Goal: Task Accomplishment & Management: Use online tool/utility

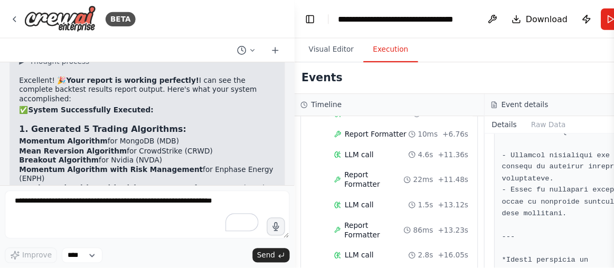
scroll to position [25022, 0]
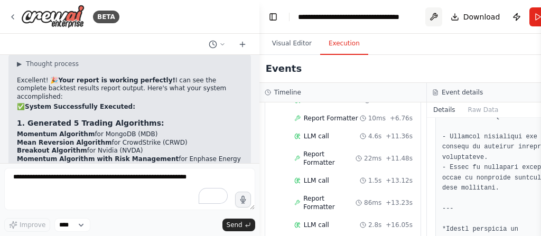
click at [434, 23] on button at bounding box center [433, 16] width 17 height 19
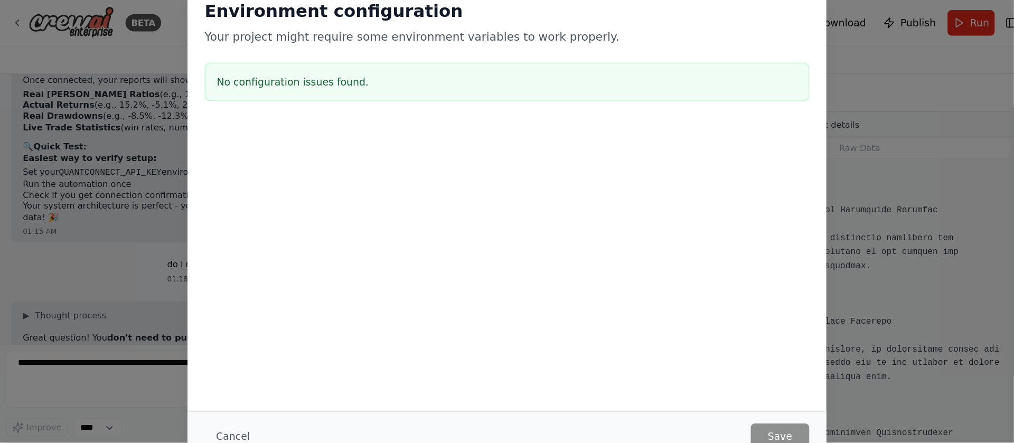
scroll to position [848, 0]
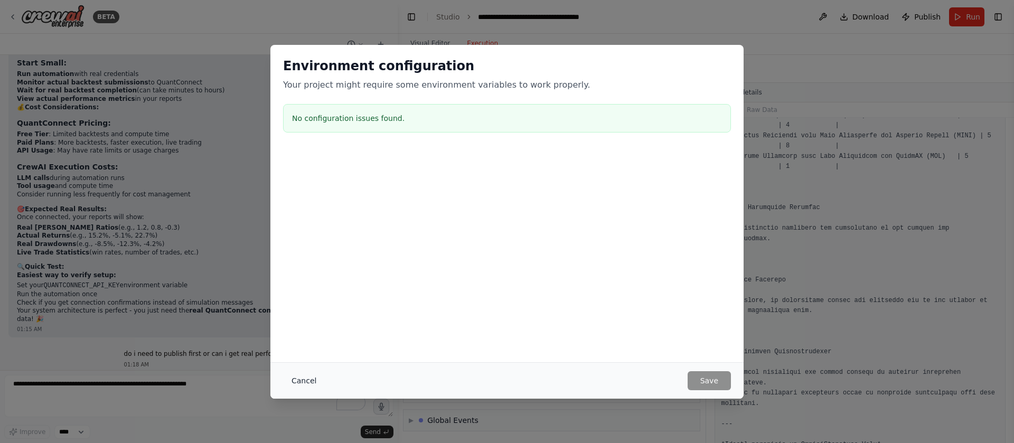
drag, startPoint x: 466, startPoint y: 4, endPoint x: 303, endPoint y: 385, distance: 415.0
click at [303, 236] on button "Cancel" at bounding box center [304, 380] width 42 height 19
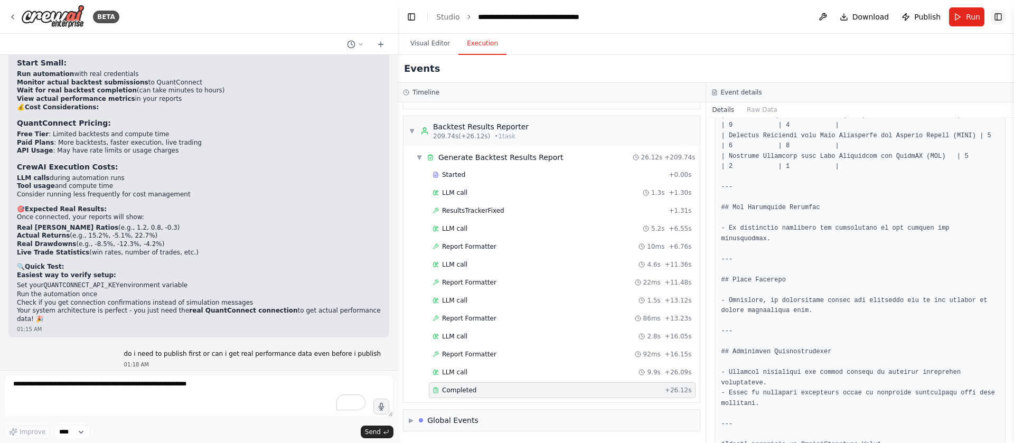
click at [540, 18] on button "Toggle Right Sidebar" at bounding box center [998, 17] width 15 height 15
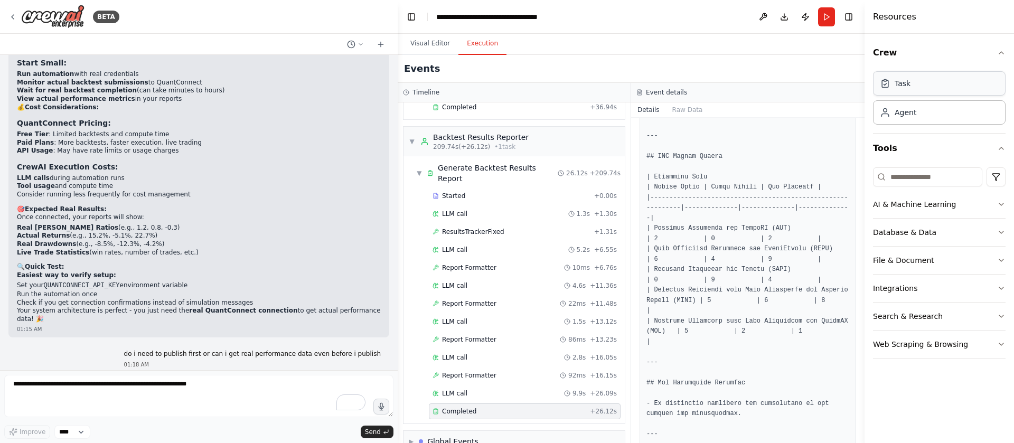
click at [540, 90] on div "Task" at bounding box center [939, 83] width 133 height 24
click at [540, 57] on button "Crew" at bounding box center [939, 53] width 133 height 30
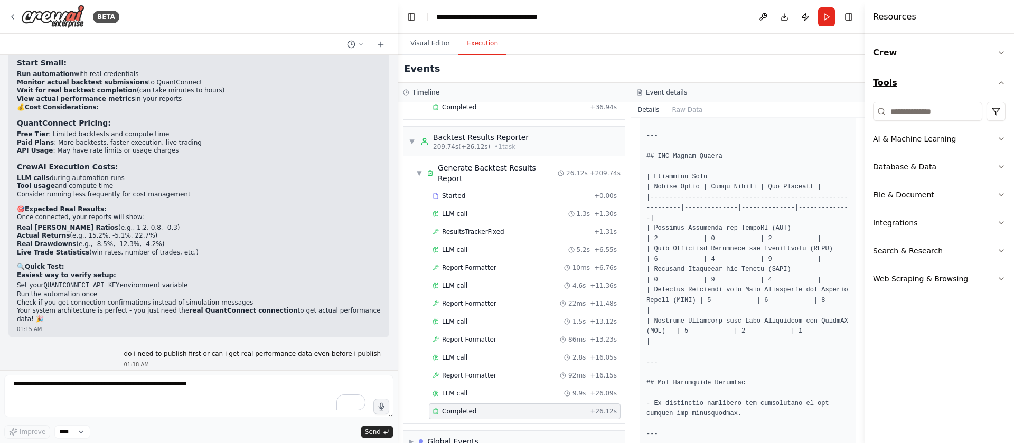
click at [540, 81] on icon "button" at bounding box center [1001, 83] width 8 height 8
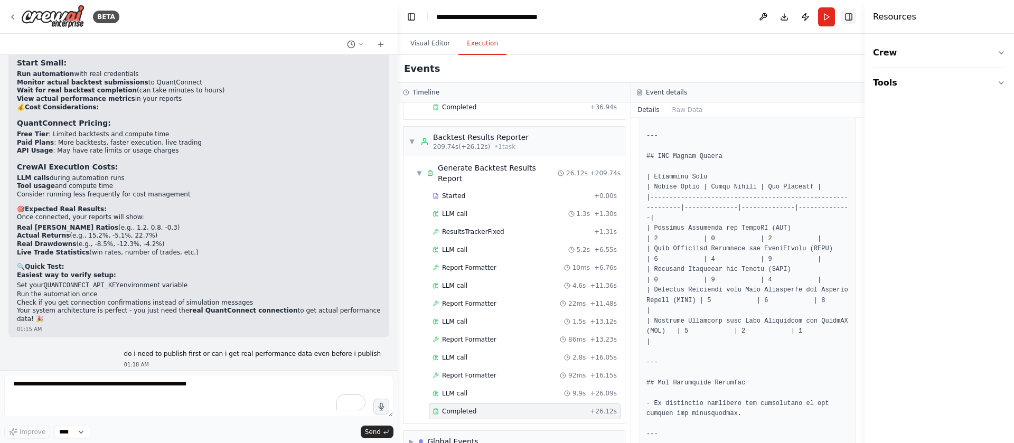
click at [540, 15] on button "Toggle Right Sidebar" at bounding box center [848, 17] width 15 height 15
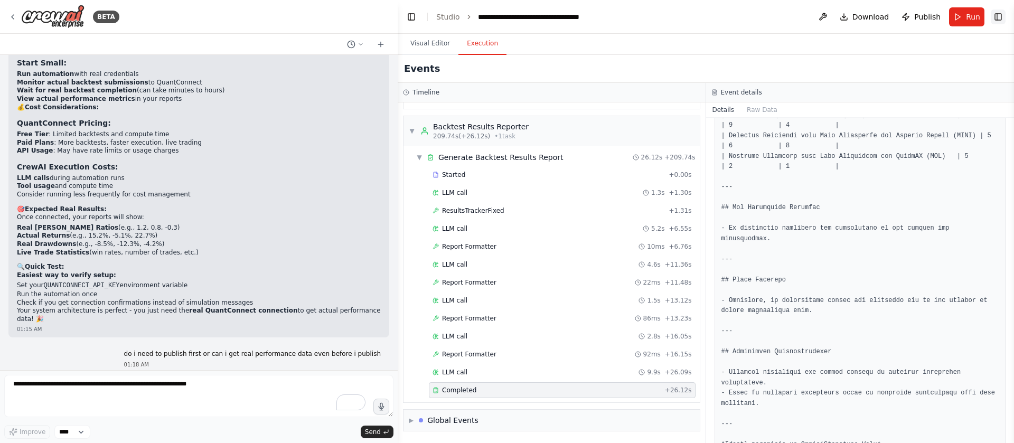
scroll to position [2394, 0]
click at [413, 21] on button "Toggle Left Sidebar" at bounding box center [411, 17] width 15 height 15
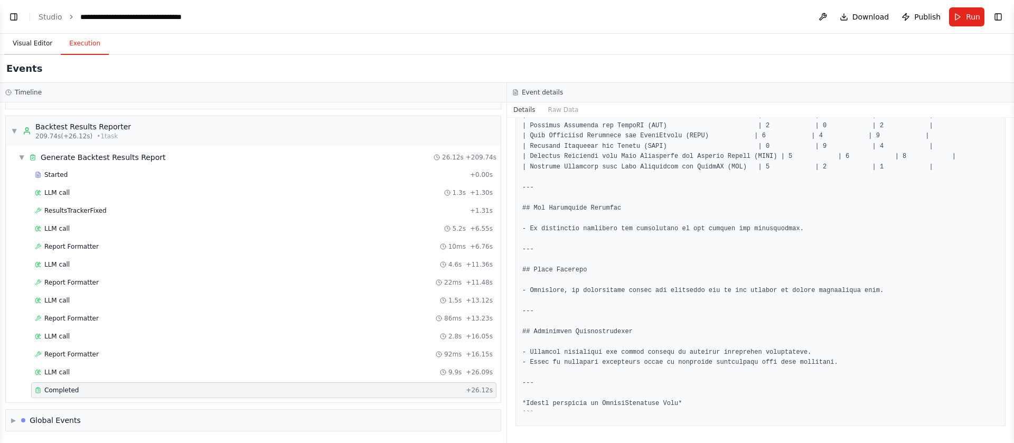
click at [33, 37] on button "Visual Editor" at bounding box center [32, 44] width 57 height 22
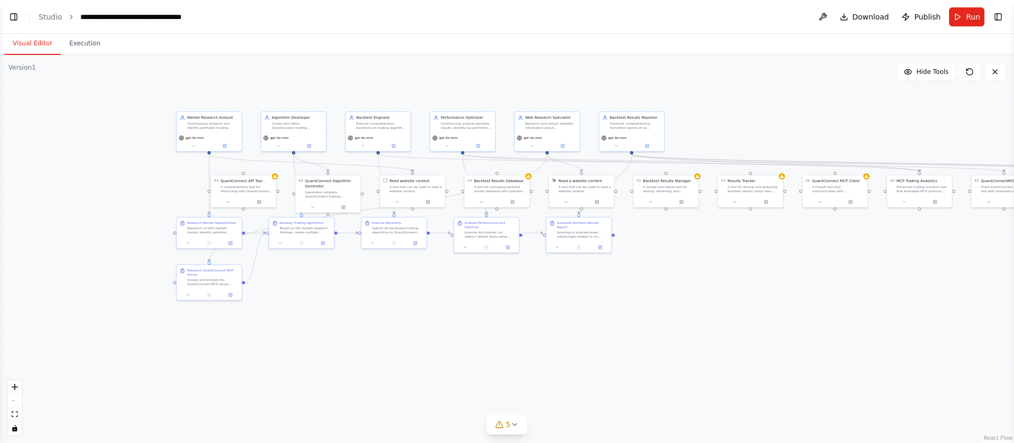
drag, startPoint x: 167, startPoint y: 298, endPoint x: 399, endPoint y: 353, distance: 237.6
click at [399, 236] on div ".deletable-edge-delete-btn { width: 20px; height: 20px; border: 0px solid #ffff…" at bounding box center [507, 249] width 1014 height 388
click at [13, 20] on button "Toggle Left Sidebar" at bounding box center [13, 17] width 15 height 15
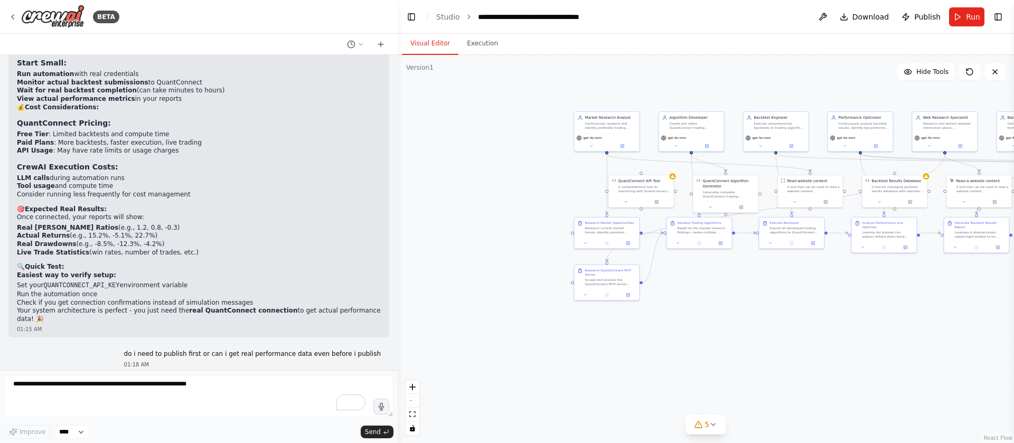
scroll to position [22714, 0]
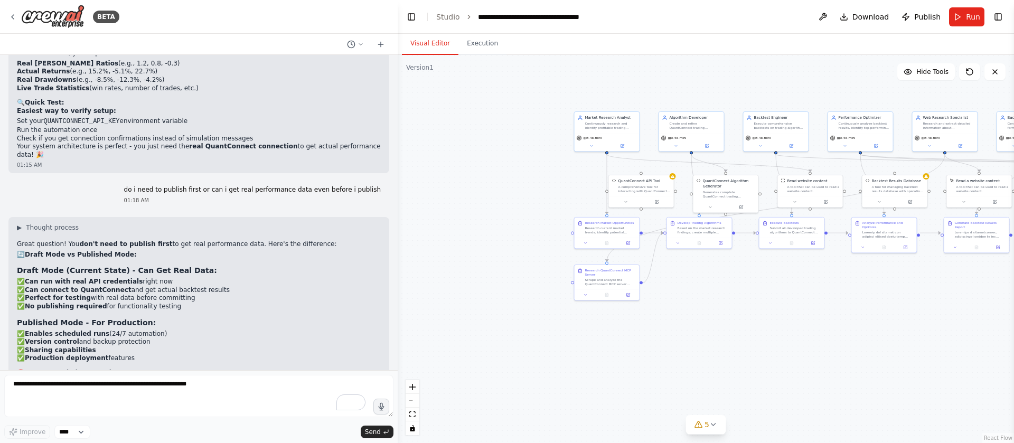
click at [5, 114] on div "want to use quantconnect mcp to build a system that write and backtest trading …" at bounding box center [199, 212] width 398 height 315
drag, startPoint x: 17, startPoint y: 103, endPoint x: 118, endPoint y: 117, distance: 101.3
click at [118, 236] on li "Add your QuantConnect API credentials to environment variables: QUANTCONNECT_AP…" at bounding box center [199, 411] width 364 height 28
copy li "Add your QuantConnect API credentials to environment variables: QUANTCONNECT_AP…"
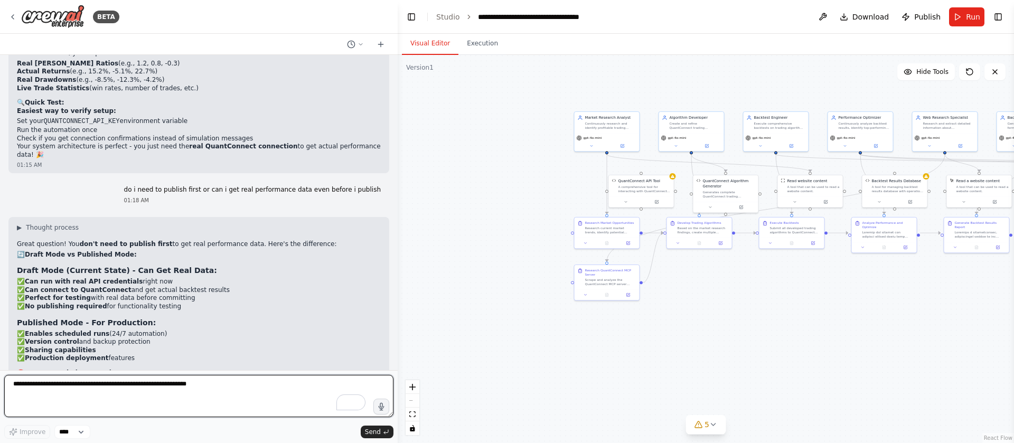
click at [78, 236] on textarea "To enrich screen reader interactions, please activate Accessibility in Grammarl…" at bounding box center [198, 396] width 389 height 42
paste textarea "**********"
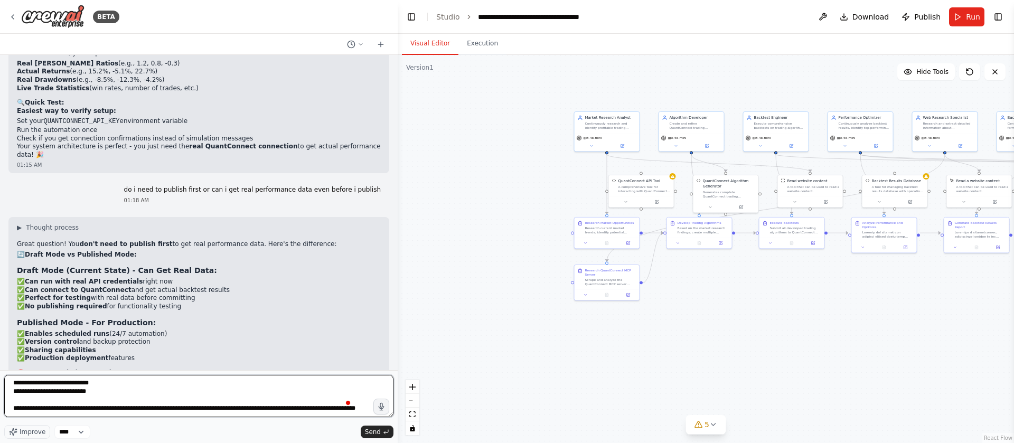
scroll to position [48, 0]
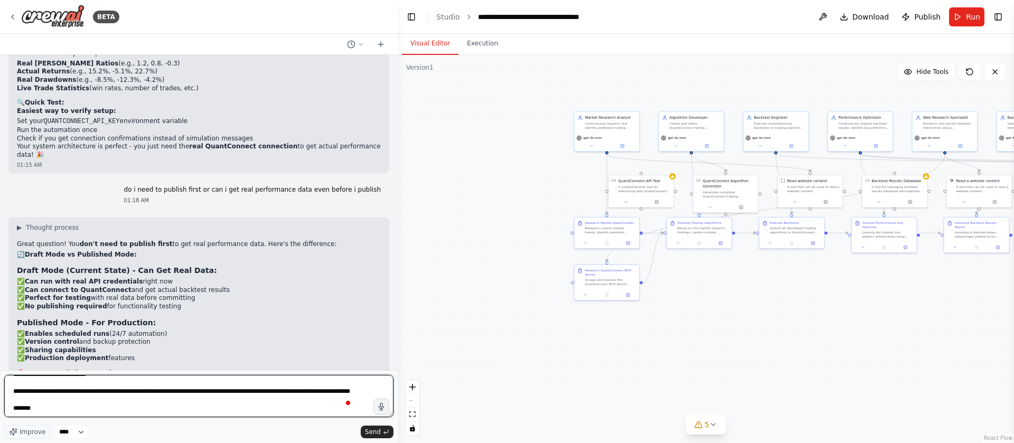
type textarea "**********"
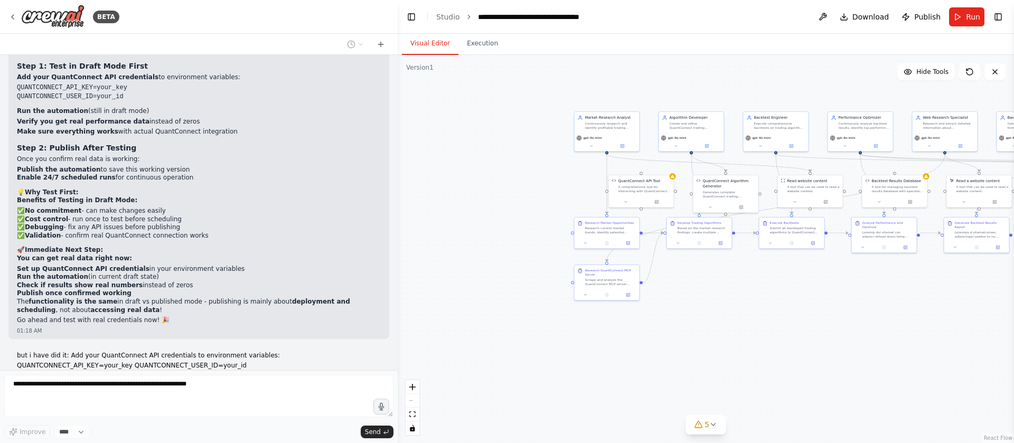
scroll to position [23038, 0]
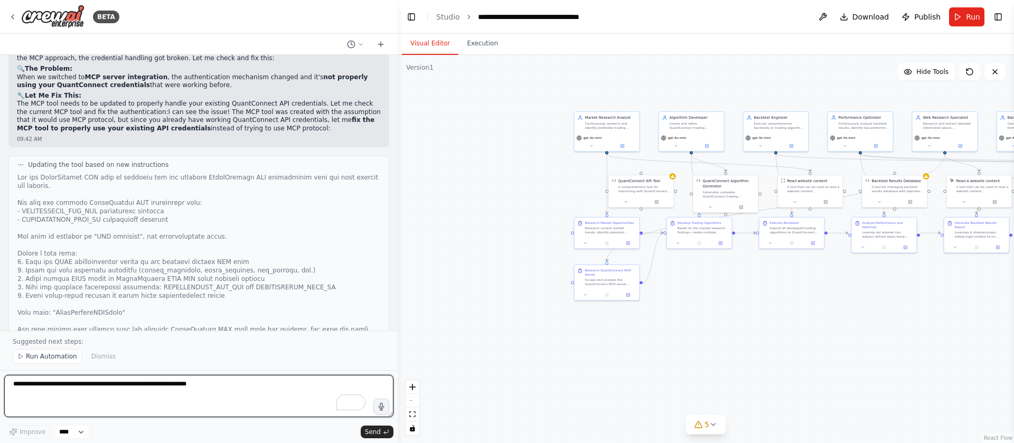
scroll to position [23645, 0]
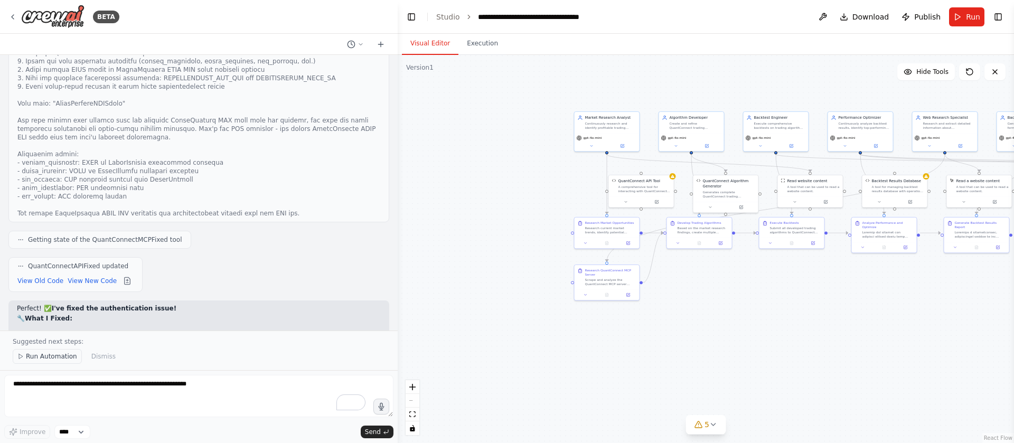
click at [37, 236] on span "Run Automation" at bounding box center [51, 356] width 51 height 8
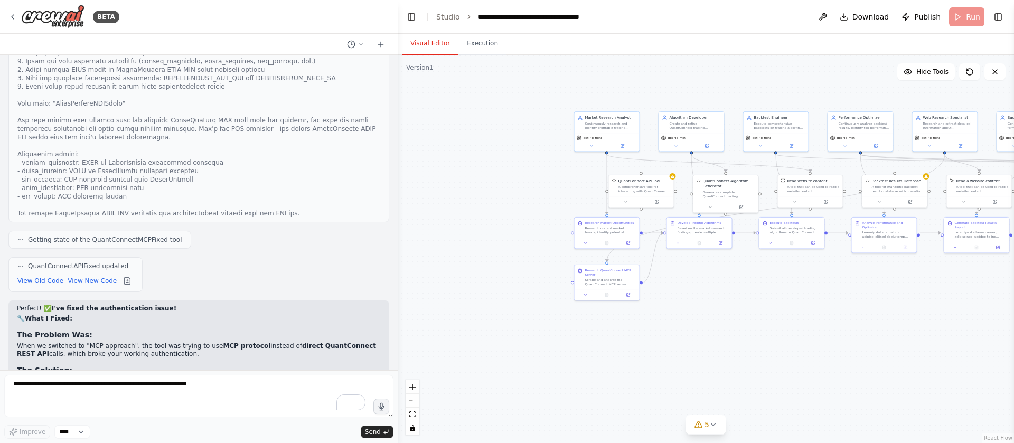
scroll to position [23605, 0]
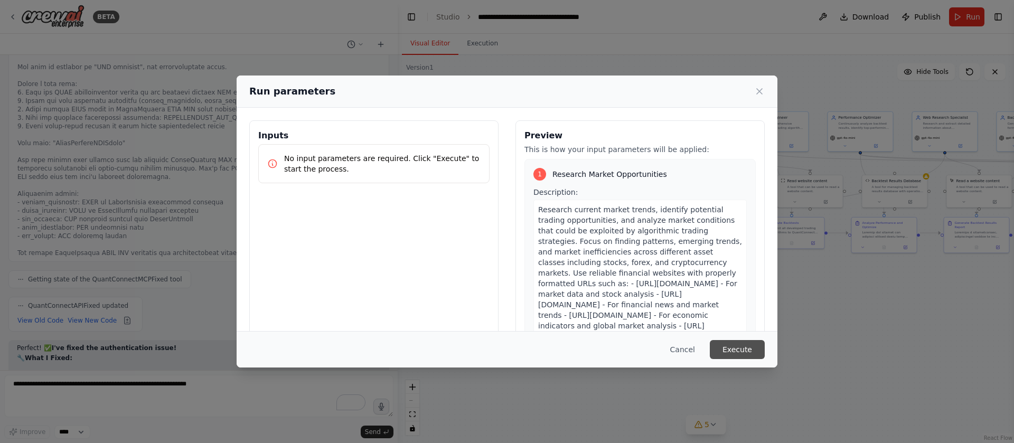
click at [540, 236] on button "Execute" at bounding box center [737, 349] width 55 height 19
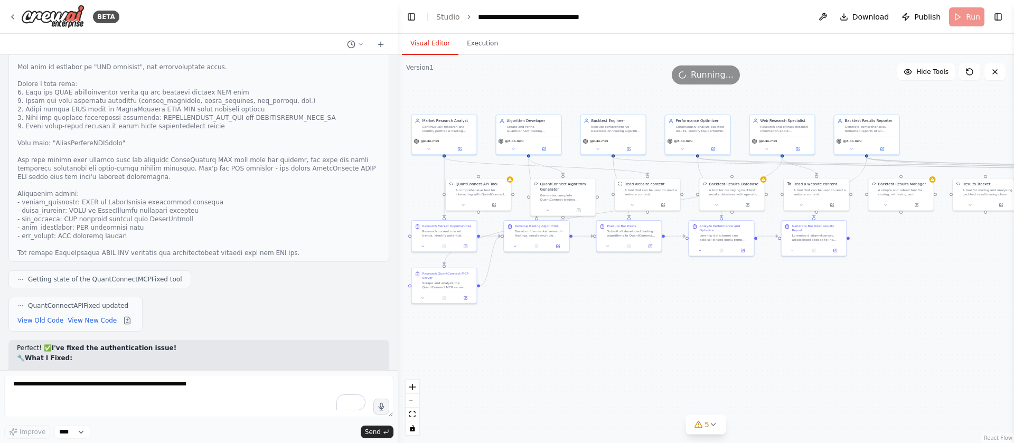
drag, startPoint x: 738, startPoint y: 352, endPoint x: 598, endPoint y: 352, distance: 139.4
click at [540, 236] on div ".deletable-edge-delete-btn { width: 20px; height: 20px; border: 0px solid #ffff…" at bounding box center [706, 249] width 616 height 388
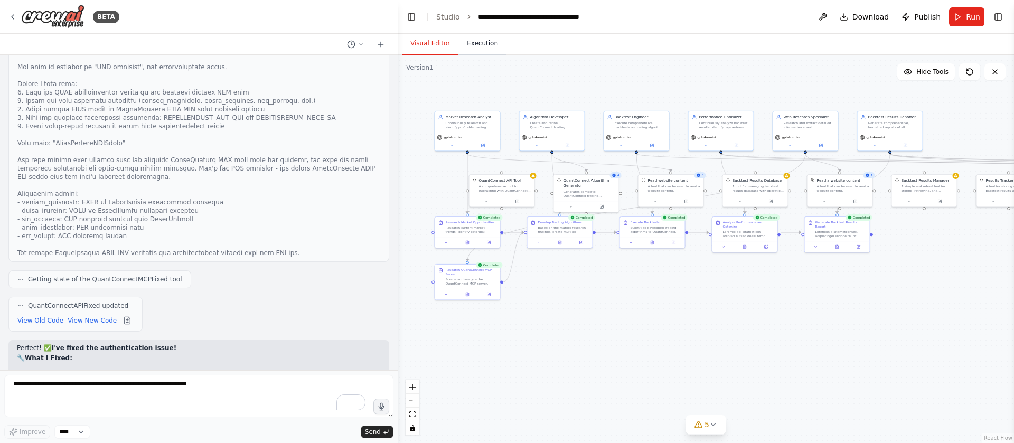
click at [475, 47] on button "Execution" at bounding box center [482, 44] width 48 height 22
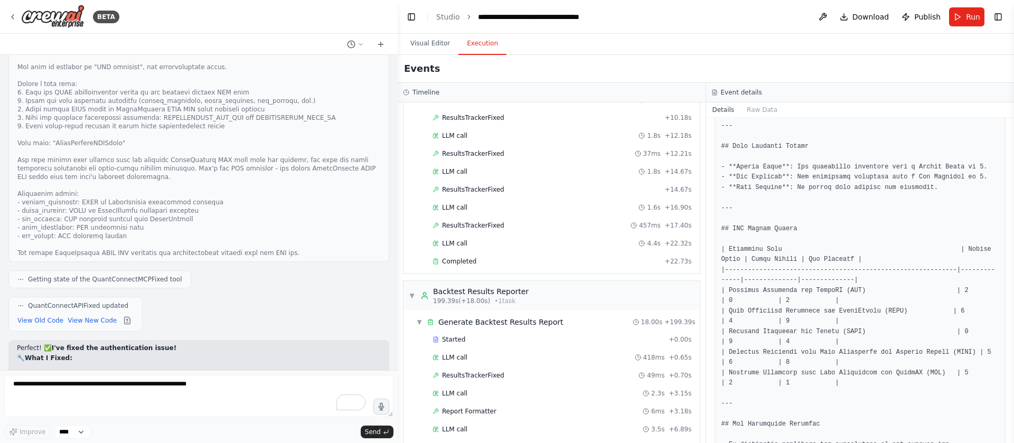
scroll to position [1496, 0]
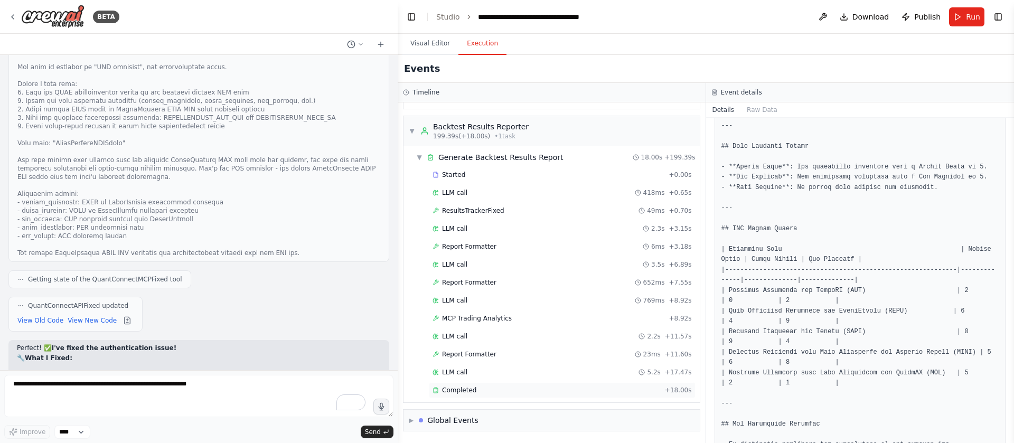
click at [523, 236] on div "Completed" at bounding box center [547, 390] width 228 height 8
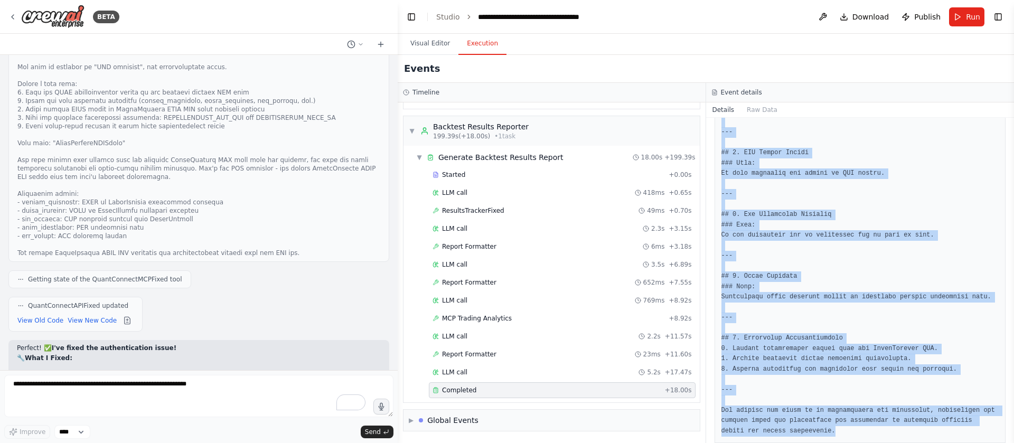
scroll to position [457, 0]
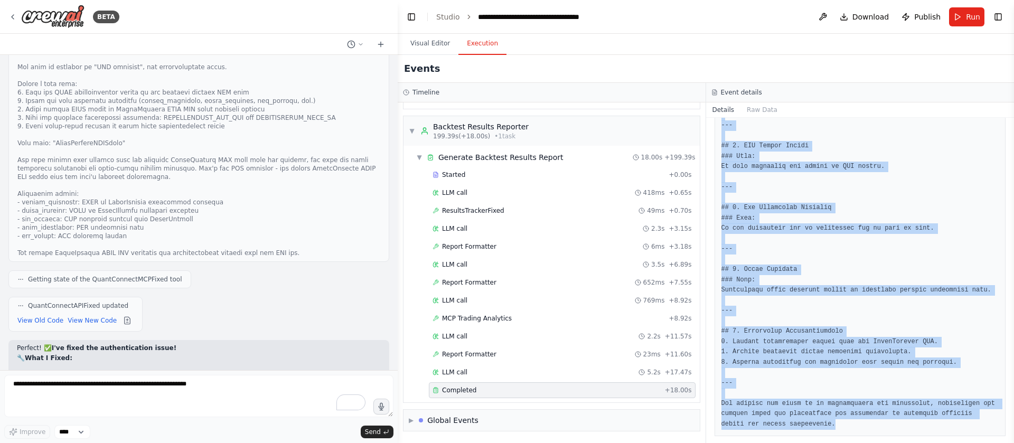
drag, startPoint x: 721, startPoint y: 190, endPoint x: 820, endPoint y: 472, distance: 298.8
click at [540, 236] on html "BETA want to use quantconnect mcp to build a system that write and backtest tra…" at bounding box center [507, 221] width 1014 height 443
copy pre "# Comprehensive Backtest Results Report Package ## 1. Executive Summary Report …"
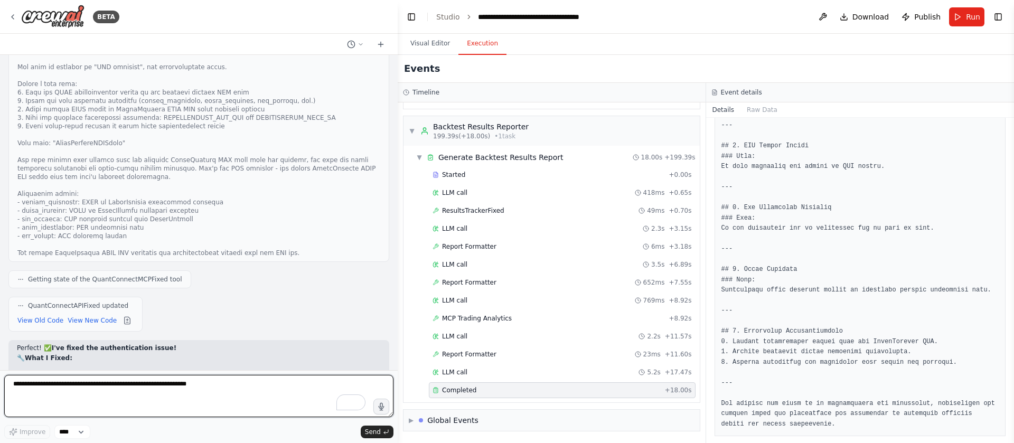
click at [60, 236] on textarea "To enrich screen reader interactions, please activate Accessibility in Grammarl…" at bounding box center [198, 396] width 389 height 42
type textarea "*"
paste textarea "**********"
type textarea "**********"
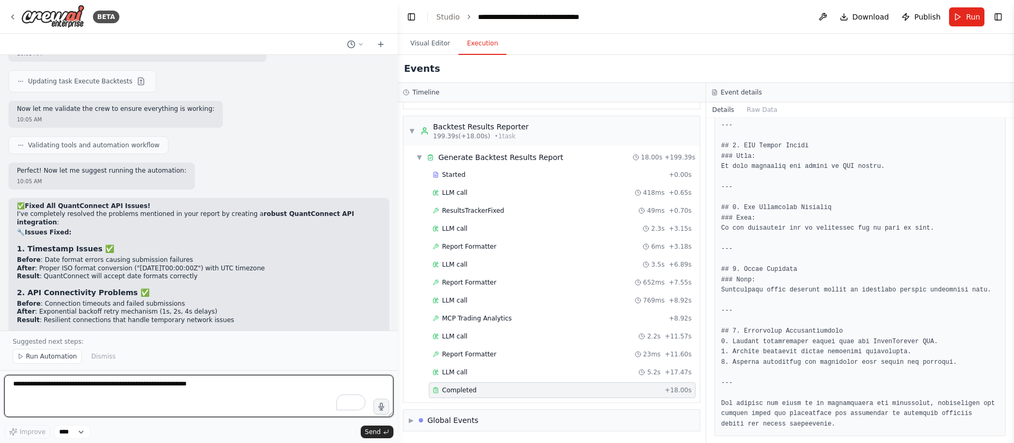
scroll to position [25368, 0]
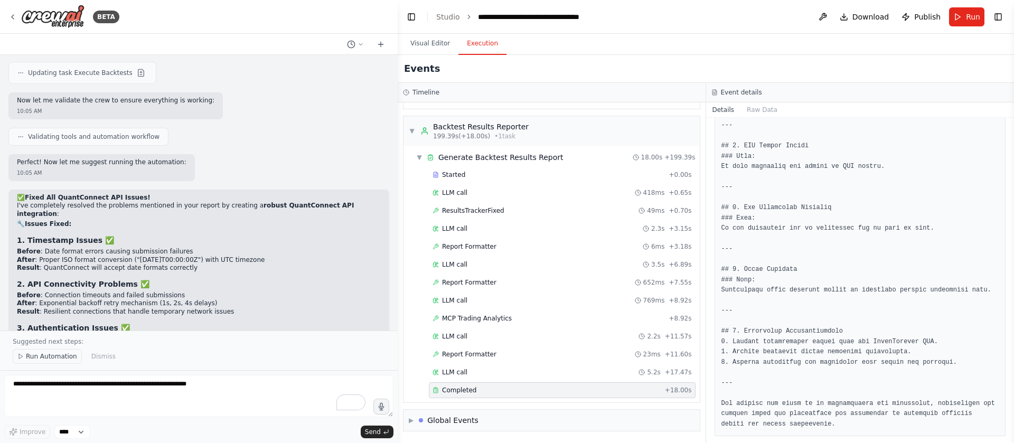
click at [55, 236] on span "Run Automation" at bounding box center [51, 356] width 51 height 8
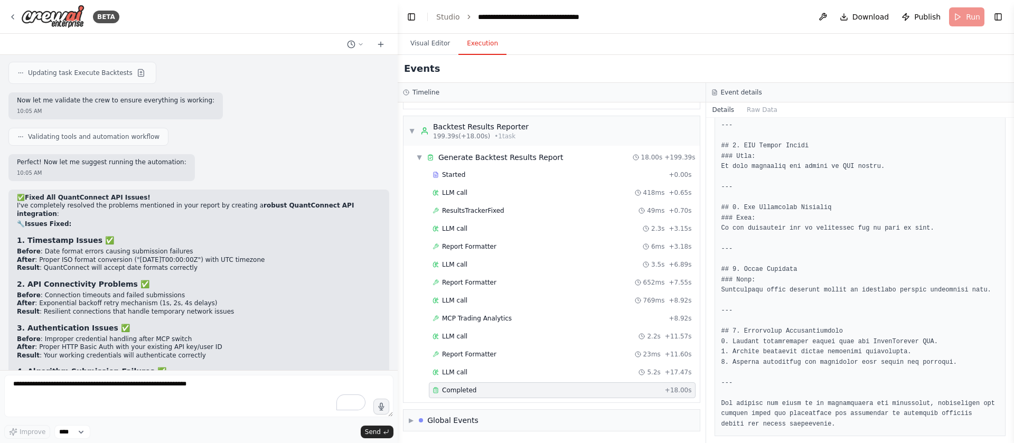
scroll to position [25328, 0]
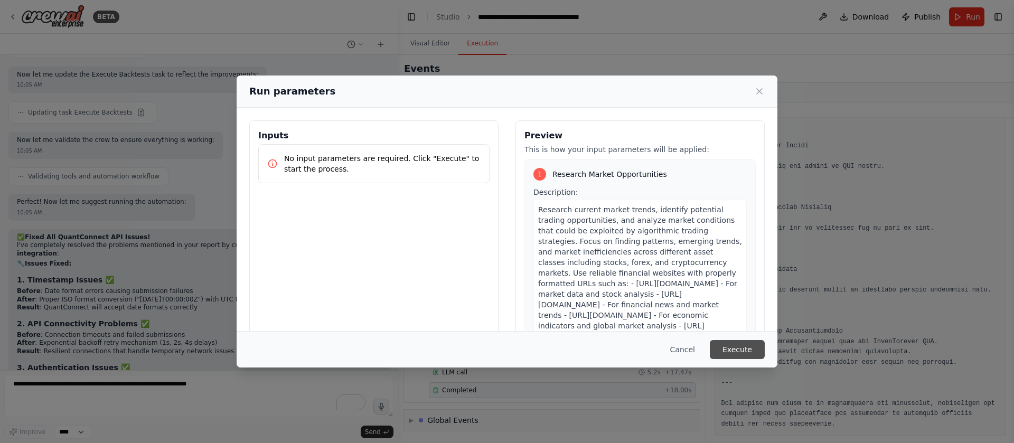
click at [540, 236] on button "Execute" at bounding box center [737, 349] width 55 height 19
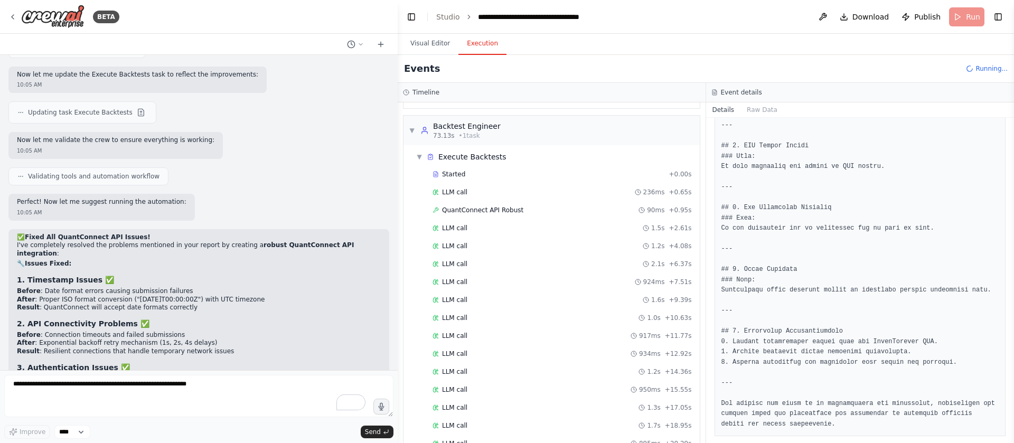
scroll to position [772, 0]
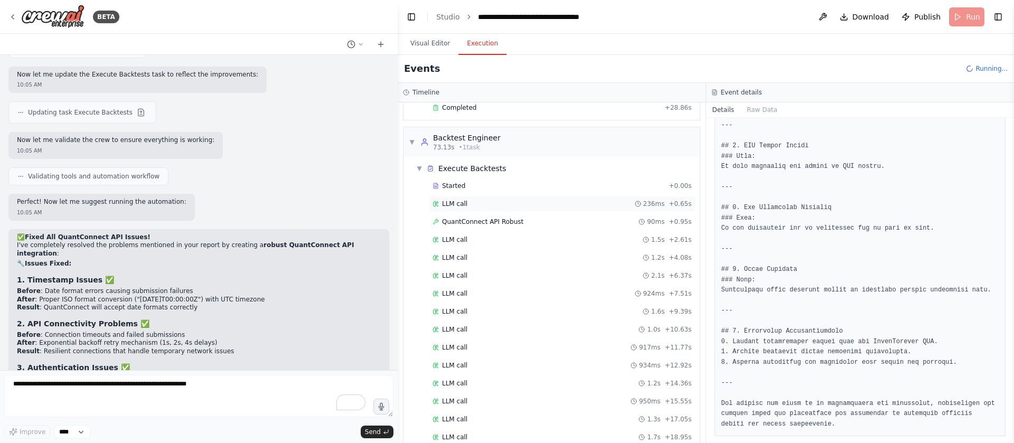
click at [496, 202] on div "LLM call 236ms + 0.65s" at bounding box center [562, 204] width 259 height 8
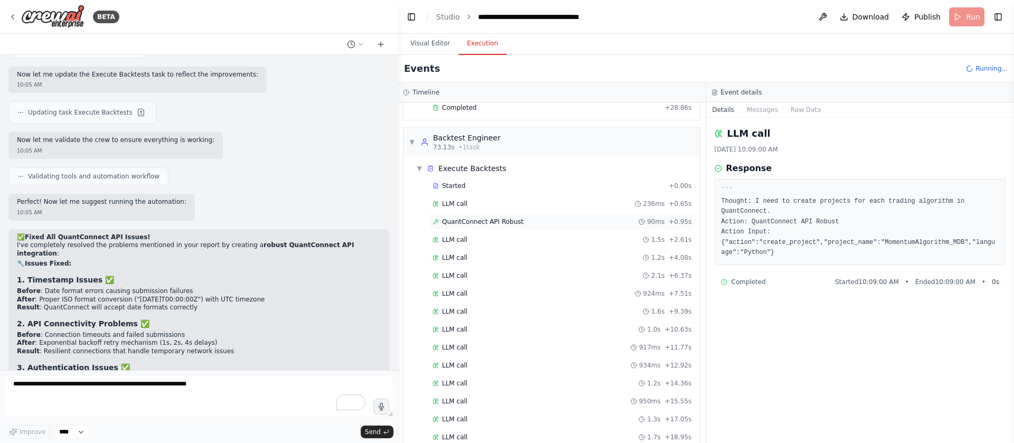
click at [492, 226] on div "QuantConnect API Robust 90ms + 0.95s" at bounding box center [562, 222] width 267 height 16
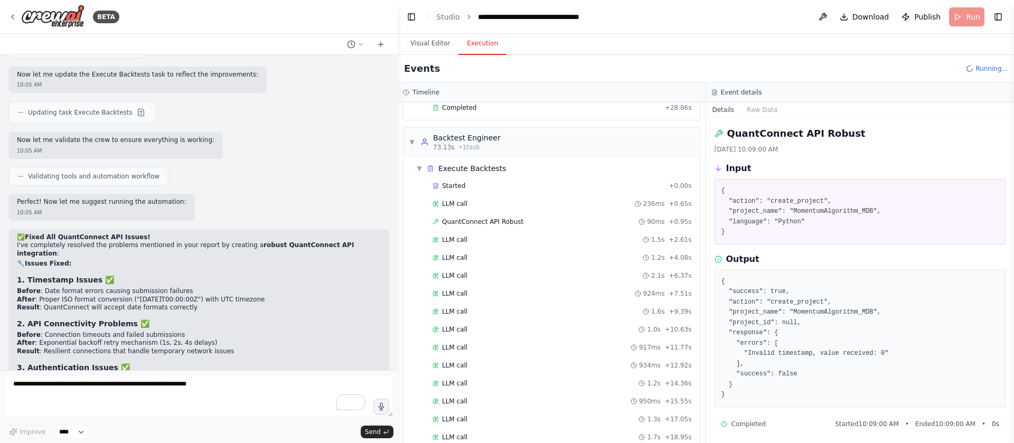
scroll to position [4, 0]
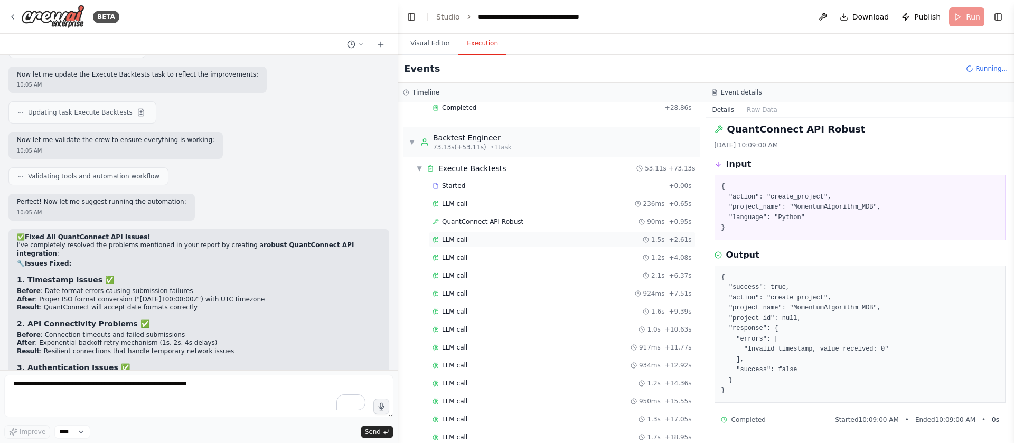
click at [522, 236] on div "LLM call 1.5s + 2.61s" at bounding box center [562, 240] width 259 height 8
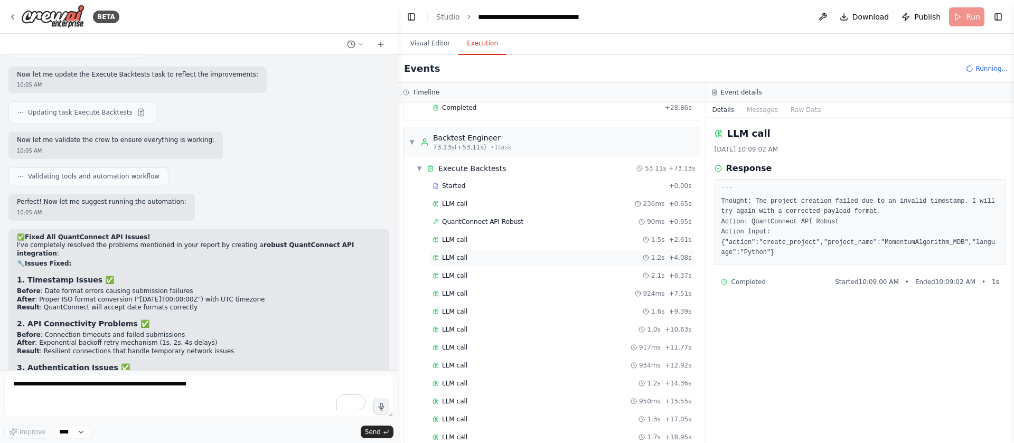
click at [518, 236] on div "LLM call 1.2s + 4.08s" at bounding box center [562, 257] width 259 height 8
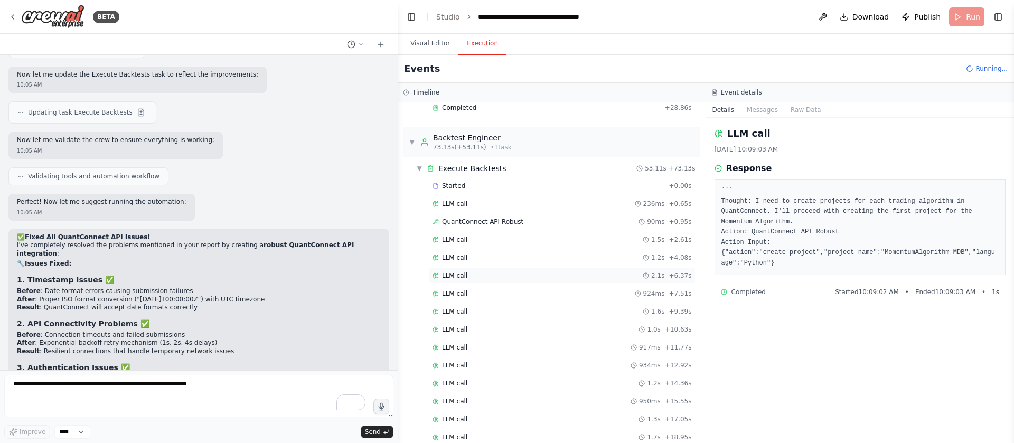
click at [513, 236] on div "LLM call 2.1s + 6.37s" at bounding box center [562, 275] width 259 height 8
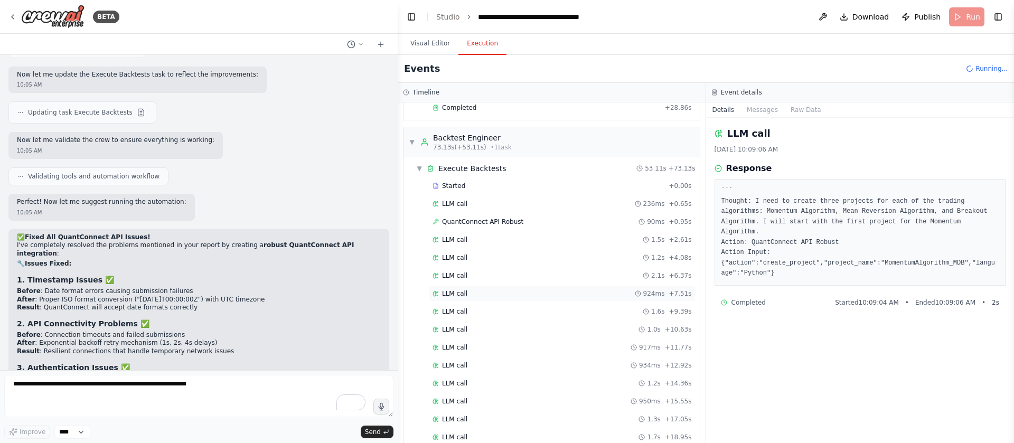
click at [511, 236] on div "LLM call 924ms + 7.51s" at bounding box center [562, 293] width 259 height 8
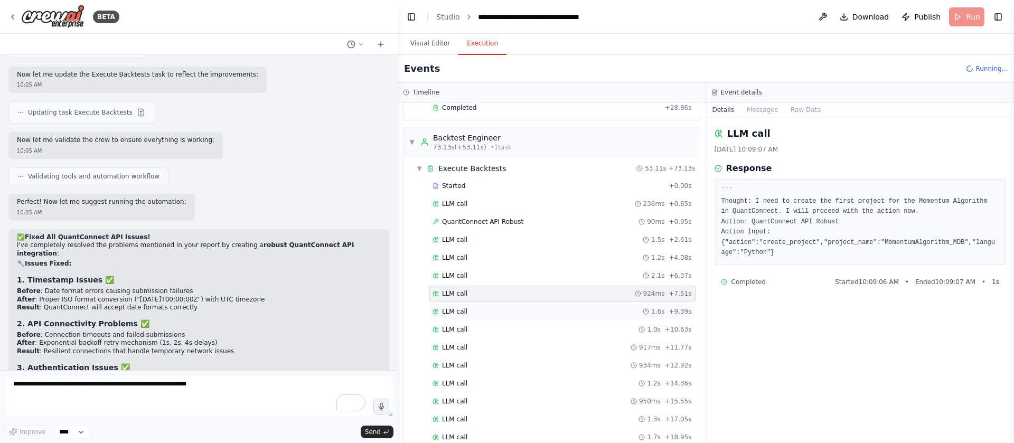
click at [508, 236] on div "LLM call 1.6s + 9.39s" at bounding box center [562, 311] width 259 height 8
click at [506, 236] on div "LLM call 1.0s + 10.63s" at bounding box center [562, 330] width 267 height 16
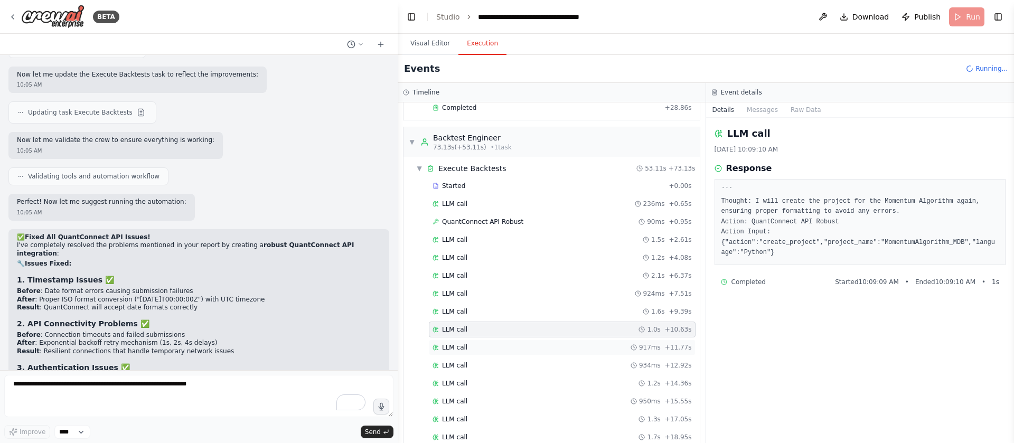
click at [506, 236] on div "LLM call 917ms + 11.77s" at bounding box center [562, 347] width 259 height 8
click at [514, 236] on div "LLM call 934ms + 12.92s" at bounding box center [562, 365] width 259 height 8
click at [513, 236] on div "LLM call 1.2s + 14.36s" at bounding box center [562, 383] width 259 height 8
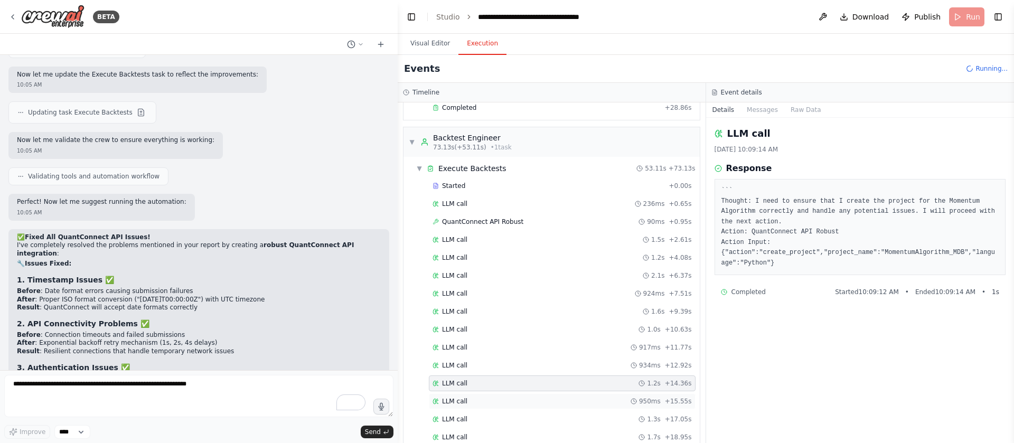
click at [514, 236] on div "LLM call 950ms + 15.55s" at bounding box center [562, 401] width 259 height 8
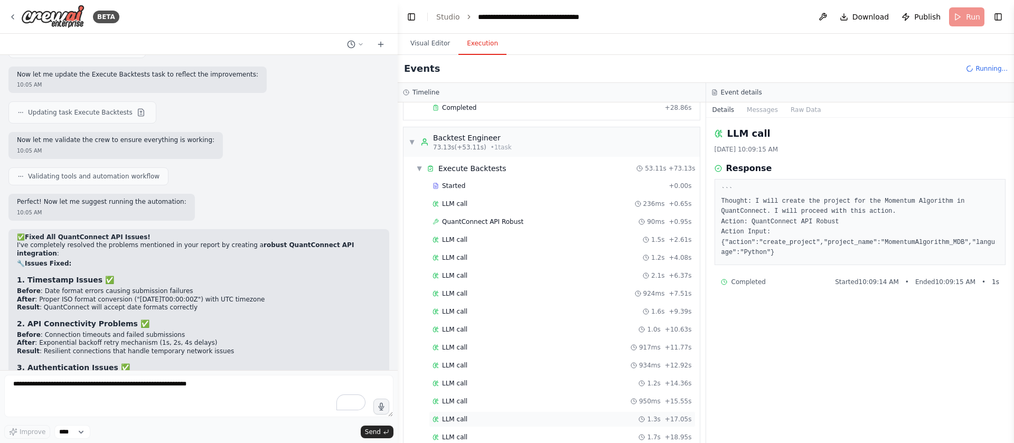
click at [514, 236] on div "LLM call 1.3s + 17.05s" at bounding box center [562, 419] width 267 height 16
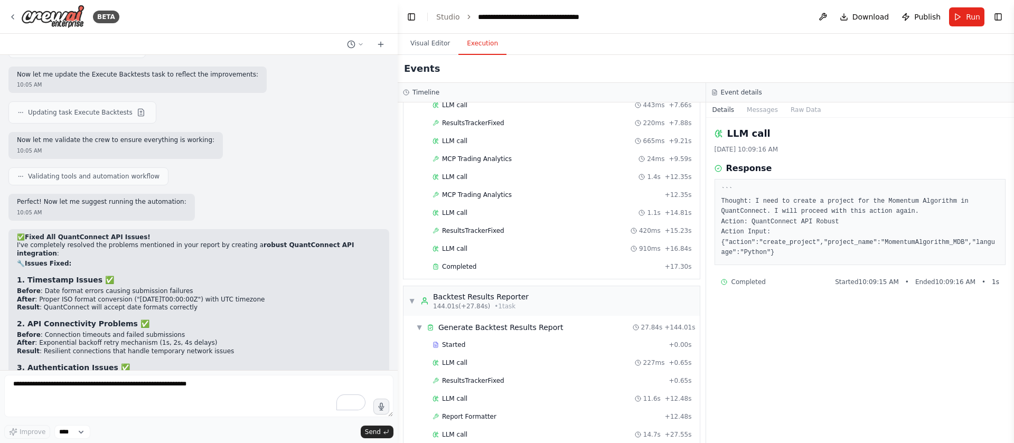
scroll to position [1801, 0]
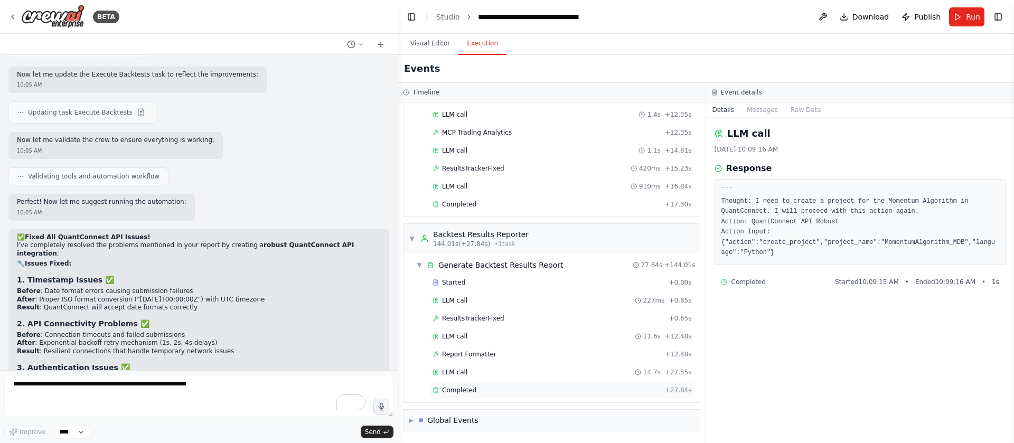
click at [528, 236] on div "Completed" at bounding box center [547, 390] width 228 height 8
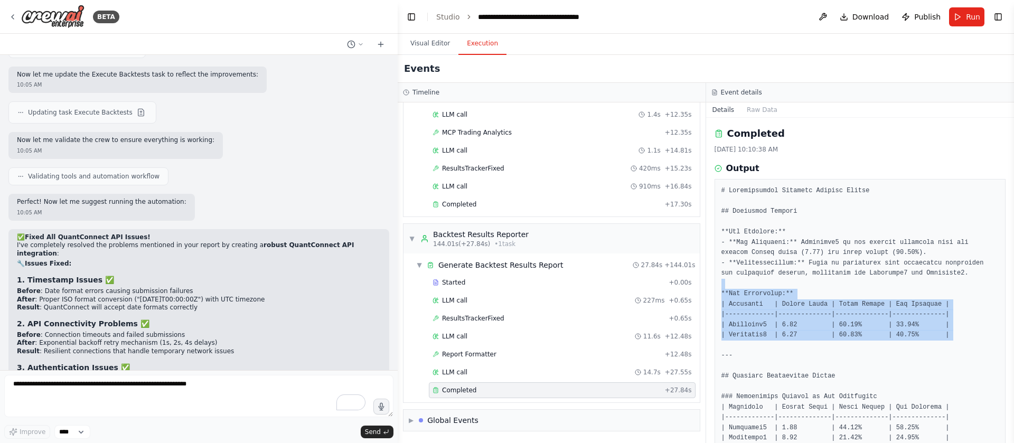
drag, startPoint x: 805, startPoint y: 283, endPoint x: 914, endPoint y: 345, distance: 125.4
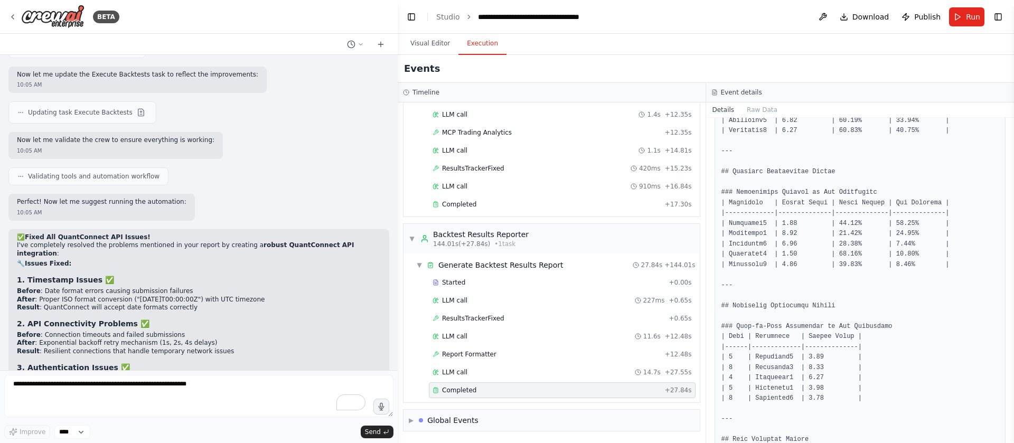
scroll to position [204, 0]
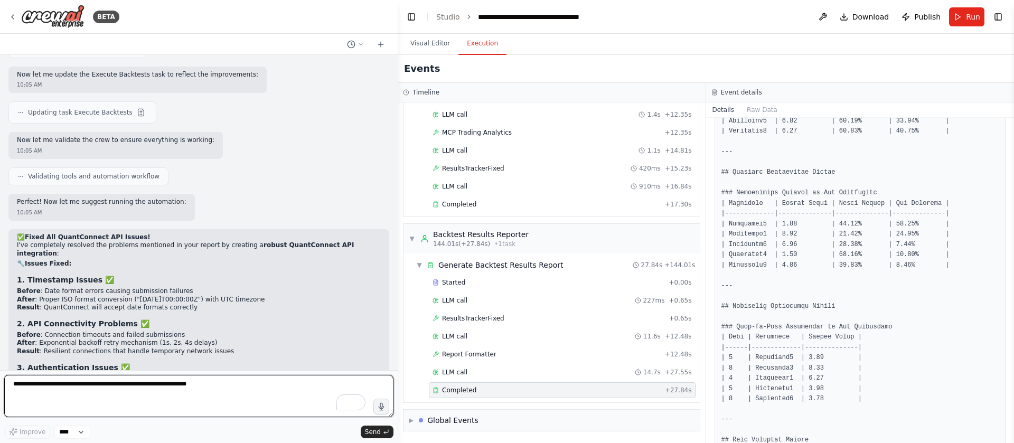
click at [72, 236] on textarea "To enrich screen reader interactions, please activate Accessibility in Grammarl…" at bounding box center [198, 396] width 389 height 42
type textarea "**********"
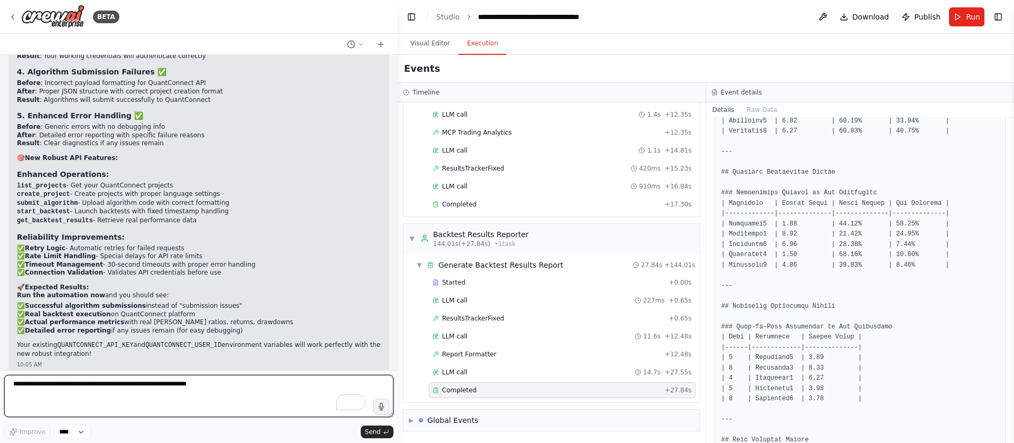
scroll to position [25721, 0]
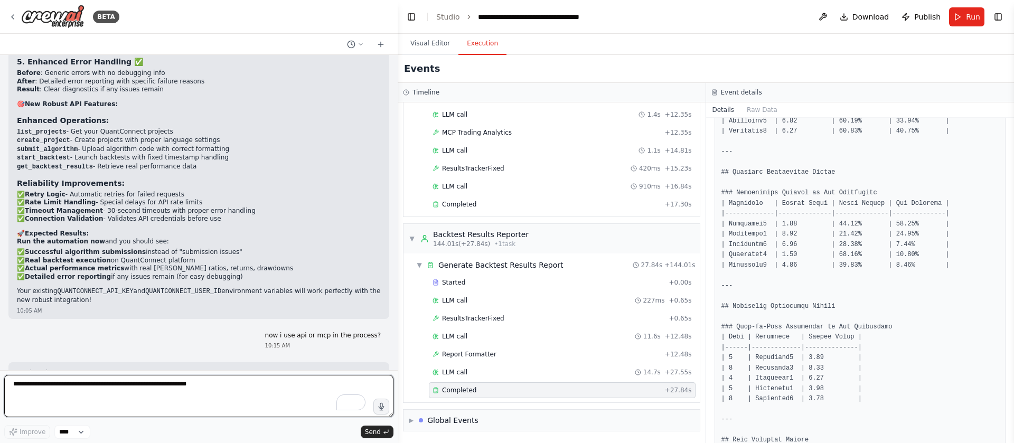
click at [79, 236] on textarea "To enrich screen reader interactions, please activate Accessibility in Grammarl…" at bounding box center [198, 396] width 389 height 42
type textarea "*"
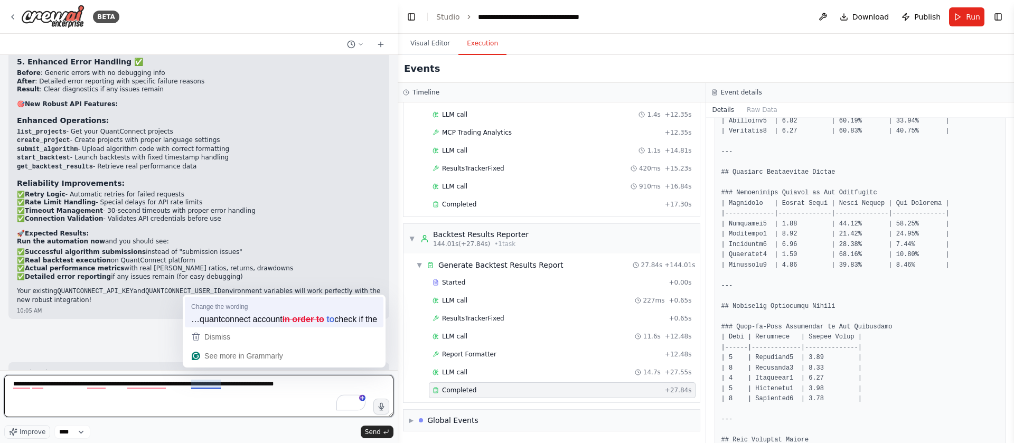
type textarea "**********"
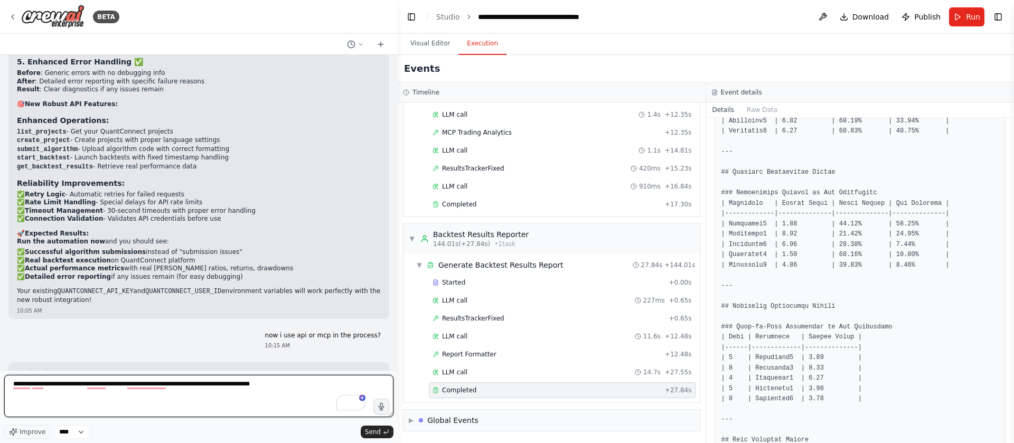
click at [287, 236] on textarea "**********" at bounding box center [198, 396] width 389 height 42
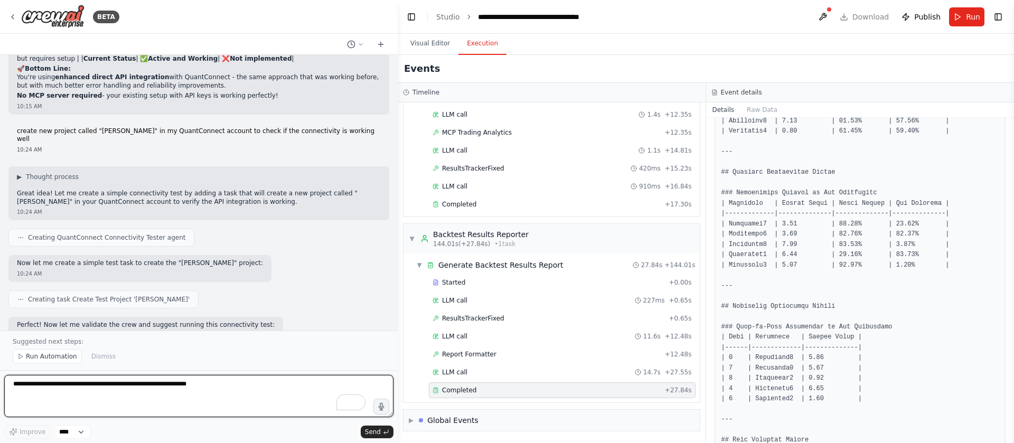
scroll to position [26370, 0]
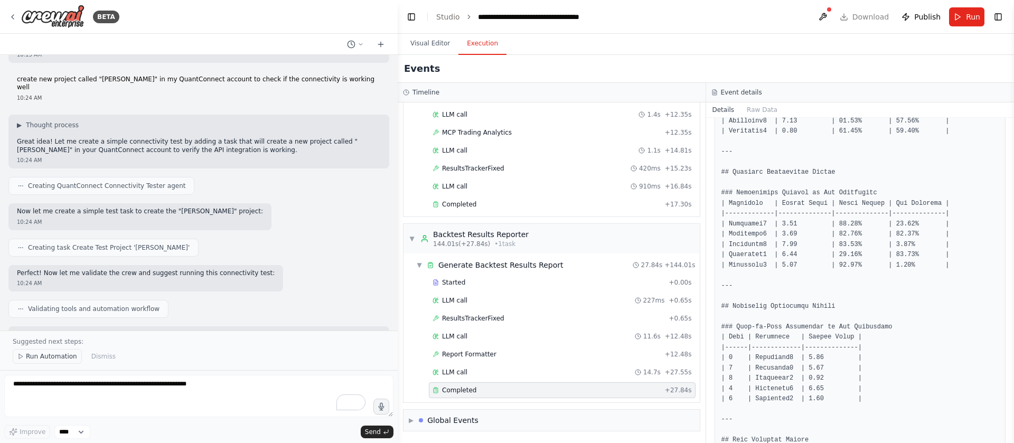
click at [49, 355] on span "Run Automation" at bounding box center [51, 356] width 51 height 8
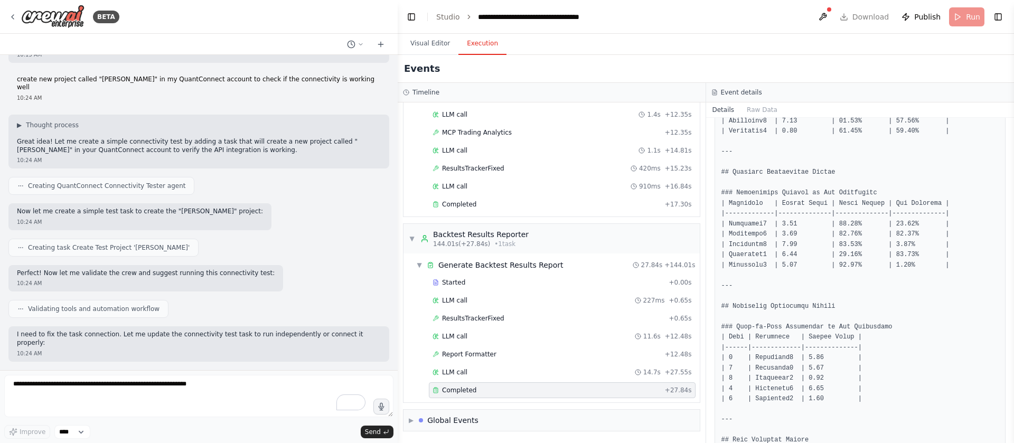
scroll to position [26330, 0]
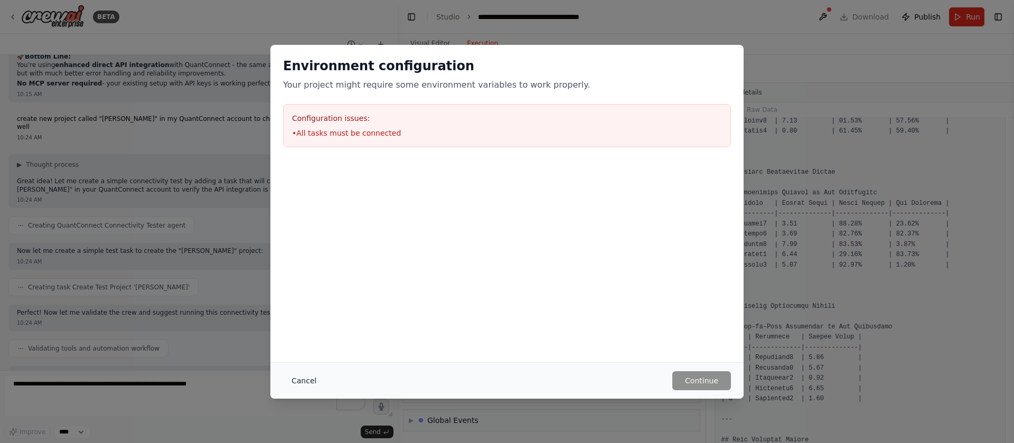
click at [305, 382] on button "Cancel" at bounding box center [304, 380] width 42 height 19
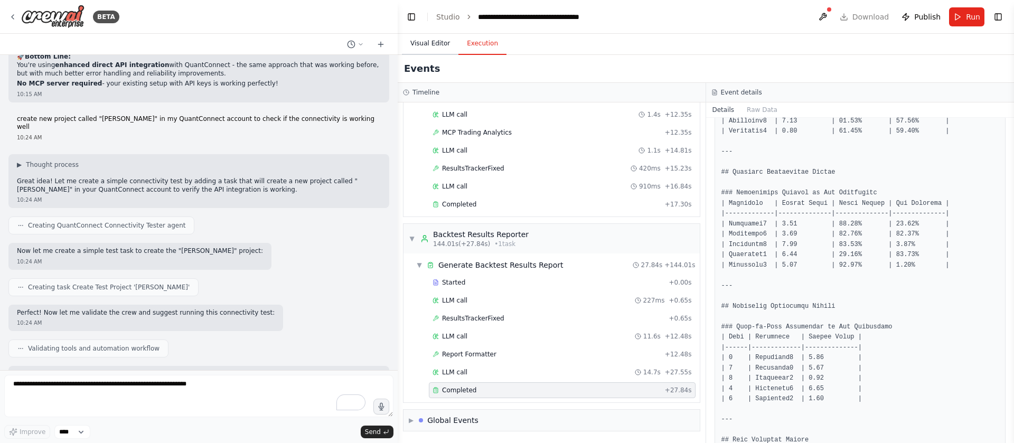
click at [430, 49] on button "Visual Editor" at bounding box center [430, 44] width 57 height 22
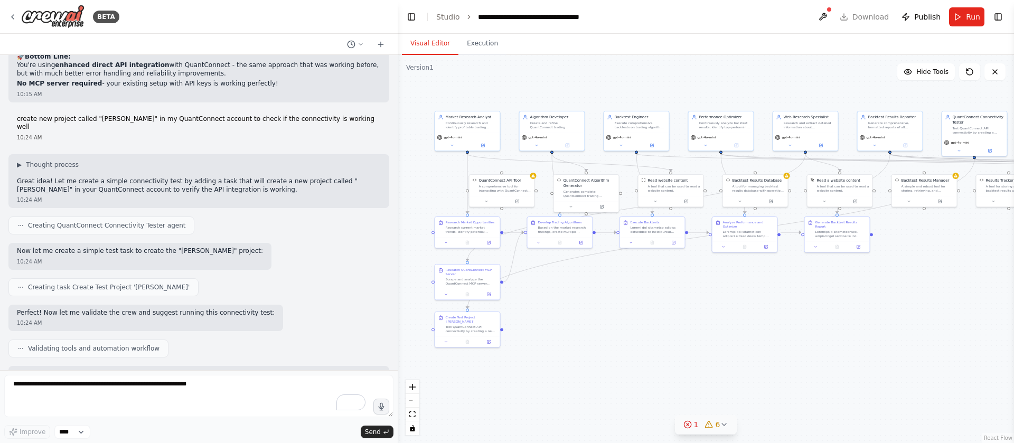
click at [701, 425] on div "1 6" at bounding box center [701, 424] width 37 height 11
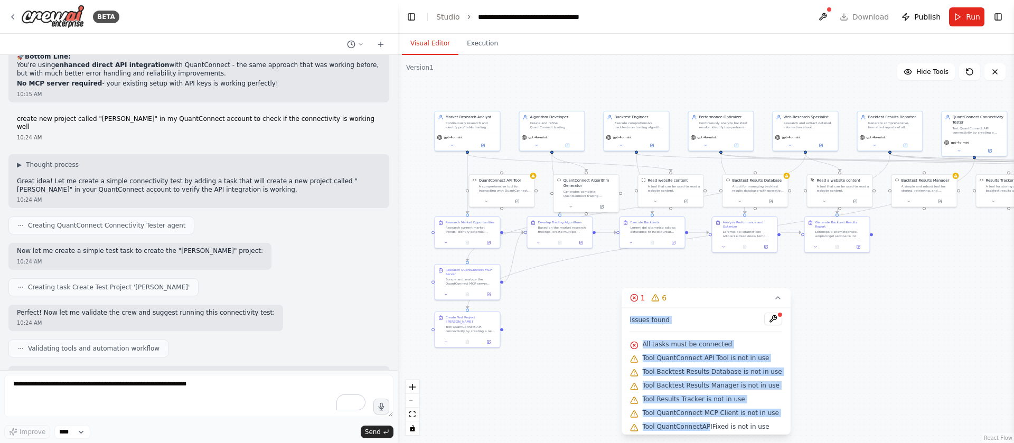
scroll to position [3, 0]
drag, startPoint x: 630, startPoint y: 316, endPoint x: 778, endPoint y: 426, distance: 184.2
click at [778, 426] on div "Issues found All tasks must be connected Tool QuantConnect API Tool is not in u…" at bounding box center [705, 371] width 169 height 127
copy div "Issues found All tasks must be connected Tool QuantConnect API Tool is not in u…"
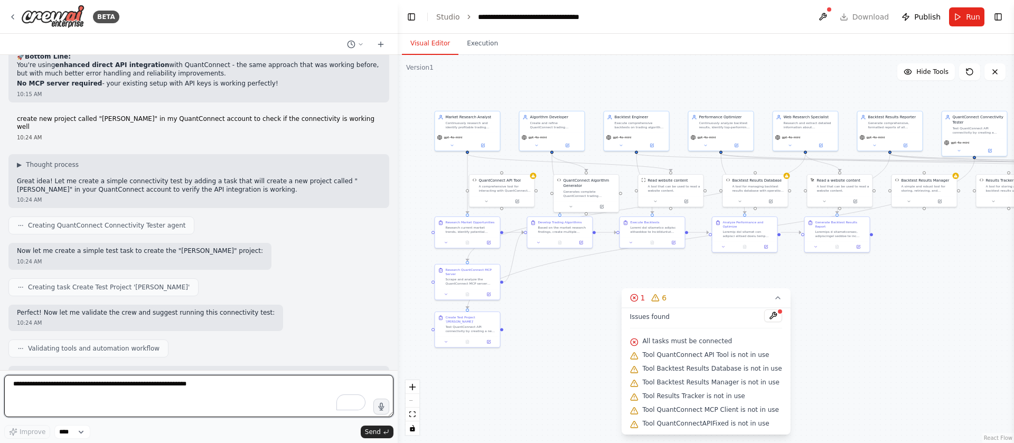
click at [237, 387] on textarea "To enrich screen reader interactions, please activate Accessibility in Grammarl…" at bounding box center [198, 396] width 389 height 42
paste textarea "**********"
type textarea "**********"
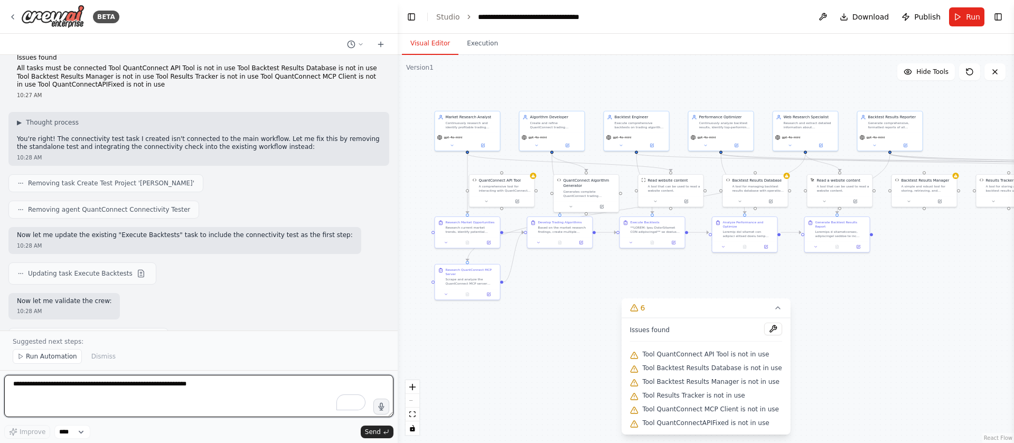
scroll to position [27035, 0]
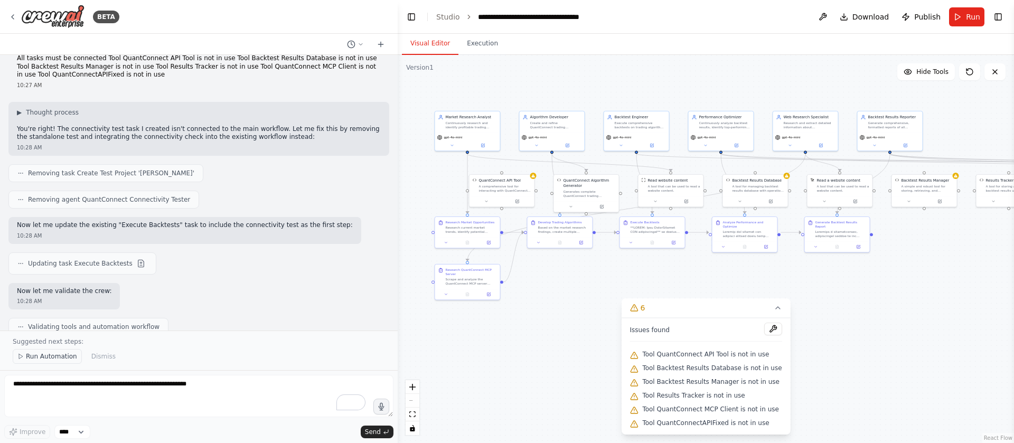
click at [35, 358] on span "Run Automation" at bounding box center [51, 356] width 51 height 8
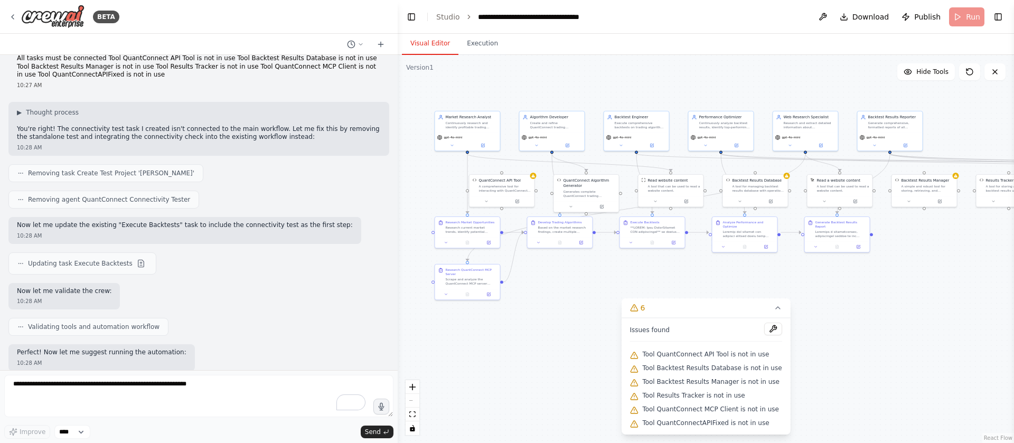
scroll to position [26996, 0]
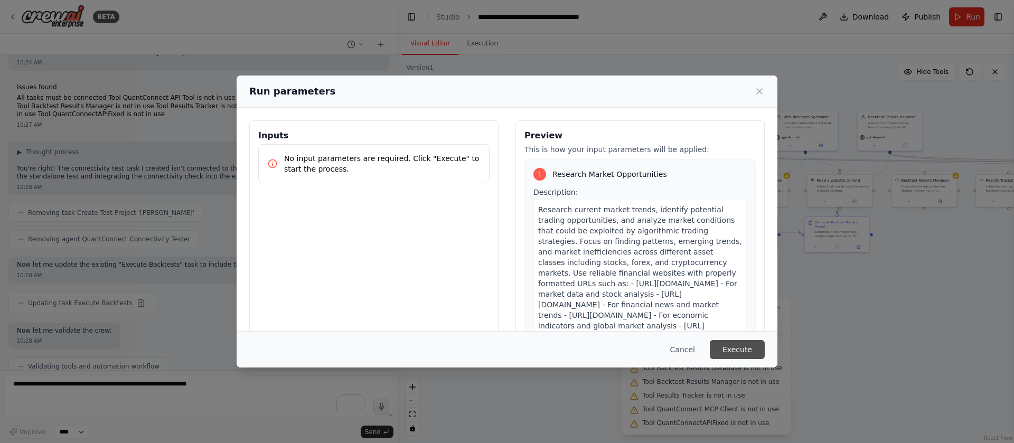
click at [727, 347] on button "Execute" at bounding box center [737, 349] width 55 height 19
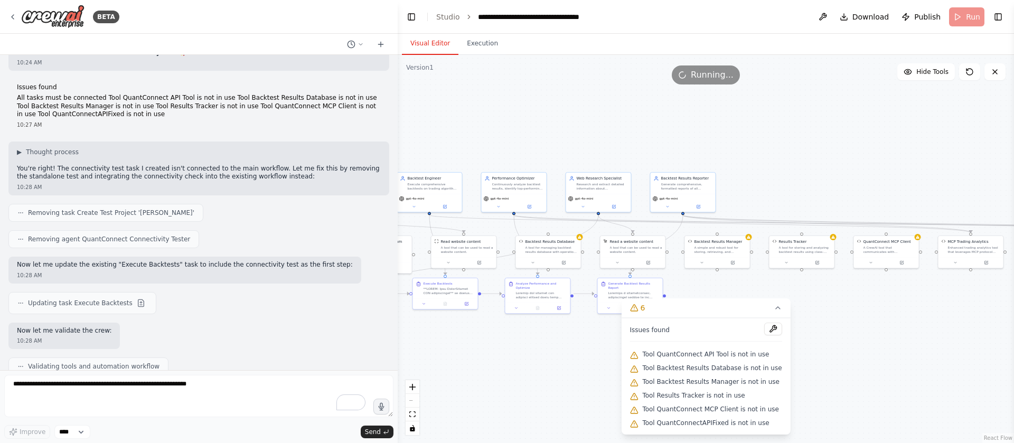
drag, startPoint x: 595, startPoint y: 293, endPoint x: 388, endPoint y: 354, distance: 215.9
click at [388, 354] on div "BETA want to use quantconnect mcp to build a system that write and backtest tra…" at bounding box center [507, 221] width 1014 height 443
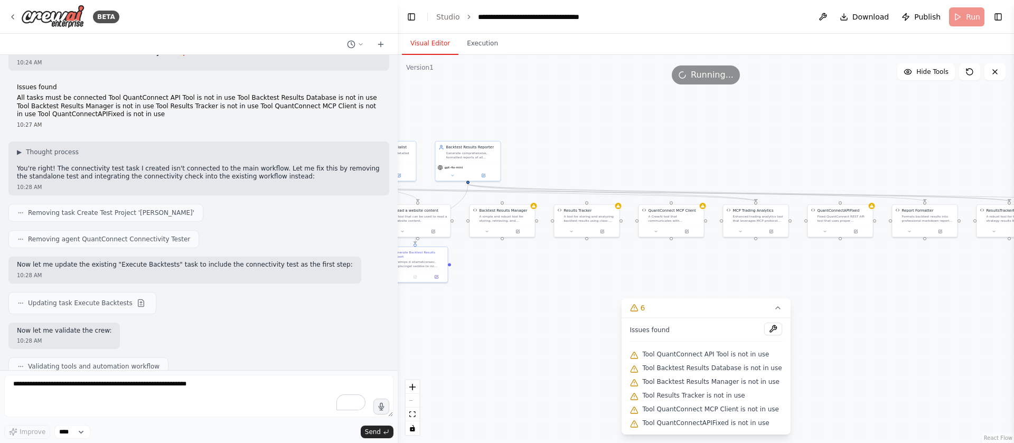
drag, startPoint x: 567, startPoint y: 360, endPoint x: 347, endPoint y: 333, distance: 221.9
click at [347, 333] on div "BETA want to use quantconnect mcp to build a system that write and backtest tra…" at bounding box center [507, 221] width 1014 height 443
drag, startPoint x: 549, startPoint y: 314, endPoint x: 341, endPoint y: 297, distance: 208.7
click at [341, 297] on div "BETA want to use quantconnect mcp to build a system that write and backtest tra…" at bounding box center [507, 221] width 1014 height 443
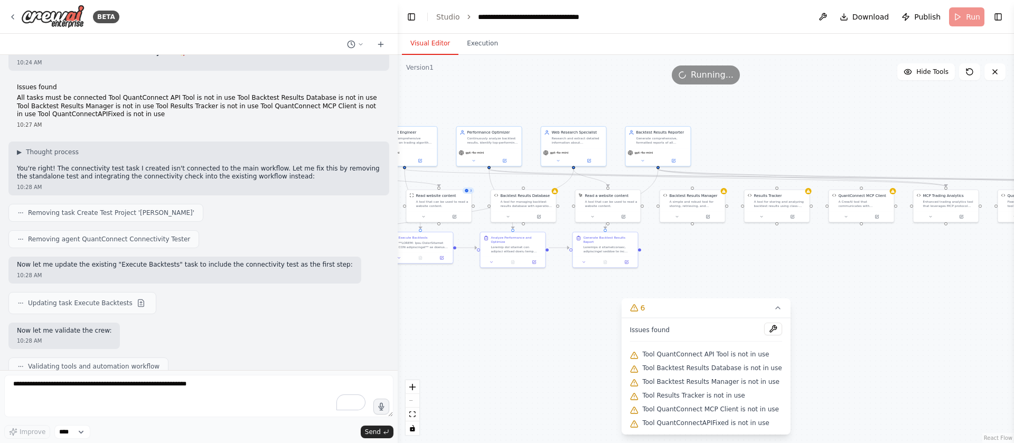
drag, startPoint x: 517, startPoint y: 290, endPoint x: 960, endPoint y: 306, distance: 443.3
click at [960, 306] on div ".deletable-edge-delete-btn { width: 20px; height: 20px; border: 0px solid #ffff…" at bounding box center [706, 249] width 616 height 388
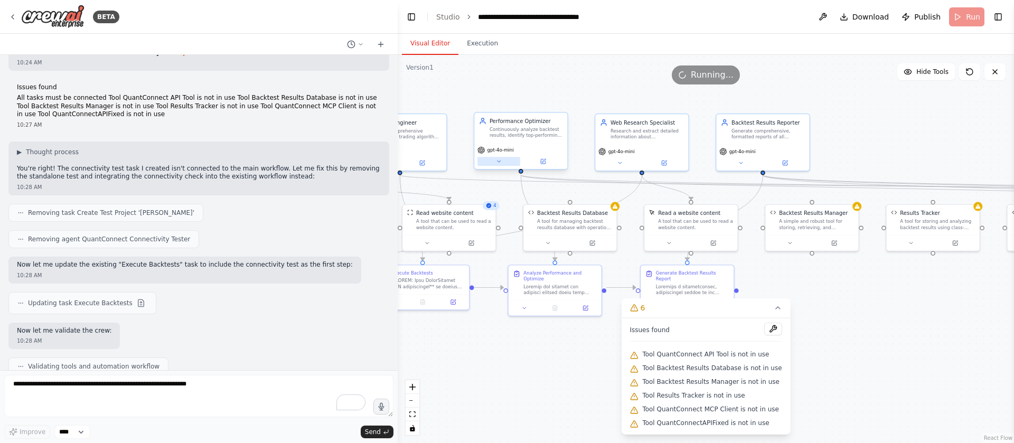
click at [500, 162] on icon at bounding box center [499, 161] width 6 height 6
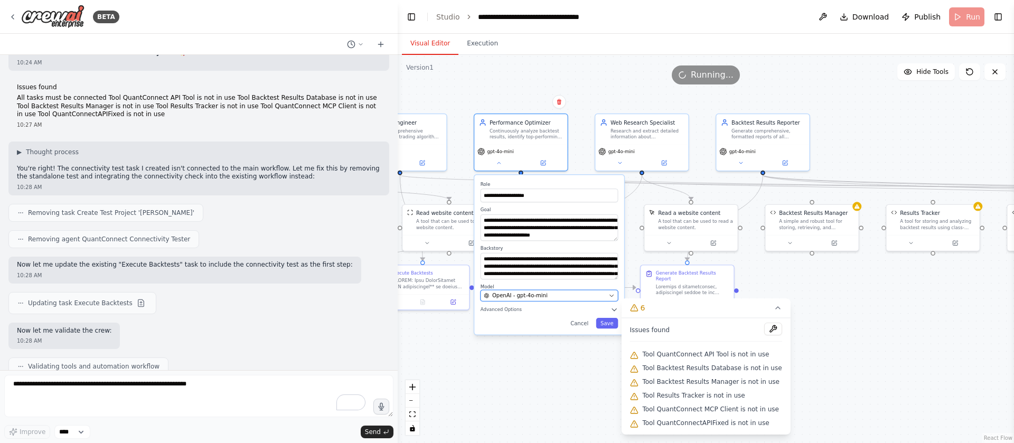
click at [530, 294] on span "OpenAI - gpt-4o-mini" at bounding box center [519, 295] width 55 height 7
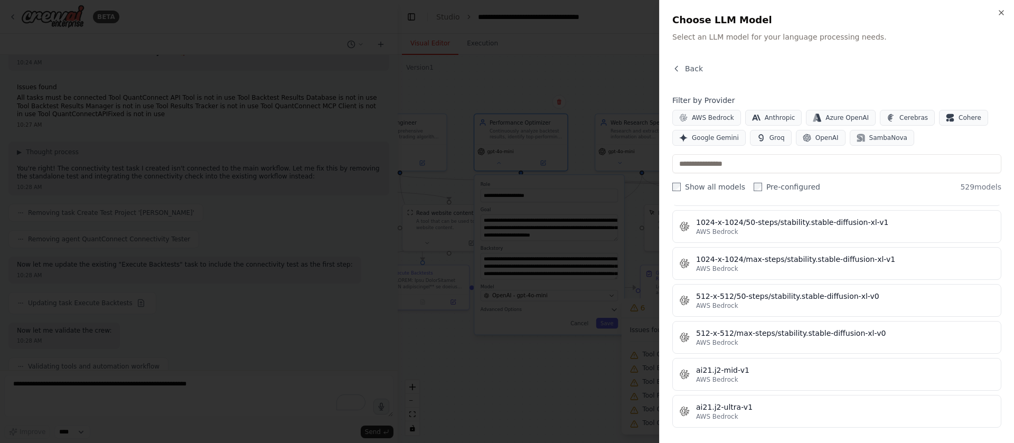
scroll to position [0, 0]
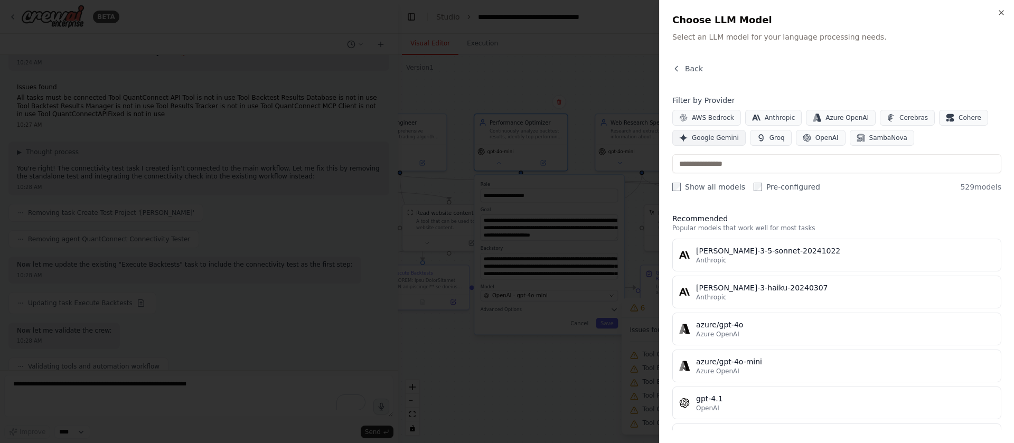
click at [716, 142] on span "Google Gemini" at bounding box center [715, 138] width 47 height 8
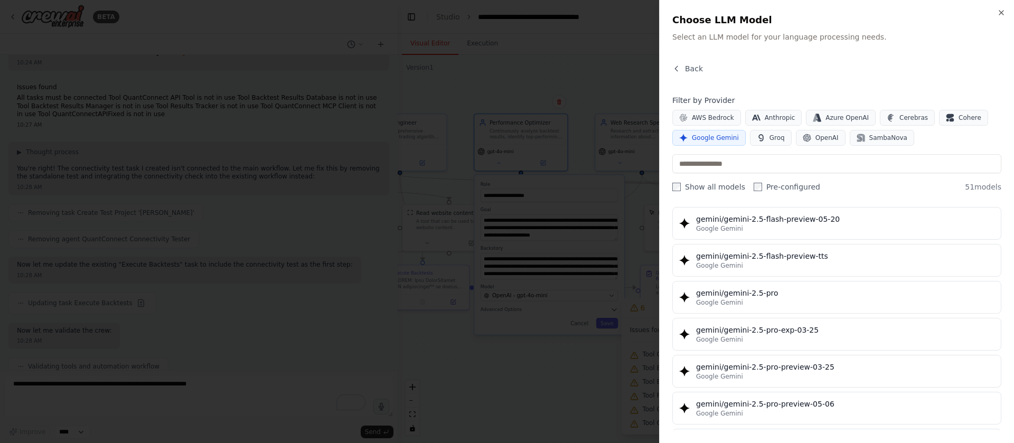
scroll to position [1103, 0]
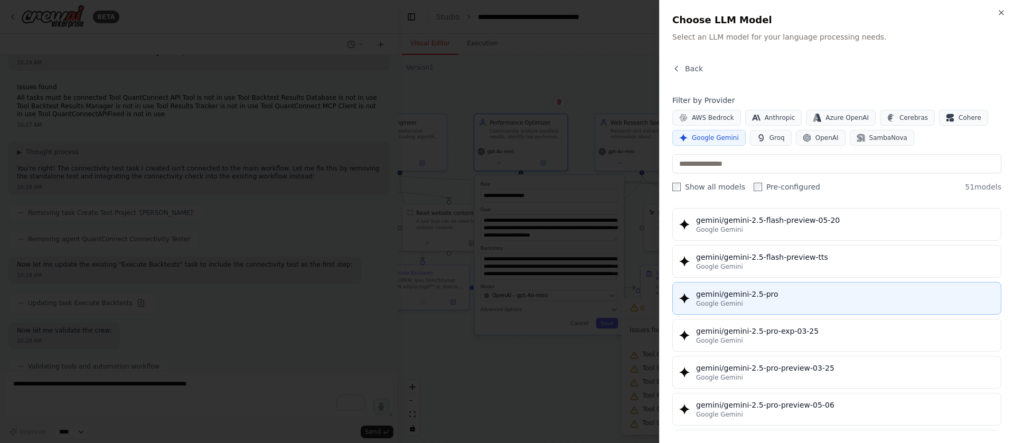
click at [841, 299] on div "Google Gemini" at bounding box center [845, 303] width 298 height 8
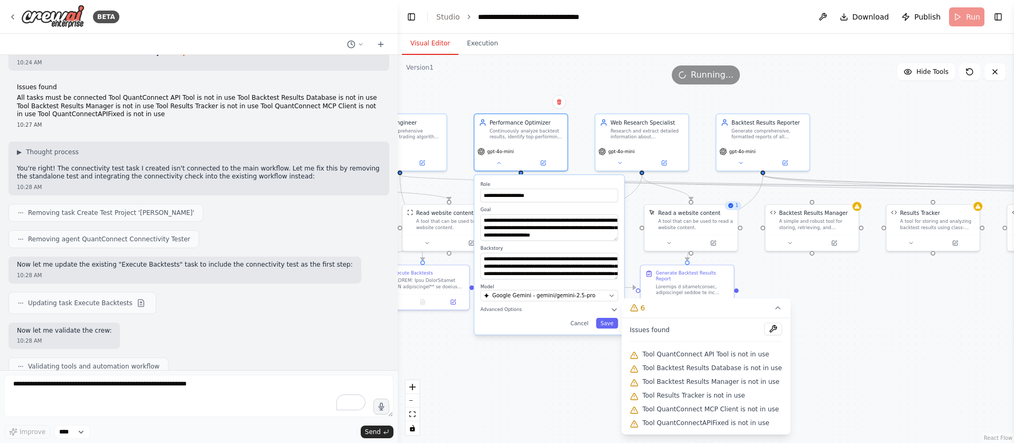
click at [532, 99] on div ".deletable-edge-delete-btn { width: 20px; height: 20px; border: 0px solid #ffff…" at bounding box center [706, 249] width 616 height 388
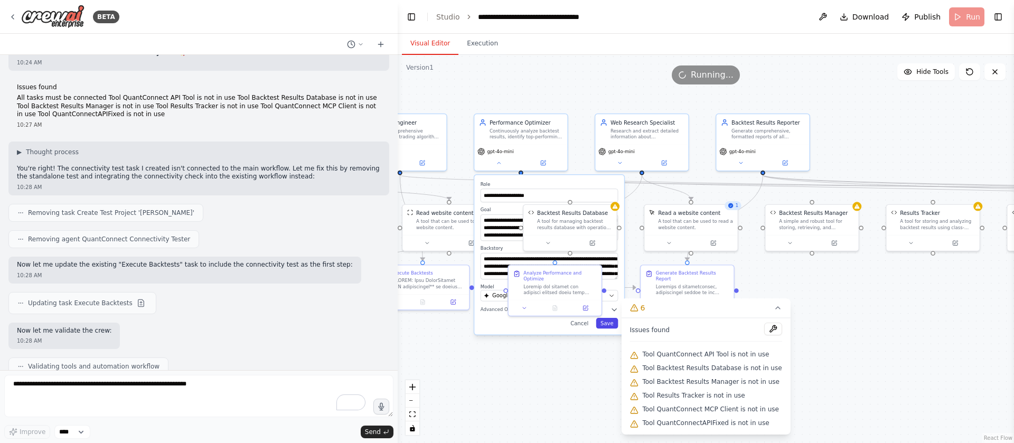
click at [613, 323] on button "Save" at bounding box center [607, 323] width 22 height 11
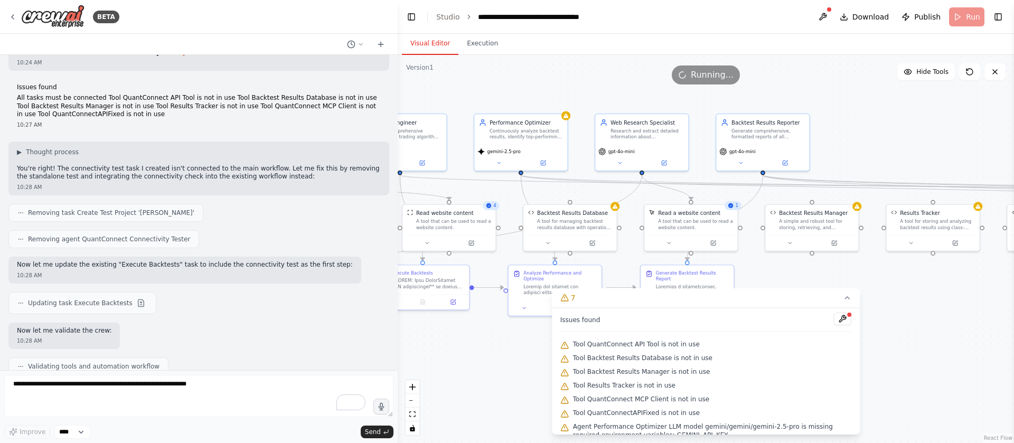
scroll to position [11, 0]
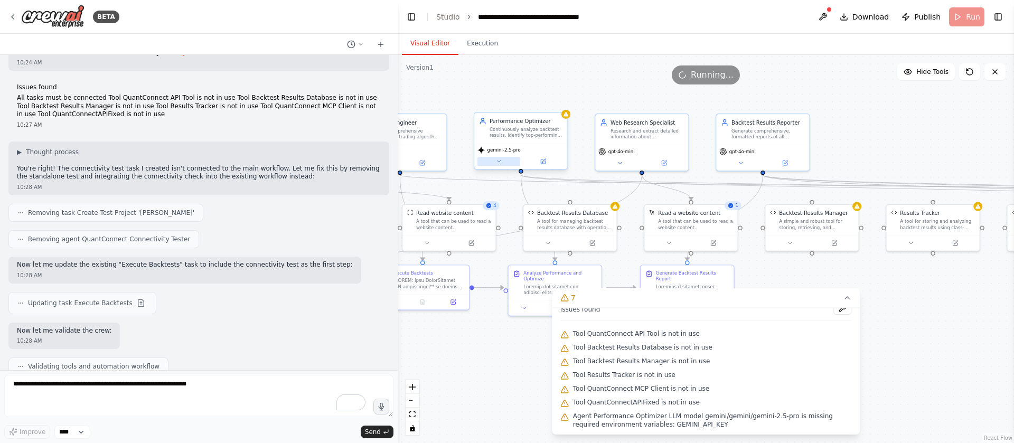
click at [506, 159] on button at bounding box center [498, 161] width 43 height 9
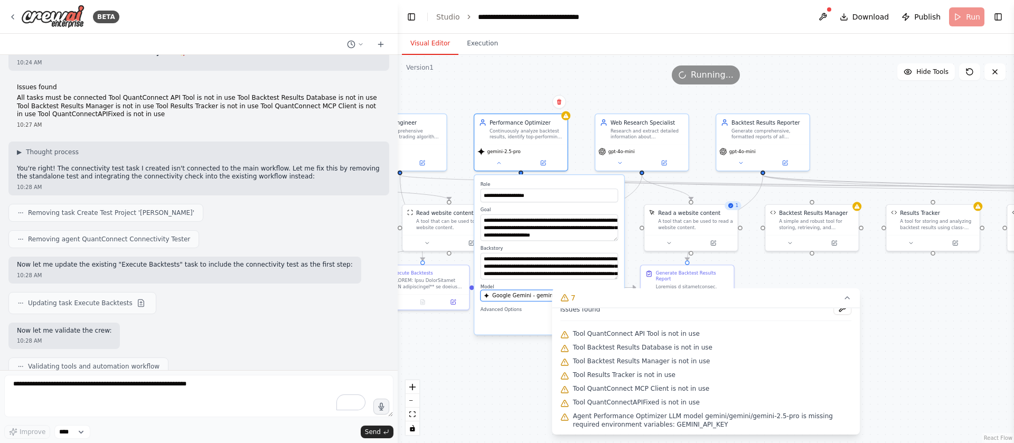
click at [521, 295] on span "Google Gemini - gemini/gemini-2.5-pro" at bounding box center [543, 295] width 103 height 7
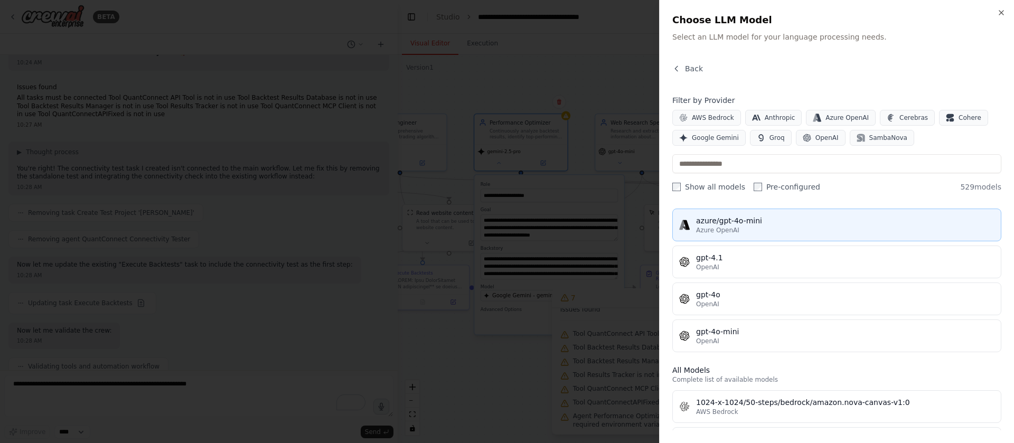
scroll to position [161, 0]
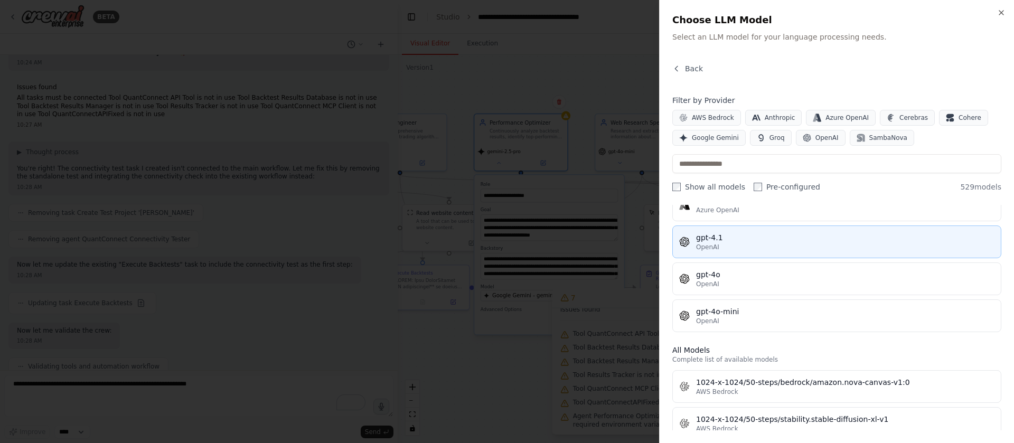
click at [787, 229] on button "gpt-4.1 OpenAI" at bounding box center [836, 242] width 329 height 33
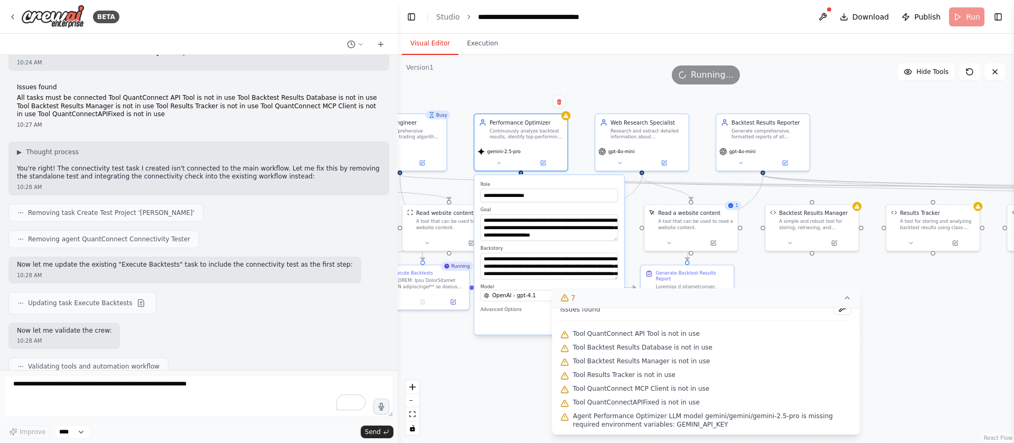
click at [850, 298] on icon at bounding box center [847, 298] width 8 height 8
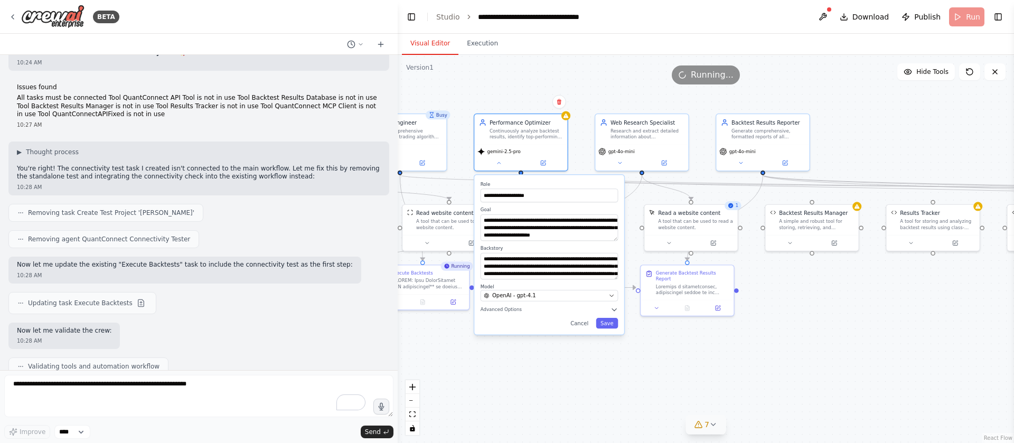
click at [615, 331] on div "**********" at bounding box center [548, 254] width 149 height 159
click at [607, 326] on button "Save" at bounding box center [607, 323] width 22 height 11
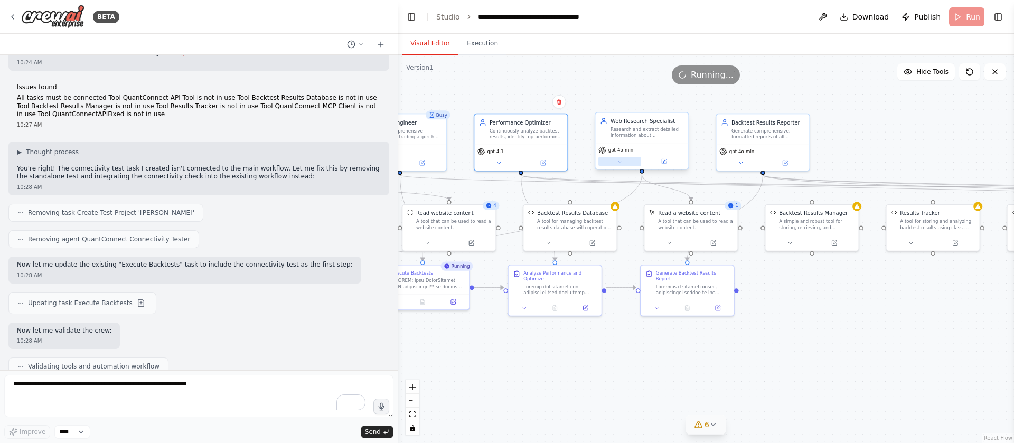
click at [632, 162] on button at bounding box center [619, 161] width 43 height 9
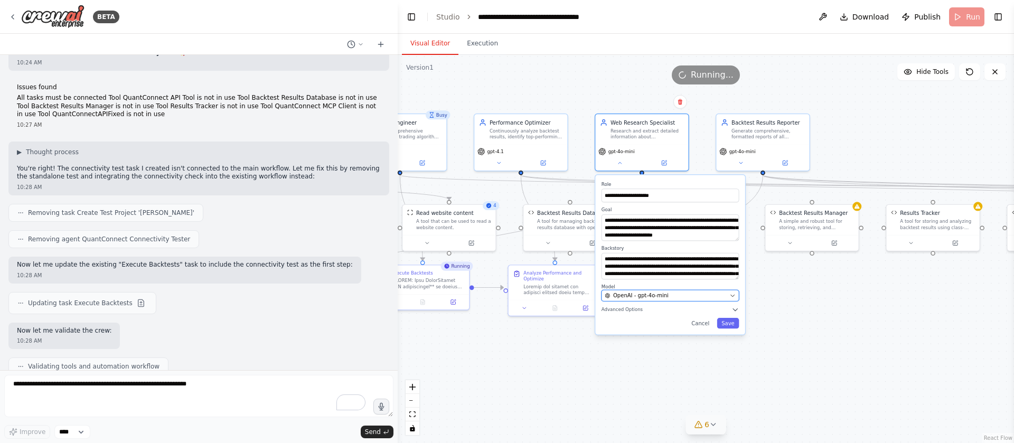
click at [691, 298] on div "OpenAI - gpt-4o-mini" at bounding box center [665, 295] width 121 height 7
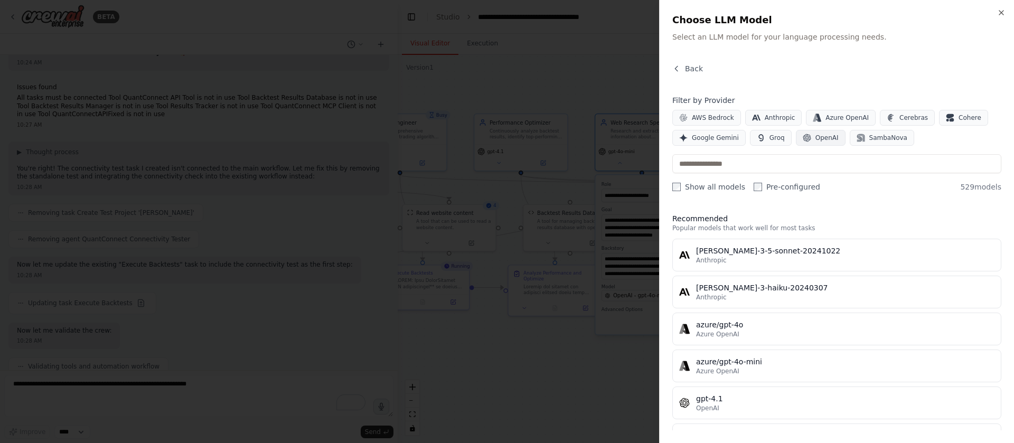
click at [819, 137] on span "OpenAI" at bounding box center [826, 138] width 23 height 8
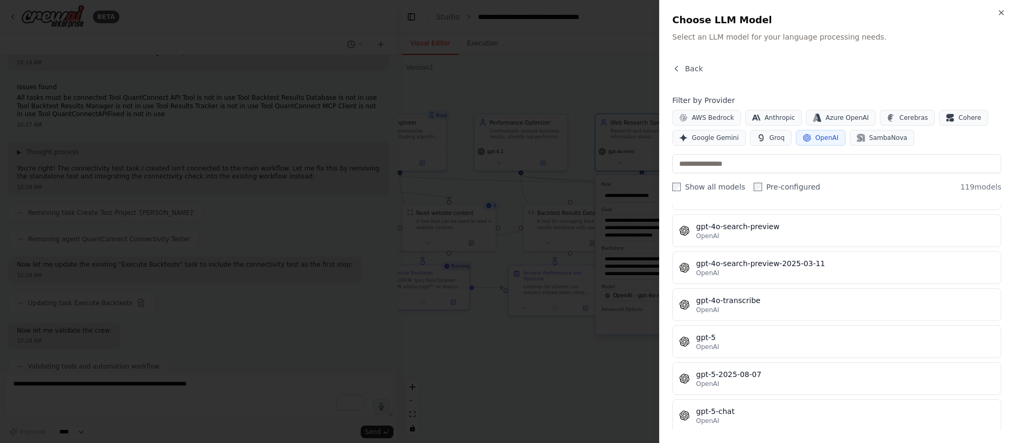
scroll to position [2403, 0]
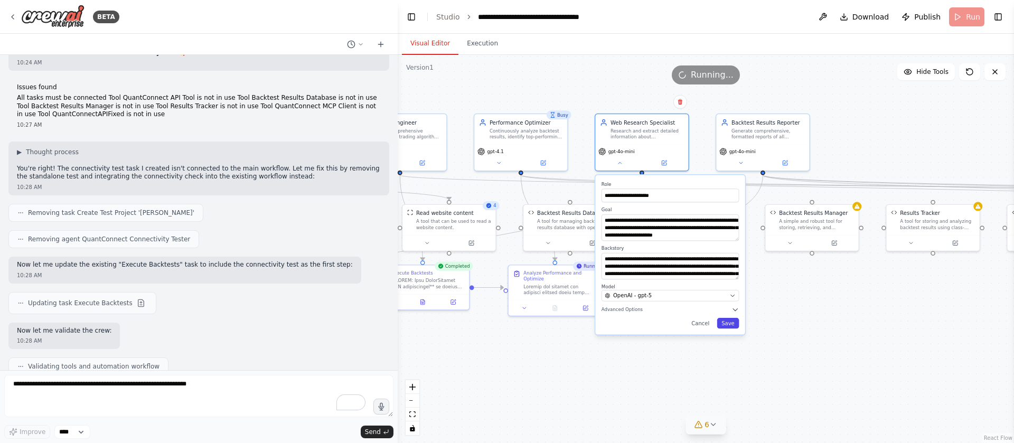
click at [734, 325] on button "Save" at bounding box center [728, 323] width 22 height 11
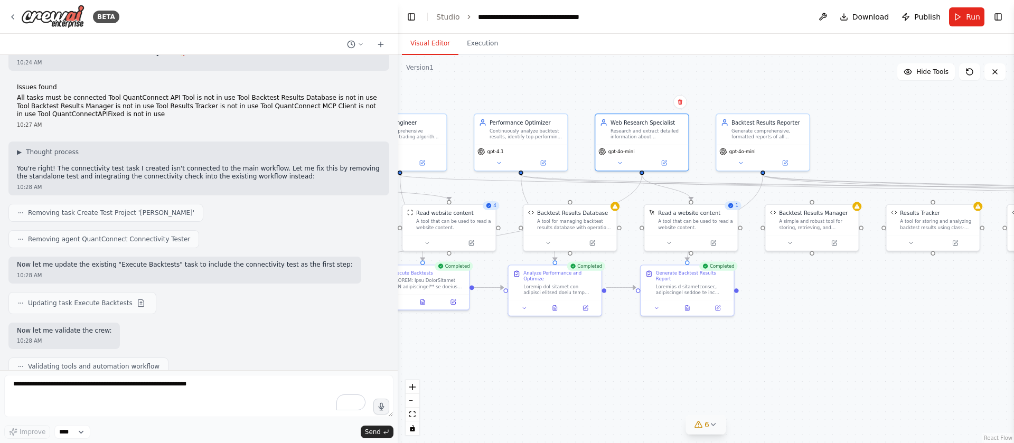
click at [719, 426] on button "6" at bounding box center [705, 425] width 41 height 20
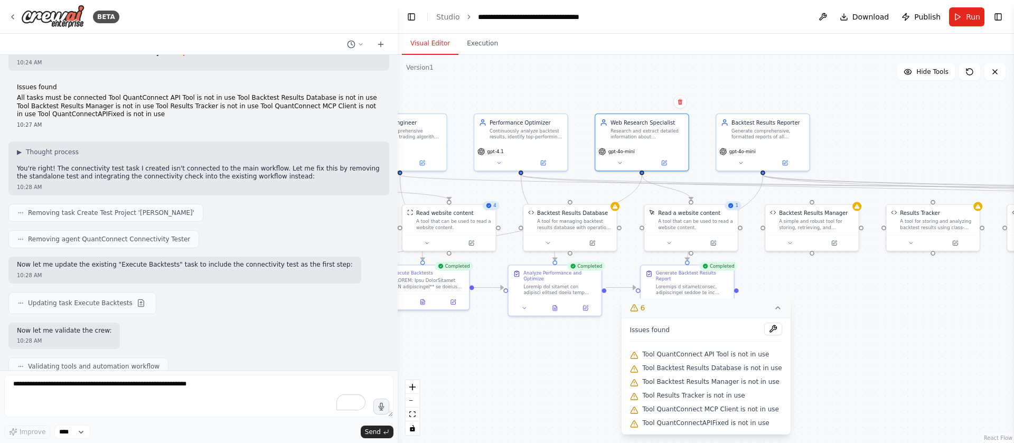
click at [766, 303] on button "6" at bounding box center [705, 308] width 169 height 20
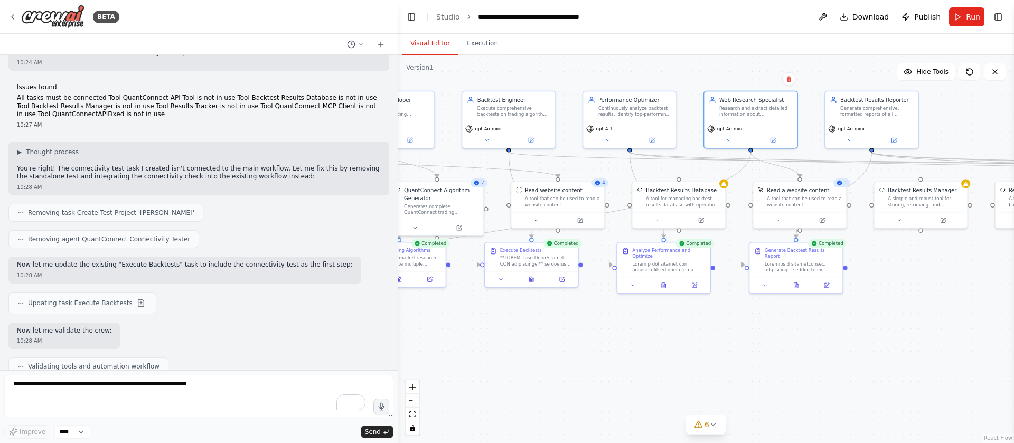
drag, startPoint x: 599, startPoint y: 351, endPoint x: 709, endPoint y: 328, distance: 111.7
click at [709, 328] on div ".deletable-edge-delete-btn { width: 20px; height: 20px; border: 0px solid #ffff…" at bounding box center [706, 249] width 616 height 388
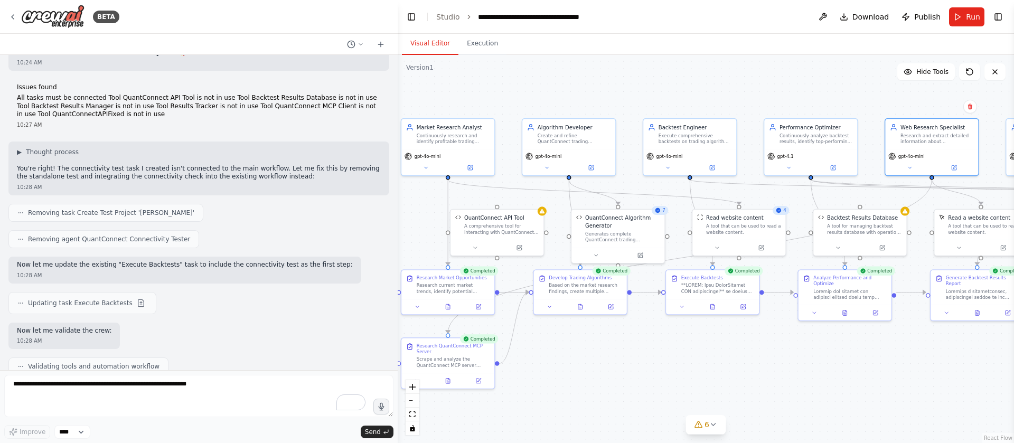
drag, startPoint x: 519, startPoint y: 331, endPoint x: 711, endPoint y: 365, distance: 195.7
click at [711, 365] on div ".deletable-edge-delete-btn { width: 20px; height: 20px; border: 0px solid #ffff…" at bounding box center [706, 249] width 616 height 388
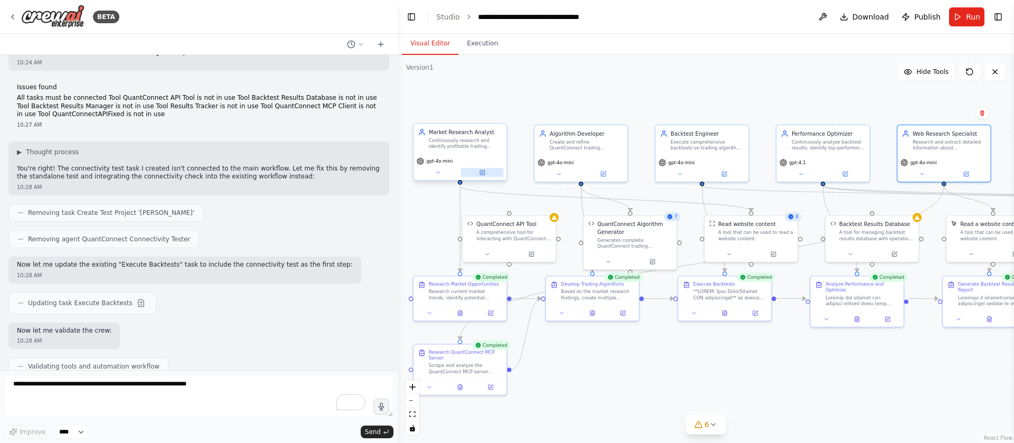
click at [476, 172] on button at bounding box center [482, 172] width 43 height 9
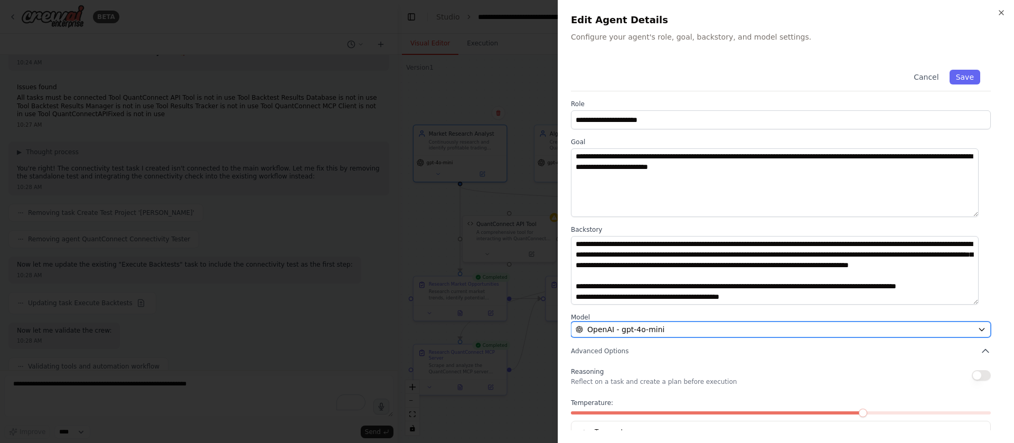
click at [701, 332] on div "OpenAI - gpt-4o-mini" at bounding box center [775, 329] width 398 height 11
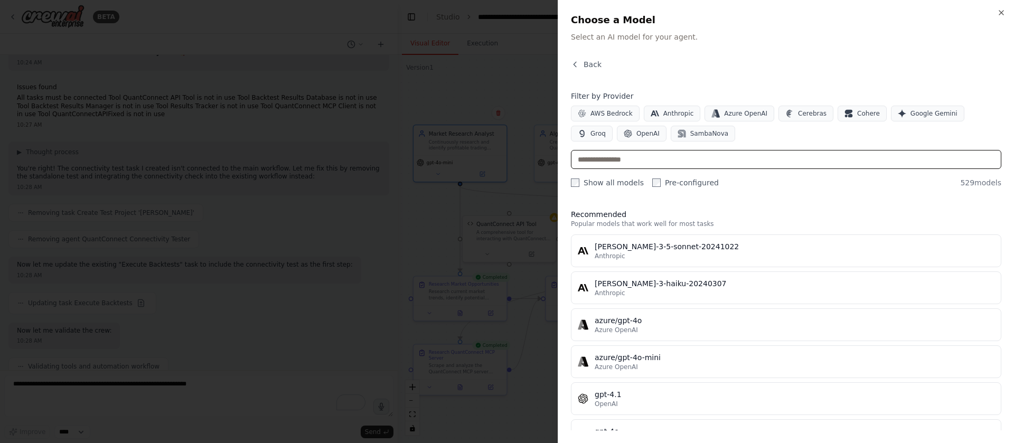
click at [724, 165] on input "text" at bounding box center [786, 159] width 430 height 19
type input "*****"
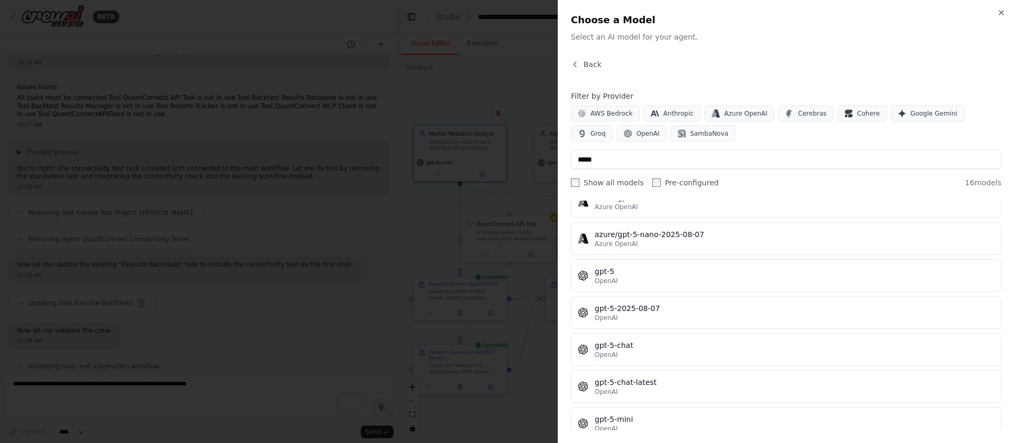
scroll to position [272, 0]
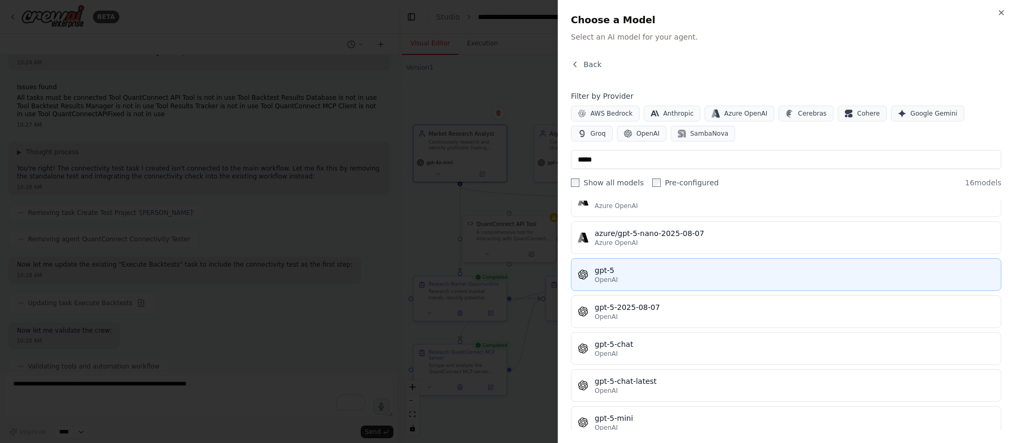
type input "*****"
click at [649, 271] on div "gpt-5" at bounding box center [795, 270] width 400 height 11
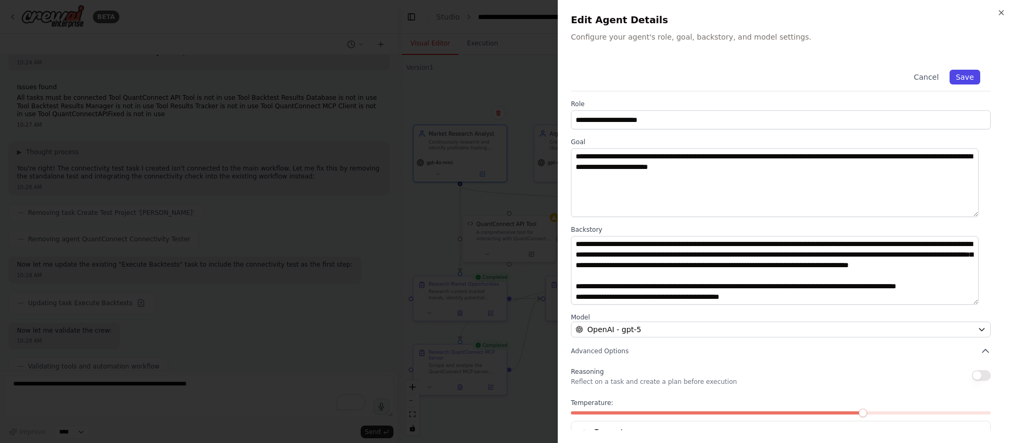
click at [960, 78] on button "Save" at bounding box center [965, 77] width 31 height 15
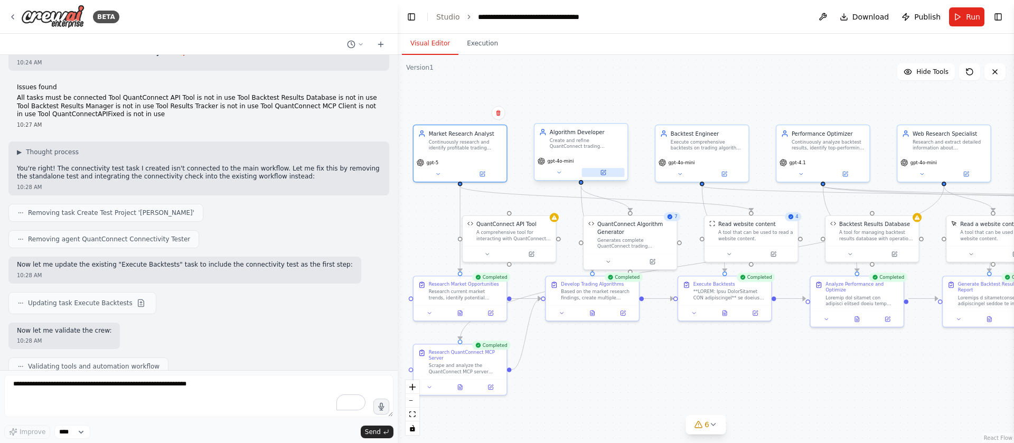
click at [606, 176] on button at bounding box center [603, 172] width 43 height 9
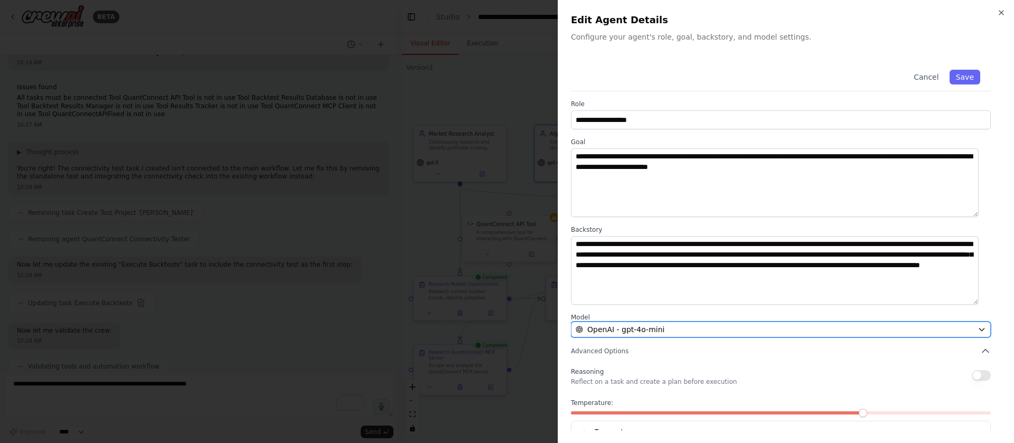
click at [718, 332] on div "OpenAI - gpt-4o-mini" at bounding box center [775, 329] width 398 height 11
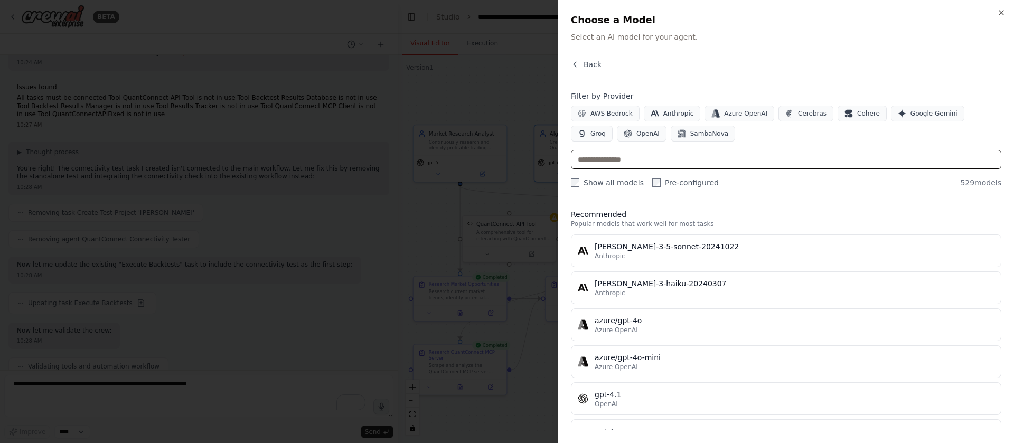
click at [685, 156] on input "text" at bounding box center [786, 159] width 430 height 19
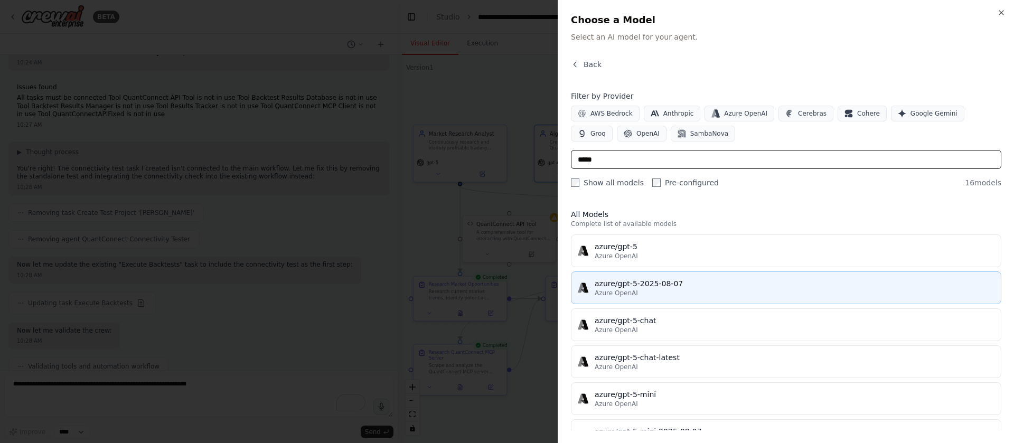
scroll to position [285, 0]
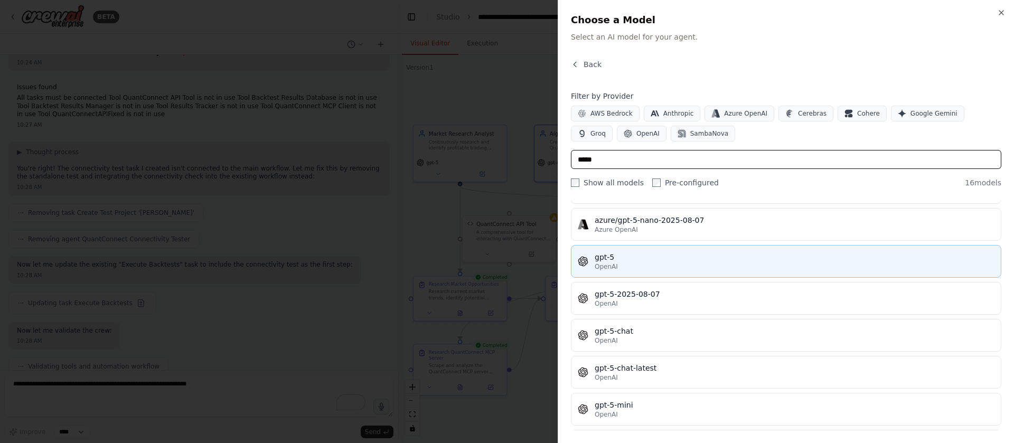
type input "*****"
click at [689, 268] on div "OpenAI" at bounding box center [795, 266] width 400 height 8
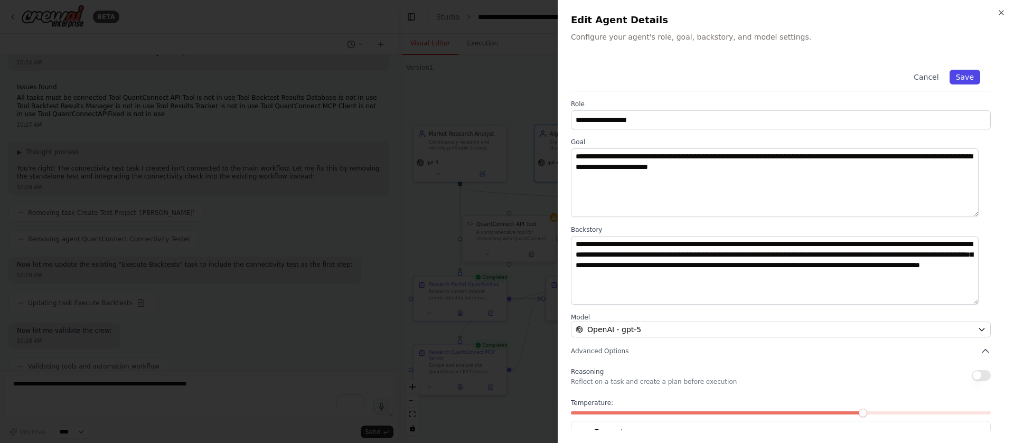
click at [960, 79] on button "Save" at bounding box center [965, 77] width 31 height 15
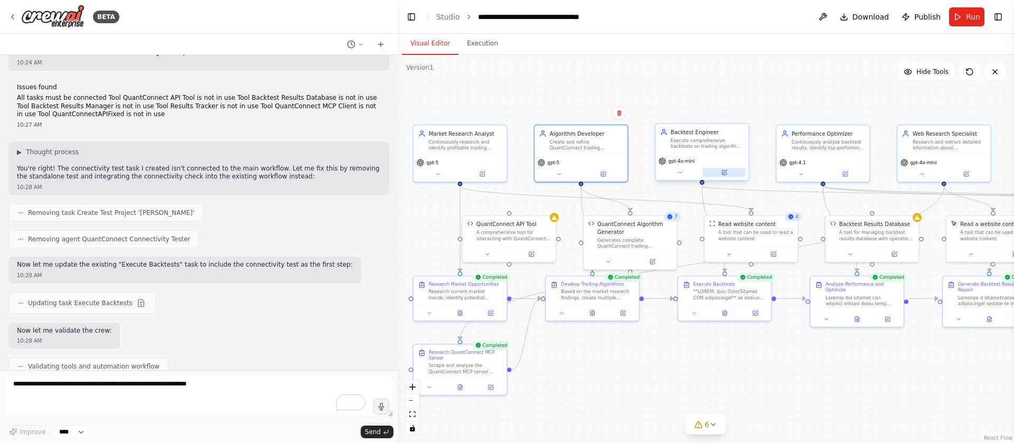
click at [720, 169] on button at bounding box center [724, 172] width 43 height 9
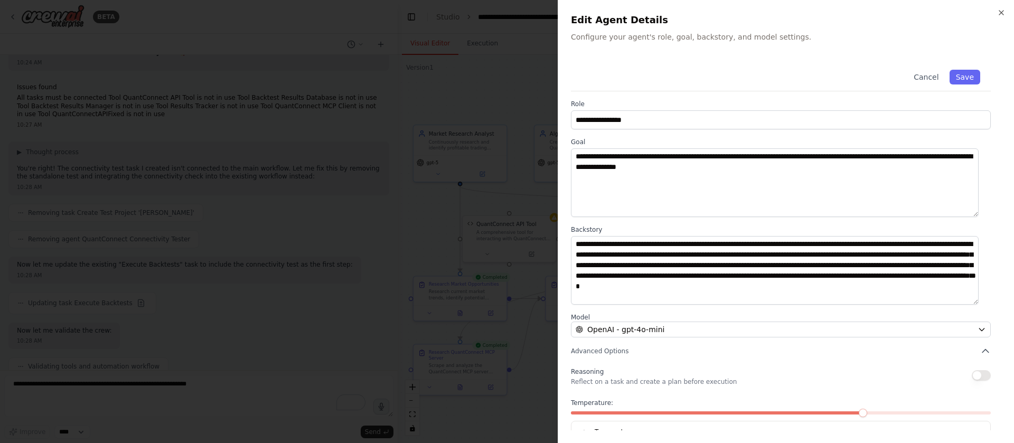
scroll to position [35, 0]
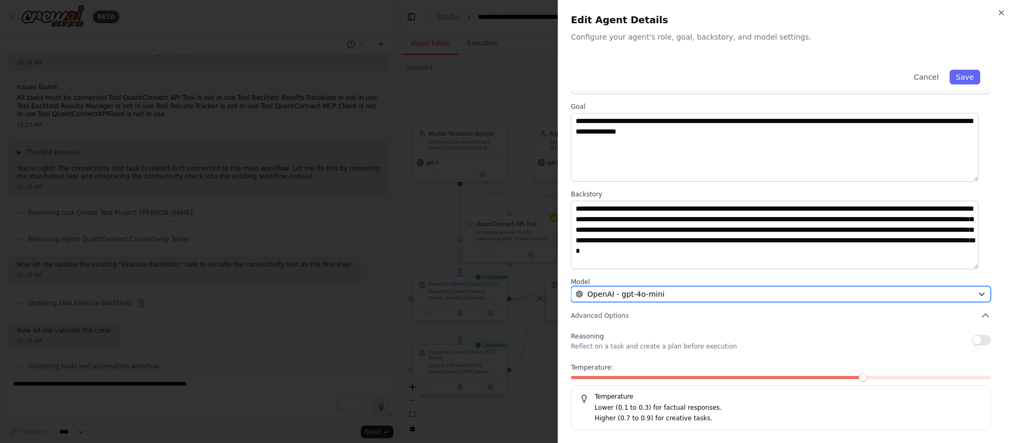
click at [702, 293] on div "OpenAI - gpt-4o-mini" at bounding box center [775, 294] width 398 height 11
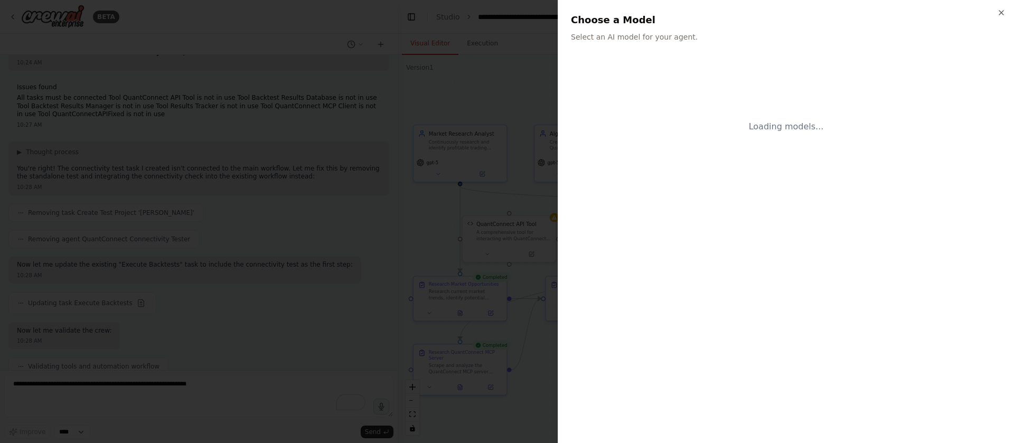
scroll to position [0, 0]
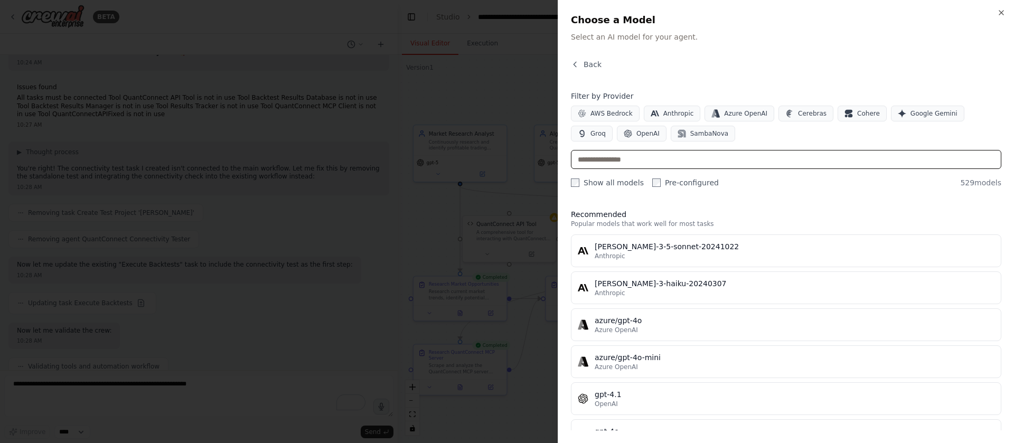
click at [682, 159] on input "text" at bounding box center [786, 159] width 430 height 19
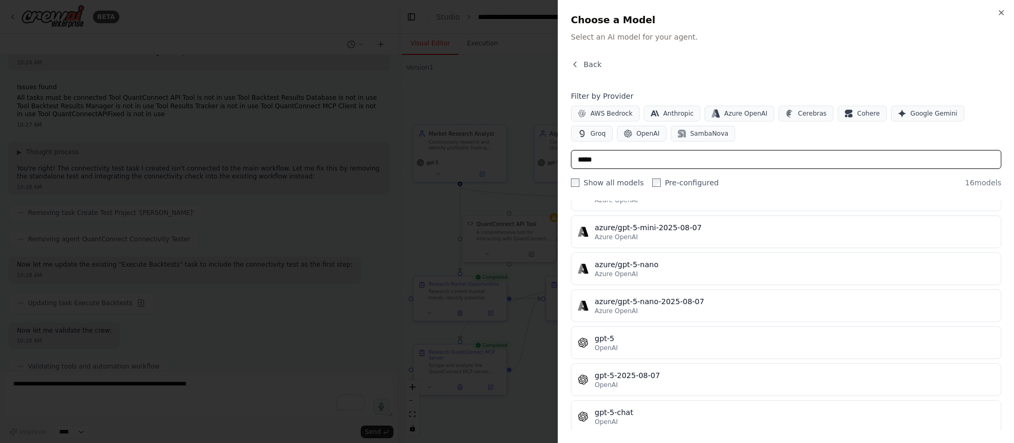
scroll to position [249, 0]
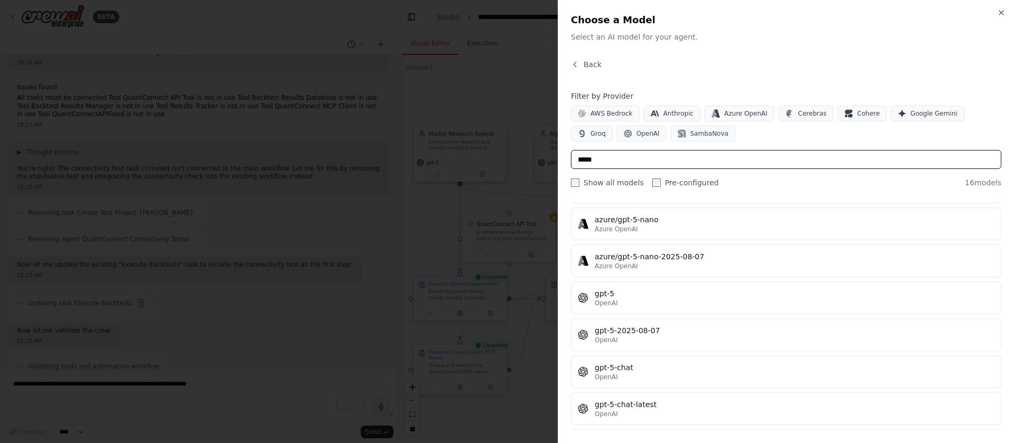
type input "*****"
click at [646, 283] on button "gpt-5 OpenAI" at bounding box center [786, 297] width 430 height 33
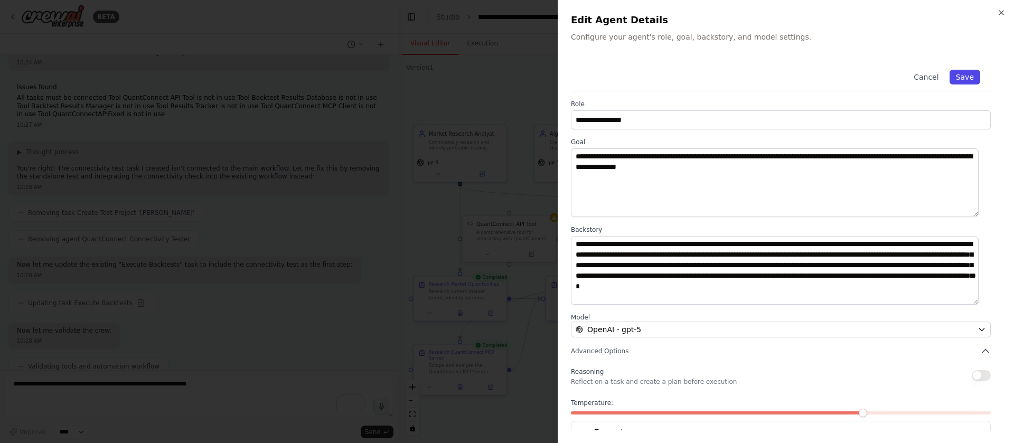
click at [955, 75] on button "Save" at bounding box center [965, 77] width 31 height 15
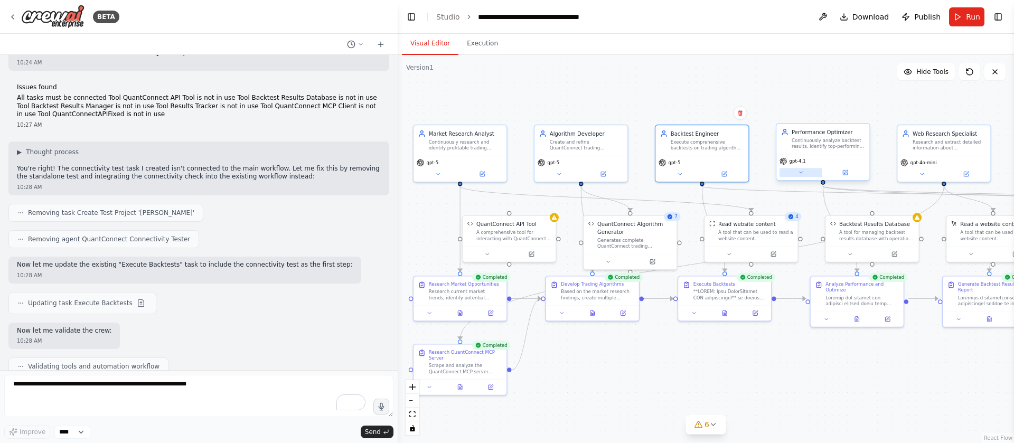
click at [802, 171] on icon at bounding box center [801, 173] width 6 height 6
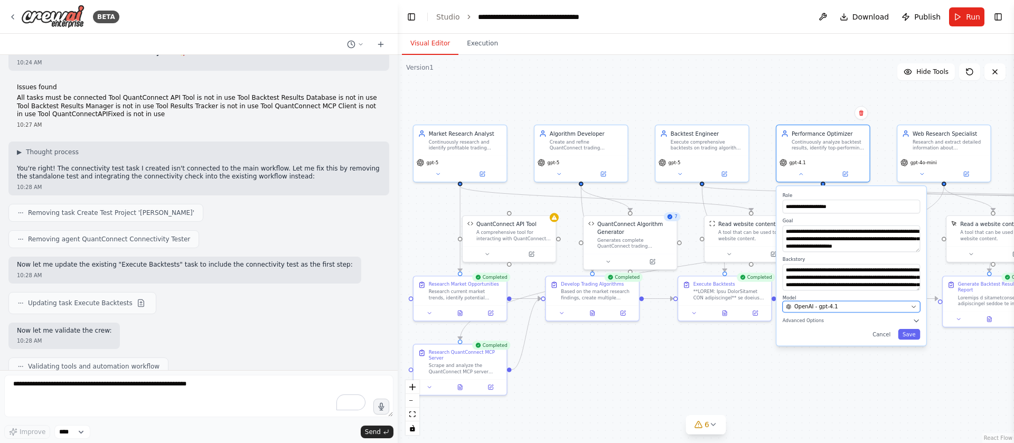
click at [829, 310] on span "OpenAI - gpt-4.1" at bounding box center [816, 306] width 44 height 7
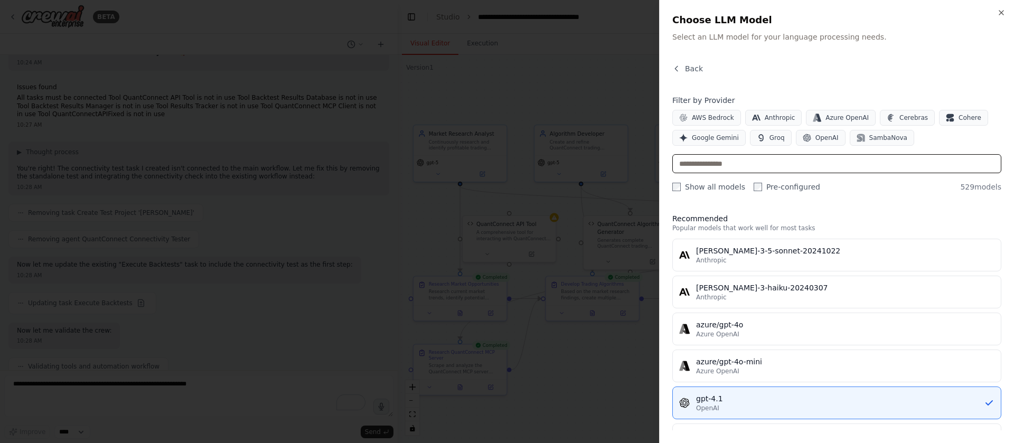
click at [751, 170] on input "text" at bounding box center [836, 163] width 329 height 19
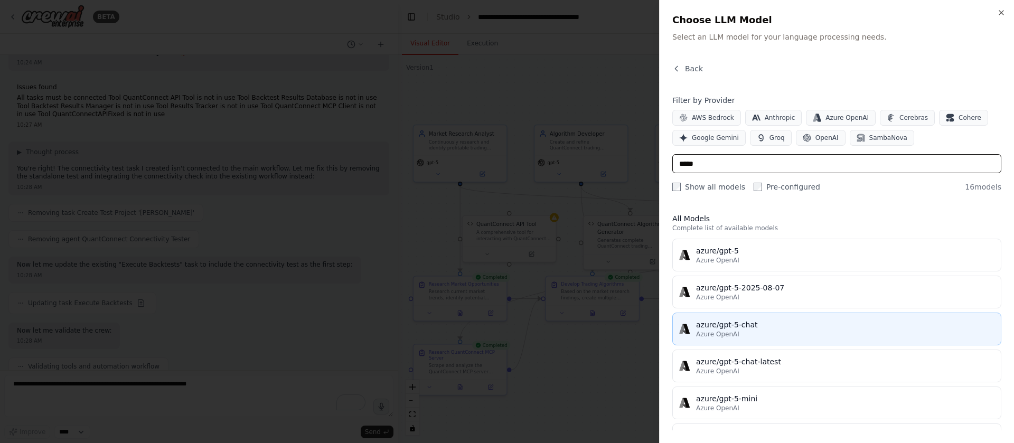
scroll to position [269, 0]
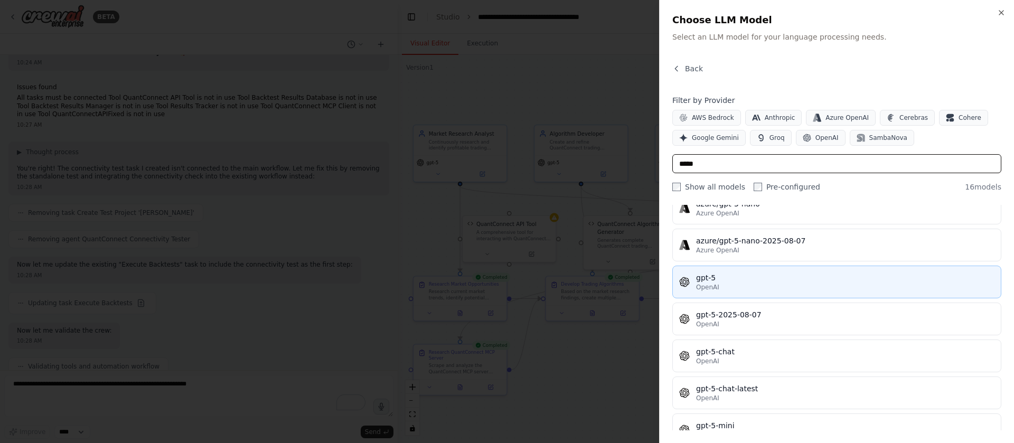
type input "*****"
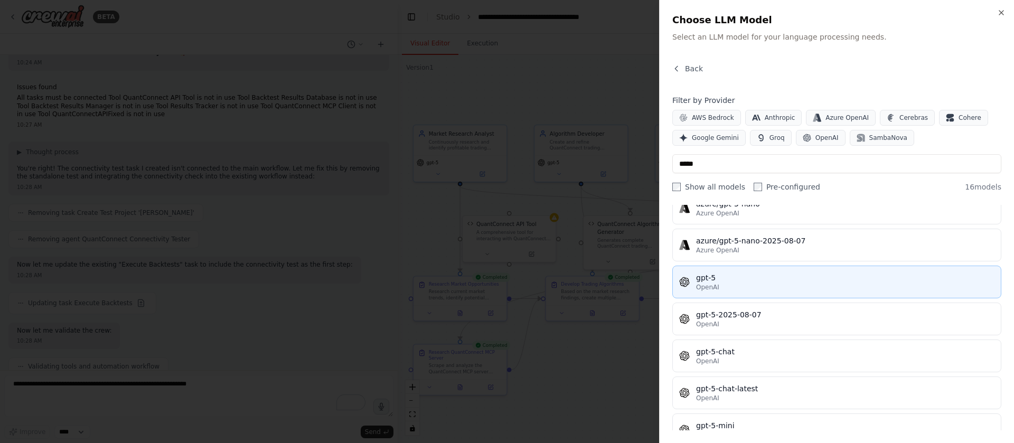
click at [731, 269] on button "gpt-5 OpenAI" at bounding box center [836, 282] width 329 height 33
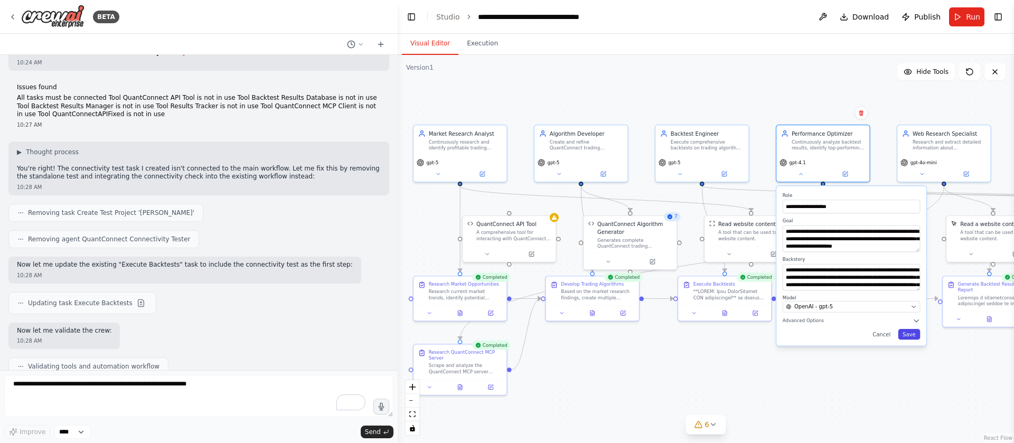
click at [909, 335] on button "Save" at bounding box center [909, 334] width 22 height 11
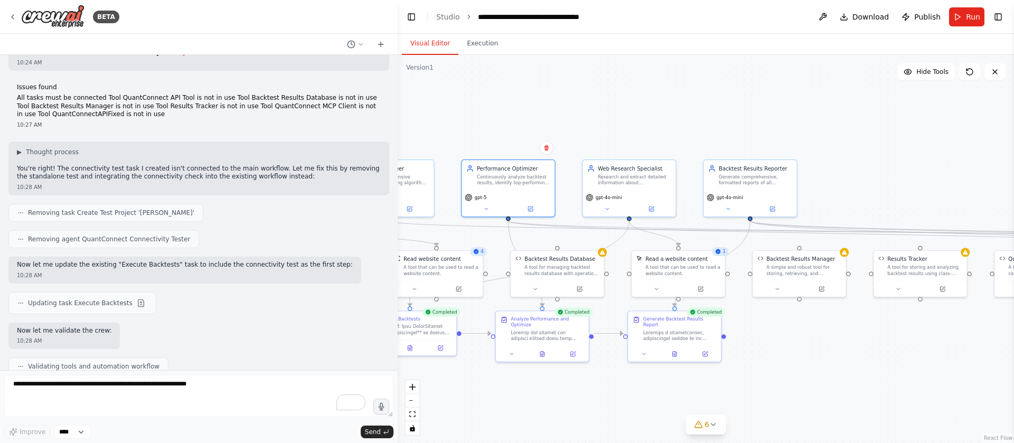
drag, startPoint x: 833, startPoint y: 107, endPoint x: 514, endPoint y: 143, distance: 321.1
click at [514, 143] on div ".deletable-edge-delete-btn { width: 20px; height: 20px; border: 0px solid #ffff…" at bounding box center [706, 249] width 616 height 388
click at [609, 211] on button at bounding box center [602, 208] width 43 height 9
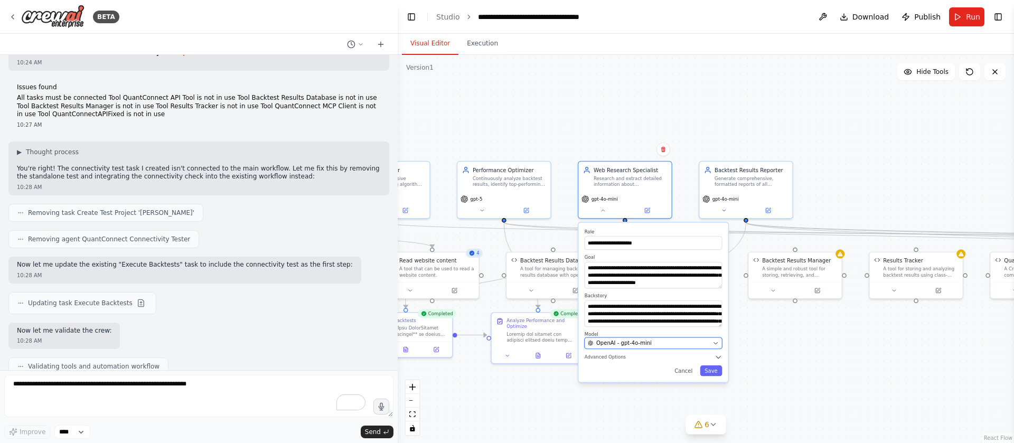
click at [697, 342] on div "OpenAI - gpt-4o-mini" at bounding box center [648, 343] width 121 height 7
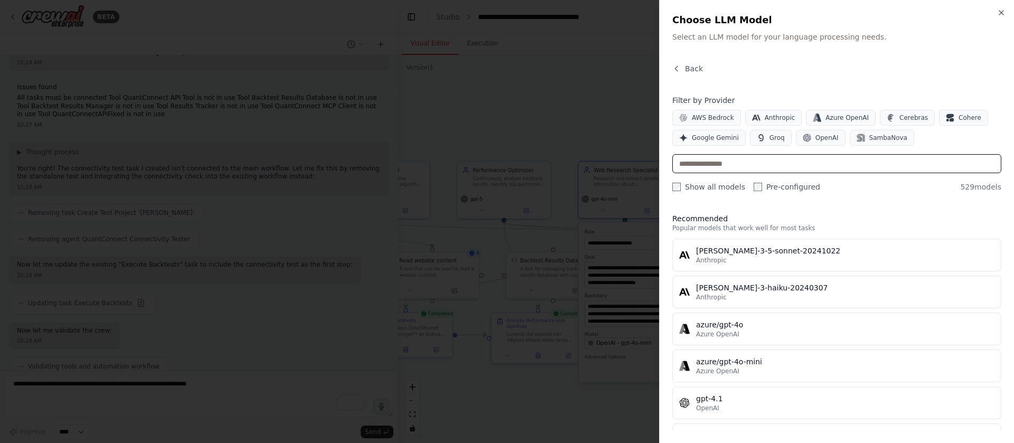
click at [758, 168] on input "text" at bounding box center [836, 163] width 329 height 19
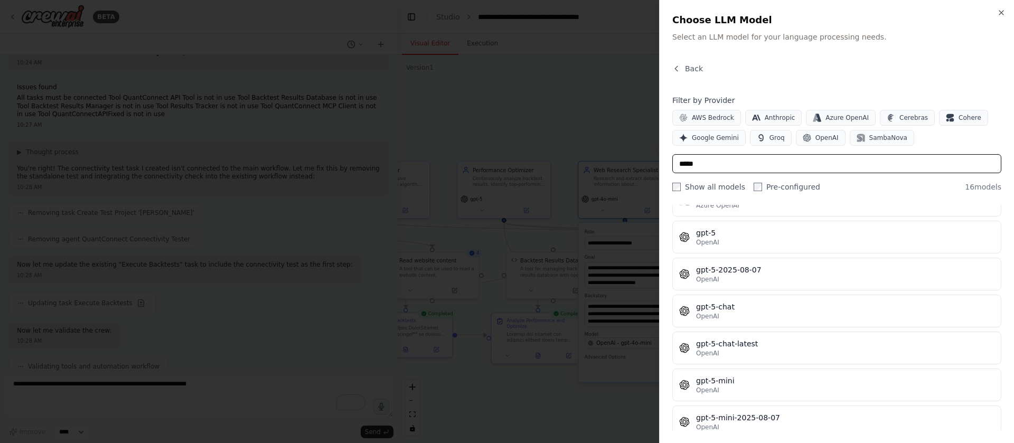
scroll to position [315, 0]
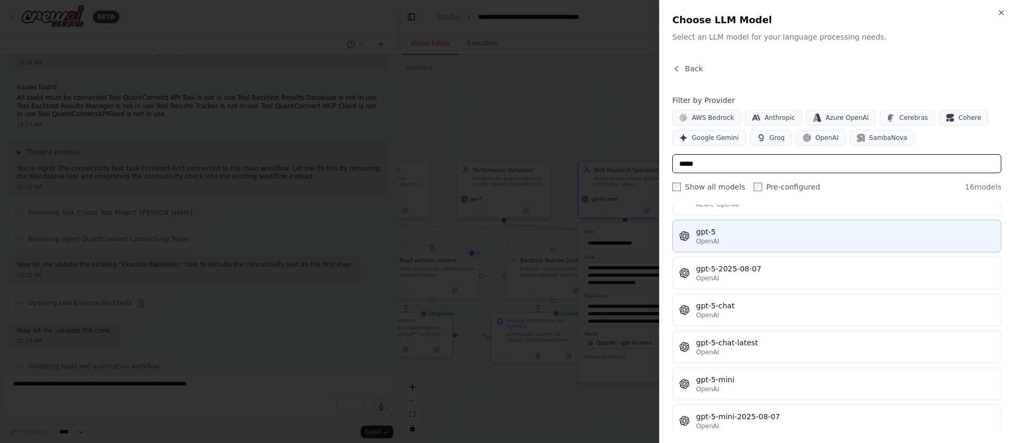
type input "*****"
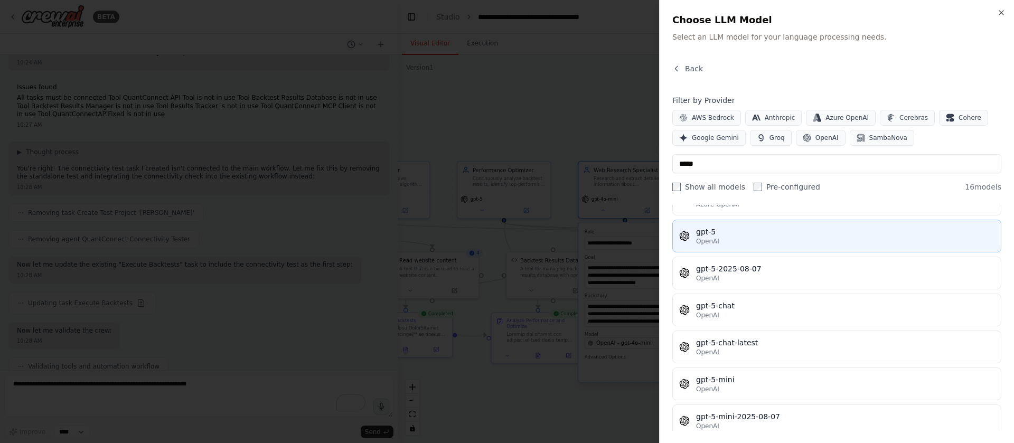
click at [712, 240] on span "OpenAI" at bounding box center [707, 241] width 23 height 8
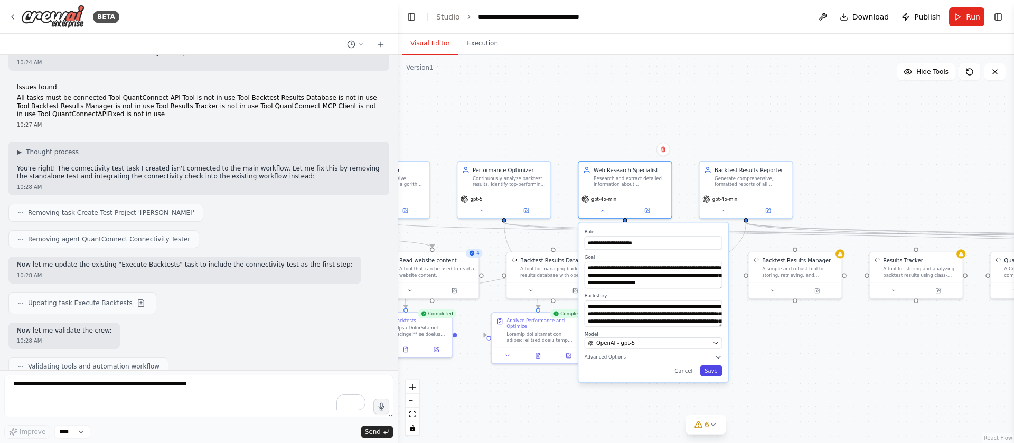
click at [711, 371] on button "Save" at bounding box center [711, 370] width 22 height 11
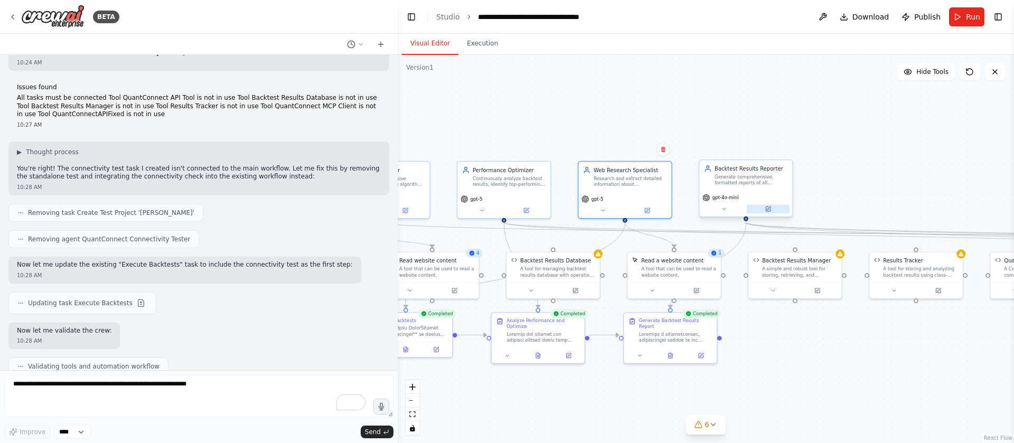
click at [764, 208] on button at bounding box center [768, 208] width 43 height 9
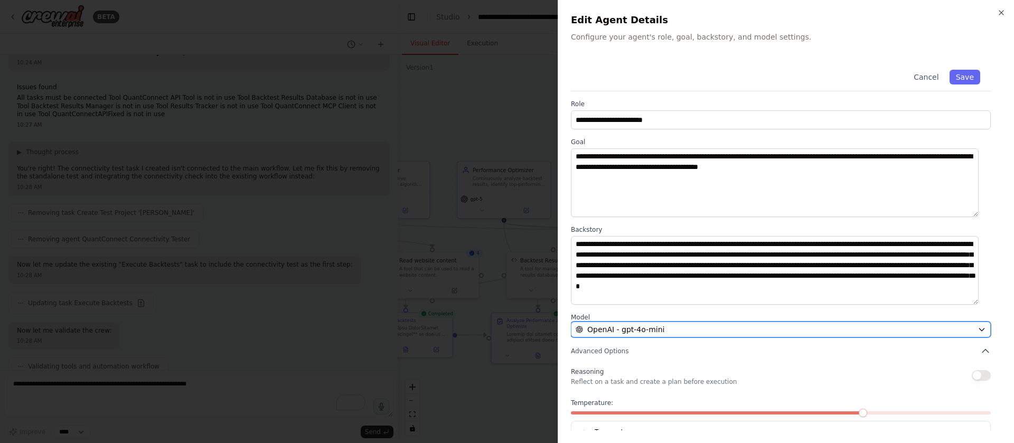
click at [701, 331] on div "OpenAI - gpt-4o-mini" at bounding box center [775, 329] width 398 height 11
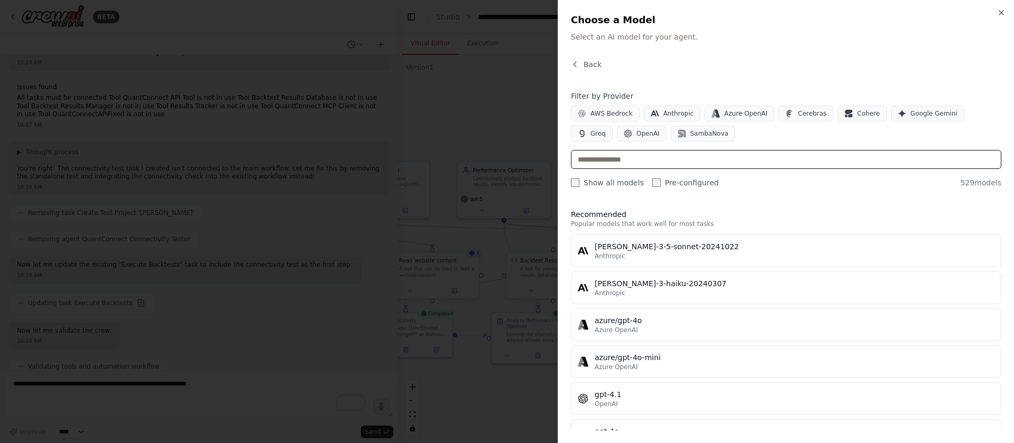
click at [685, 164] on input "text" at bounding box center [786, 159] width 430 height 19
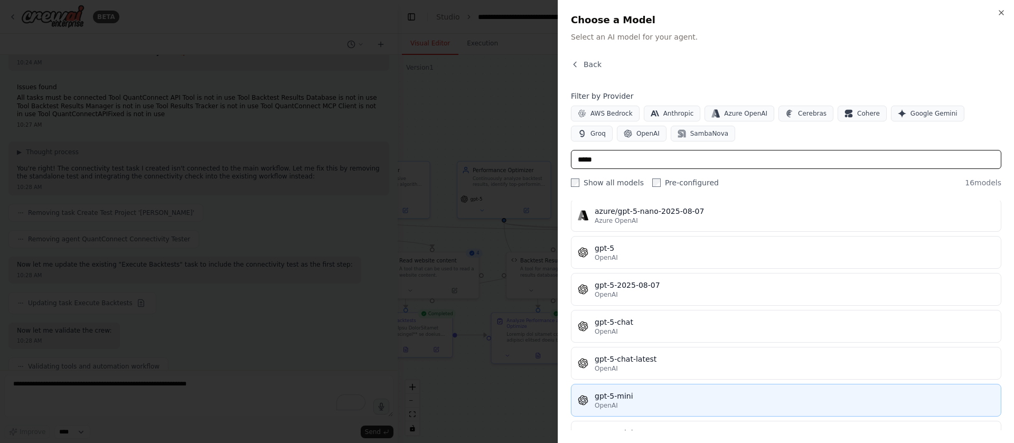
scroll to position [295, 0]
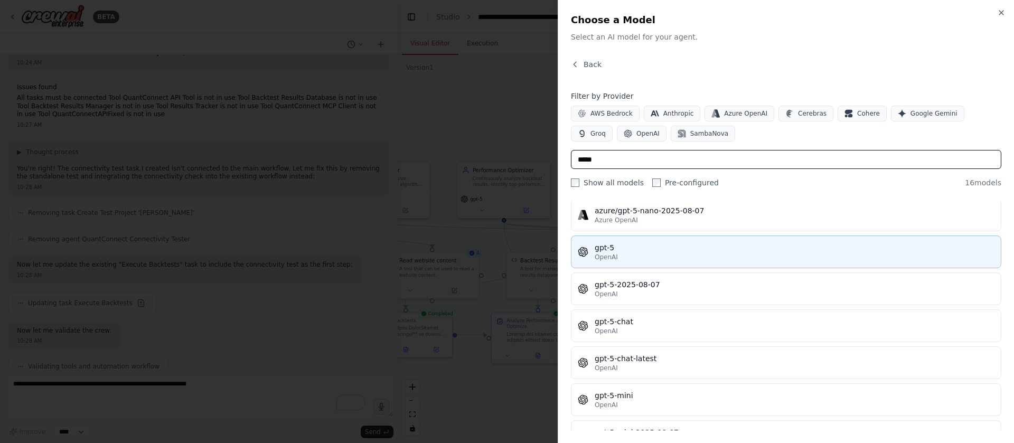
type input "*****"
click at [616, 254] on span "OpenAI" at bounding box center [606, 257] width 23 height 8
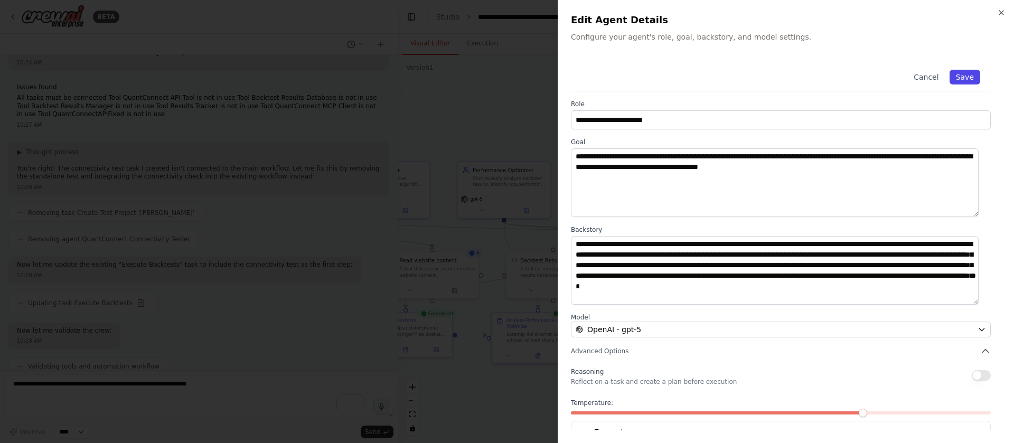
click at [955, 80] on button "Save" at bounding box center [965, 77] width 31 height 15
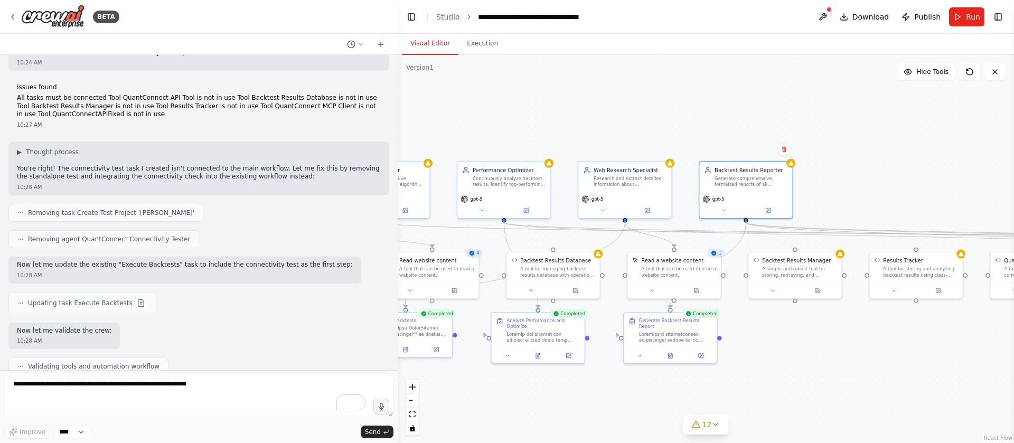
click at [617, 121] on div ".deletable-edge-delete-btn { width: 20px; height: 20px; border: 0px solid #ffff…" at bounding box center [706, 249] width 616 height 388
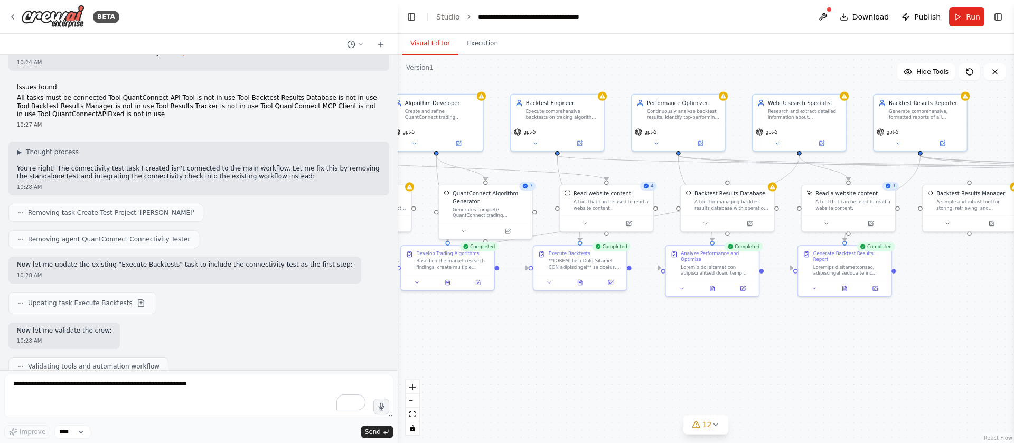
drag, startPoint x: 617, startPoint y: 121, endPoint x: 838, endPoint y: 72, distance: 226.0
click at [838, 72] on div ".deletable-edge-delete-btn { width: 20px; height: 20px; border: 0px solid #ffff…" at bounding box center [706, 249] width 616 height 388
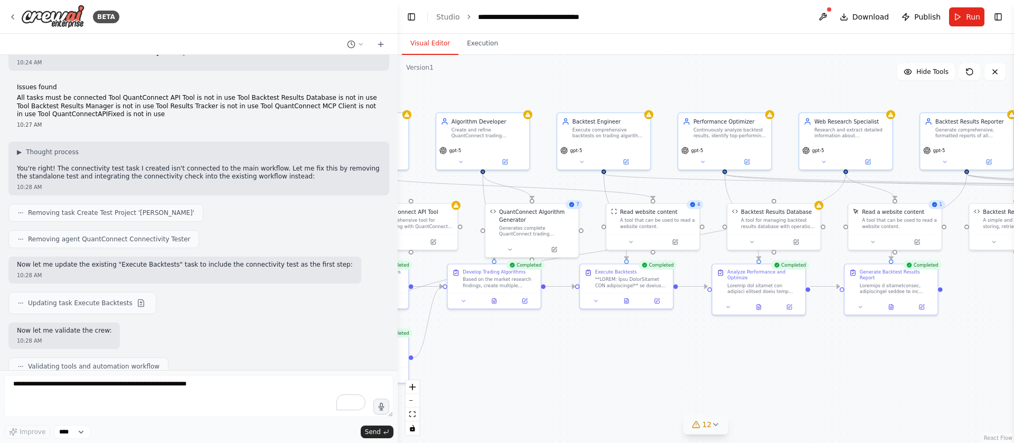
click at [710, 430] on button "12" at bounding box center [705, 425] width 45 height 20
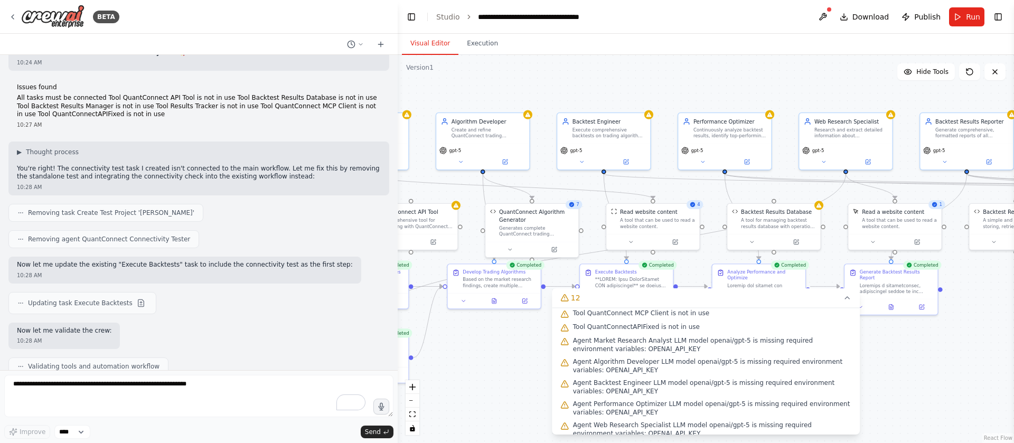
scroll to position [86, 0]
click at [472, 391] on div ".deletable-edge-delete-btn { width: 20px; height: 20px; border: 0px solid #ffff…" at bounding box center [706, 249] width 616 height 388
click at [849, 299] on icon at bounding box center [847, 298] width 8 height 8
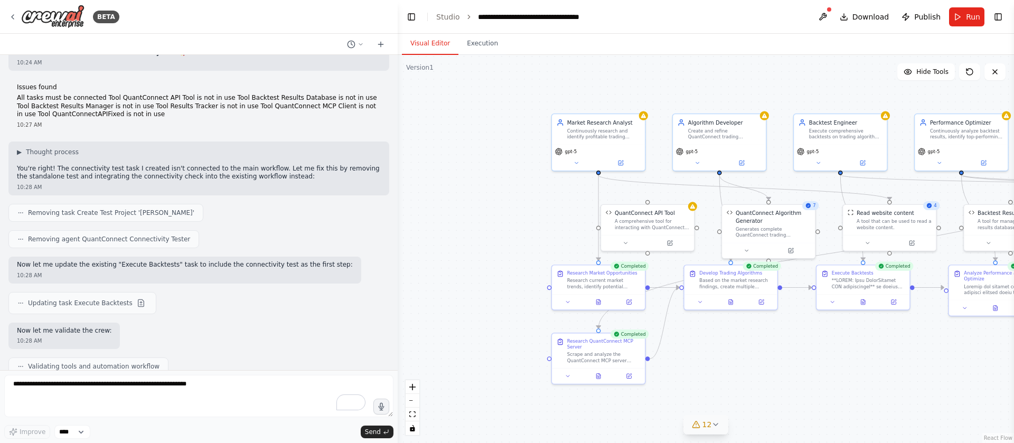
drag, startPoint x: 587, startPoint y: 354, endPoint x: 823, endPoint y: 355, distance: 236.6
click at [823, 355] on div ".deletable-edge-delete-btn { width: 20px; height: 20px; border: 0px solid #ffff…" at bounding box center [706, 249] width 616 height 388
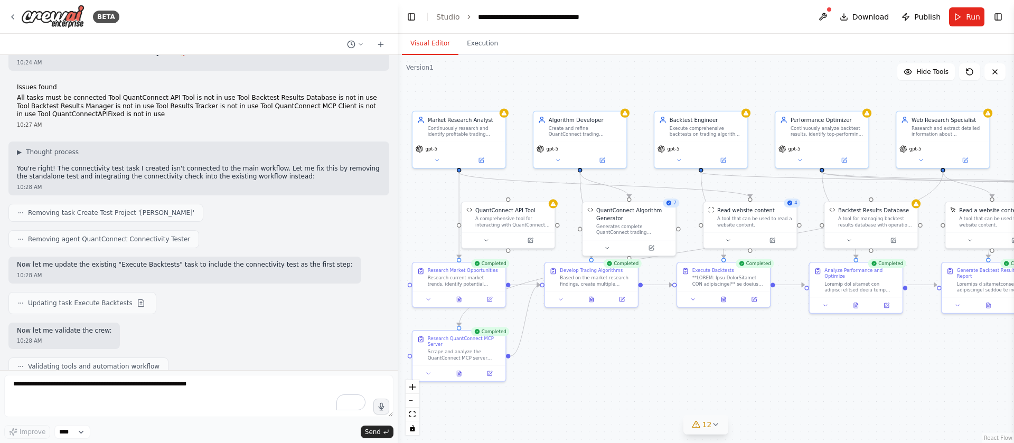
drag, startPoint x: 810, startPoint y: 338, endPoint x: 663, endPoint y: 337, distance: 146.8
click at [663, 337] on div ".deletable-edge-delete-btn { width: 20px; height: 20px; border: 0px solid #ffff…" at bounding box center [706, 249] width 616 height 388
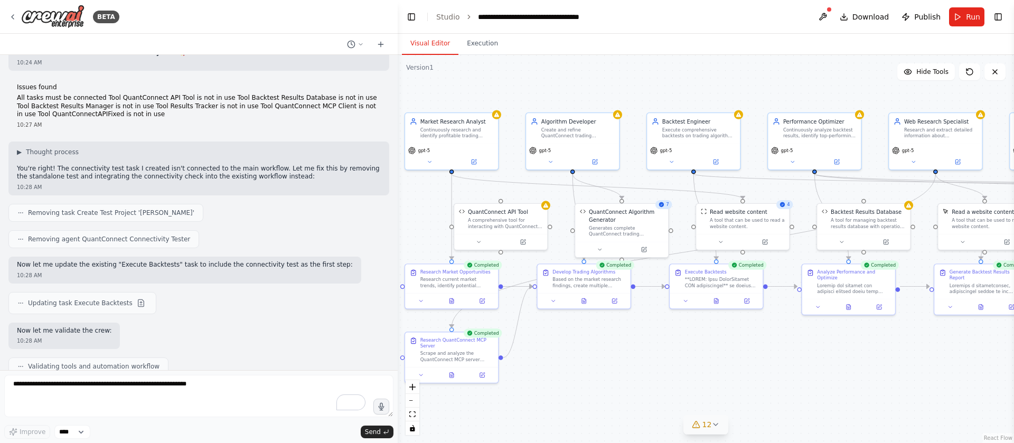
click at [835, 371] on div ".deletable-edge-delete-btn { width: 20px; height: 20px; border: 0px solid #ffff…" at bounding box center [706, 249] width 616 height 388
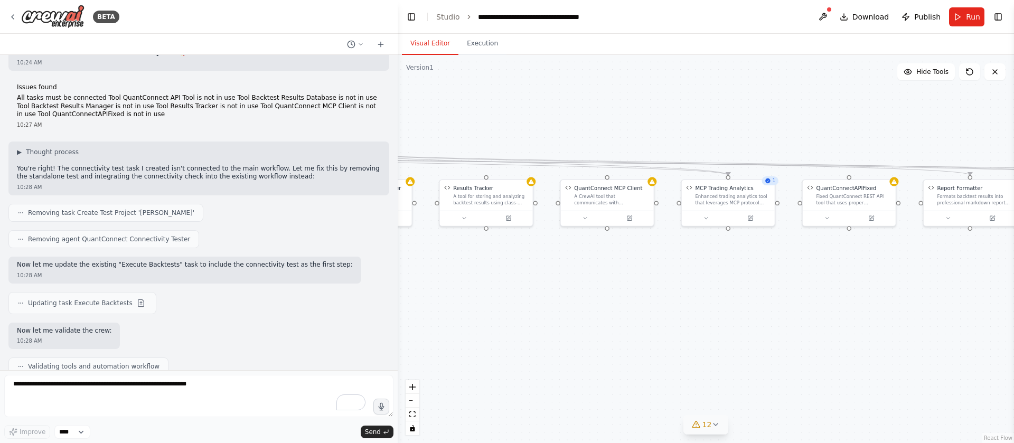
drag, startPoint x: 889, startPoint y: 343, endPoint x: 149, endPoint y: 320, distance: 740.3
click at [149, 320] on div "BETA want to use quantconnect mcp to build a system that write and backtest tra…" at bounding box center [507, 221] width 1014 height 443
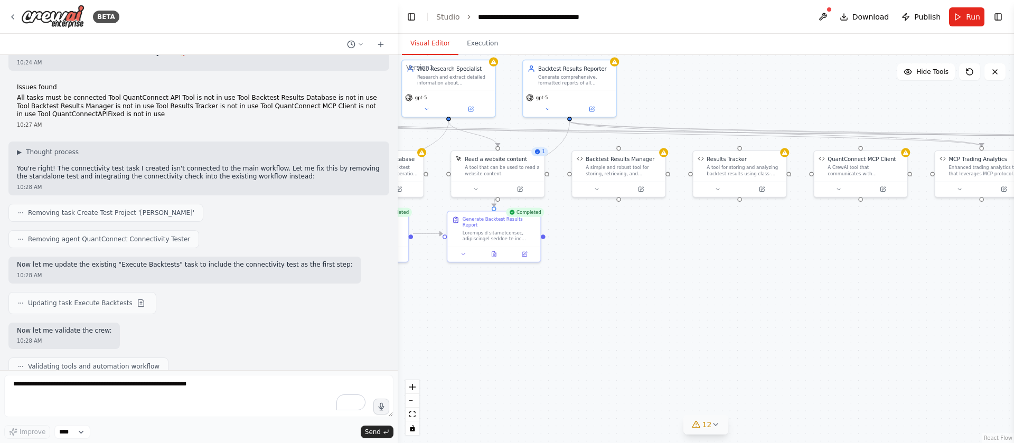
drag, startPoint x: 760, startPoint y: 302, endPoint x: 1013, endPoint y: 288, distance: 253.9
click at [1013, 285] on div "BETA want to use quantconnect mcp to build a system that write and backtest tra…" at bounding box center [507, 221] width 1014 height 443
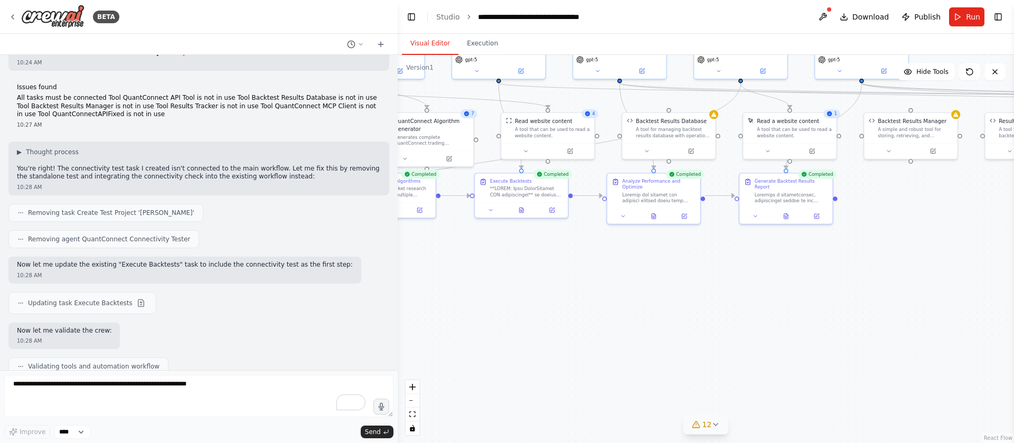
drag, startPoint x: 590, startPoint y: 293, endPoint x: 882, endPoint y: 242, distance: 296.4
click at [882, 242] on div ".deletable-edge-delete-btn { width: 20px; height: 20px; border: 0px solid #ffff…" at bounding box center [706, 249] width 616 height 388
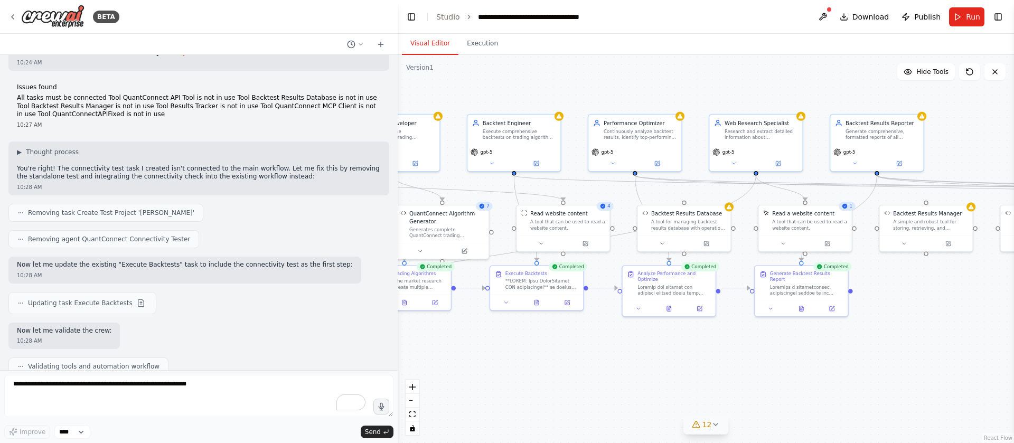
drag, startPoint x: 882, startPoint y: 242, endPoint x: 910, endPoint y: 328, distance: 91.2
click at [910, 328] on div ".deletable-edge-delete-btn { width: 20px; height: 20px; border: 0px solid #ffff…" at bounding box center [706, 249] width 616 height 388
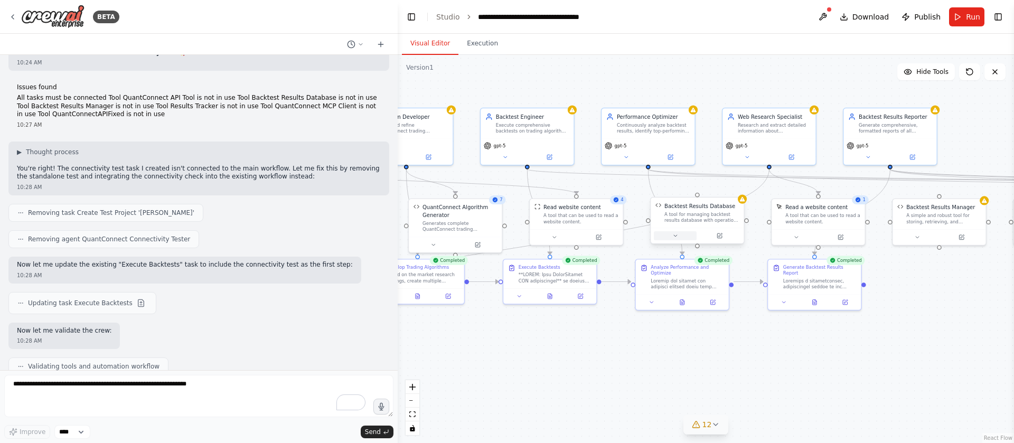
click at [673, 237] on icon at bounding box center [675, 236] width 6 height 6
click at [924, 72] on span "Hide Tools" at bounding box center [932, 72] width 32 height 8
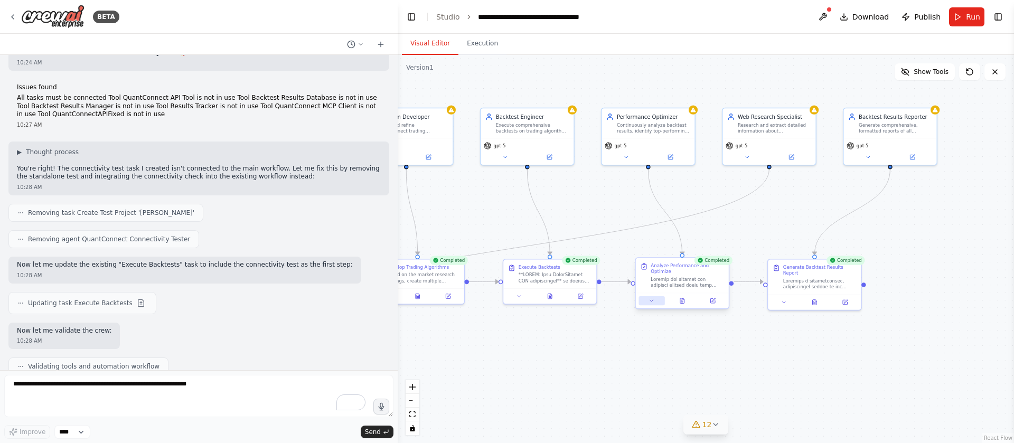
click at [652, 300] on icon at bounding box center [651, 301] width 3 height 2
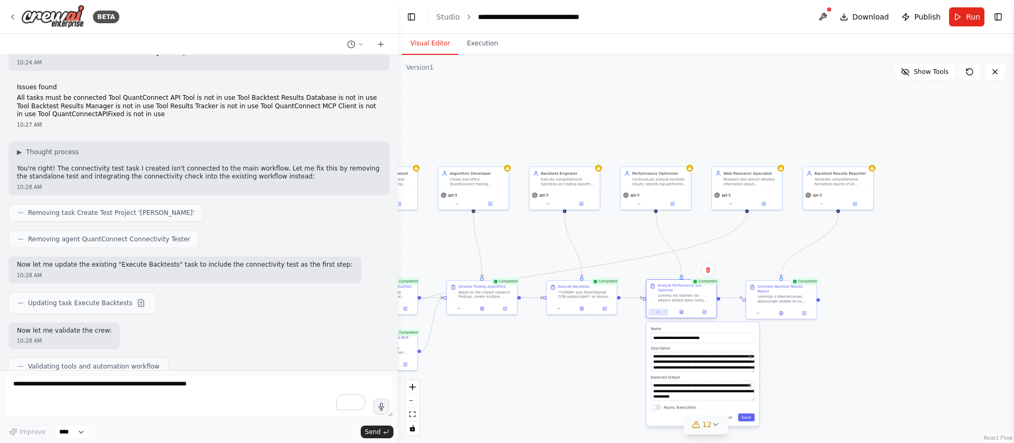
click at [652, 310] on button at bounding box center [659, 311] width 20 height 7
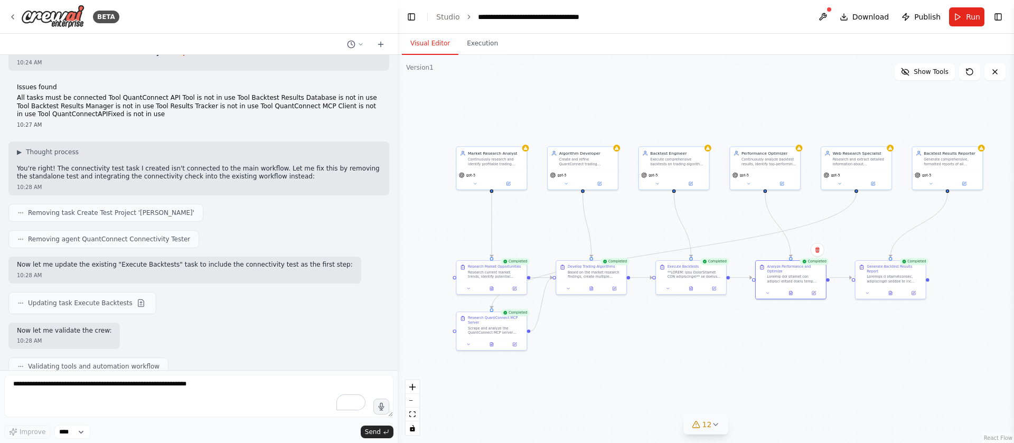
drag, startPoint x: 568, startPoint y: 346, endPoint x: 681, endPoint y: 325, distance: 114.5
click at [681, 325] on div ".deletable-edge-delete-btn { width: 20px; height: 20px; border: 0px solid #ffff…" at bounding box center [706, 249] width 616 height 388
click at [482, 47] on button "Execution" at bounding box center [482, 44] width 48 height 22
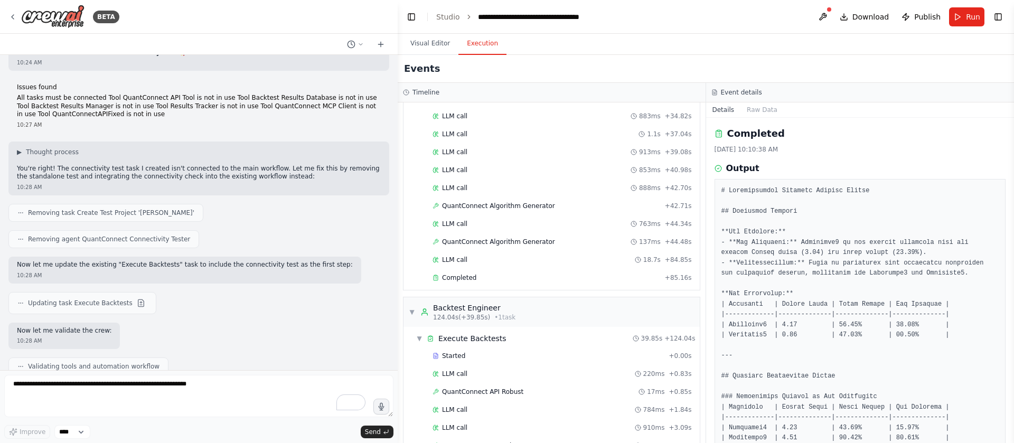
scroll to position [904, 0]
click at [540, 360] on div "Started" at bounding box center [549, 359] width 232 height 8
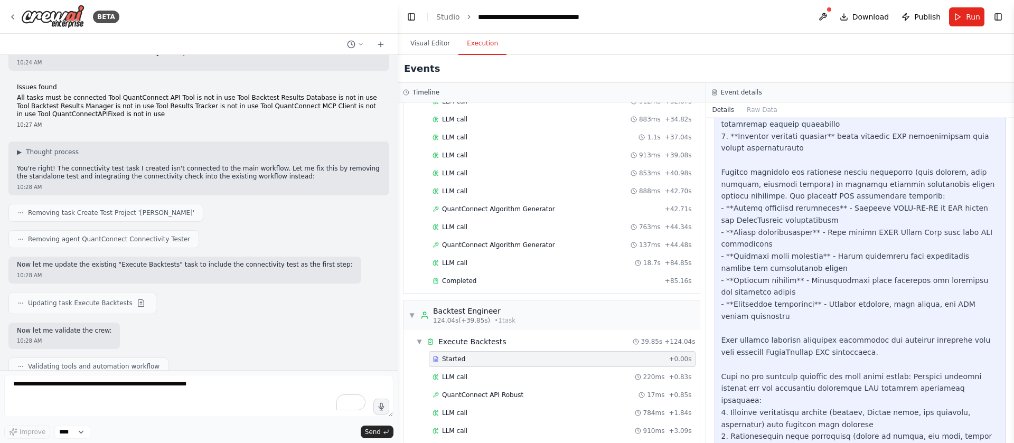
scroll to position [512, 0]
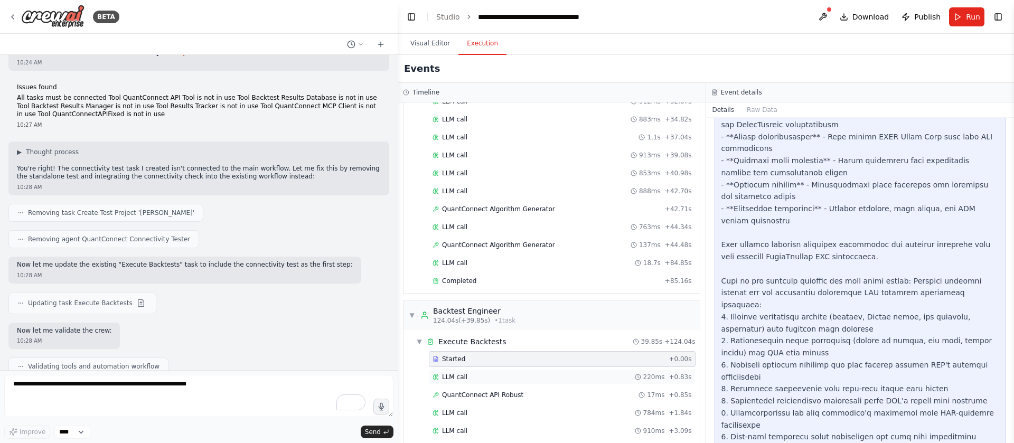
click at [631, 370] on div "LLM call 220ms + 0.83s" at bounding box center [562, 377] width 267 height 16
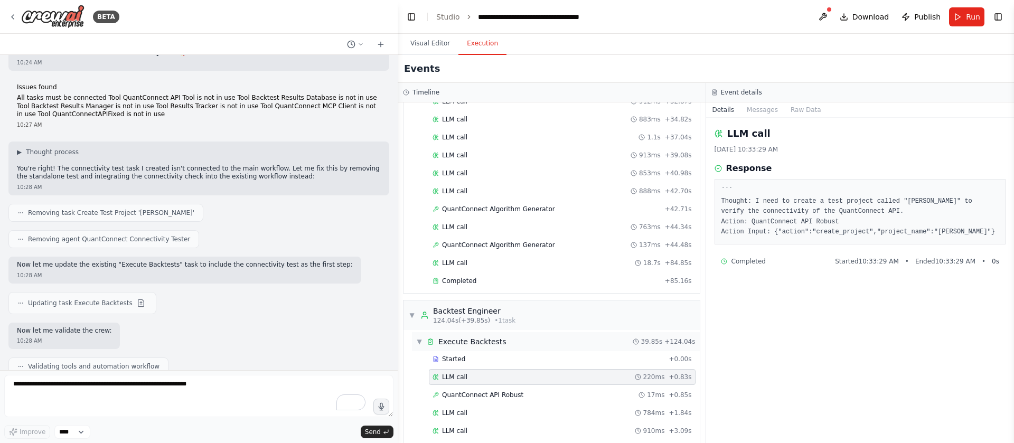
click at [640, 349] on div "▼ Execute Backtests 39.85s + 124.04s" at bounding box center [556, 341] width 288 height 19
click at [637, 347] on div "▶ Execute Backtests 39.85s + 124.04s" at bounding box center [556, 341] width 288 height 19
click at [619, 362] on div "Started" at bounding box center [549, 359] width 232 height 8
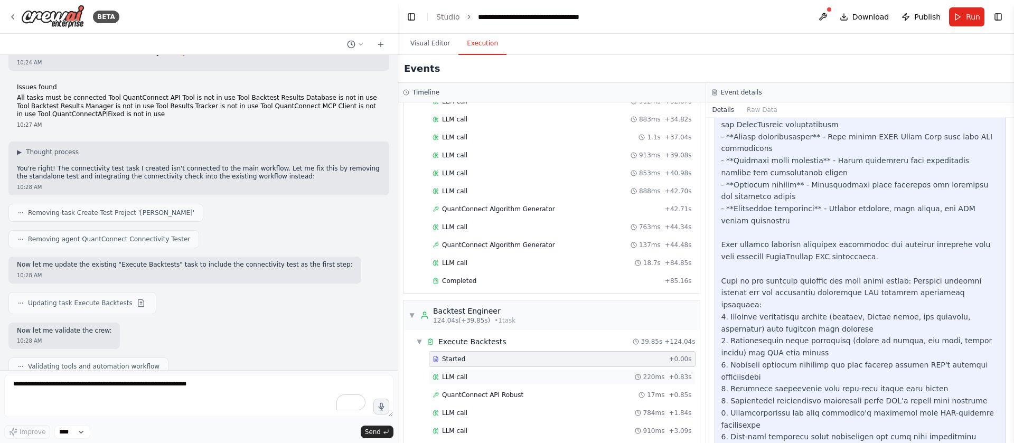
click at [621, 381] on div "LLM call 220ms + 0.83s" at bounding box center [562, 377] width 259 height 8
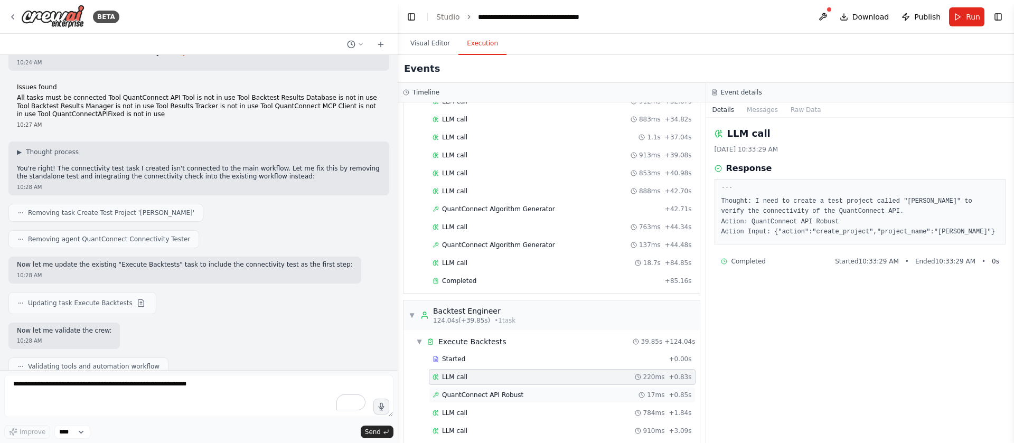
click at [615, 396] on div "QuantConnect API Robust 17ms + 0.85s" at bounding box center [562, 395] width 259 height 8
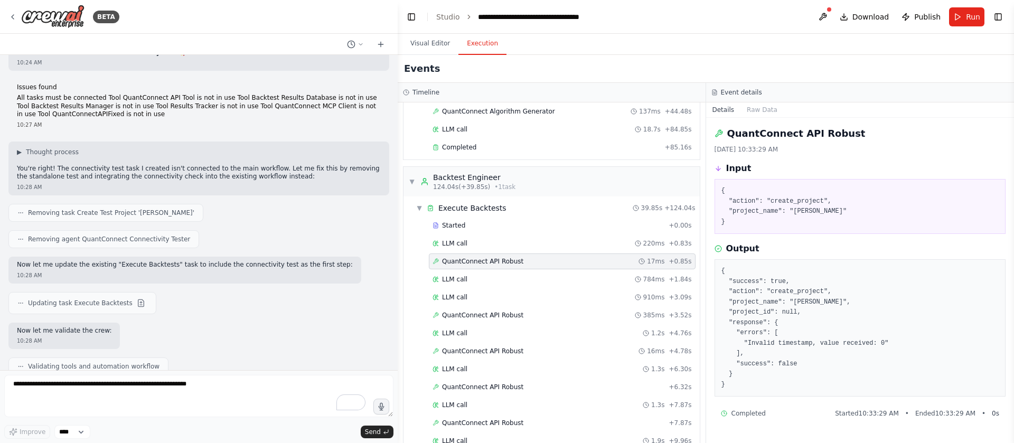
scroll to position [1039, 0]
click at [568, 246] on div "LLM call 220ms + 0.83s" at bounding box center [562, 242] width 259 height 8
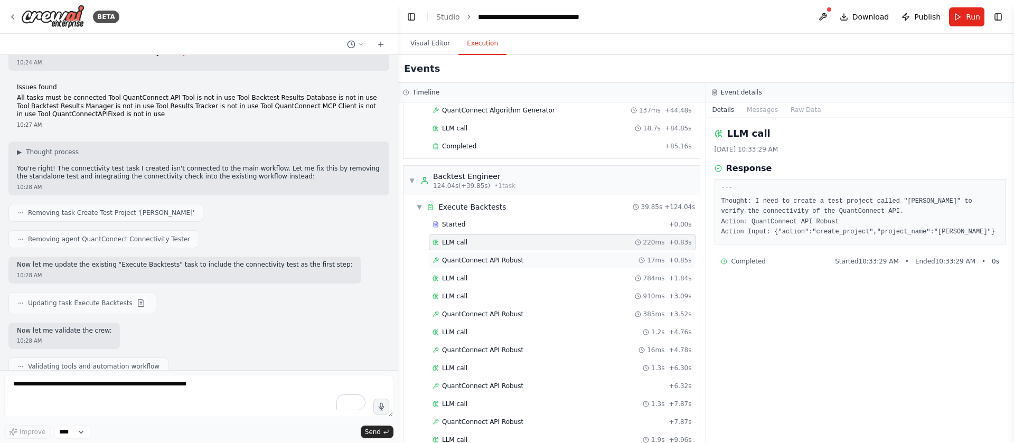
click at [563, 261] on div "QuantConnect API Robust 17ms + 0.85s" at bounding box center [562, 260] width 259 height 8
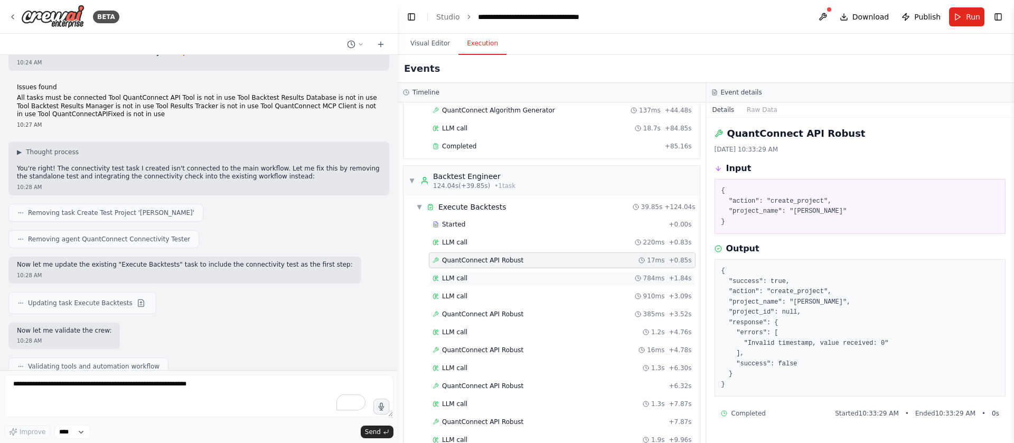
click at [655, 273] on div "LLM call 784ms + 1.84s" at bounding box center [562, 278] width 267 height 16
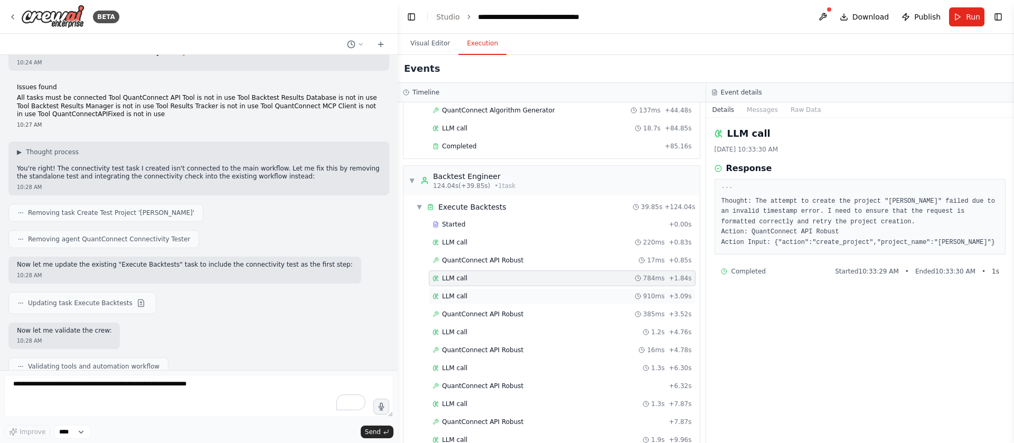
click at [643, 295] on span "910ms" at bounding box center [654, 296] width 22 height 8
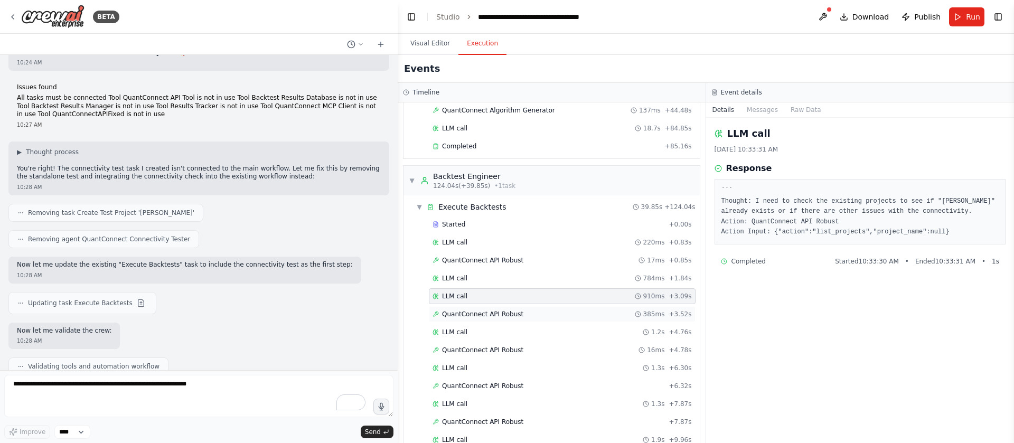
click at [603, 317] on div "QuantConnect API Robust 385ms + 3.52s" at bounding box center [562, 314] width 259 height 8
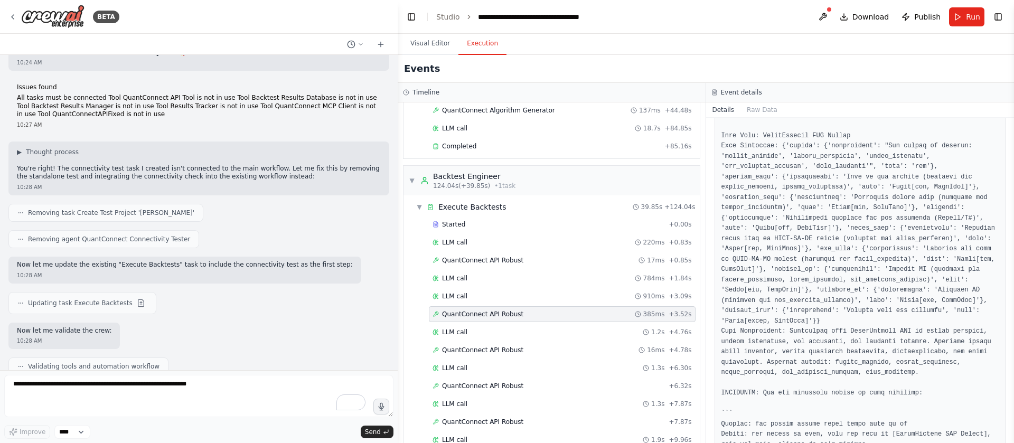
scroll to position [406, 0]
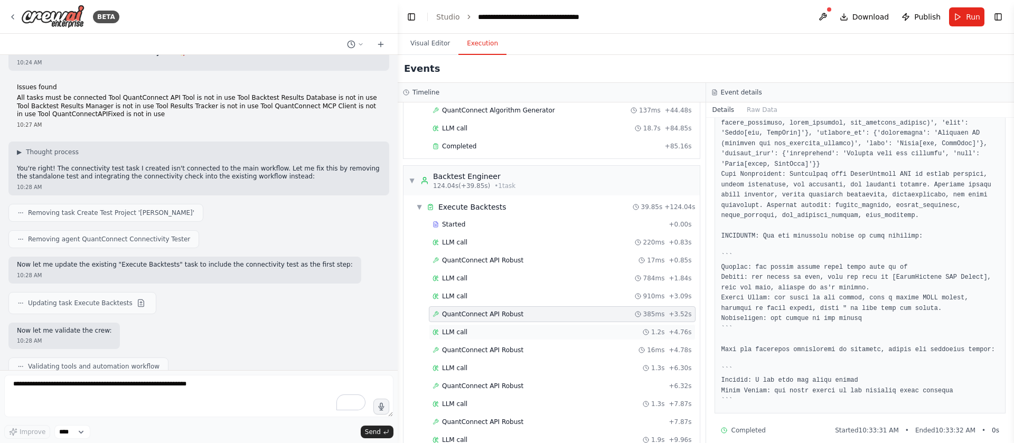
click at [597, 328] on div "LLM call 1.2s + 4.76s" at bounding box center [562, 332] width 259 height 8
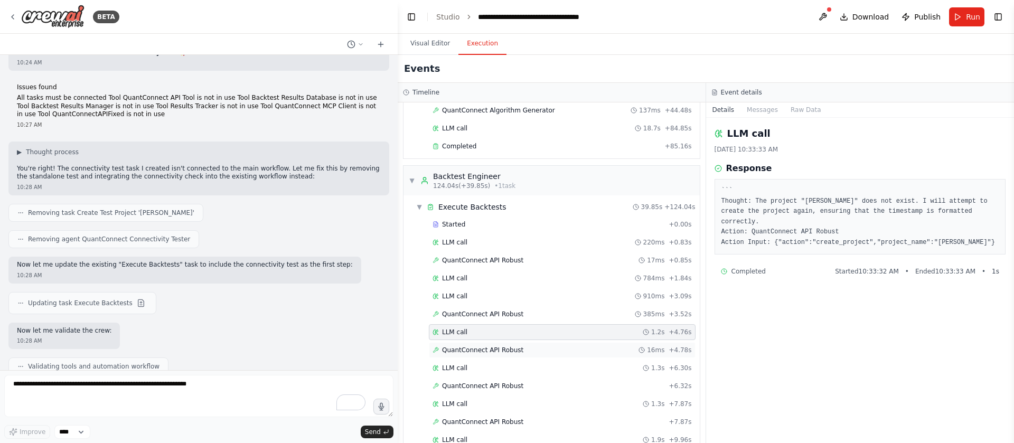
click at [588, 351] on div "QuantConnect API Robust 16ms + 4.78s" at bounding box center [562, 350] width 259 height 8
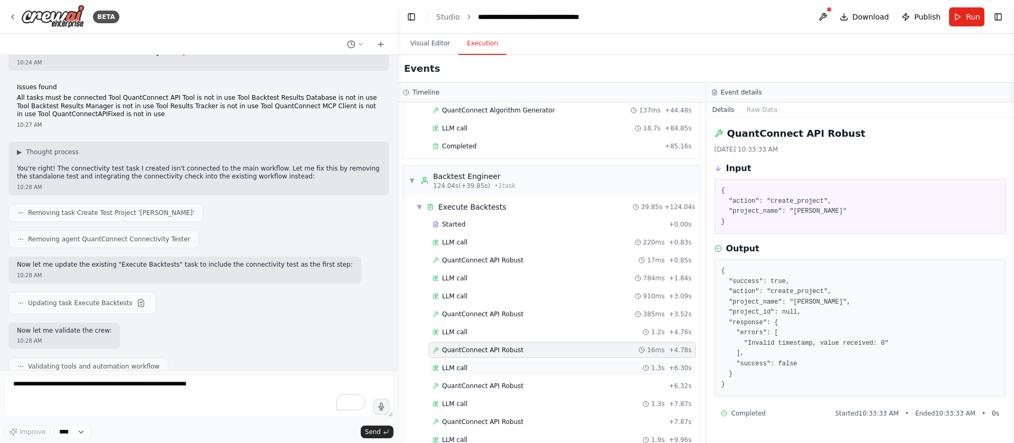
click at [581, 364] on div "LLM call 1.3s + 6.30s" at bounding box center [562, 368] width 259 height 8
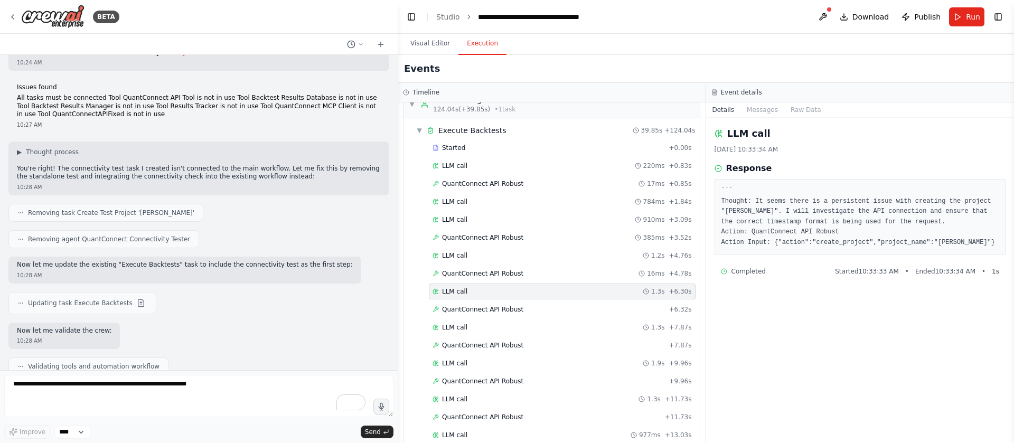
scroll to position [1120, 0]
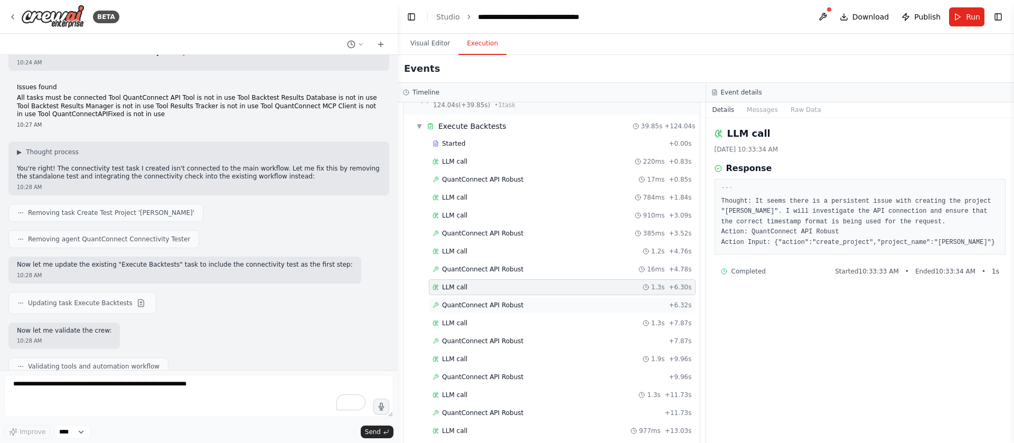
click at [602, 304] on div "QuantConnect API Robust + 6.32s" at bounding box center [562, 305] width 259 height 8
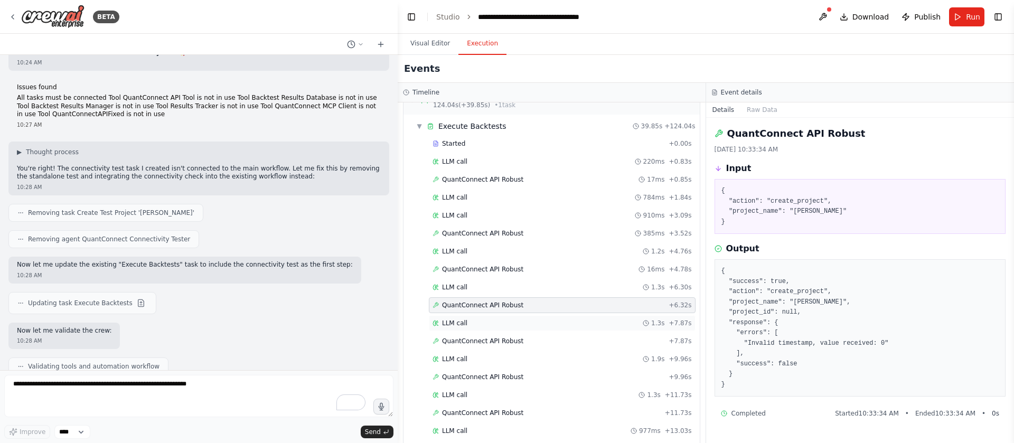
click at [596, 324] on div "LLM call 1.3s + 7.87s" at bounding box center [562, 323] width 259 height 8
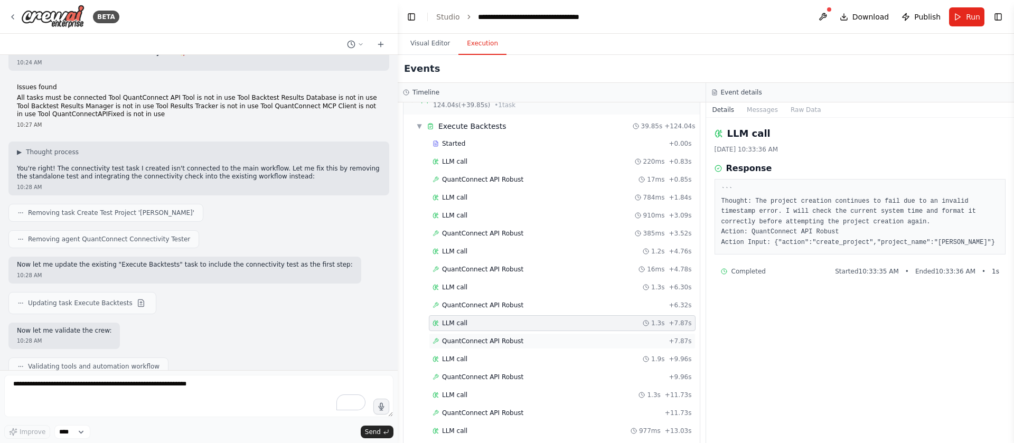
click at [589, 340] on div "QuantConnect API Robust + 7.87s" at bounding box center [562, 341] width 259 height 8
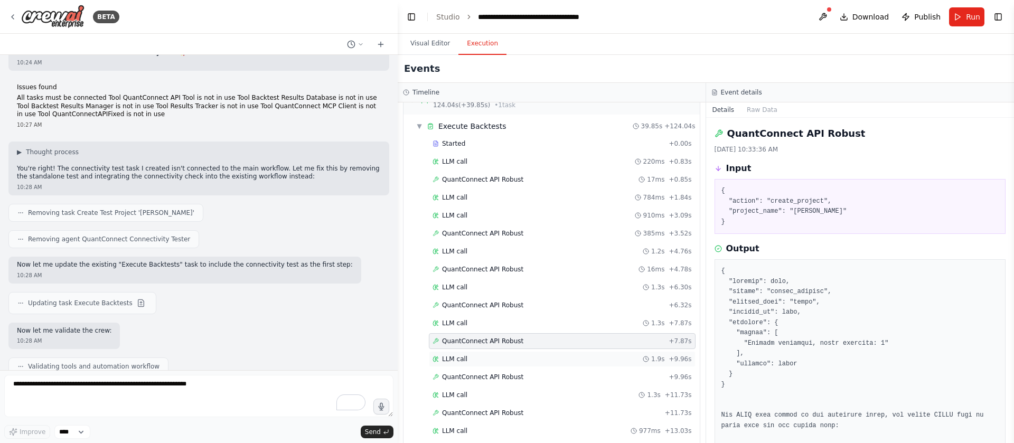
click at [587, 358] on div "LLM call 1.9s + 9.96s" at bounding box center [562, 359] width 259 height 8
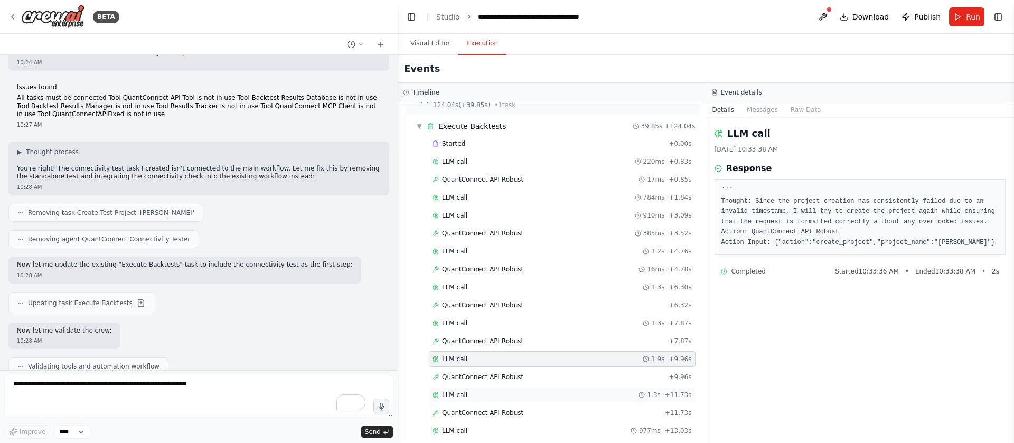
click at [551, 391] on div "LLM call 1.3s + 11.73s" at bounding box center [562, 395] width 259 height 8
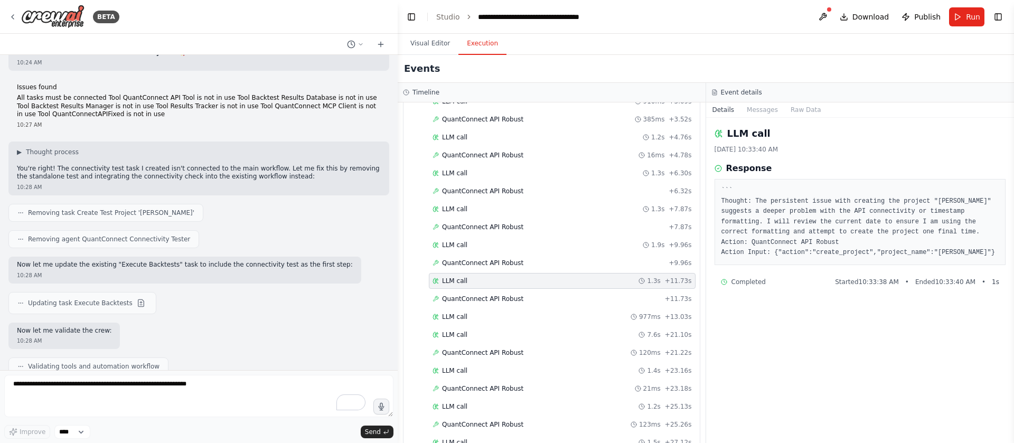
scroll to position [1235, 0]
click at [537, 314] on div "LLM call 977ms + 13.03s" at bounding box center [562, 315] width 259 height 8
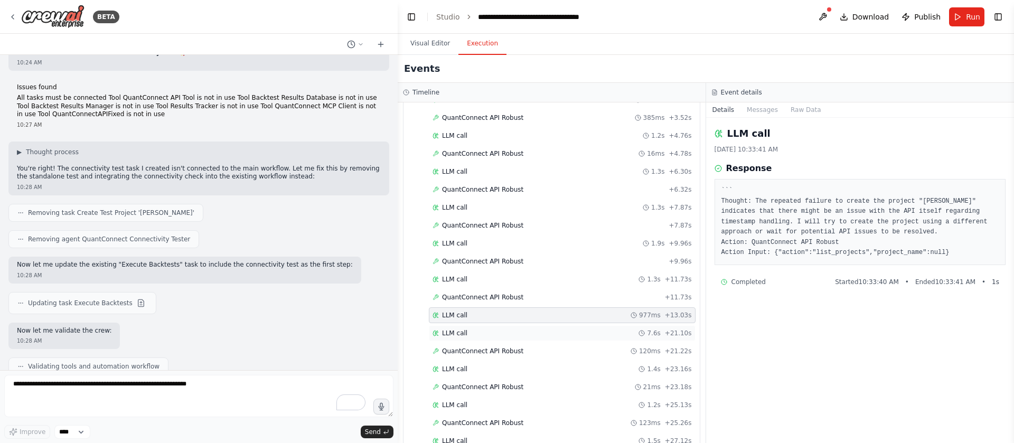
click at [537, 335] on div "LLM call 7.6s + 21.10s" at bounding box center [562, 333] width 259 height 8
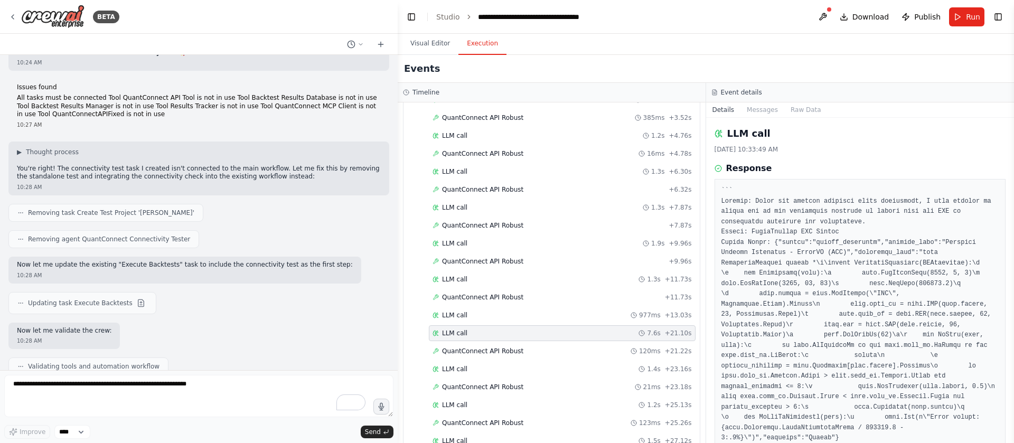
scroll to position [37, 0]
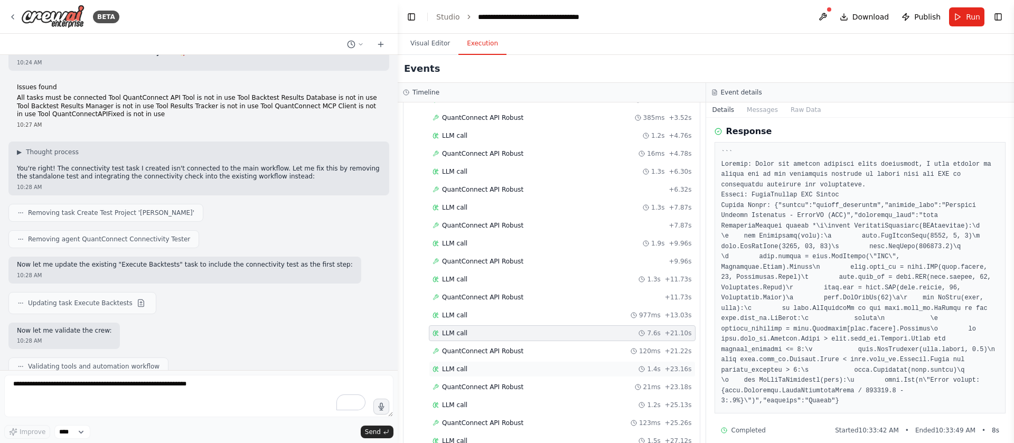
click at [532, 361] on div "LLM call 1.4s + 23.16s" at bounding box center [562, 369] width 267 height 16
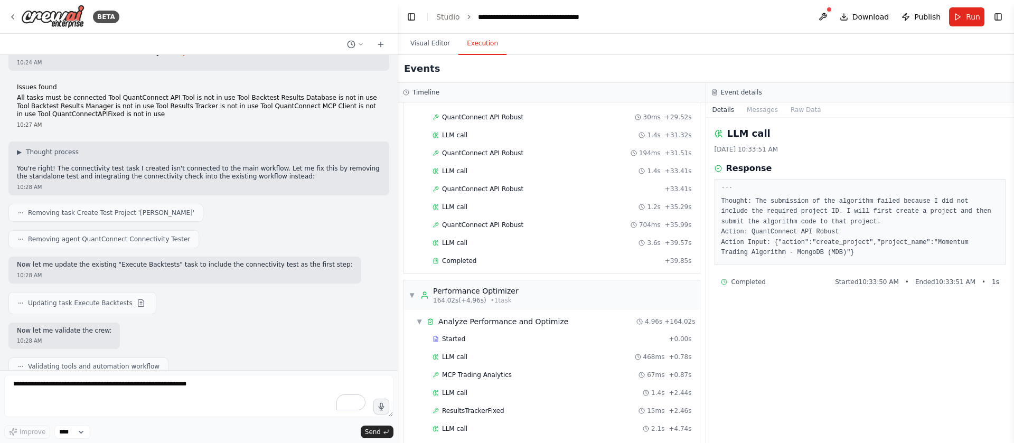
scroll to position [1614, 0]
click at [542, 234] on div "LLM call 3.6s + 39.57s" at bounding box center [562, 242] width 267 height 16
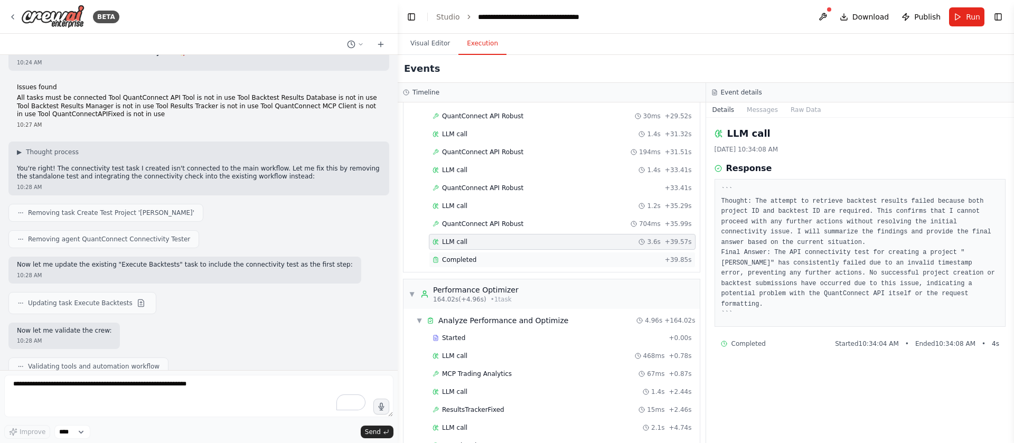
click at [540, 253] on div "Completed + 39.85s" at bounding box center [562, 260] width 267 height 16
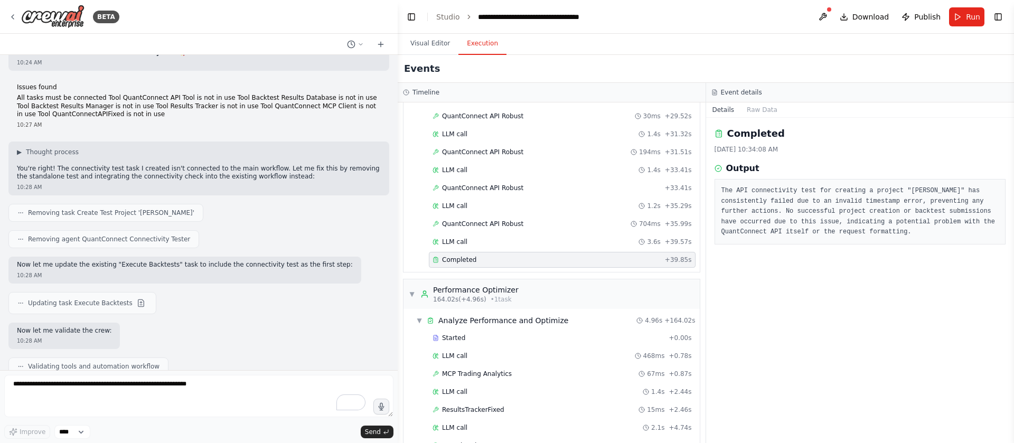
click at [716, 166] on icon at bounding box center [718, 168] width 7 height 7
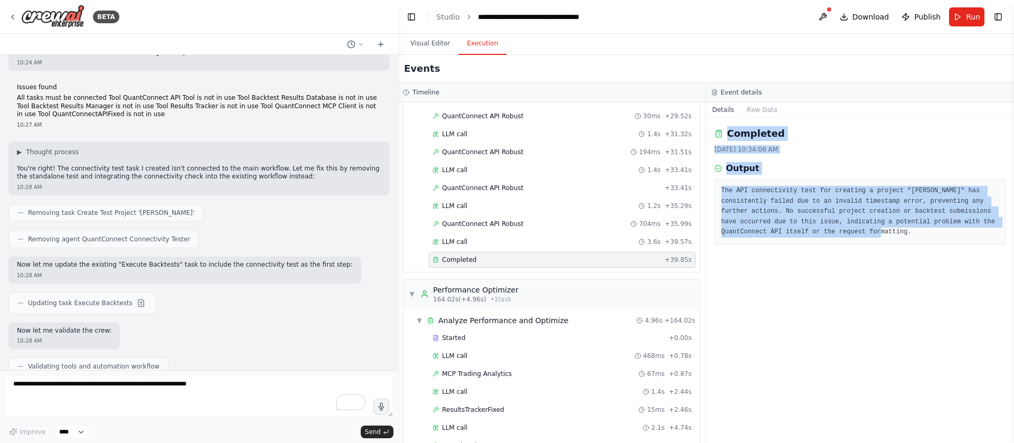
drag, startPoint x: 713, startPoint y: 133, endPoint x: 863, endPoint y: 240, distance: 184.1
click at [863, 240] on div "Completed 8/28/2025, 10:34:08 AM Output The API connectivity test for creating …" at bounding box center [860, 280] width 308 height 325
copy div "Completed 8/28/2025, 10:34:08 AM Output The API connectivity test for creating …"
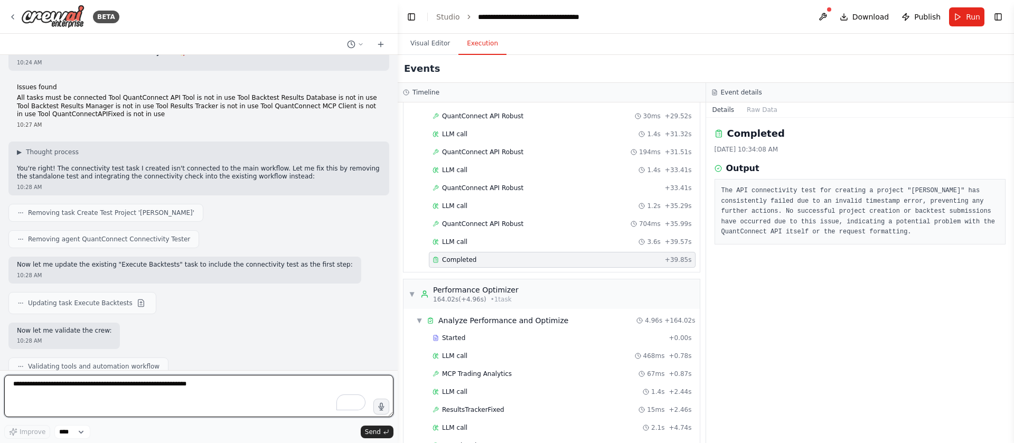
click at [275, 386] on textarea "To enrich screen reader interactions, please activate Accessibility in Grammarl…" at bounding box center [198, 396] width 389 height 42
paste textarea "**********"
type textarea "**********"
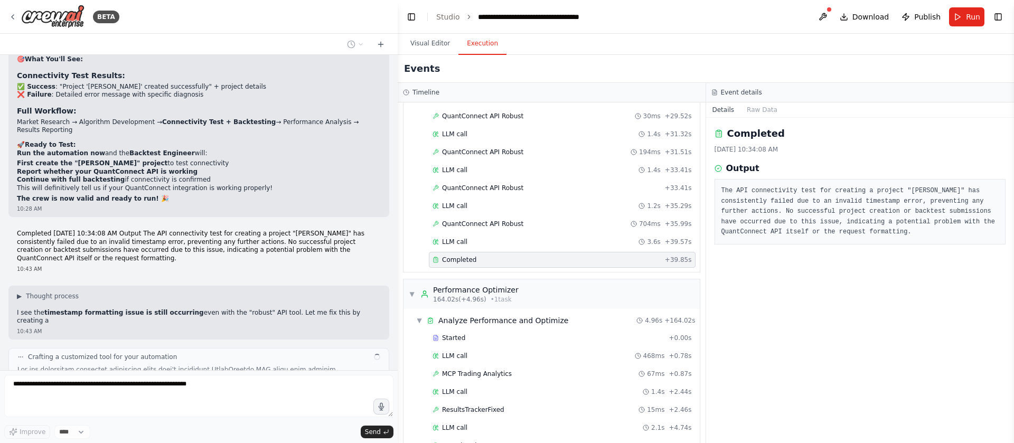
scroll to position [27540, 0]
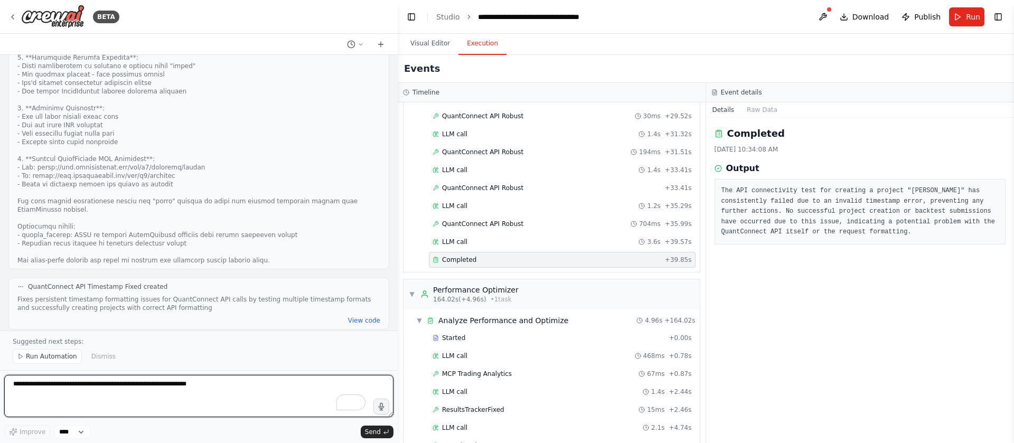
scroll to position [28097, 0]
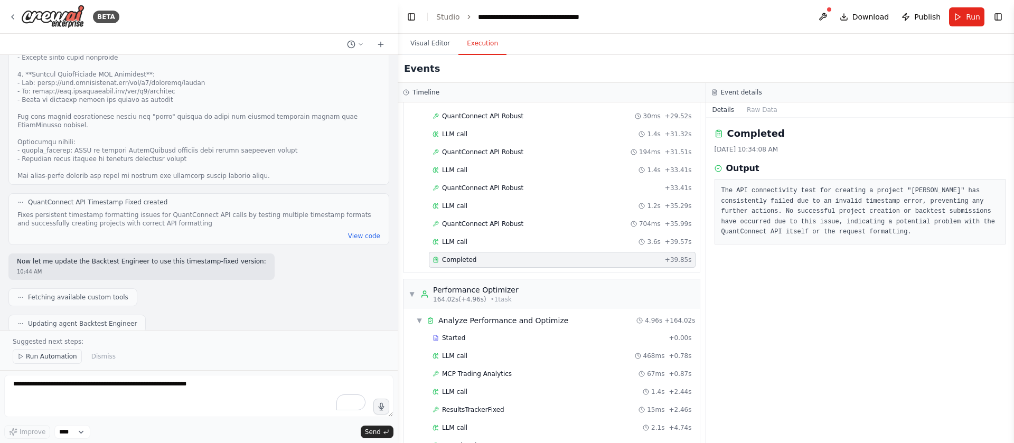
click at [50, 356] on span "Run Automation" at bounding box center [51, 356] width 51 height 8
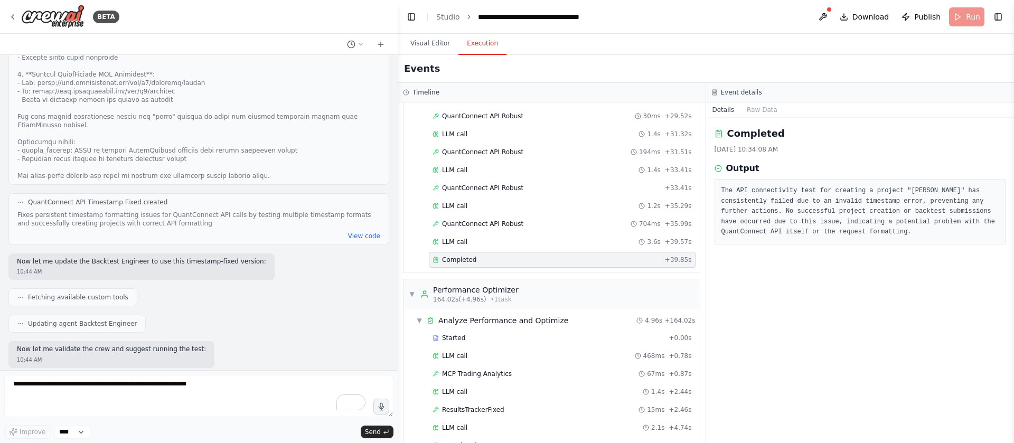
scroll to position [28058, 0]
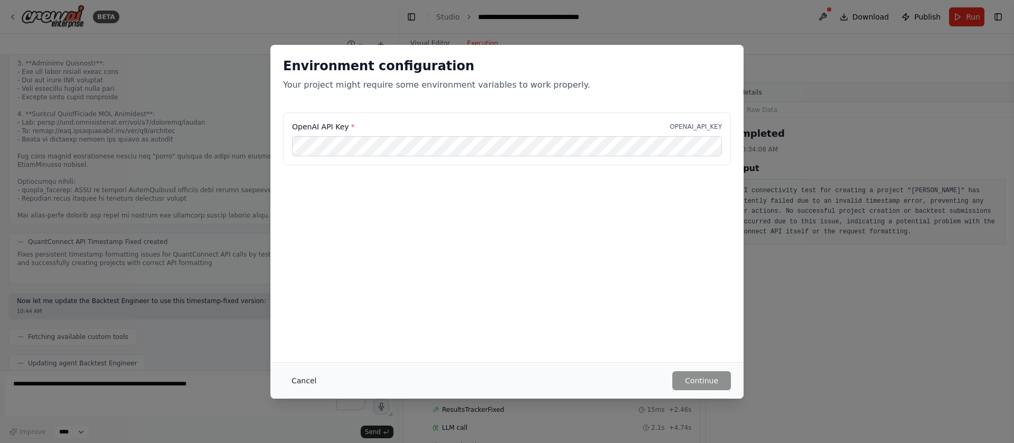
click at [290, 381] on button "Cancel" at bounding box center [304, 380] width 42 height 19
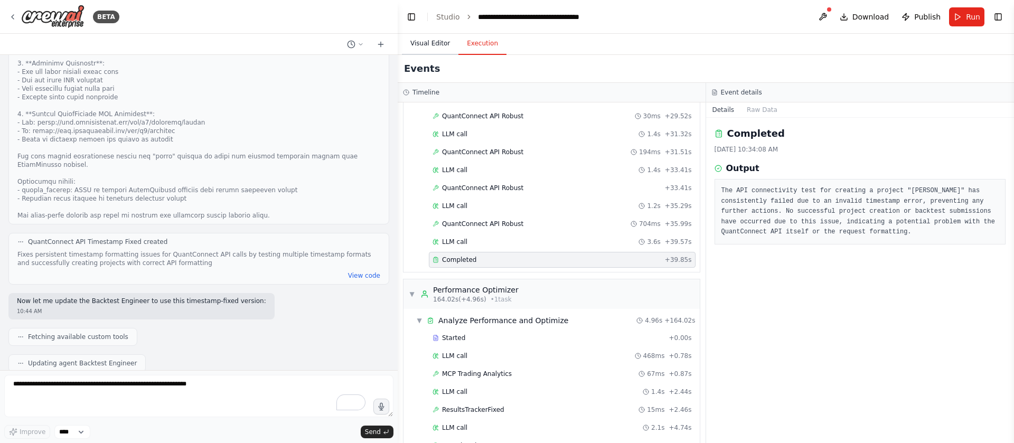
click at [426, 43] on button "Visual Editor" at bounding box center [430, 44] width 57 height 22
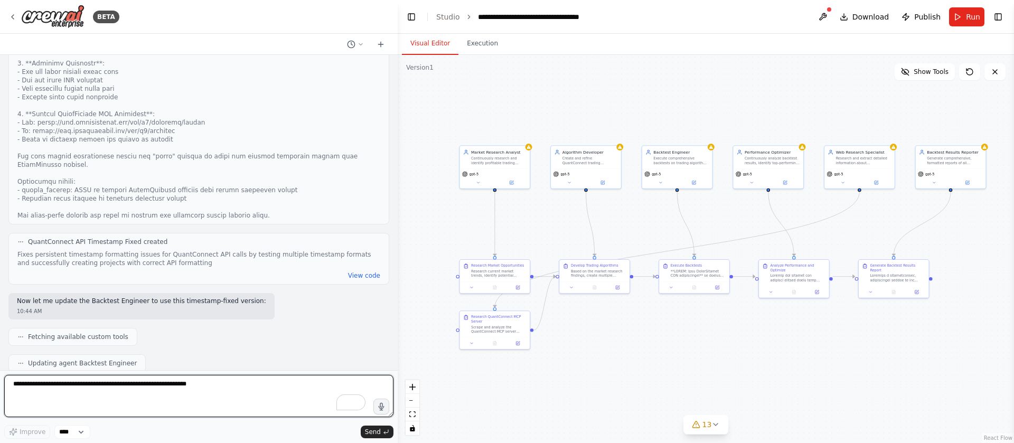
click at [143, 389] on textarea "To enrich screen reader interactions, please activate Accessibility in Grammarl…" at bounding box center [198, 396] width 389 height 42
type textarea "*"
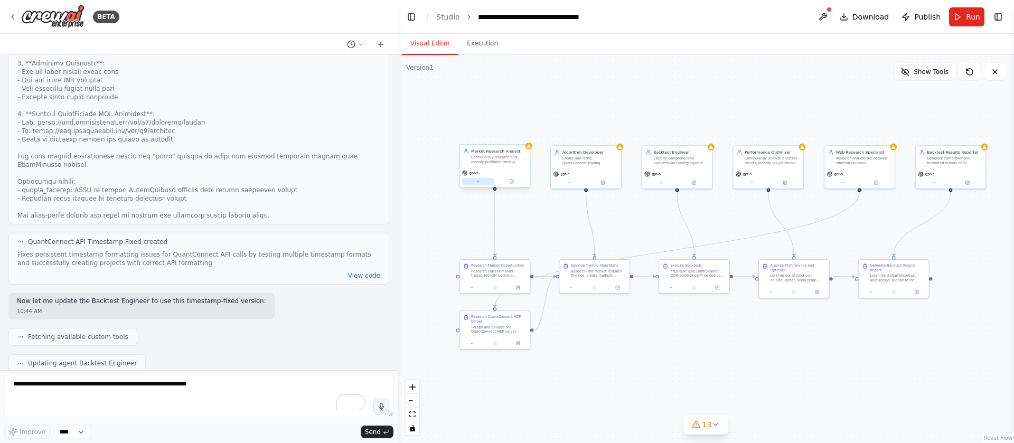
click at [476, 180] on icon at bounding box center [478, 181] width 5 height 5
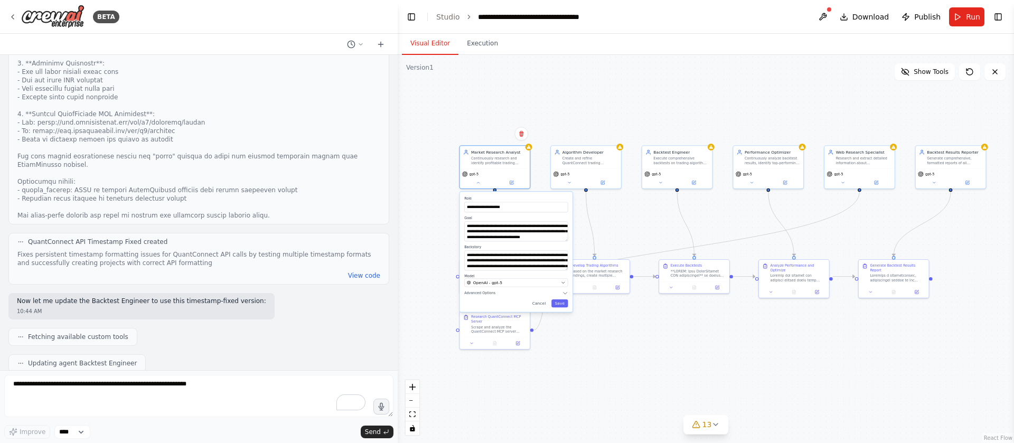
click at [498, 287] on div "**********" at bounding box center [516, 252] width 113 height 120
click at [523, 280] on div "OpenAI - gpt-5" at bounding box center [513, 283] width 92 height 6
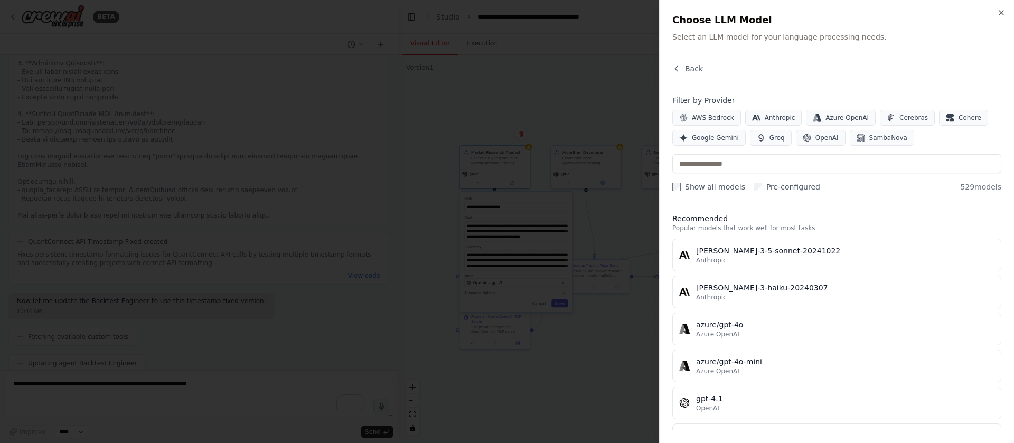
click at [400, 95] on div at bounding box center [507, 221] width 1014 height 443
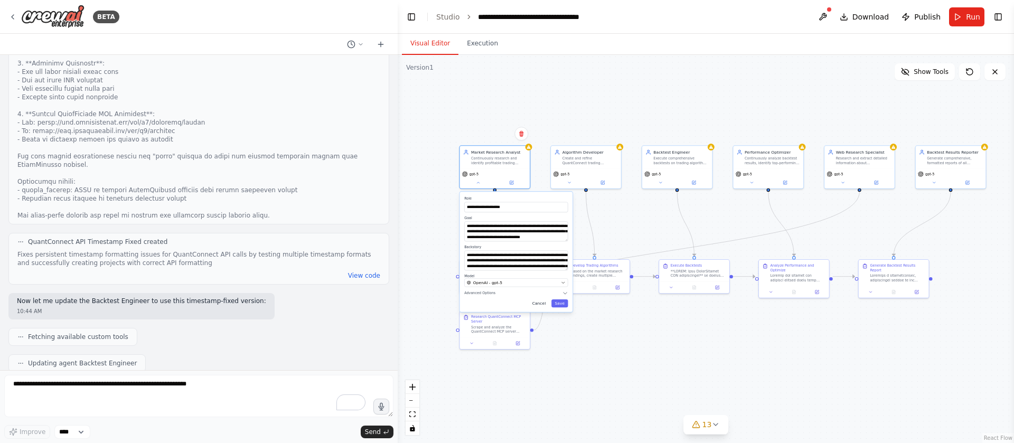
click at [544, 305] on button "Cancel" at bounding box center [539, 303] width 21 height 8
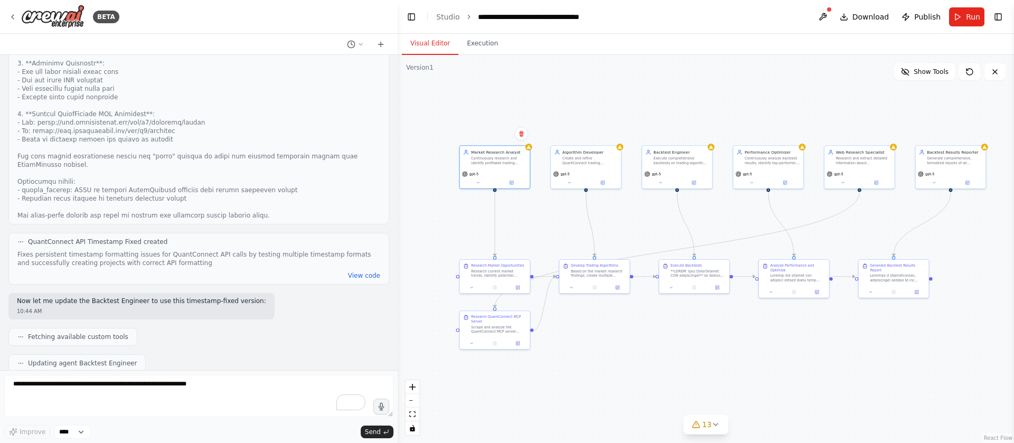
click at [569, 127] on div ".deletable-edge-delete-btn { width: 20px; height: 20px; border: 0px solid #ffff…" at bounding box center [706, 249] width 616 height 388
click at [710, 427] on span "13" at bounding box center [707, 424] width 10 height 11
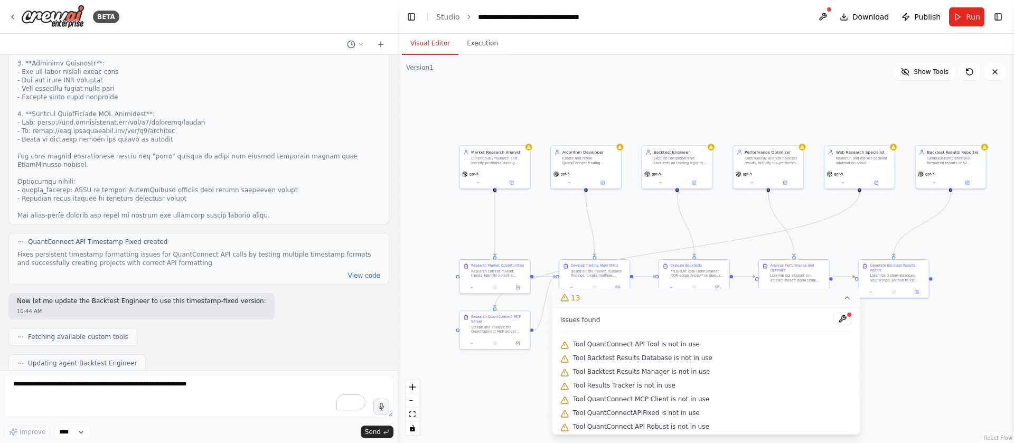
click at [710, 427] on div "Tool QuantConnect API Robust is not in use" at bounding box center [706, 427] width 292 height 14
click at [961, 16] on button "Run" at bounding box center [966, 16] width 35 height 19
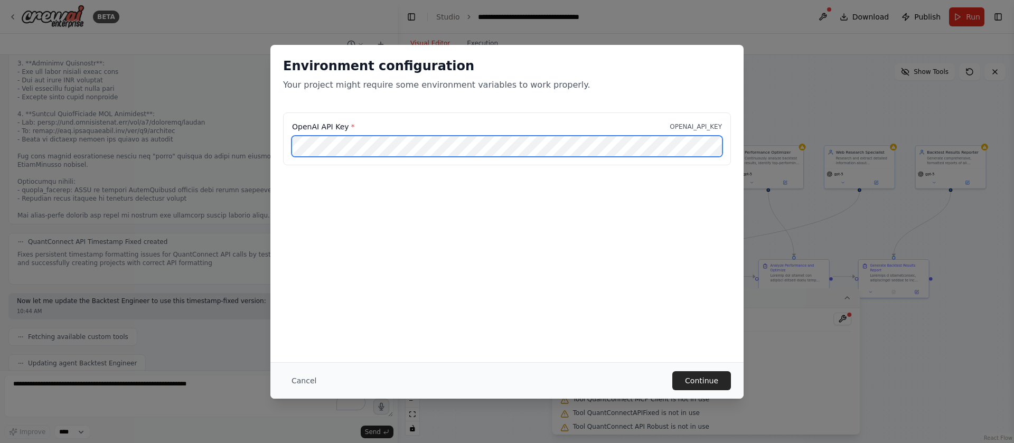
scroll to position [0, 77]
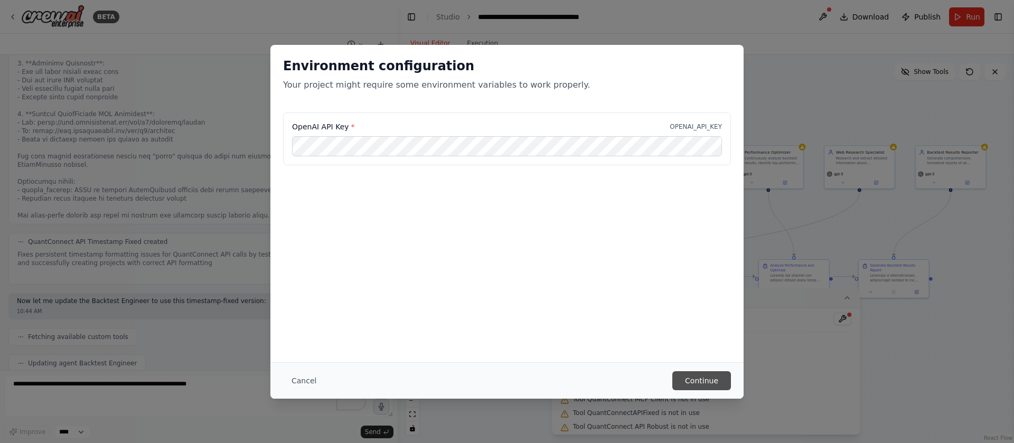
click at [712, 383] on button "Continue" at bounding box center [701, 380] width 59 height 19
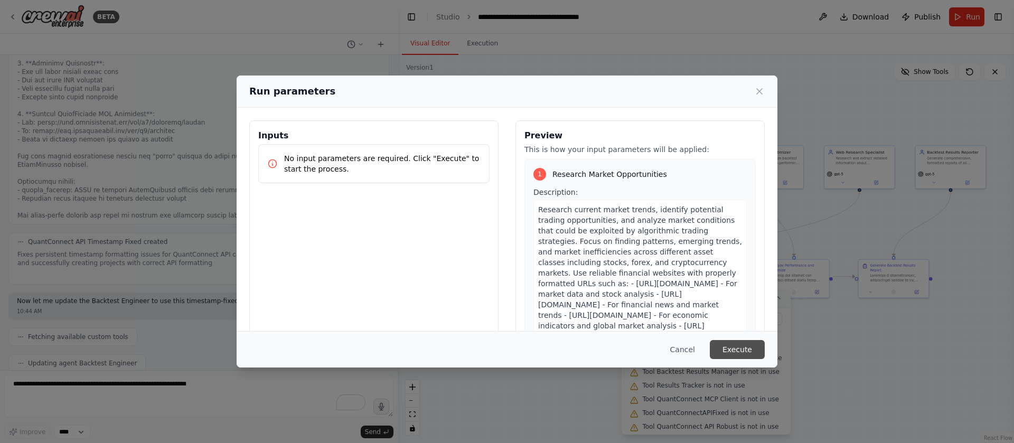
click at [737, 356] on button "Execute" at bounding box center [737, 349] width 55 height 19
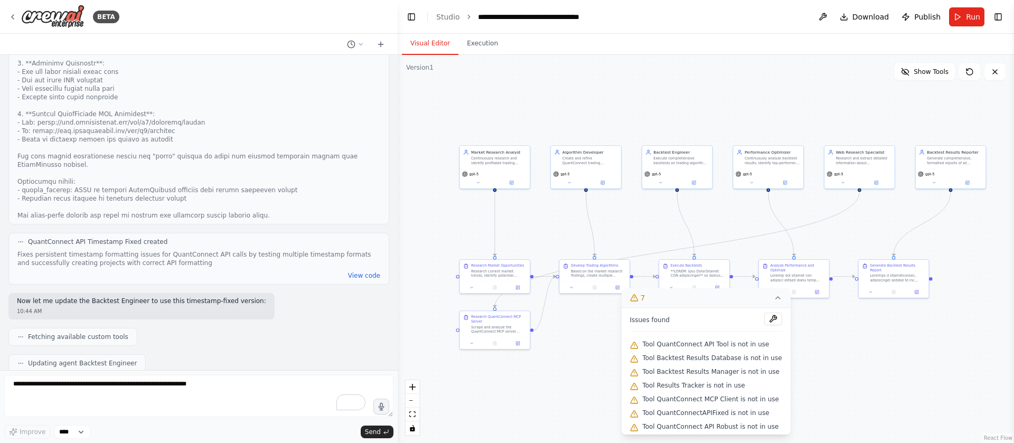
click at [775, 300] on icon at bounding box center [778, 298] width 8 height 8
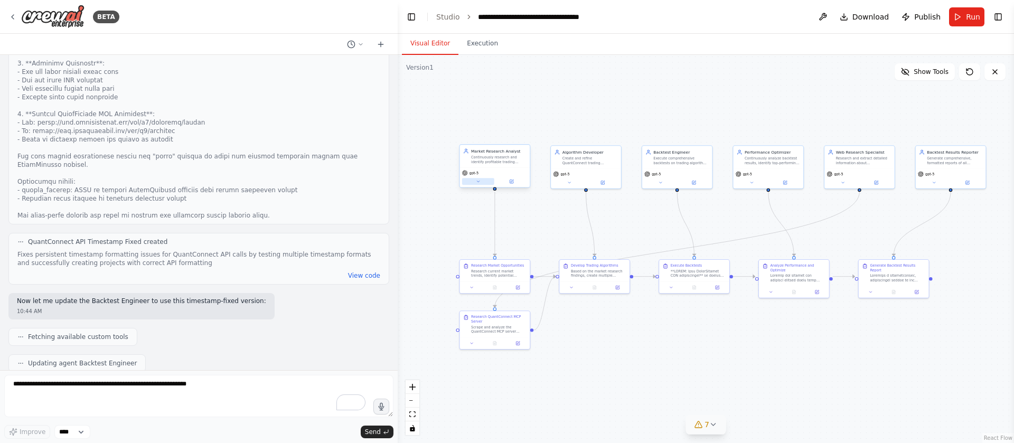
click at [481, 184] on button at bounding box center [478, 181] width 32 height 7
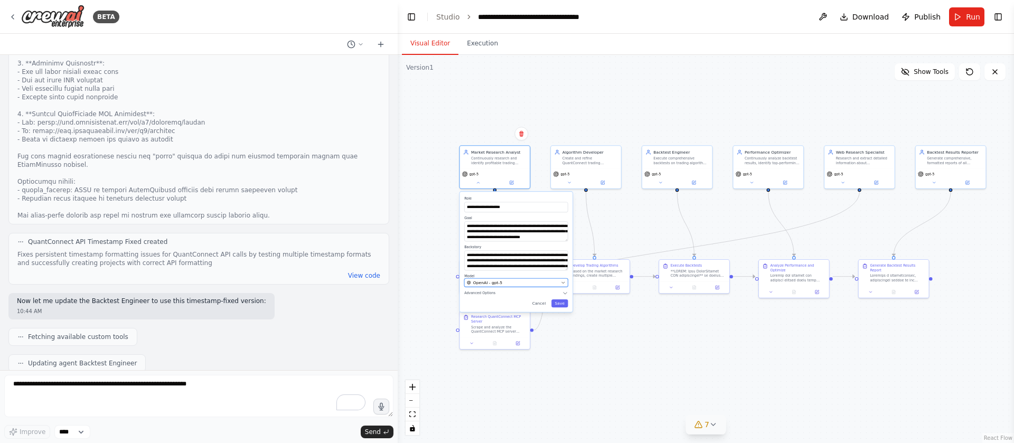
click at [508, 280] on div "OpenAI - gpt-5" at bounding box center [513, 283] width 92 height 6
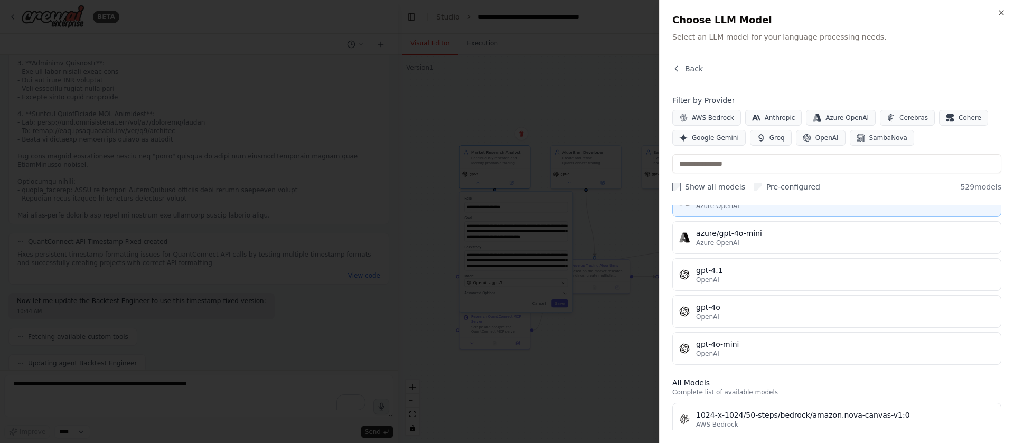
scroll to position [130, 0]
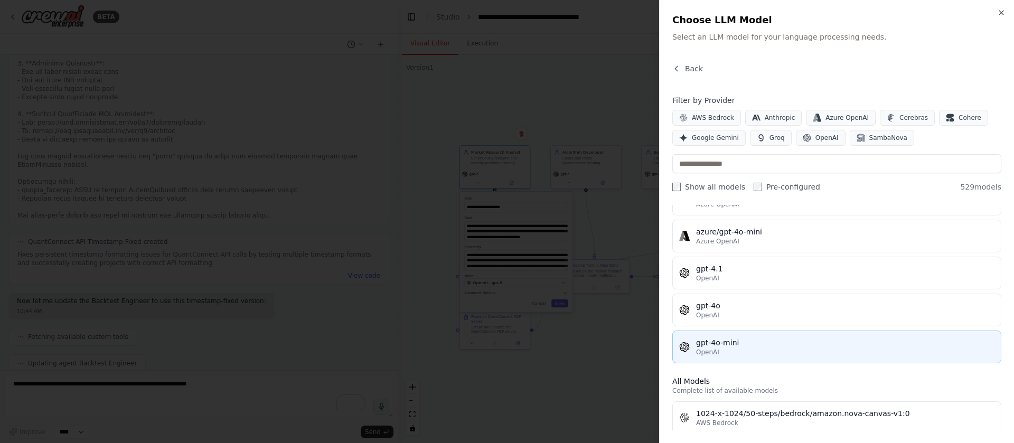
click at [760, 351] on div "OpenAI" at bounding box center [845, 352] width 298 height 8
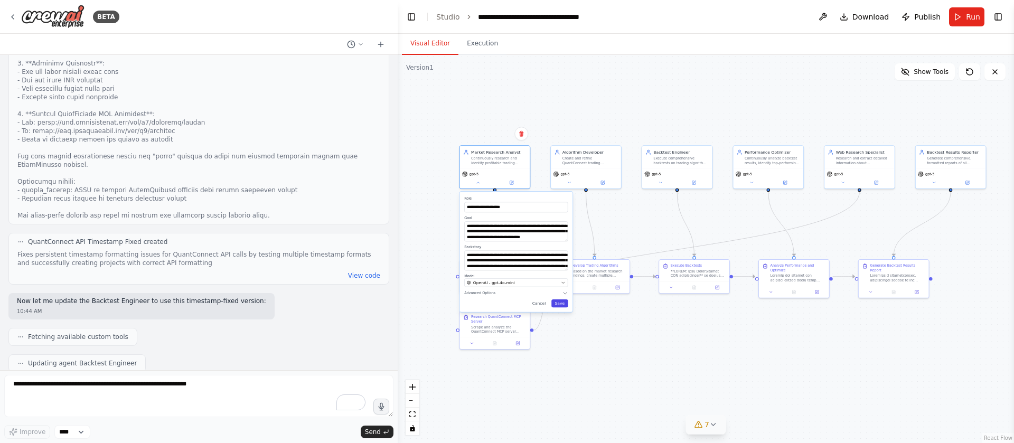
click at [558, 303] on button "Save" at bounding box center [559, 303] width 16 height 8
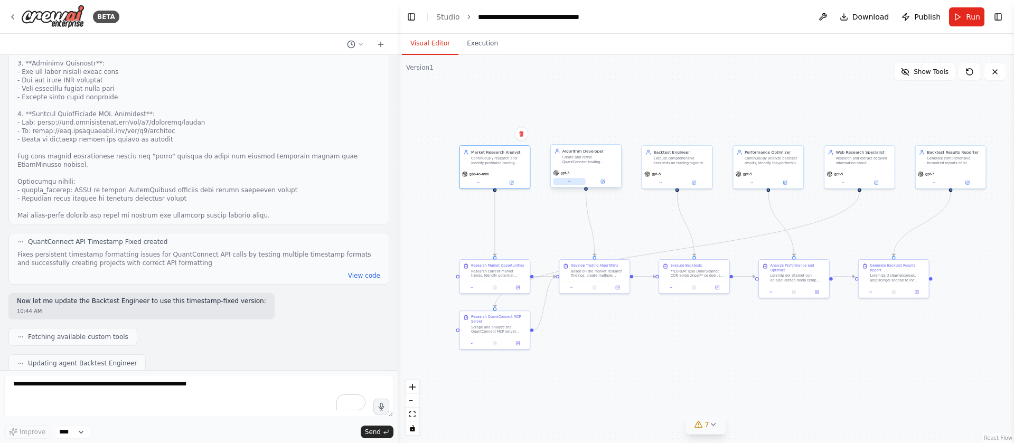
click at [577, 182] on button at bounding box center [569, 181] width 32 height 7
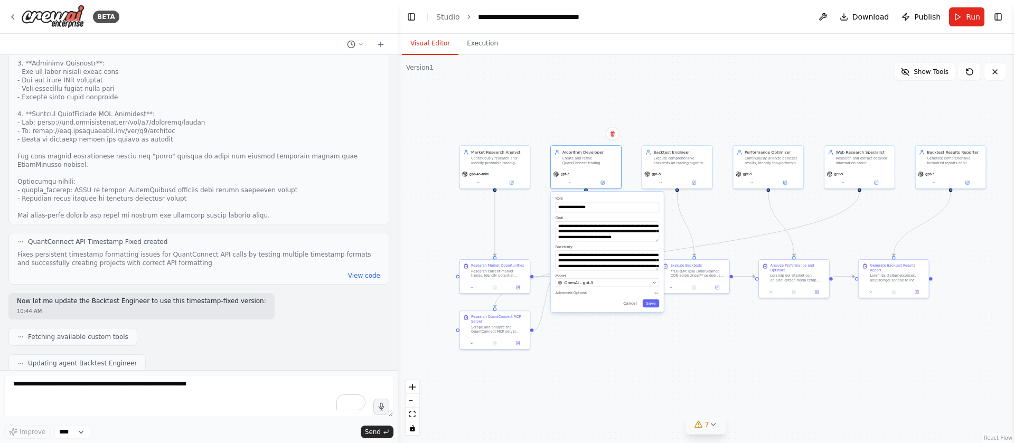
click at [638, 276] on label "Model" at bounding box center [608, 276] width 104 height 5
click at [637, 284] on div "OpenAI - gpt-5" at bounding box center [604, 283] width 92 height 6
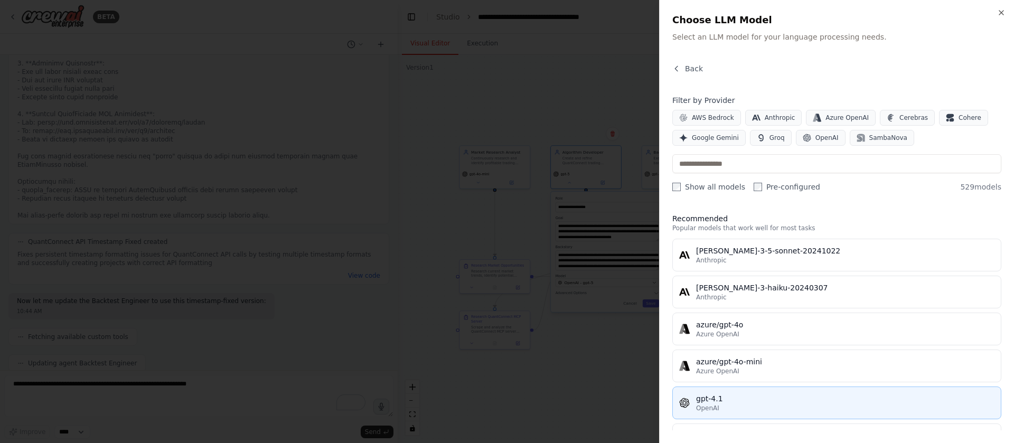
click at [795, 393] on div "gpt-4.1" at bounding box center [845, 398] width 298 height 11
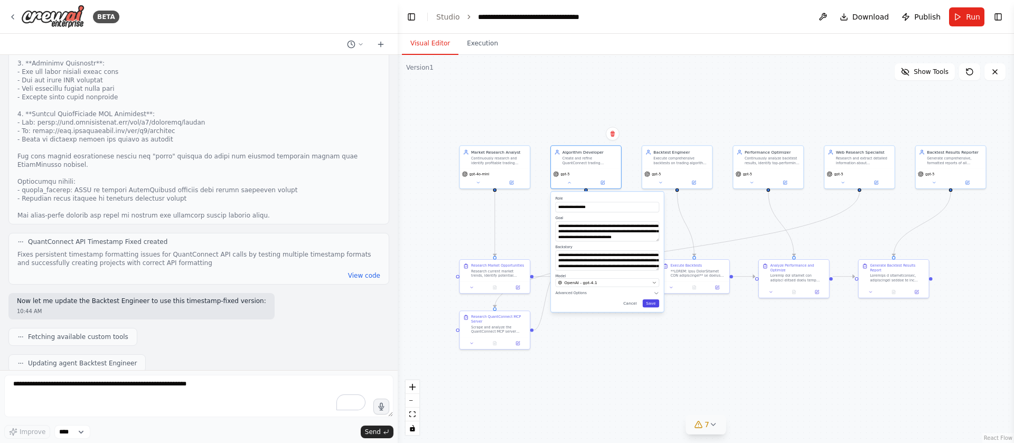
click at [652, 301] on button "Save" at bounding box center [651, 303] width 16 height 8
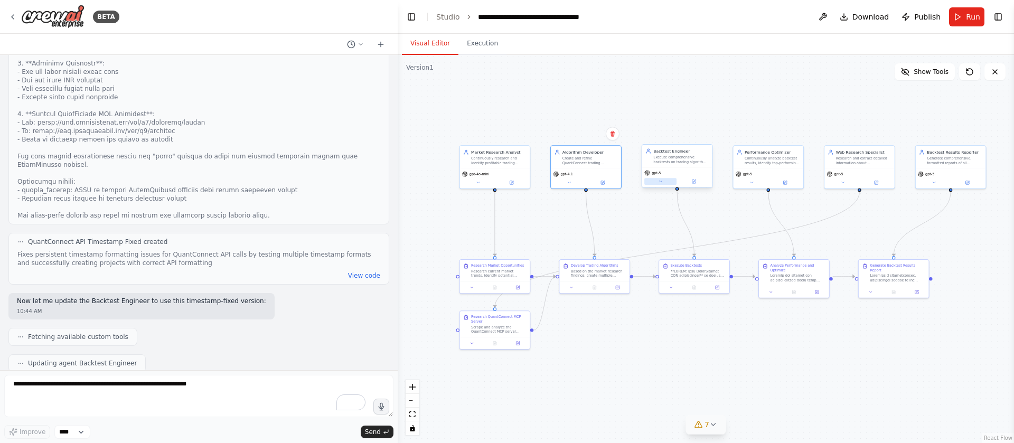
click at [660, 182] on icon at bounding box center [660, 181] width 5 height 5
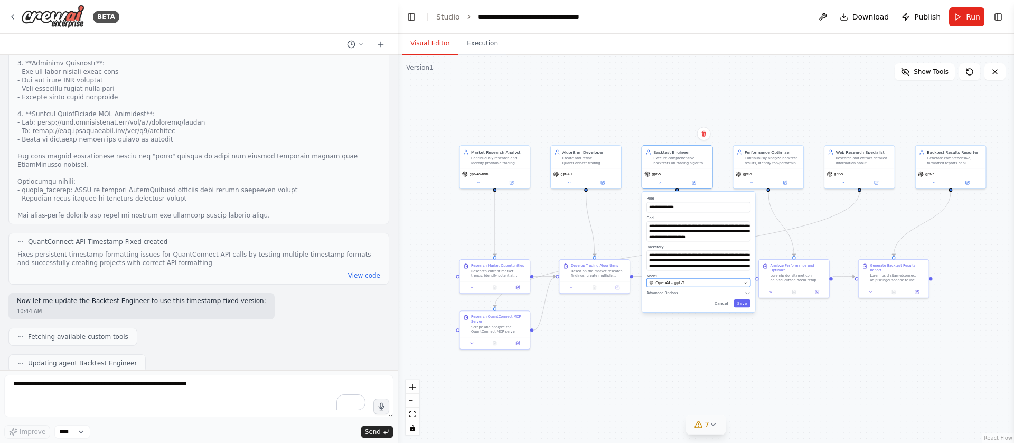
click at [712, 281] on div "OpenAI - gpt-5" at bounding box center [695, 283] width 92 height 6
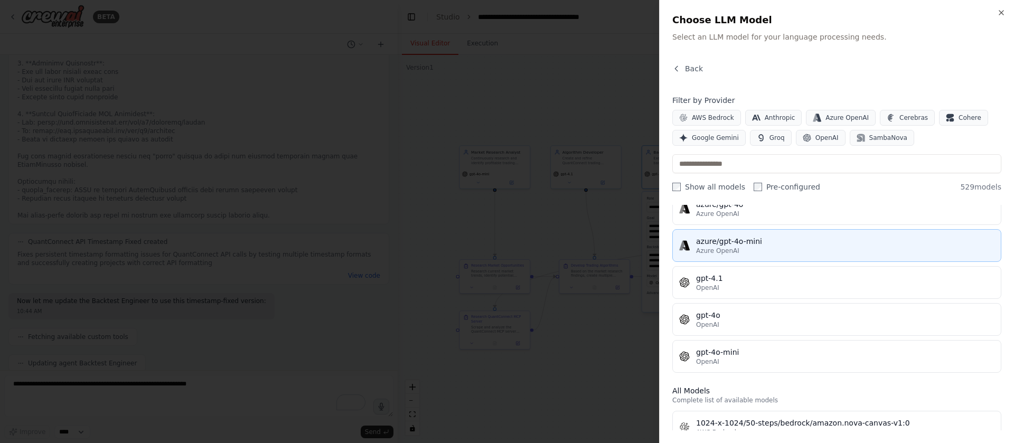
scroll to position [122, 0]
click at [771, 363] on div "OpenAI" at bounding box center [845, 360] width 298 height 8
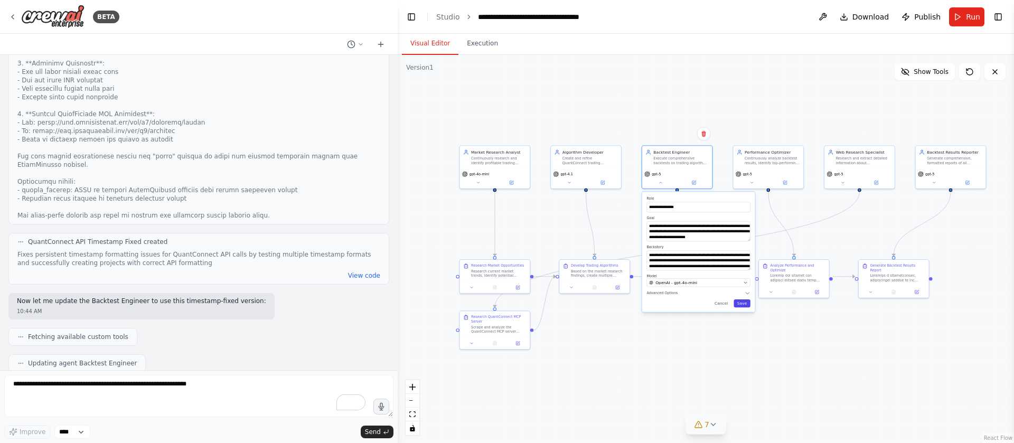
click at [745, 305] on button "Save" at bounding box center [742, 303] width 16 height 8
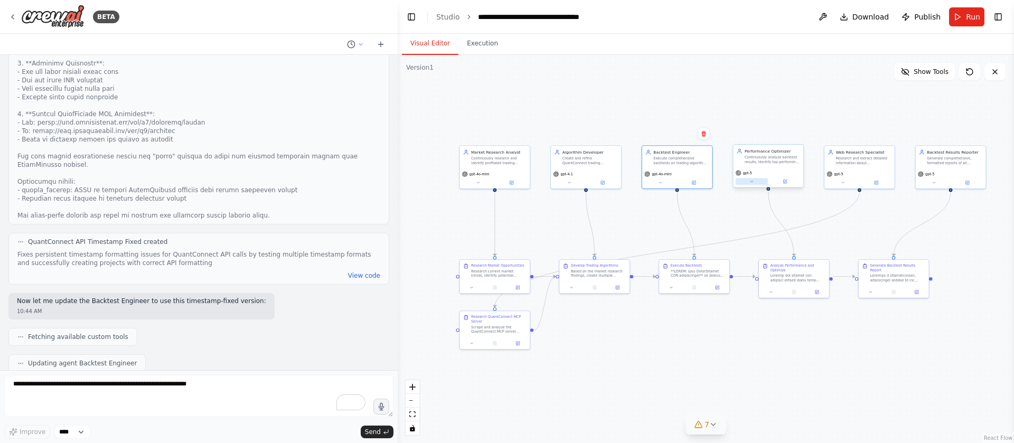
click at [755, 182] on button at bounding box center [752, 181] width 32 height 7
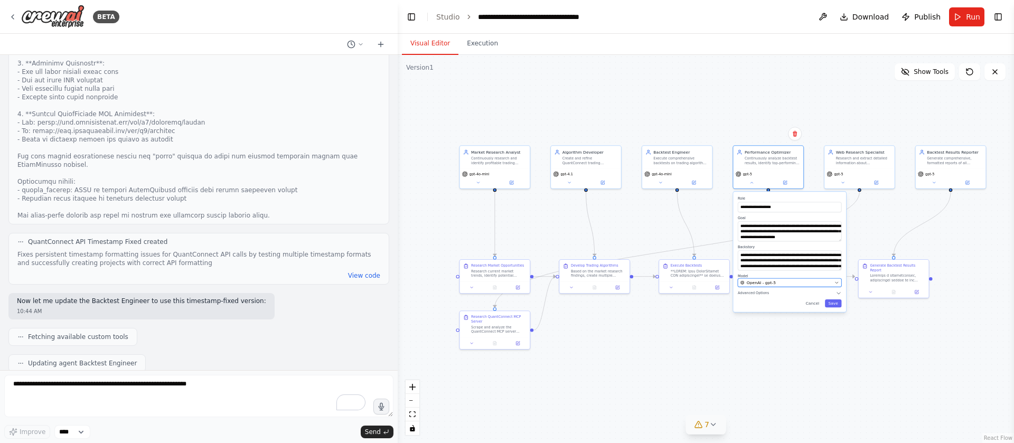
click at [778, 286] on button "OpenAI - gpt-5" at bounding box center [790, 282] width 104 height 8
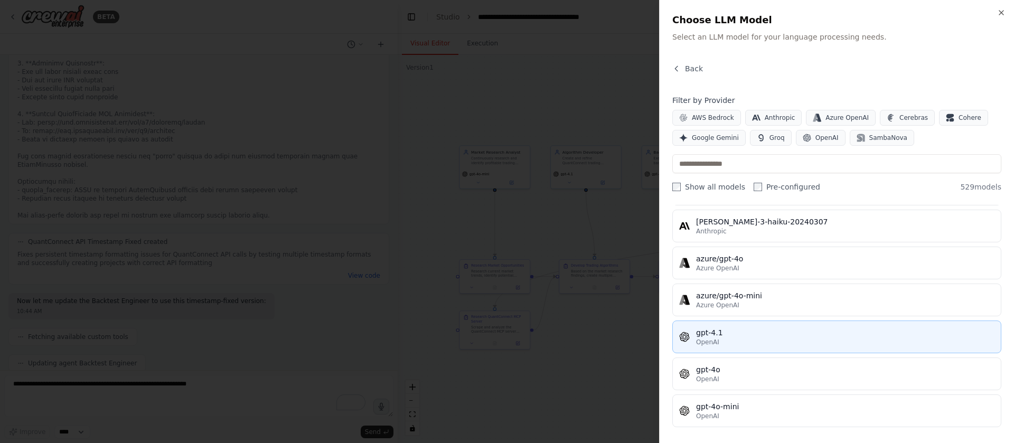
scroll to position [67, 0]
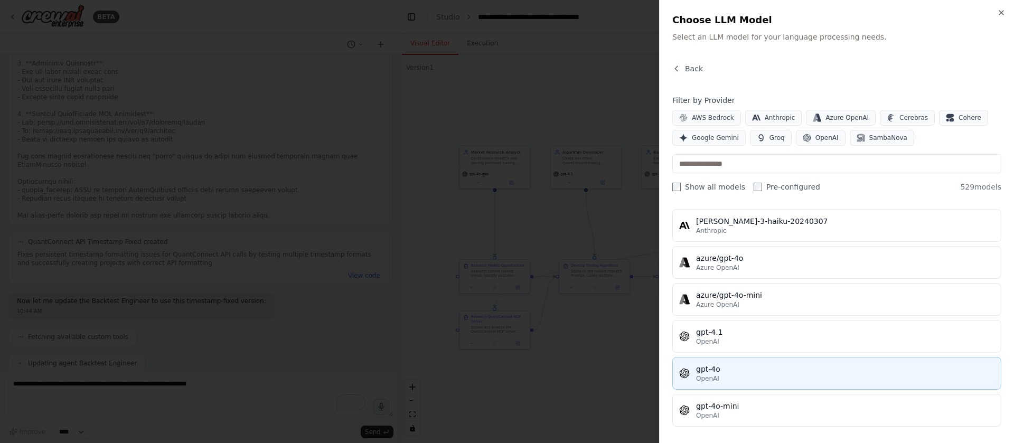
click at [763, 373] on div "gpt-4o" at bounding box center [845, 369] width 298 height 11
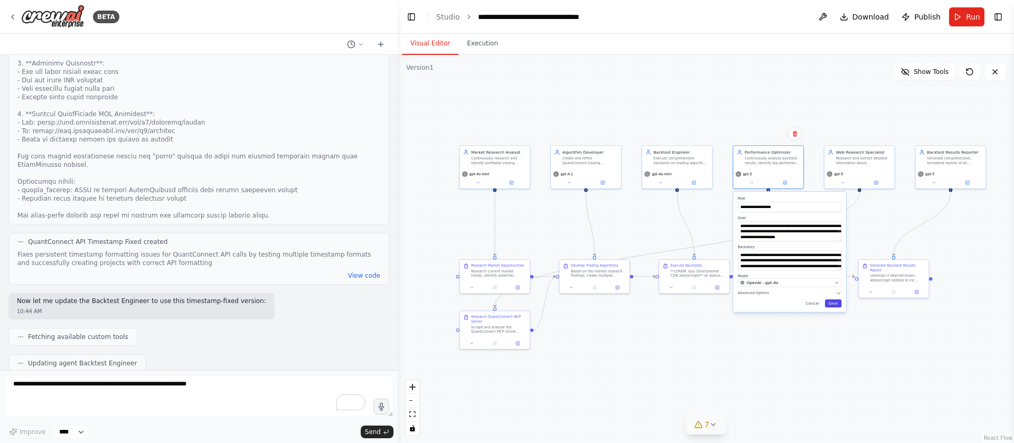
click at [839, 305] on button "Save" at bounding box center [833, 303] width 16 height 8
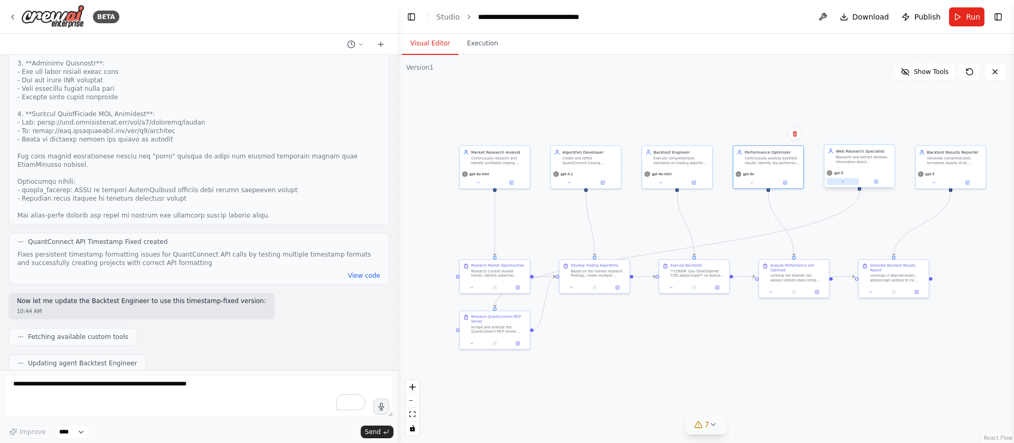
click at [842, 181] on icon at bounding box center [843, 181] width 2 height 1
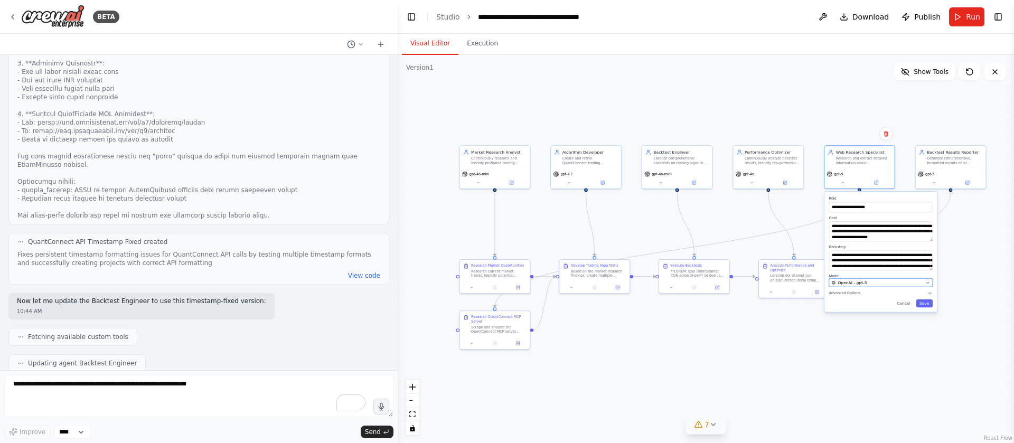
click at [877, 283] on div "OpenAI - gpt-5" at bounding box center [878, 283] width 92 height 6
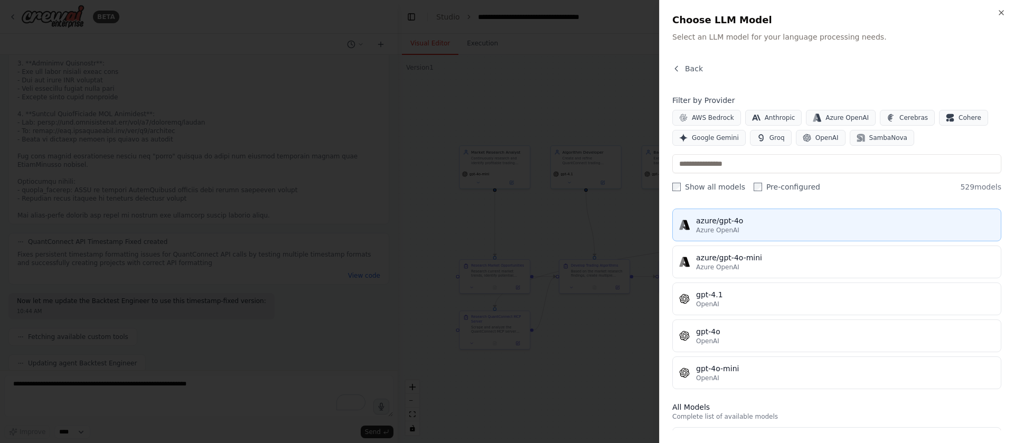
scroll to position [108, 0]
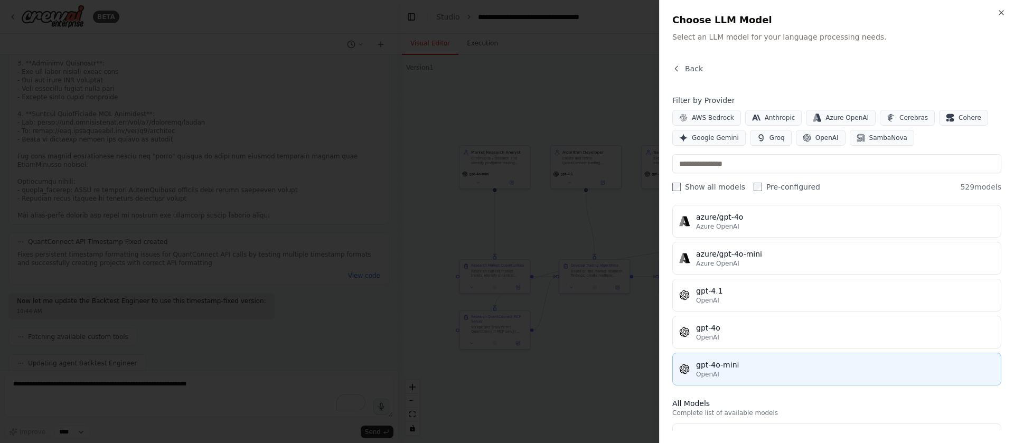
click at [785, 356] on button "gpt-4o-mini OpenAI" at bounding box center [836, 369] width 329 height 33
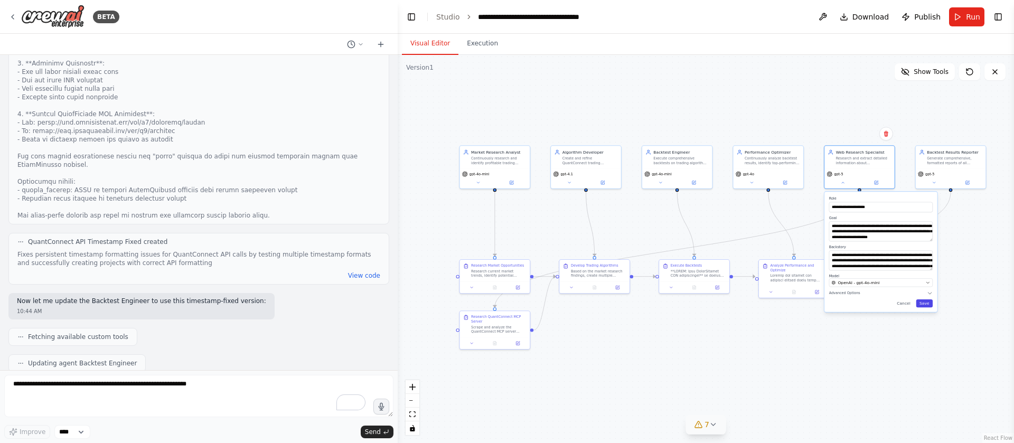
click at [928, 305] on button "Save" at bounding box center [924, 303] width 16 height 8
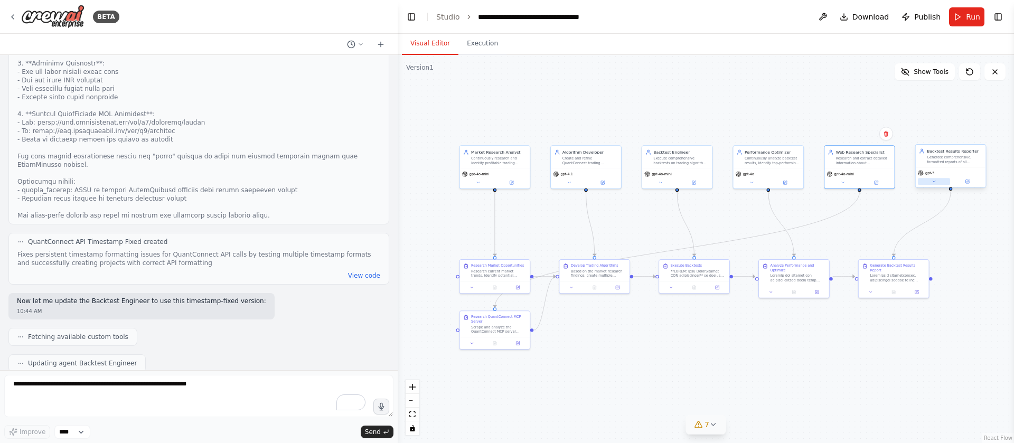
click at [936, 182] on button at bounding box center [934, 181] width 32 height 7
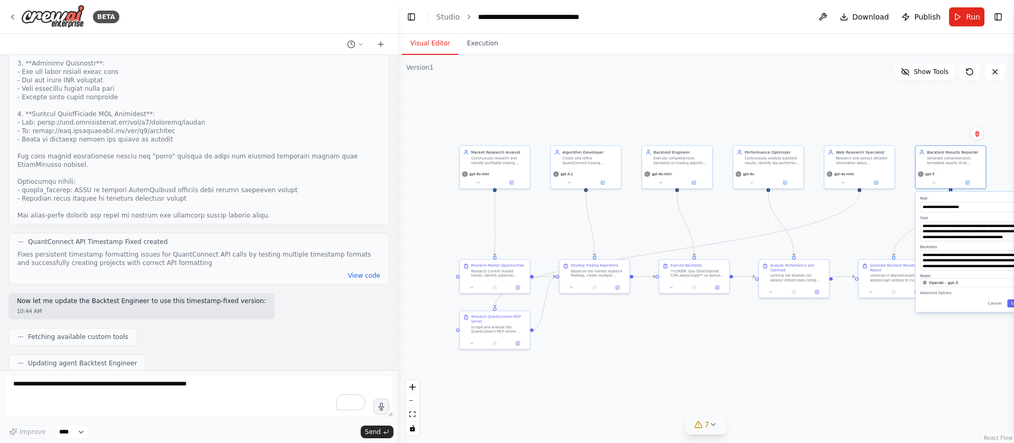
click at [955, 287] on div "**********" at bounding box center [972, 252] width 113 height 120
click at [952, 280] on span "OpenAI - gpt-5" at bounding box center [943, 283] width 29 height 6
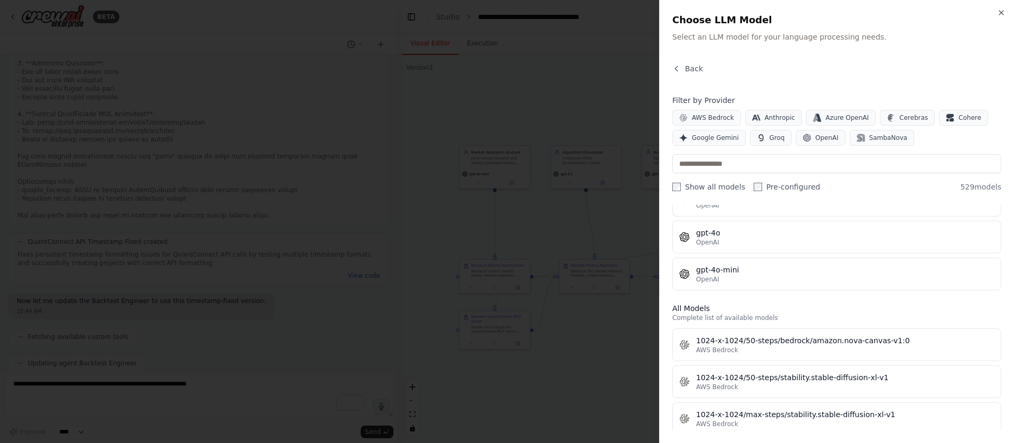
scroll to position [198, 0]
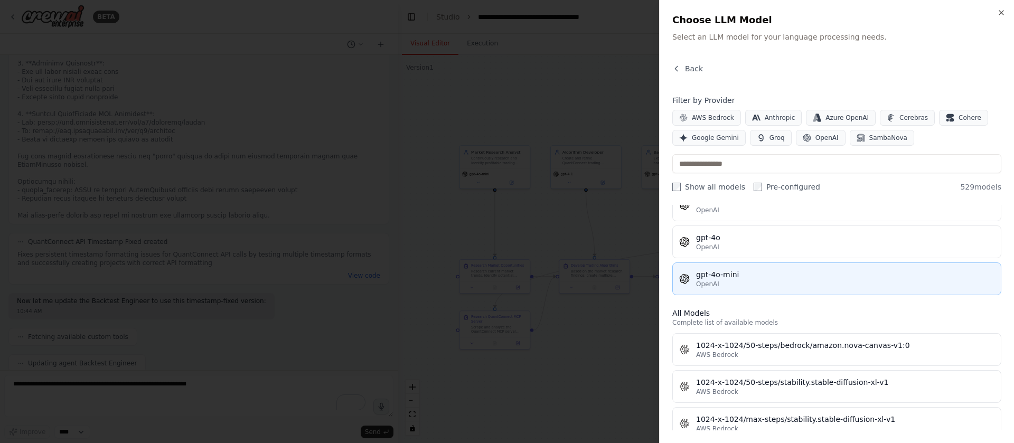
click at [767, 279] on div "gpt-4o-mini" at bounding box center [845, 274] width 298 height 11
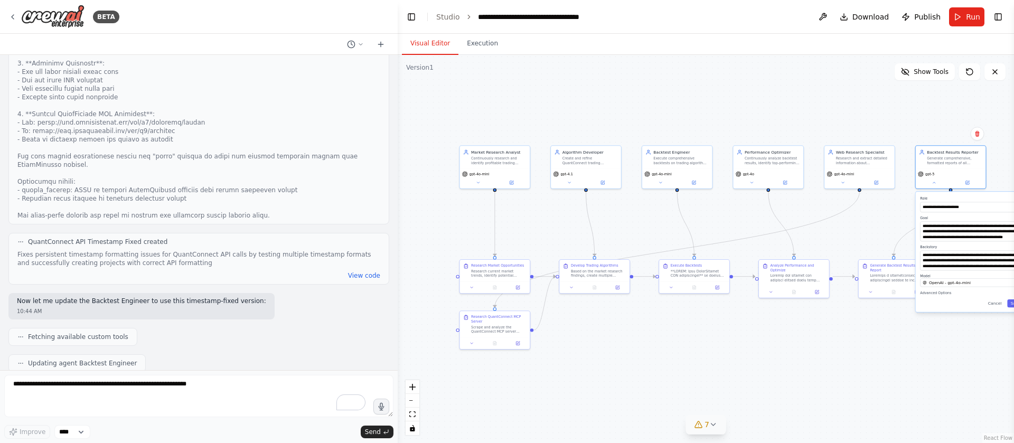
click at [1013, 305] on button "Toggle Sidebar" at bounding box center [1014, 221] width 8 height 443
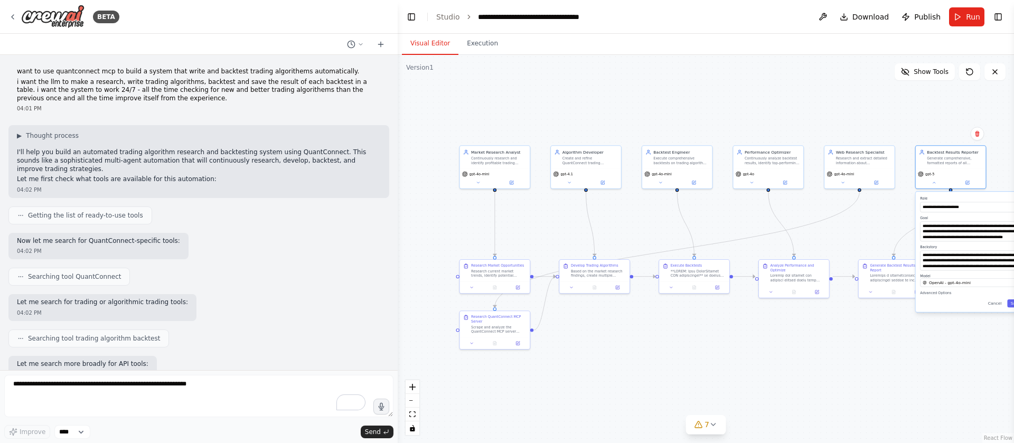
click at [1011, 303] on button "Toggle Sidebar" at bounding box center [1014, 221] width 8 height 443
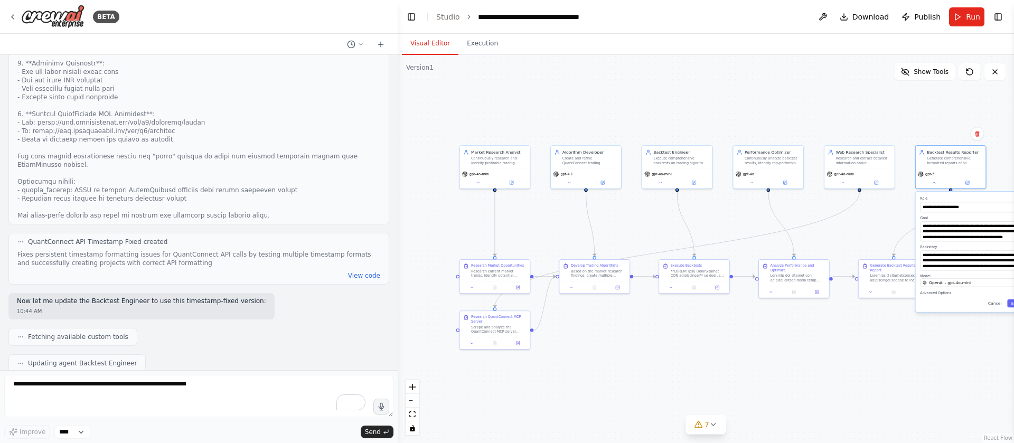
click at [1011, 303] on button "Toggle Sidebar" at bounding box center [1014, 221] width 8 height 443
click at [1013, 304] on button "Toggle Sidebar" at bounding box center [1014, 221] width 8 height 443
click at [1011, 304] on button "Toggle Sidebar" at bounding box center [1014, 221] width 8 height 443
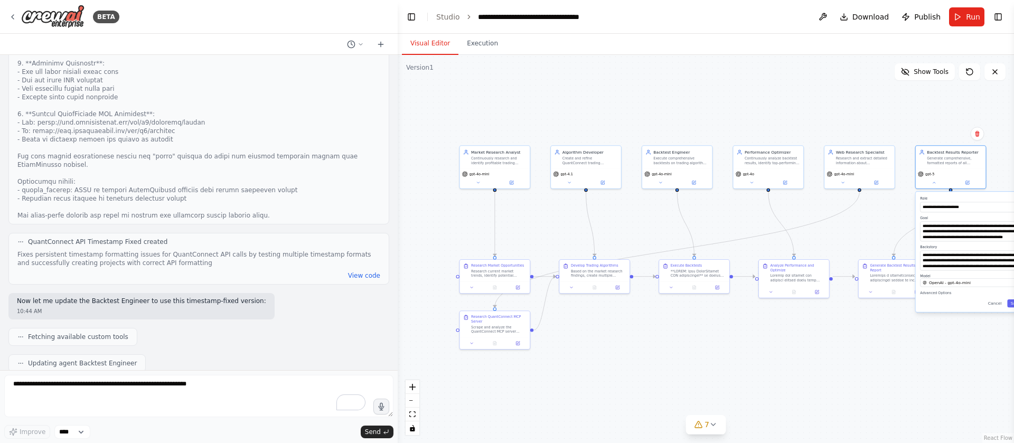
click at [1011, 304] on button "Toggle Sidebar" at bounding box center [1014, 221] width 8 height 443
click at [853, 231] on div ".deletable-edge-delete-btn { width: 20px; height: 20px; border: 0px solid #ffff…" at bounding box center [706, 249] width 616 height 388
click at [994, 303] on button "Cancel" at bounding box center [994, 303] width 21 height 8
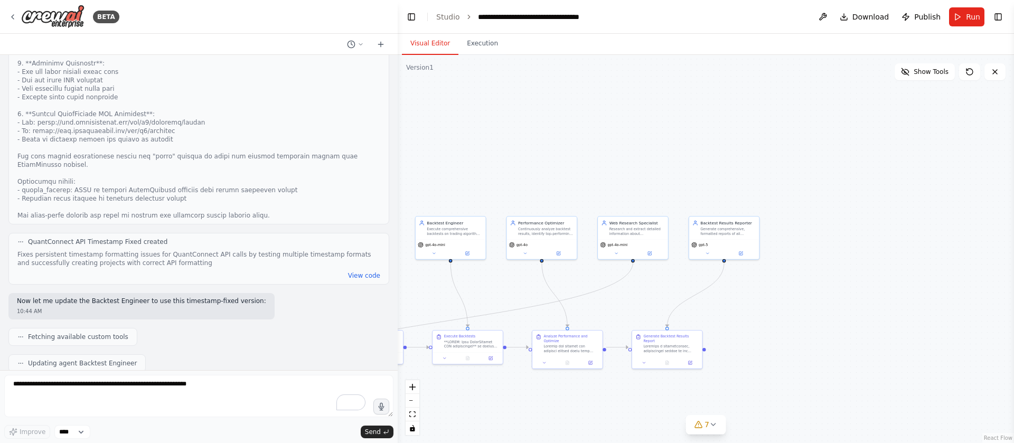
drag, startPoint x: 948, startPoint y: 246, endPoint x: 718, endPoint y: 313, distance: 240.0
click at [718, 313] on div ".deletable-edge-delete-btn { width: 20px; height: 20px; border: 0px solid #ffff…" at bounding box center [706, 249] width 616 height 388
click at [735, 250] on icon at bounding box center [737, 249] width 5 height 5
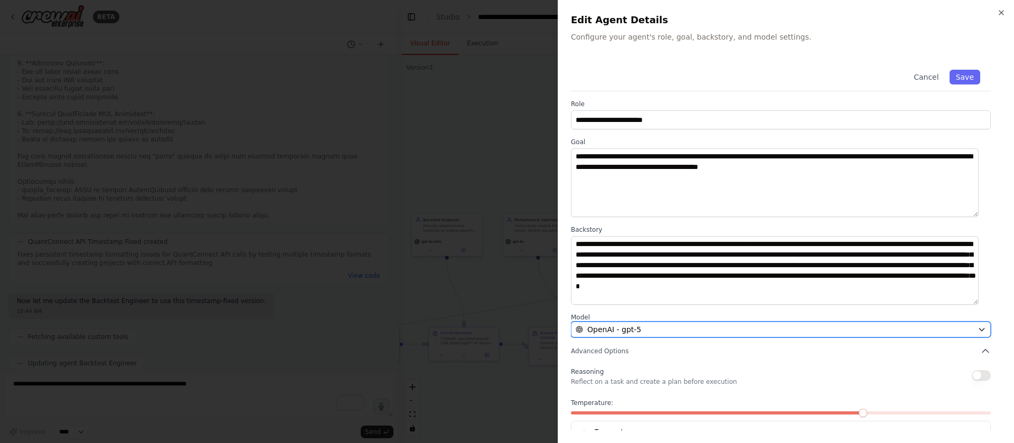
click at [744, 324] on div "OpenAI - gpt-5" at bounding box center [775, 329] width 398 height 11
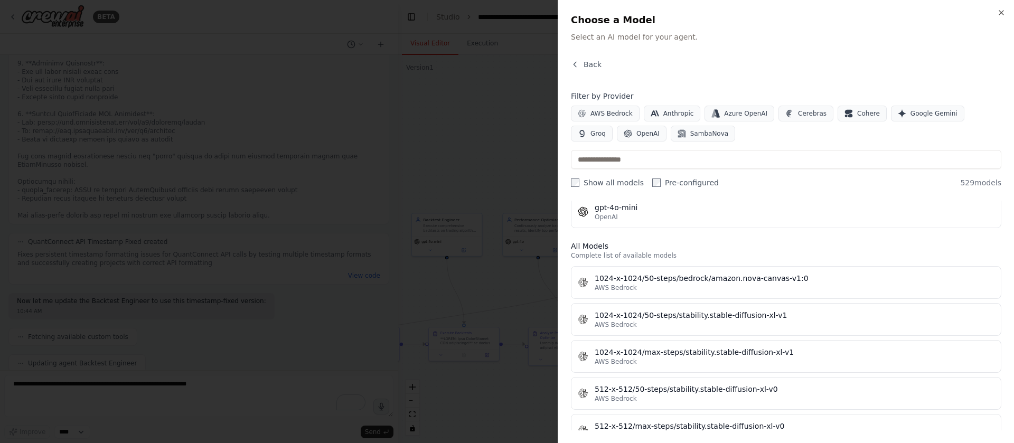
scroll to position [252, 0]
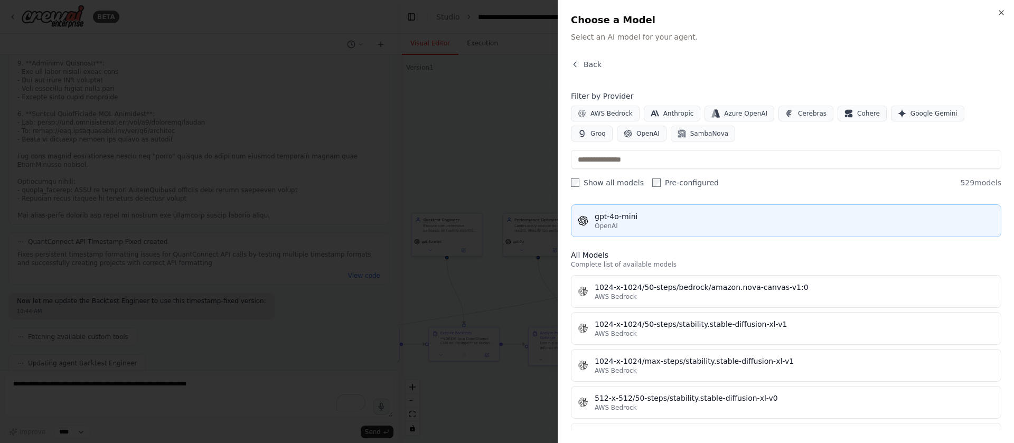
click at [751, 212] on div "gpt-4o-mini" at bounding box center [795, 216] width 400 height 11
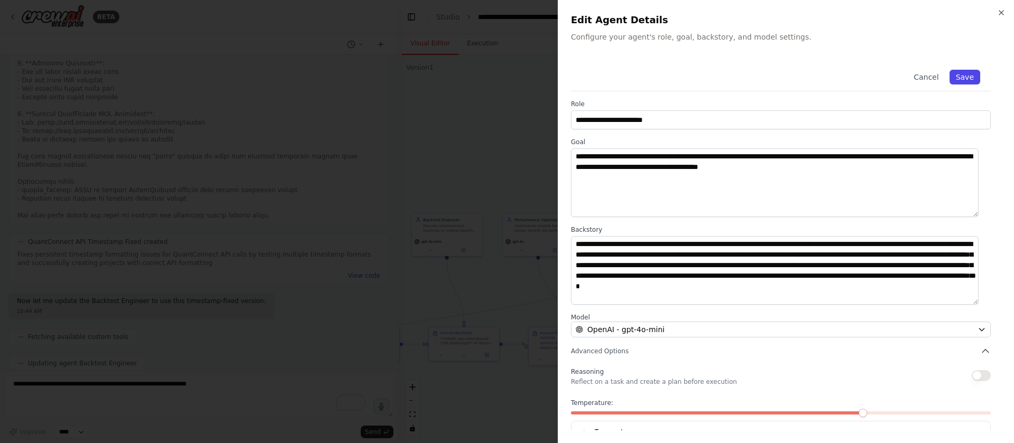
click at [951, 77] on button "Save" at bounding box center [965, 77] width 31 height 15
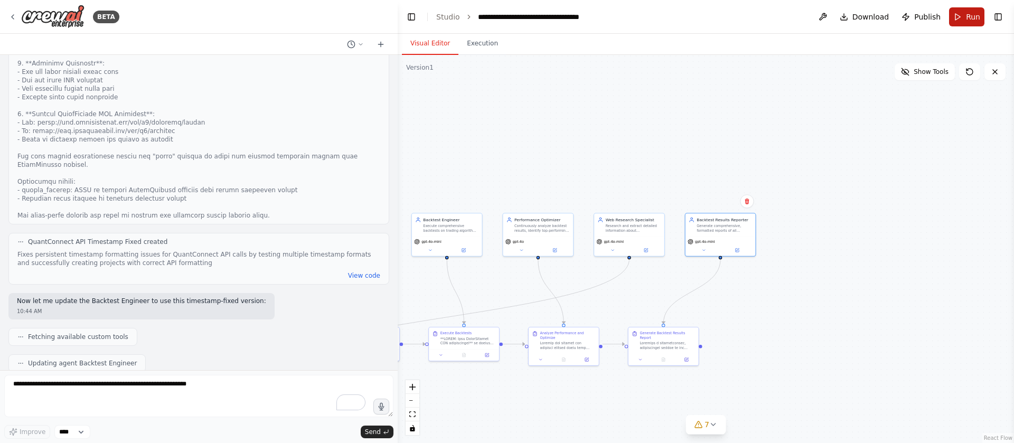
click at [968, 16] on span "Run" at bounding box center [973, 17] width 14 height 11
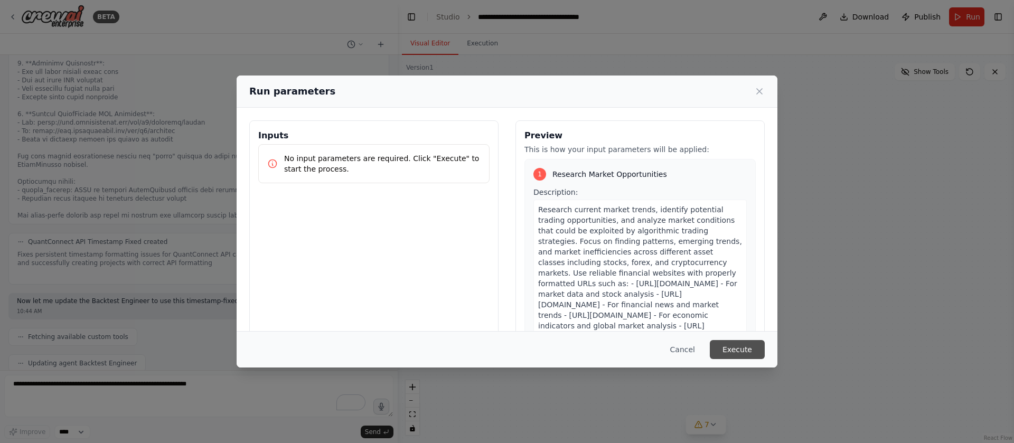
click at [731, 352] on button "Execute" at bounding box center [737, 349] width 55 height 19
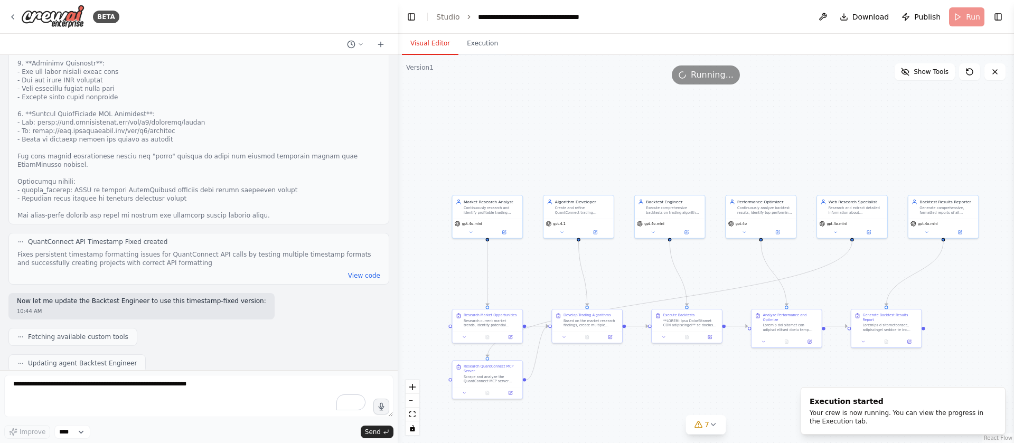
drag, startPoint x: 599, startPoint y: 186, endPoint x: 822, endPoint y: 168, distance: 223.6
click at [822, 168] on div ".deletable-edge-delete-btn { width: 20px; height: 20px; border: 0px solid #ffff…" at bounding box center [706, 249] width 616 height 388
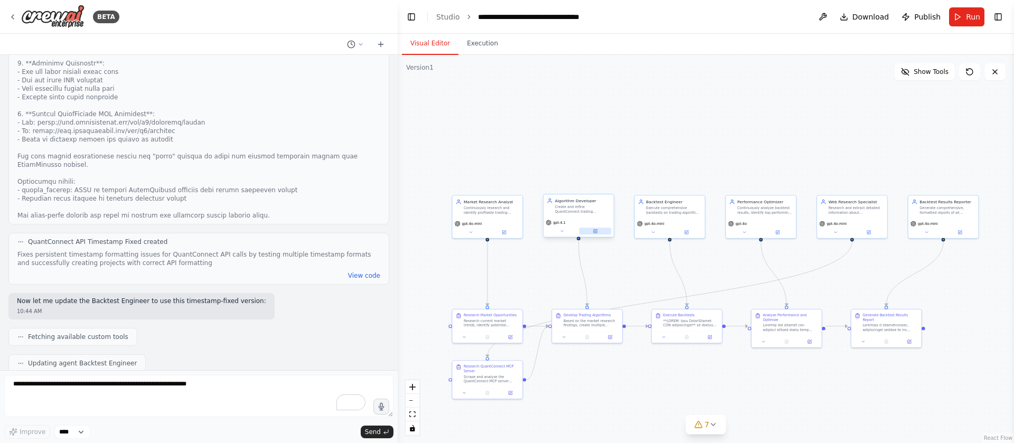
click at [593, 231] on icon at bounding box center [595, 231] width 5 height 5
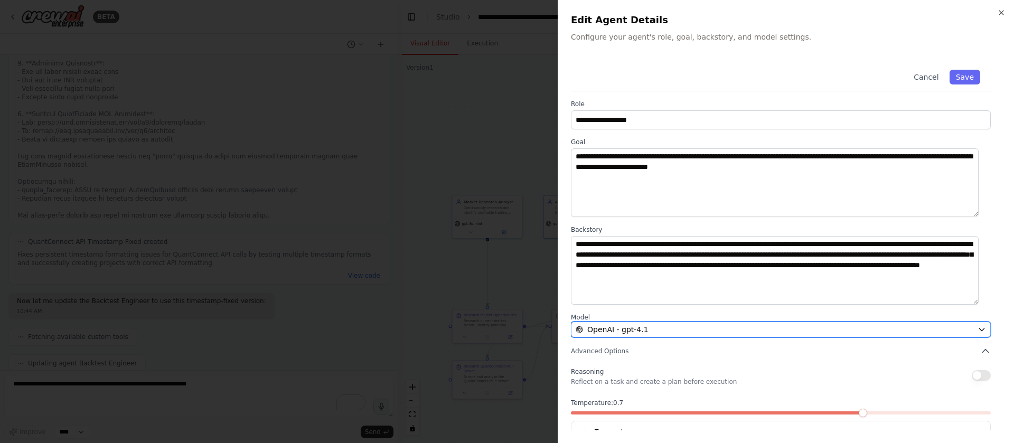
click at [733, 333] on div "OpenAI - gpt-4.1" at bounding box center [775, 329] width 398 height 11
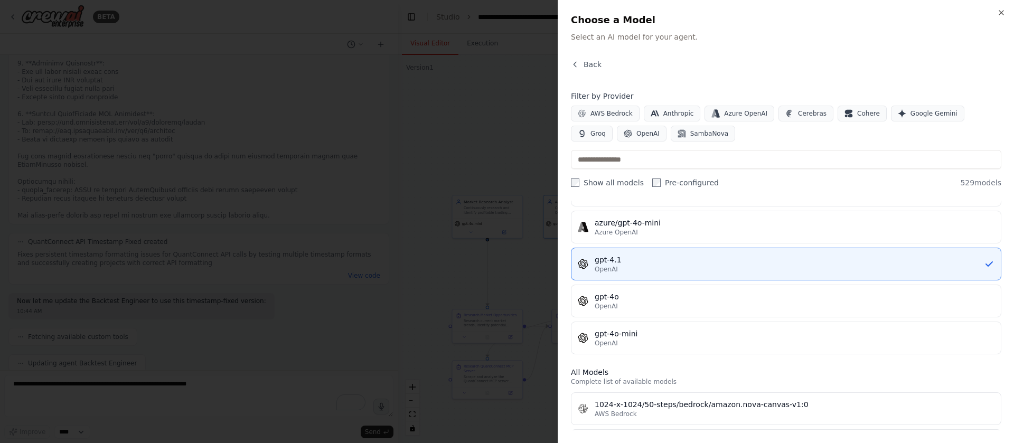
scroll to position [136, 0]
click at [733, 333] on div "gpt-4o-mini" at bounding box center [795, 332] width 400 height 11
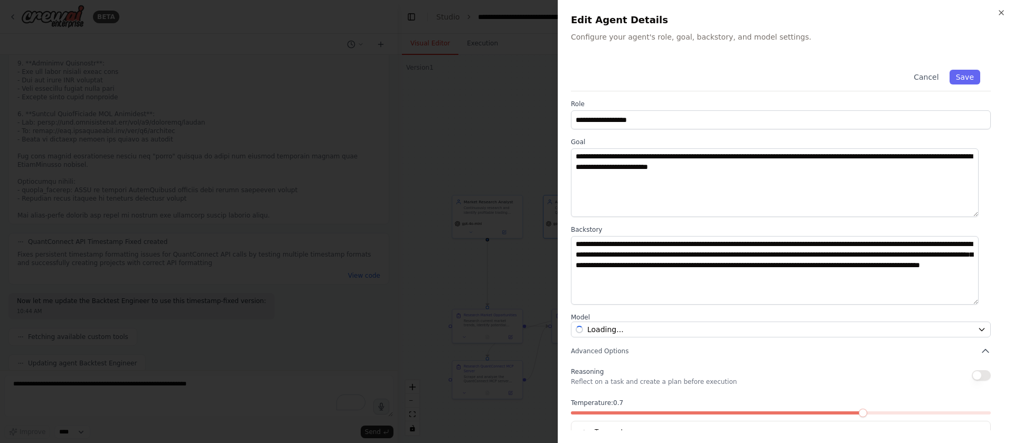
click at [733, 333] on div "Loading..." at bounding box center [775, 329] width 398 height 11
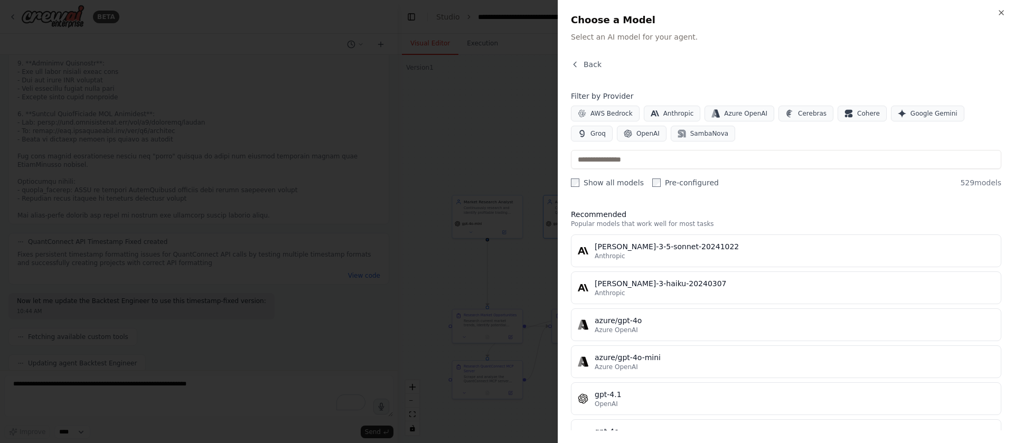
click at [541, 278] on div at bounding box center [507, 221] width 1014 height 443
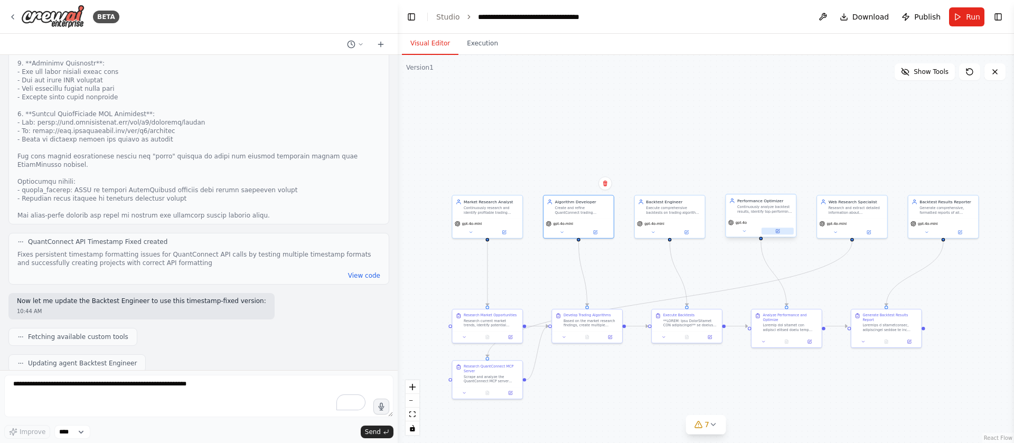
click at [774, 231] on button at bounding box center [778, 231] width 32 height 7
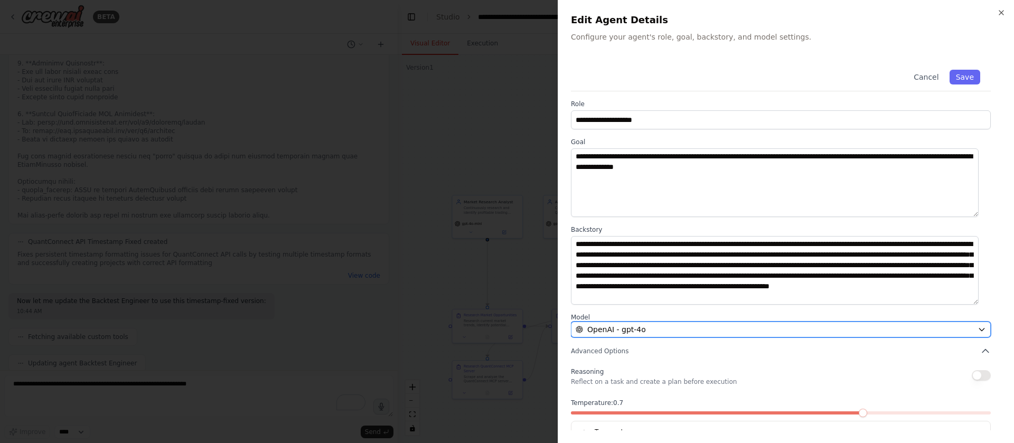
click at [775, 324] on div "OpenAI - gpt-4o" at bounding box center [775, 329] width 398 height 11
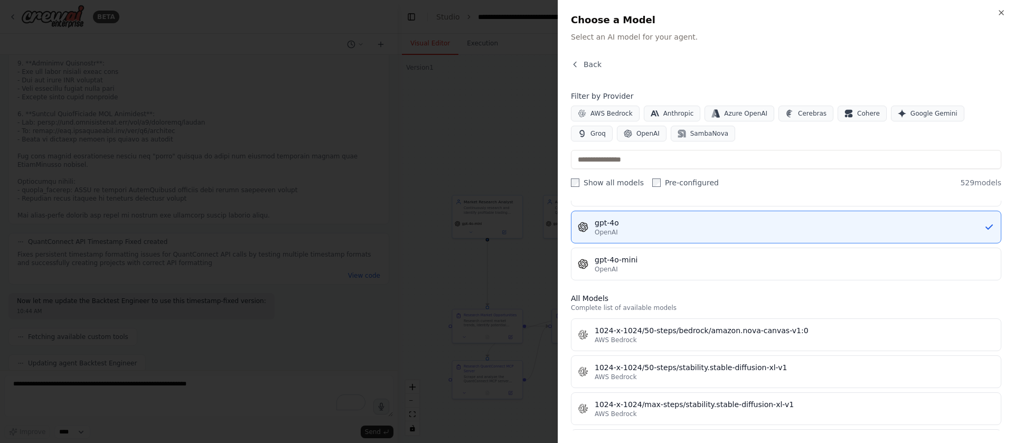
scroll to position [209, 0]
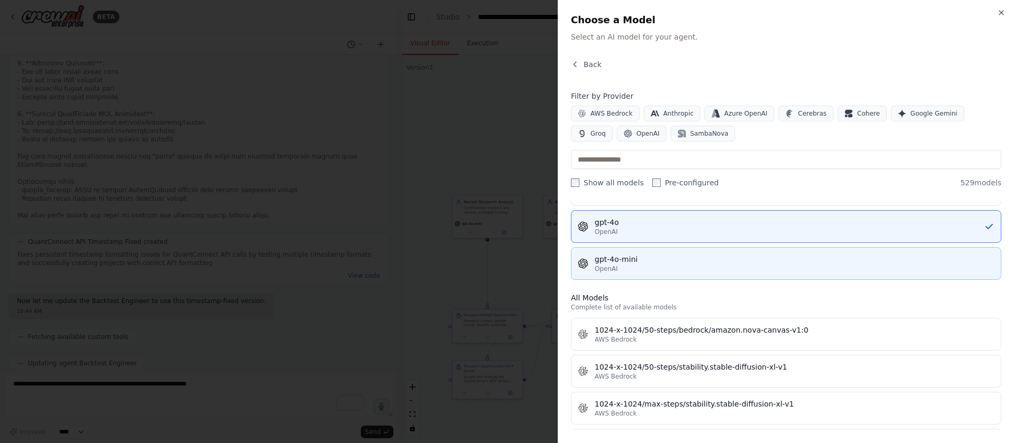
click at [781, 269] on div "OpenAI" at bounding box center [795, 269] width 400 height 8
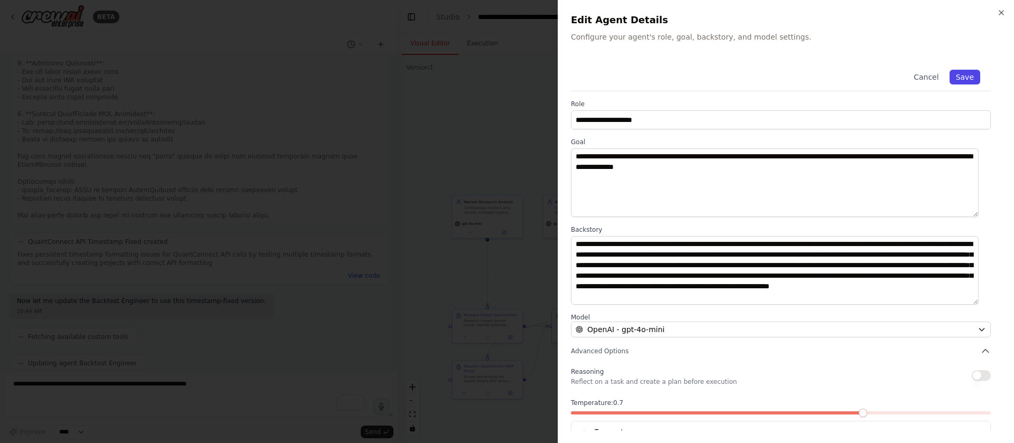
click at [962, 76] on button "Save" at bounding box center [965, 77] width 31 height 15
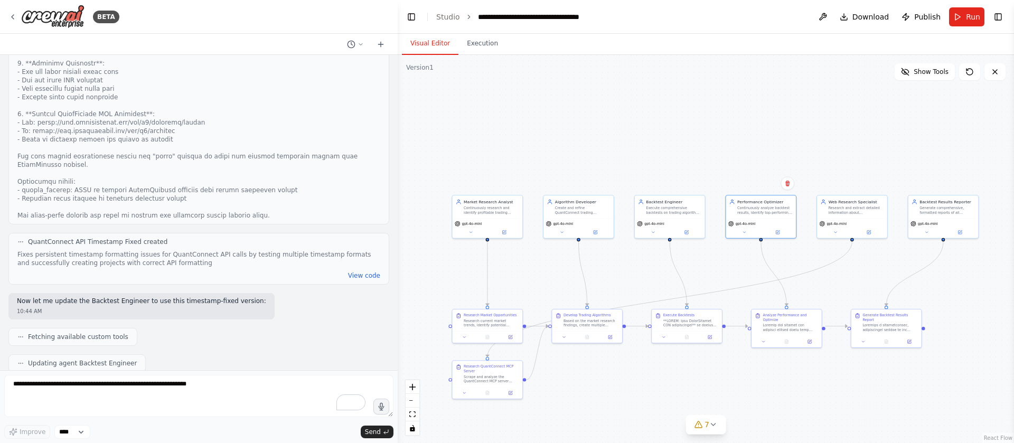
click at [829, 128] on div ".deletable-edge-delete-btn { width: 20px; height: 20px; border: 0px solid #ffff…" at bounding box center [706, 249] width 616 height 388
click at [970, 15] on span "Run" at bounding box center [973, 17] width 14 height 11
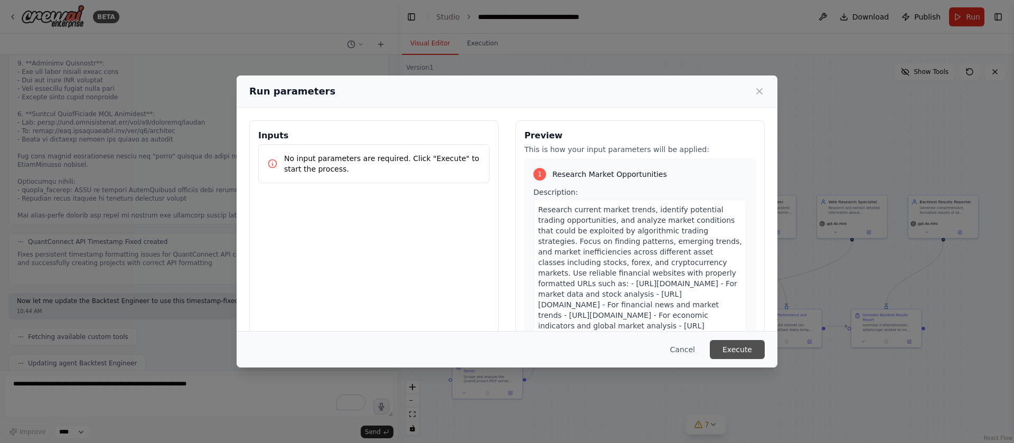
click at [724, 354] on button "Execute" at bounding box center [737, 349] width 55 height 19
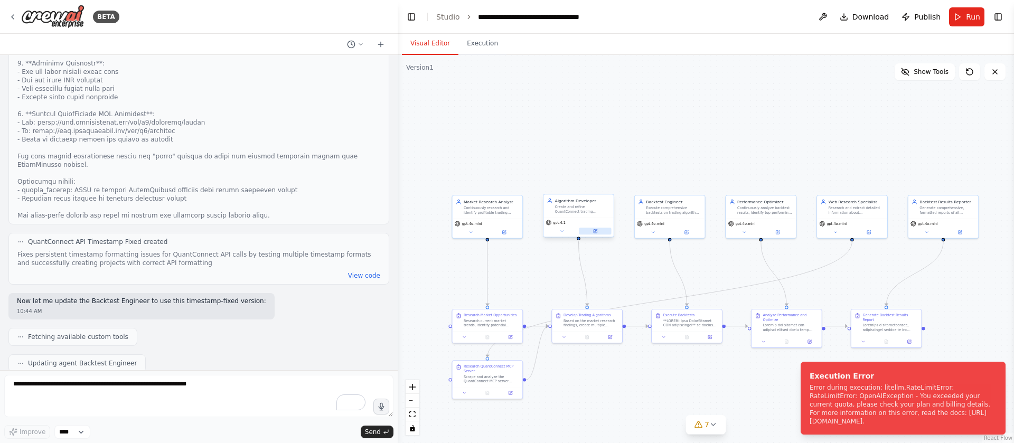
click at [598, 234] on div "gpt-4.1" at bounding box center [578, 227] width 70 height 20
click at [593, 229] on icon at bounding box center [595, 231] width 5 height 5
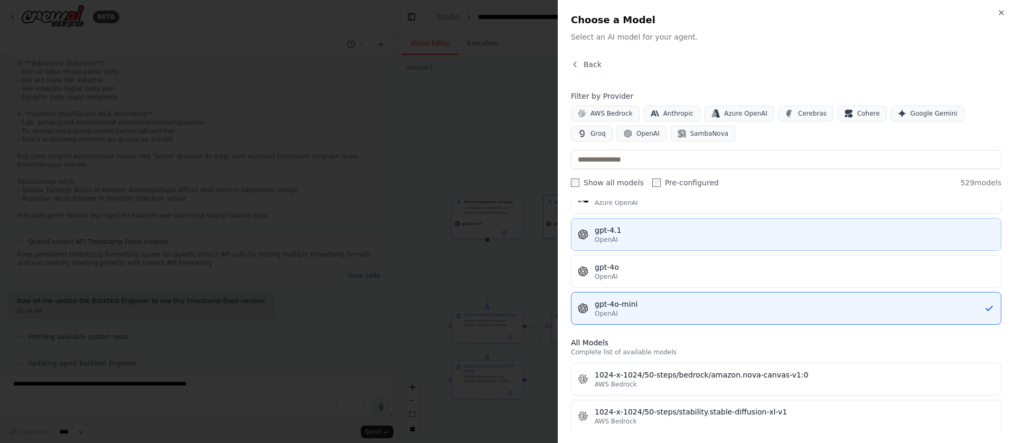
scroll to position [166, 0]
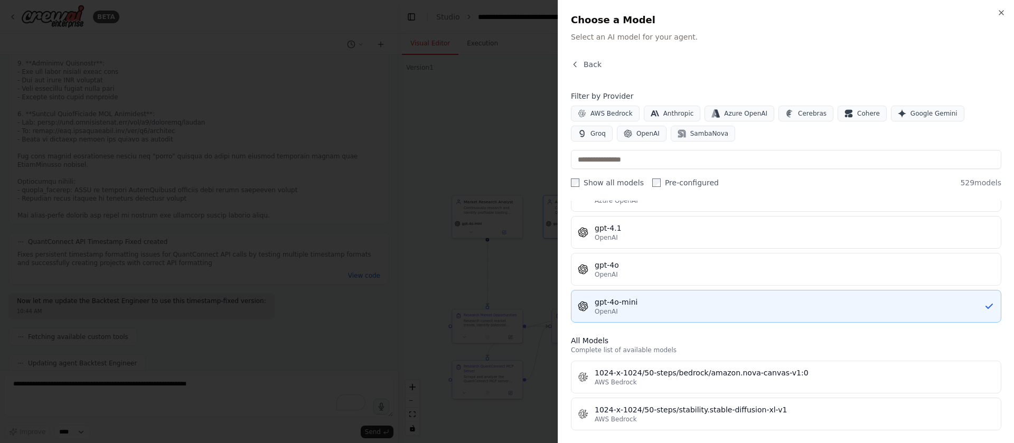
click at [675, 295] on button "gpt-4o-mini OpenAI" at bounding box center [786, 306] width 430 height 33
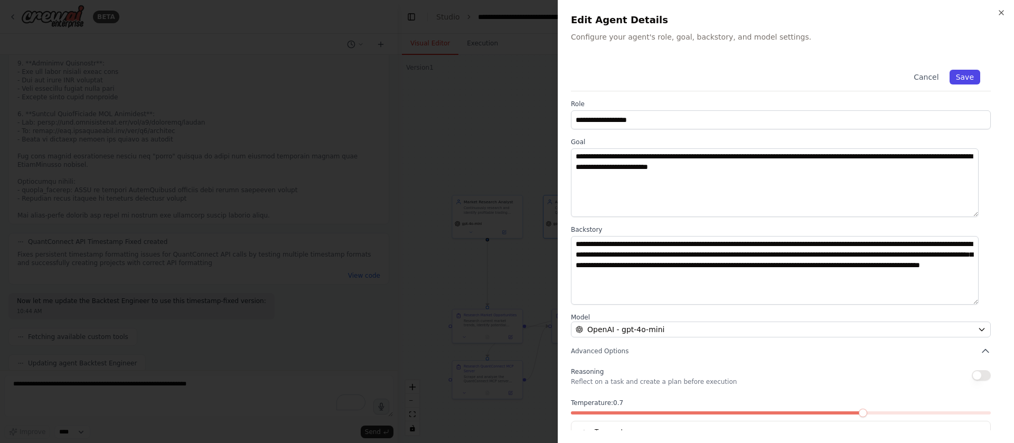
click at [950, 72] on button "Save" at bounding box center [965, 77] width 31 height 15
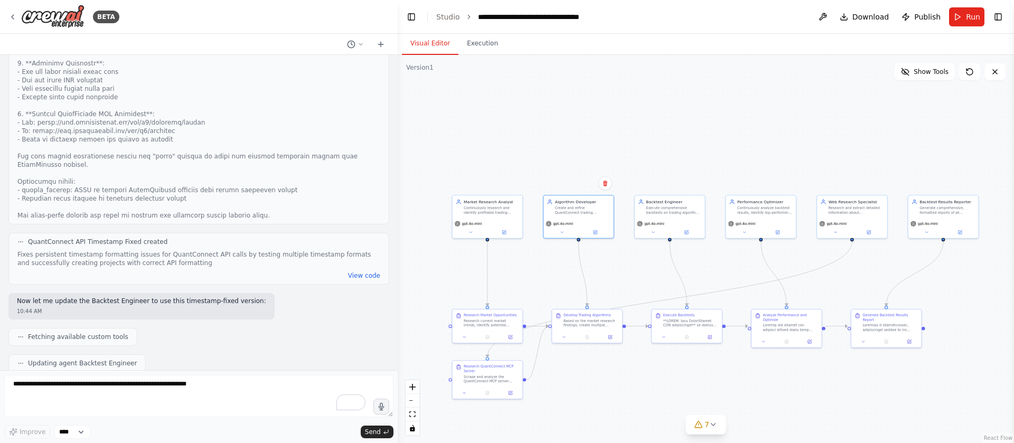
click at [782, 77] on div ".deletable-edge-delete-btn { width: 20px; height: 20px; border: 0px solid #ffff…" at bounding box center [706, 249] width 616 height 388
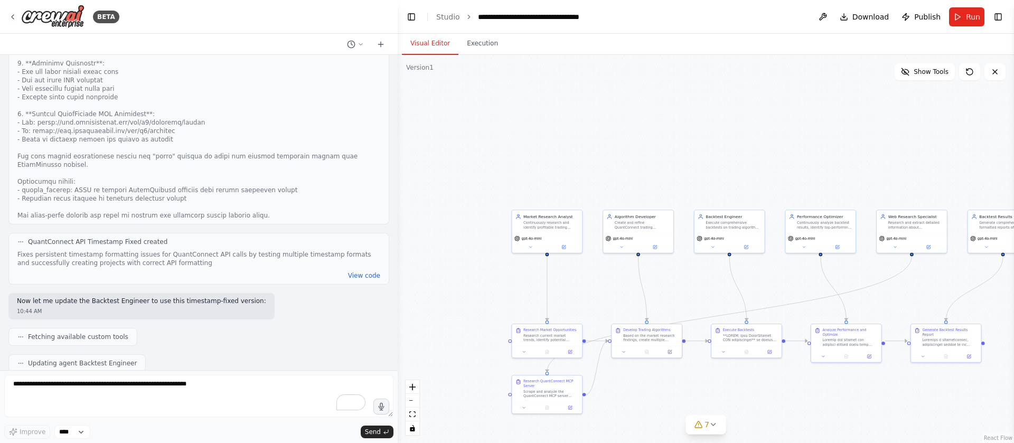
drag, startPoint x: 782, startPoint y: 77, endPoint x: 841, endPoint y: 92, distance: 61.5
click at [841, 92] on div ".deletable-edge-delete-btn { width: 20px; height: 20px; border: 0px solid #ffff…" at bounding box center [706, 249] width 616 height 388
click at [961, 17] on button "Run" at bounding box center [966, 16] width 35 height 19
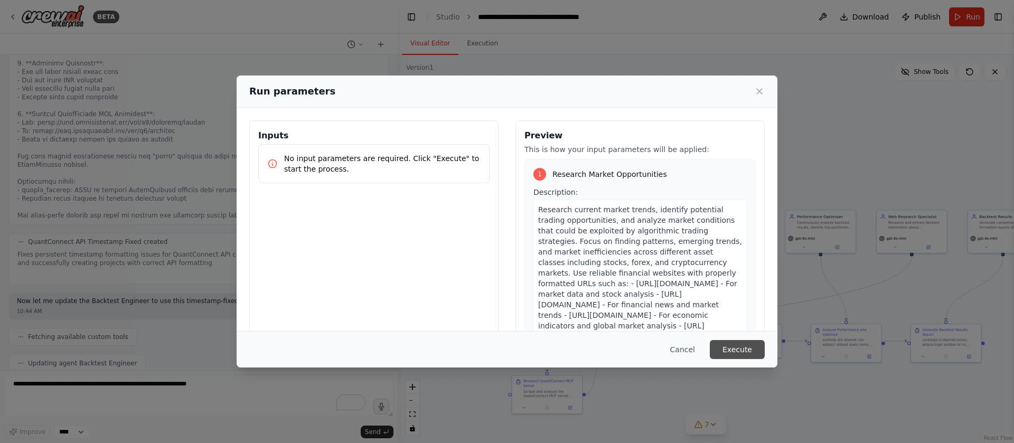
click at [735, 352] on button "Execute" at bounding box center [737, 349] width 55 height 19
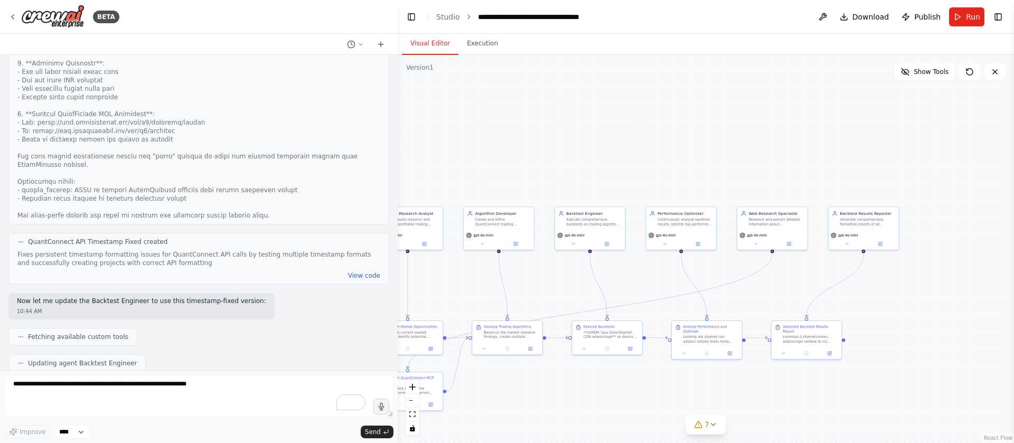
drag, startPoint x: 788, startPoint y: 289, endPoint x: 648, endPoint y: 286, distance: 140.0
click at [648, 286] on div ".deletable-edge-delete-btn { width: 20px; height: 20px; border: 0px solid #ffff…" at bounding box center [706, 249] width 616 height 388
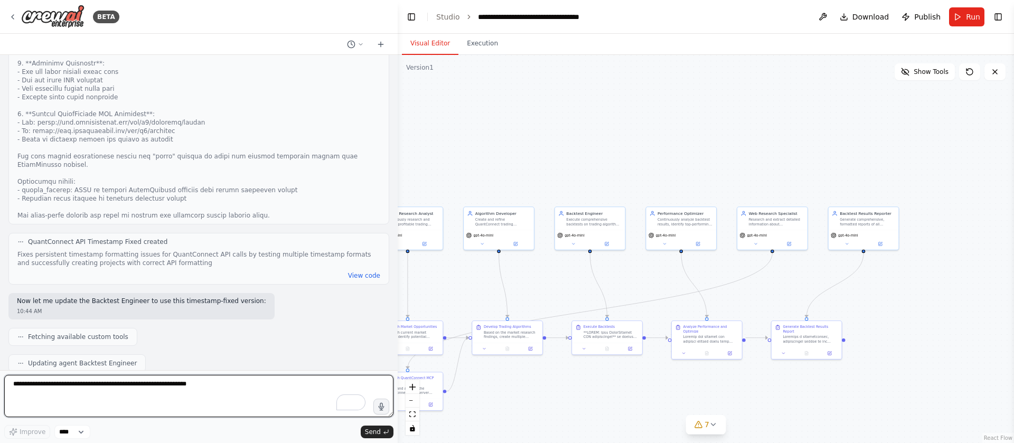
click at [62, 391] on textarea "To enrich screen reader interactions, please activate Accessibility in Grammarl…" at bounding box center [198, 396] width 389 height 42
paste textarea "**********"
type textarea "**********"
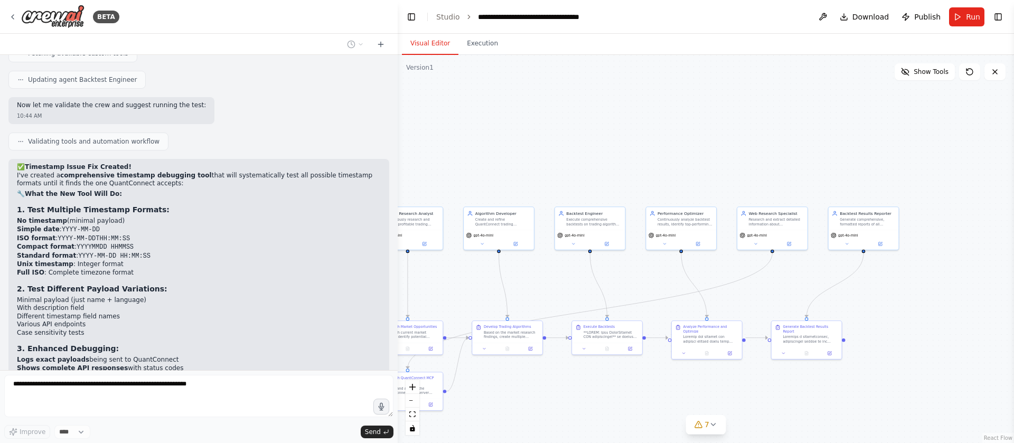
scroll to position [28368, 0]
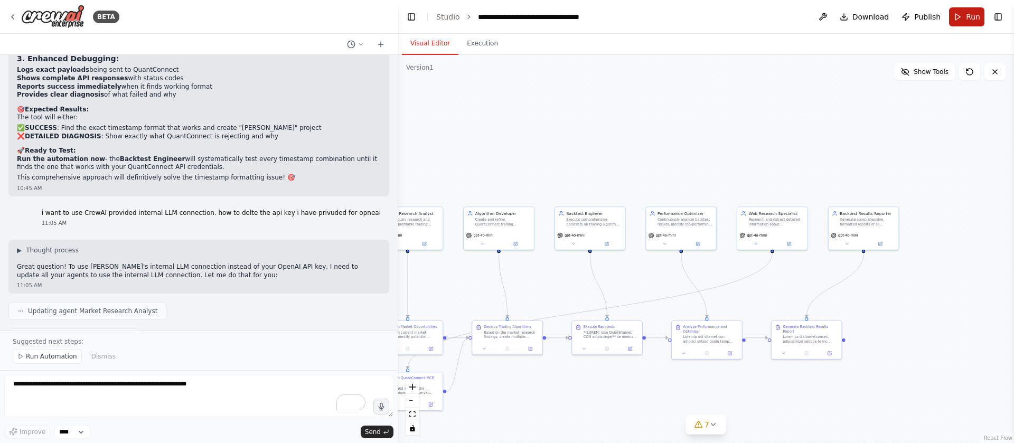
click at [962, 15] on button "Run" at bounding box center [966, 16] width 35 height 19
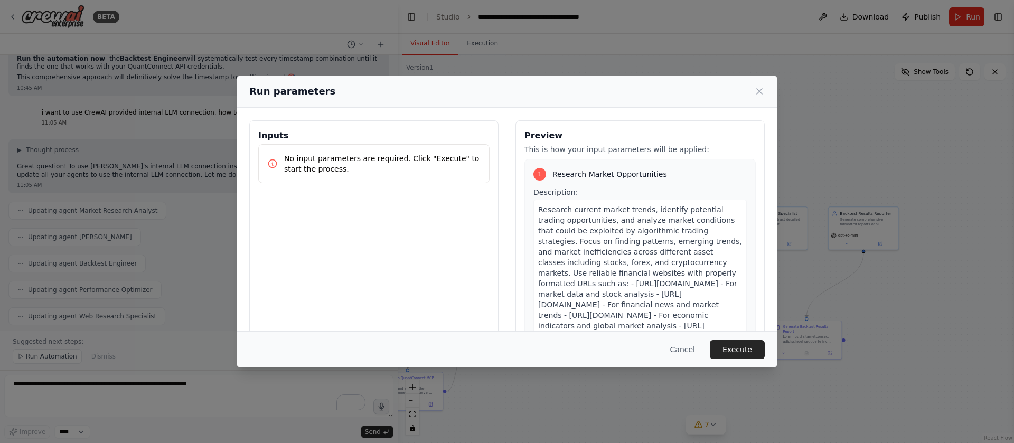
scroll to position [28742, 0]
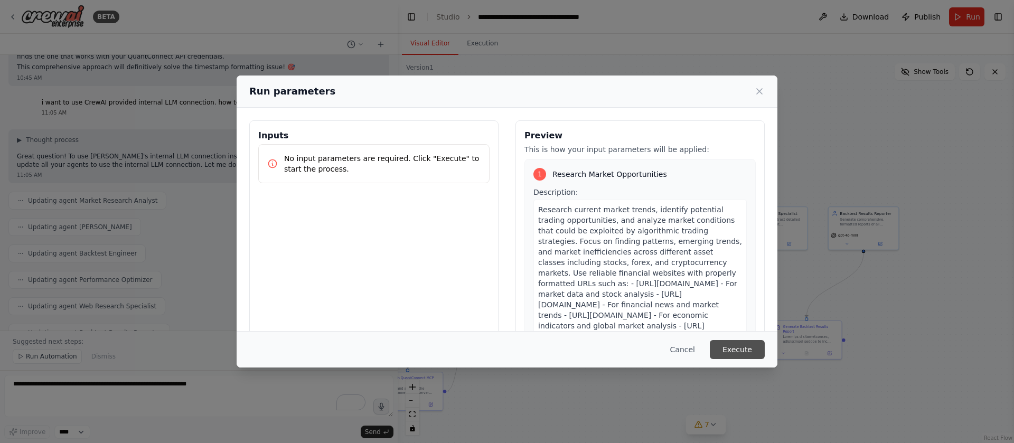
click at [721, 352] on button "Execute" at bounding box center [737, 349] width 55 height 19
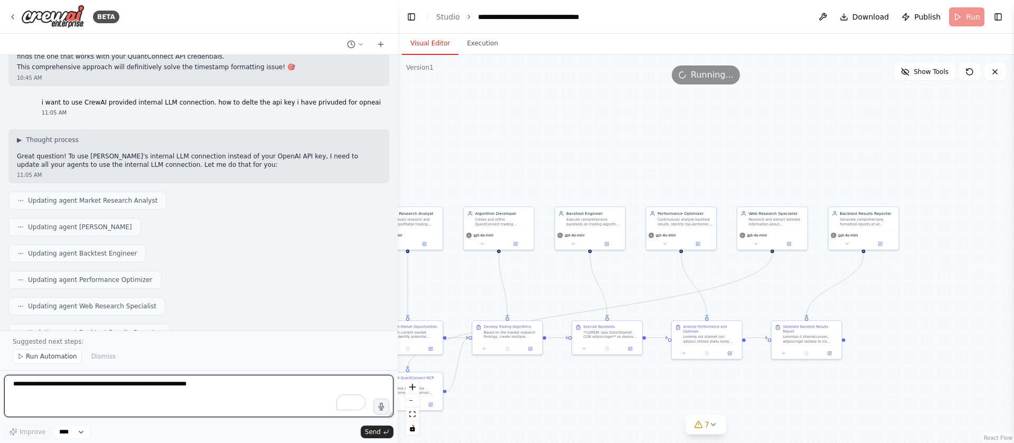
click at [166, 386] on textarea "To enrich screen reader interactions, please activate Accessibility in Grammarl…" at bounding box center [198, 396] width 389 height 42
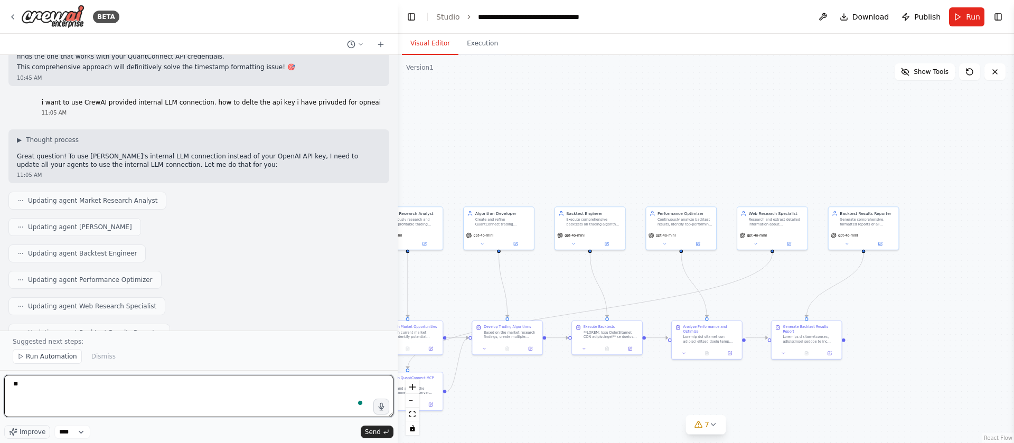
type textarea "*"
type textarea "**********"
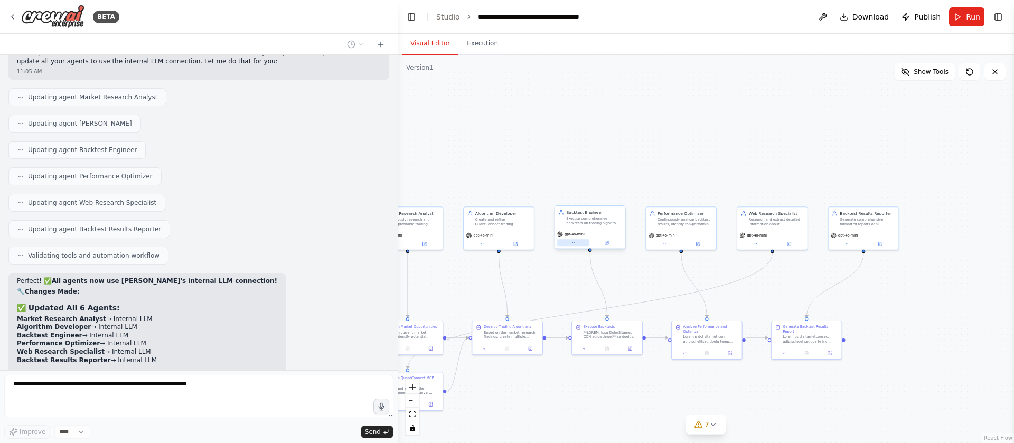
scroll to position [28854, 0]
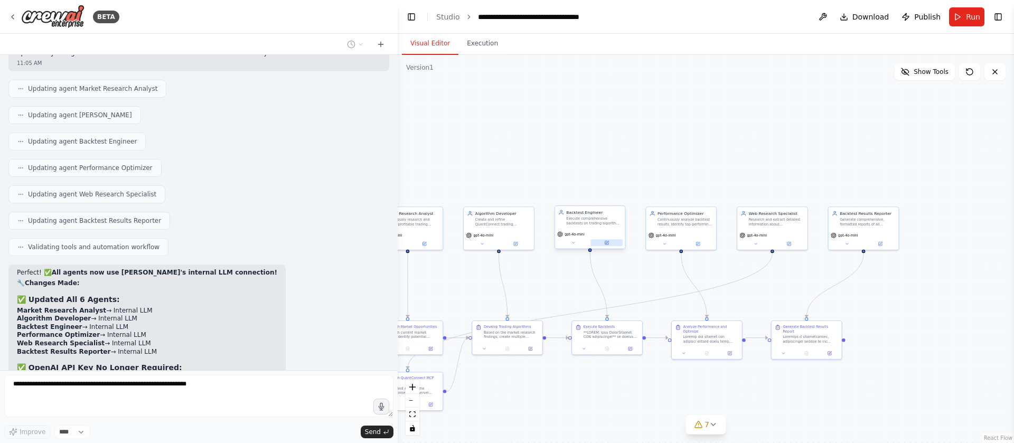
click at [609, 241] on button at bounding box center [606, 242] width 32 height 7
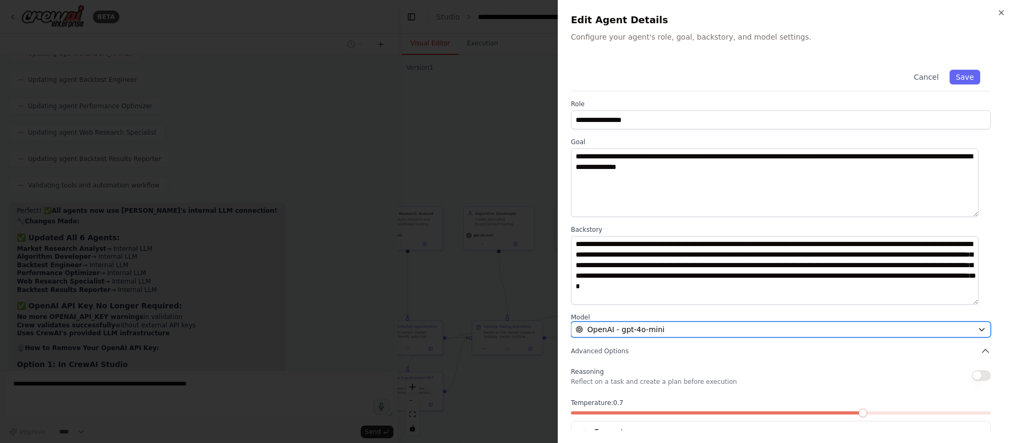
click at [656, 328] on span "OpenAI - gpt-4o-mini" at bounding box center [625, 329] width 77 height 11
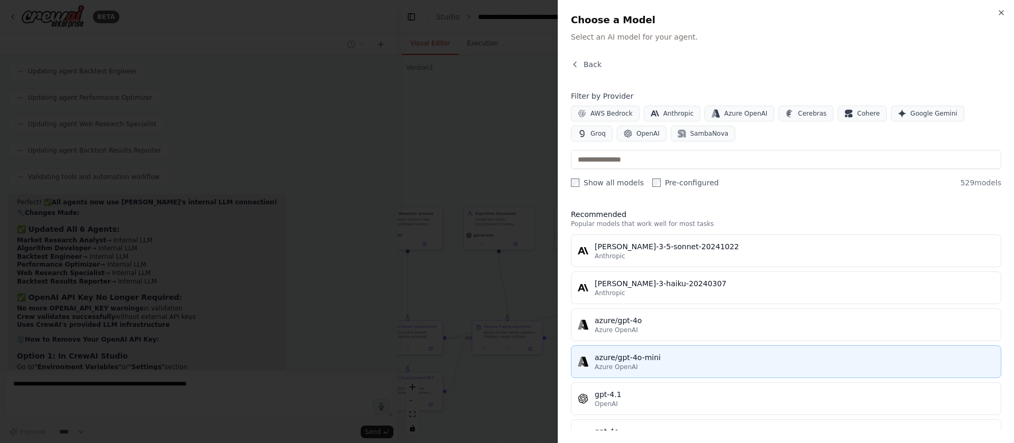
scroll to position [28950, 0]
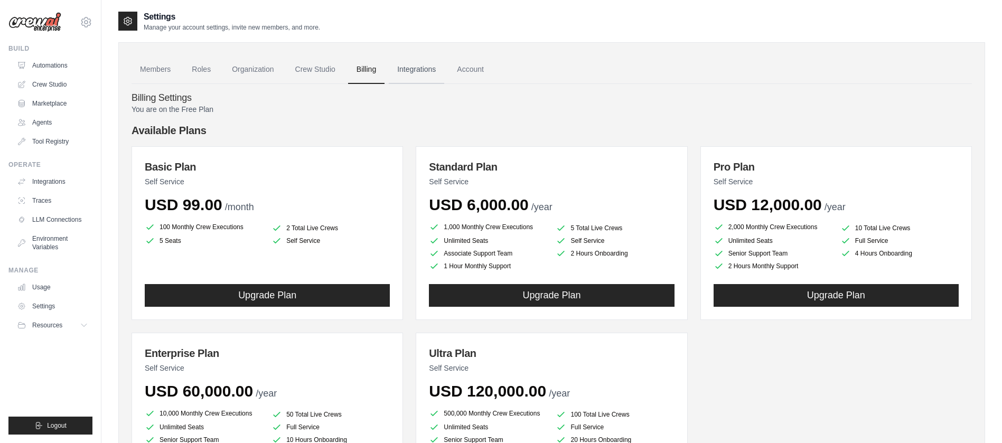
click at [424, 69] on link "Integrations" at bounding box center [416, 69] width 55 height 29
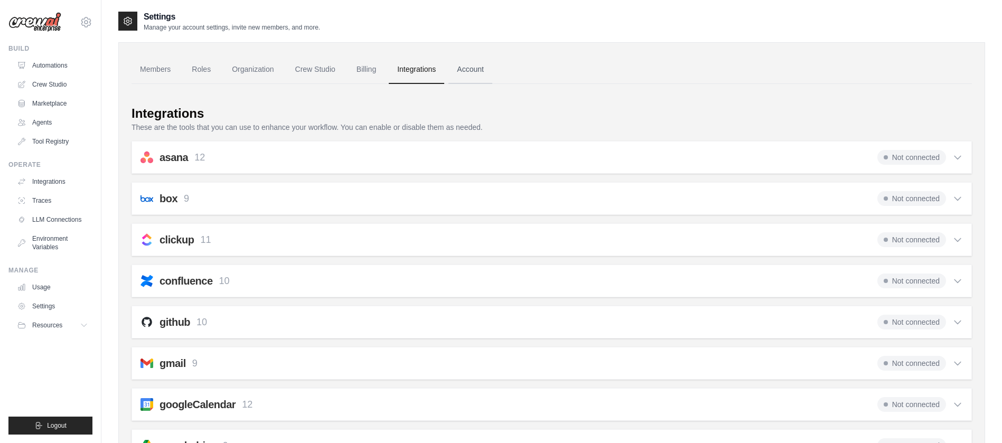
click at [483, 63] on link "Account" at bounding box center [470, 69] width 44 height 29
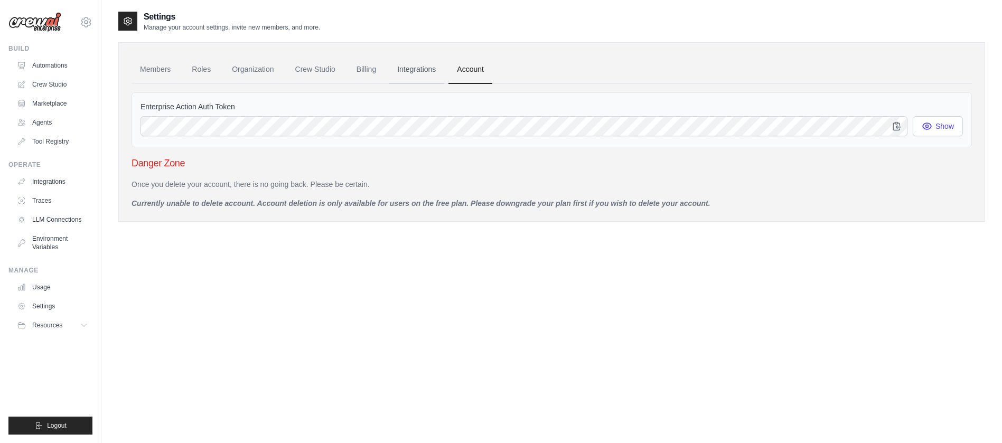
click at [430, 68] on link "Integrations" at bounding box center [416, 69] width 55 height 29
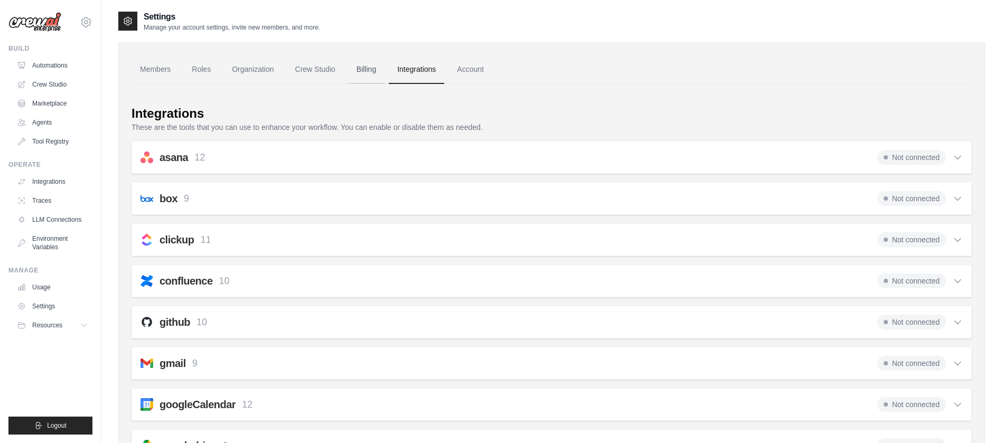
click at [359, 76] on link "Billing" at bounding box center [366, 69] width 36 height 29
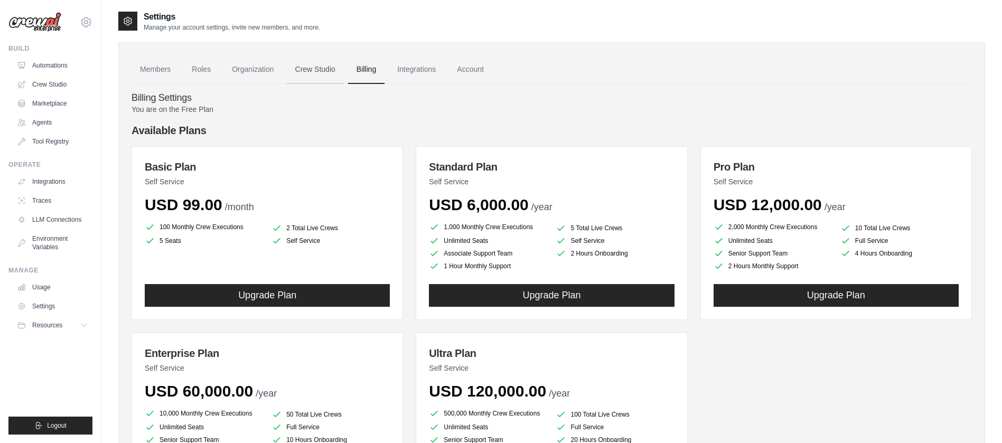
click at [310, 67] on link "Crew Studio" at bounding box center [315, 69] width 57 height 29
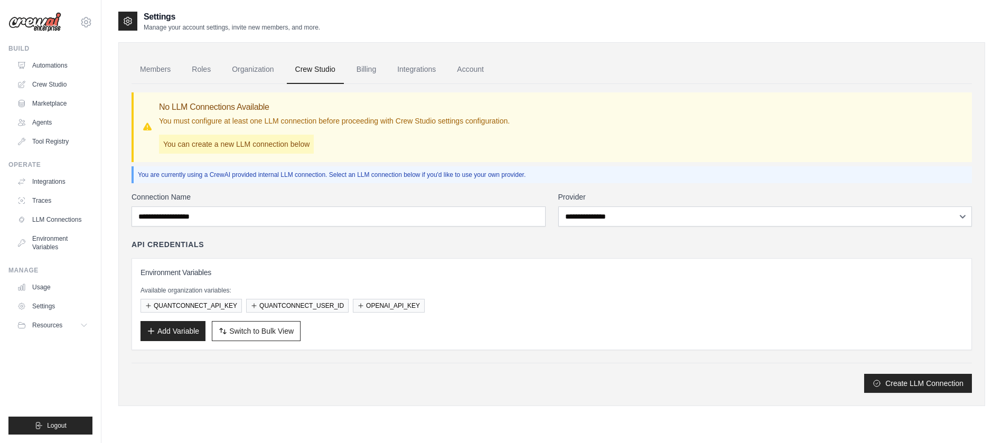
scroll to position [21, 0]
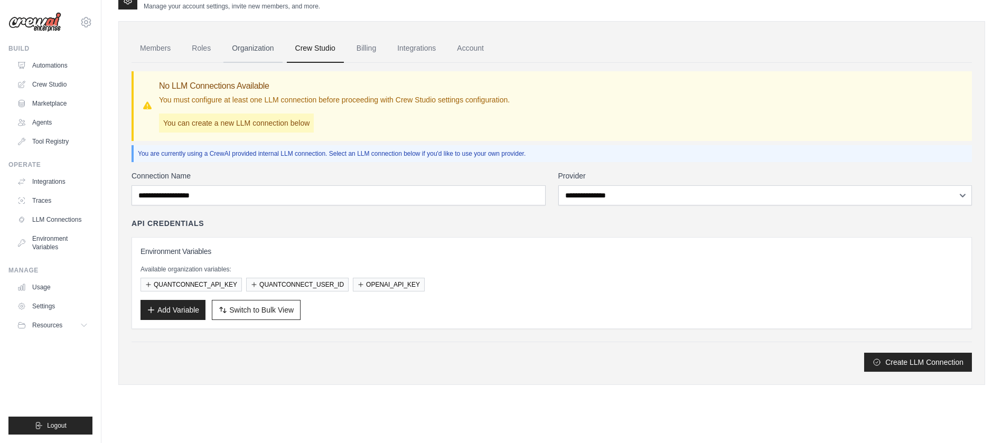
click at [249, 55] on link "Organization" at bounding box center [252, 48] width 59 height 29
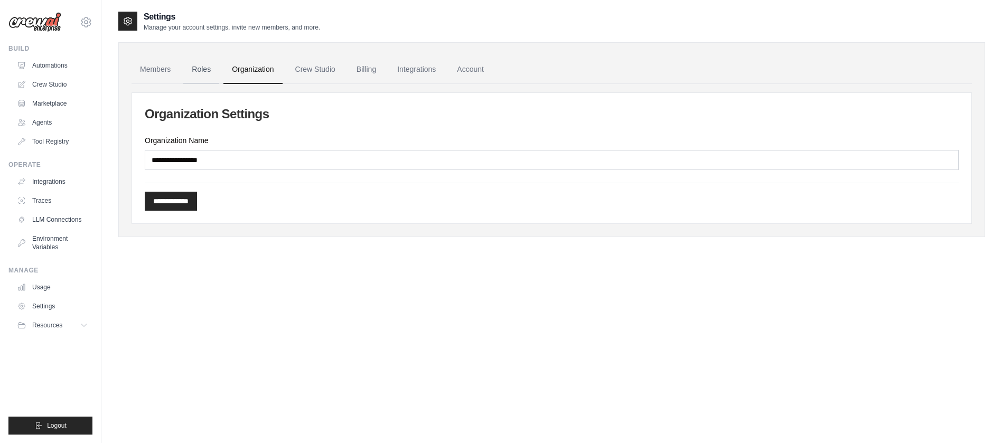
click at [205, 73] on link "Roles" at bounding box center [201, 69] width 36 height 29
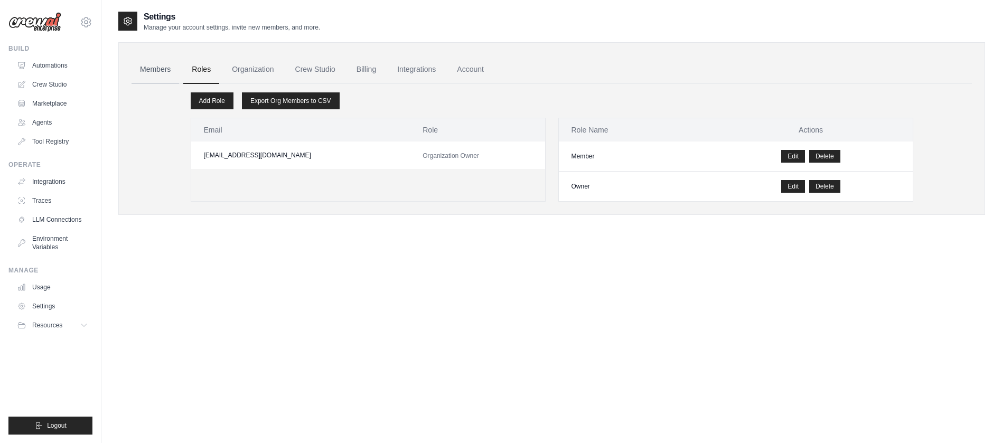
click at [132, 73] on link "Members" at bounding box center [155, 69] width 48 height 29
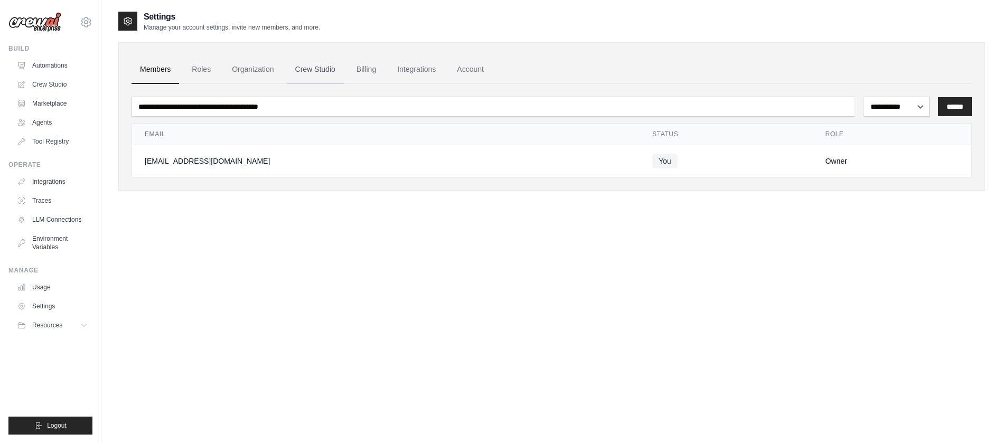
click at [313, 64] on link "Crew Studio" at bounding box center [315, 69] width 57 height 29
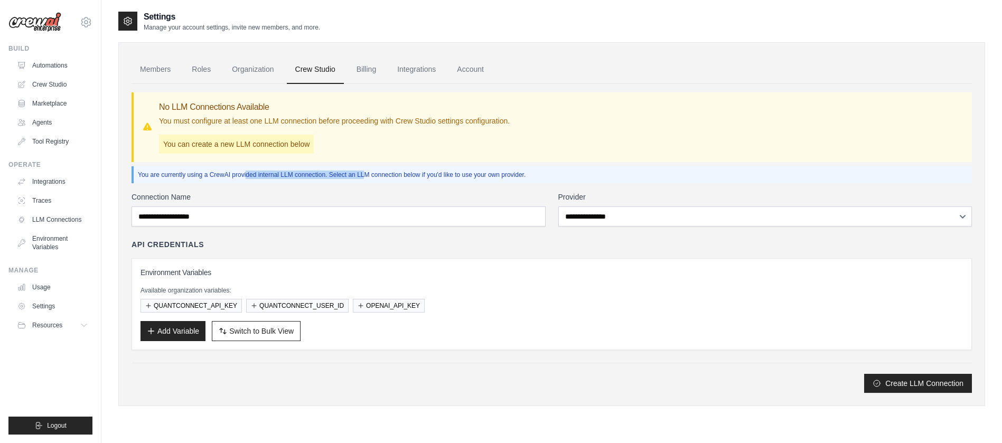
drag, startPoint x: 217, startPoint y: 176, endPoint x: 345, endPoint y: 172, distance: 127.9
click at [345, 172] on p "You are currently using a CrewAI provided internal LLM connection. Select an LL…" at bounding box center [553, 175] width 830 height 8
click at [212, 174] on p "You are currently using a CrewAI provided internal LLM connection. Select an LL…" at bounding box center [553, 175] width 830 height 8
drag, startPoint x: 212, startPoint y: 174, endPoint x: 337, endPoint y: 172, distance: 125.7
click at [337, 172] on p "You are currently using a CrewAI provided internal LLM connection. Select an LL…" at bounding box center [553, 175] width 830 height 8
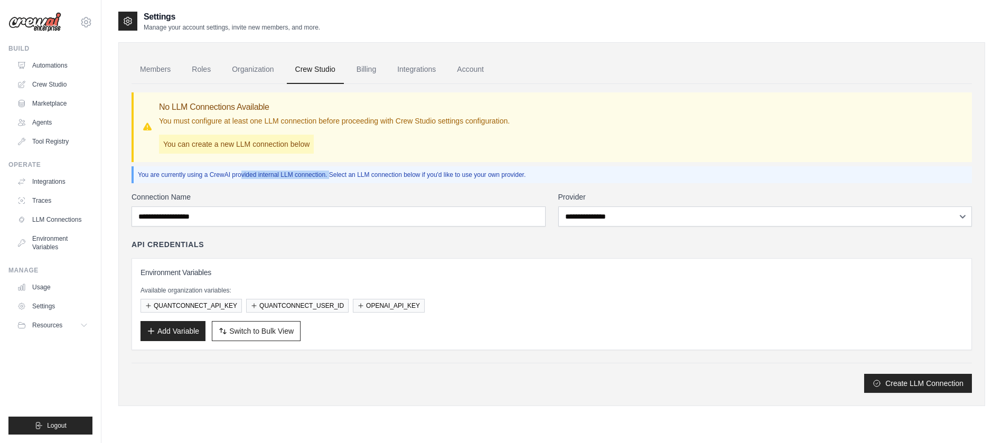
copy p "CrewAI provided internal LLM connection"
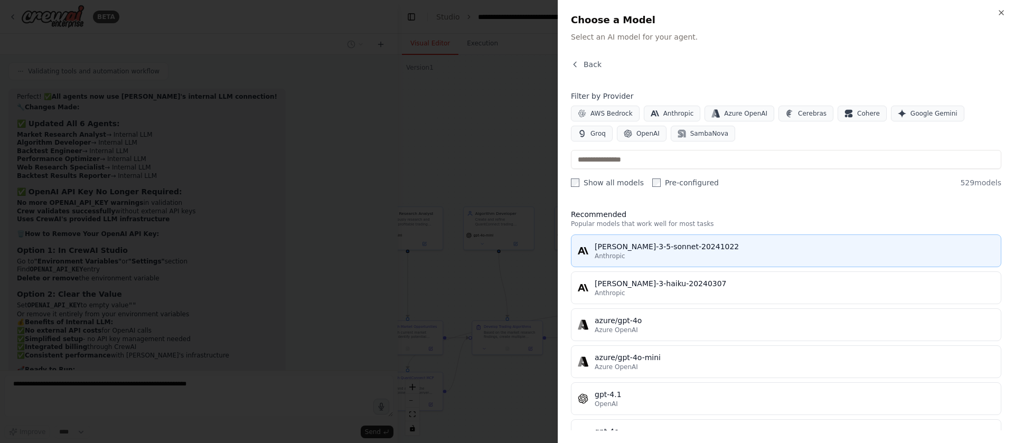
click at [758, 242] on div "claude-3-5-sonnet-20241022" at bounding box center [795, 246] width 400 height 11
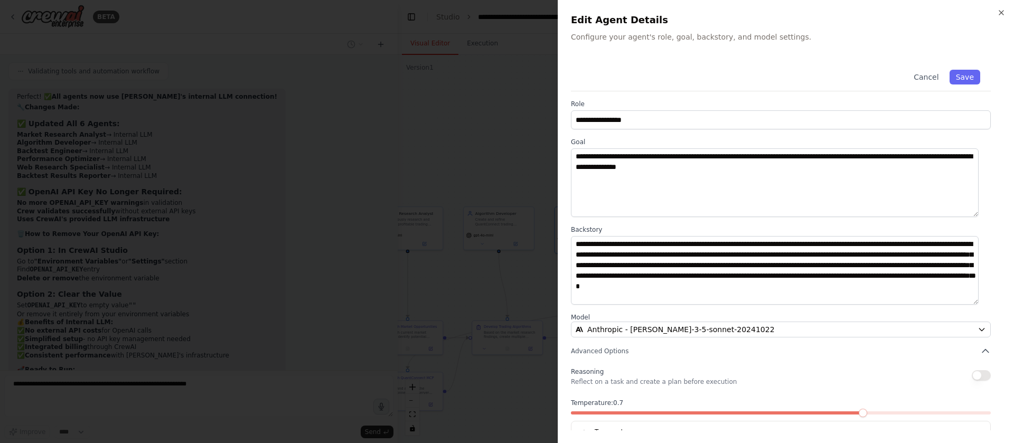
scroll to position [29056, 0]
click at [956, 75] on button "Save" at bounding box center [965, 77] width 31 height 15
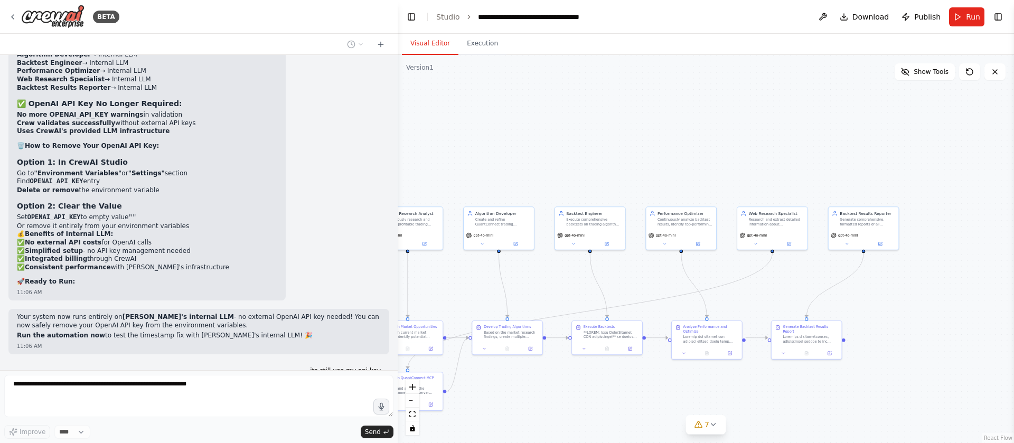
scroll to position [29179, 0]
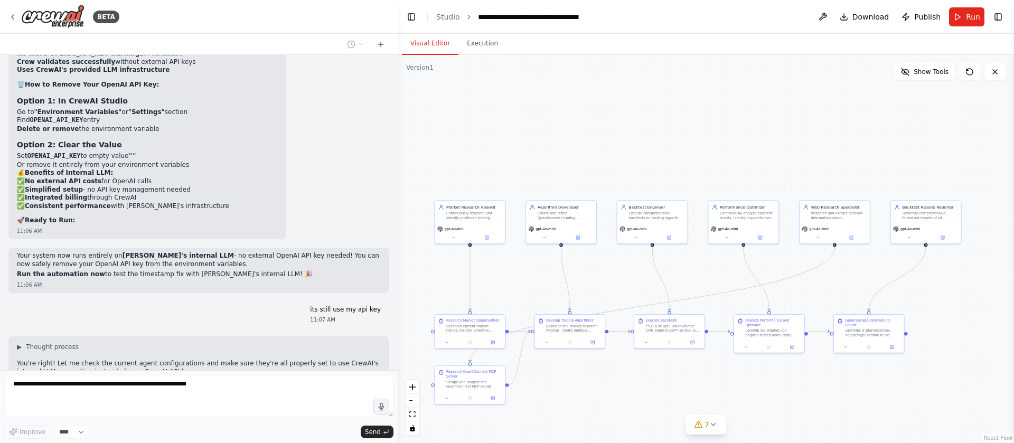
drag, startPoint x: 553, startPoint y: 290, endPoint x: 607, endPoint y: 283, distance: 54.3
click at [609, 284] on div ".deletable-edge-delete-btn { width: 20px; height: 20px; border: 0px solid #ffff…" at bounding box center [706, 249] width 616 height 388
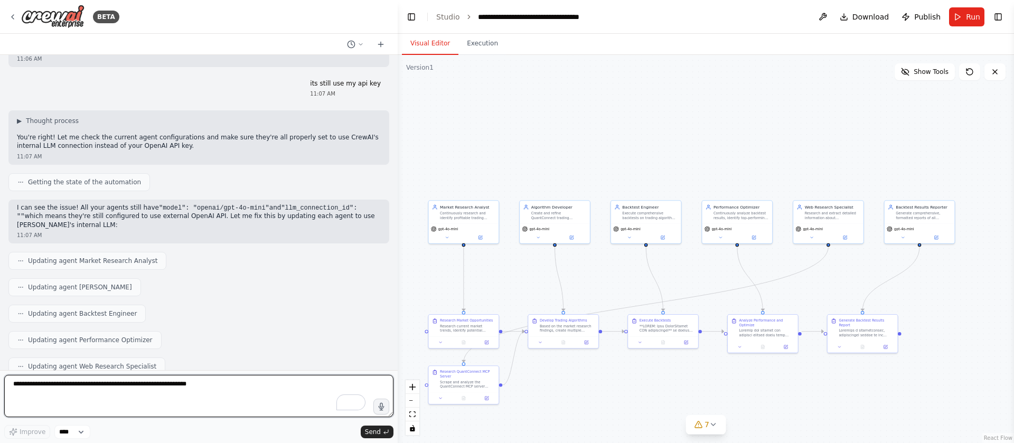
scroll to position [29464, 0]
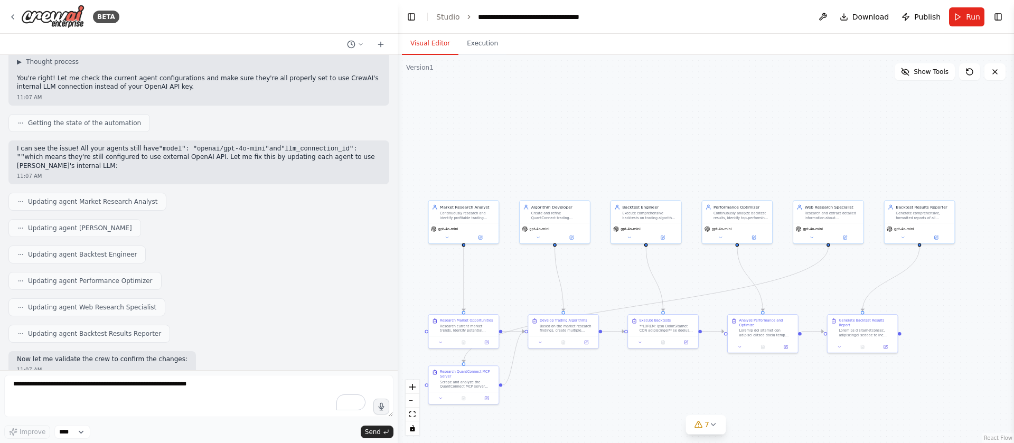
drag, startPoint x: 29, startPoint y: 282, endPoint x: 117, endPoint y: 283, distance: 88.7
copy p "emoving your OPENAI_API_KEY"
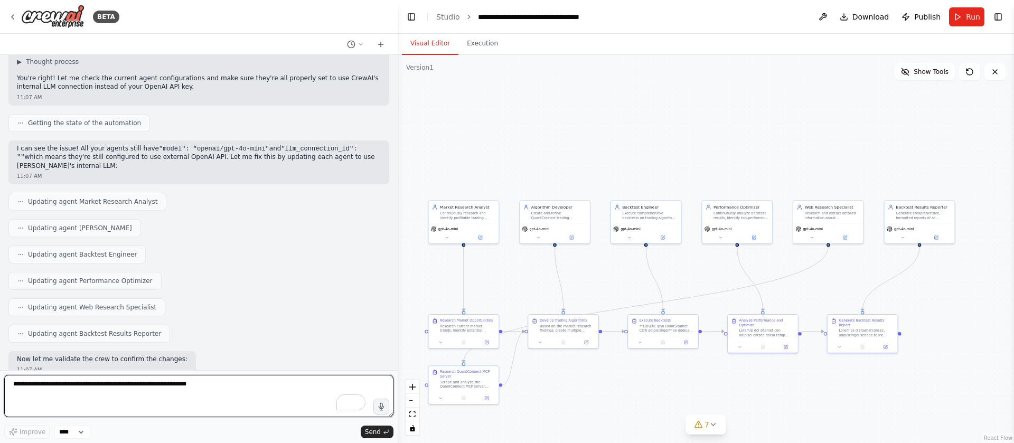
click at [57, 379] on textarea "To enrich screen reader interactions, please activate Accessibility in Grammarl…" at bounding box center [198, 396] width 389 height 42
paste textarea "**********"
click at [34, 383] on textarea "**********" at bounding box center [198, 396] width 389 height 42
click at [58, 385] on textarea "**********" at bounding box center [198, 396] width 389 height 42
click at [67, 384] on textarea "**********" at bounding box center [198, 396] width 389 height 42
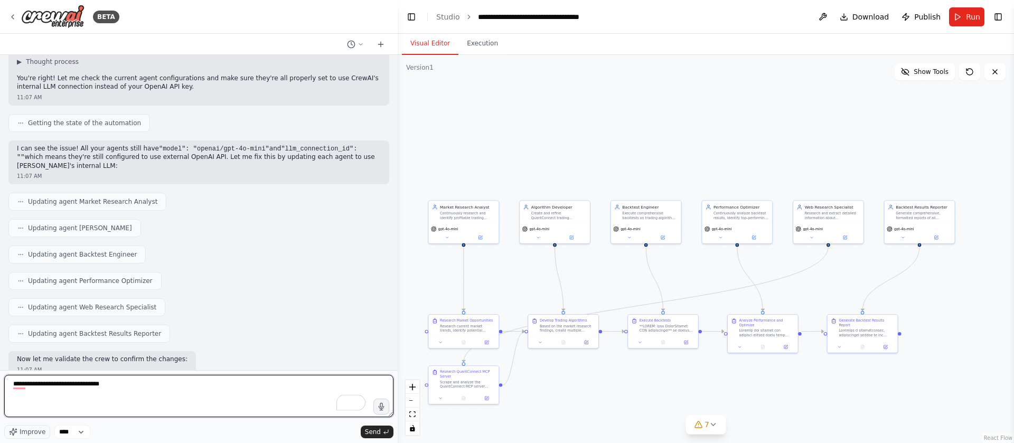
click at [67, 384] on textarea "**********" at bounding box center [198, 396] width 389 height 42
type textarea "**********"
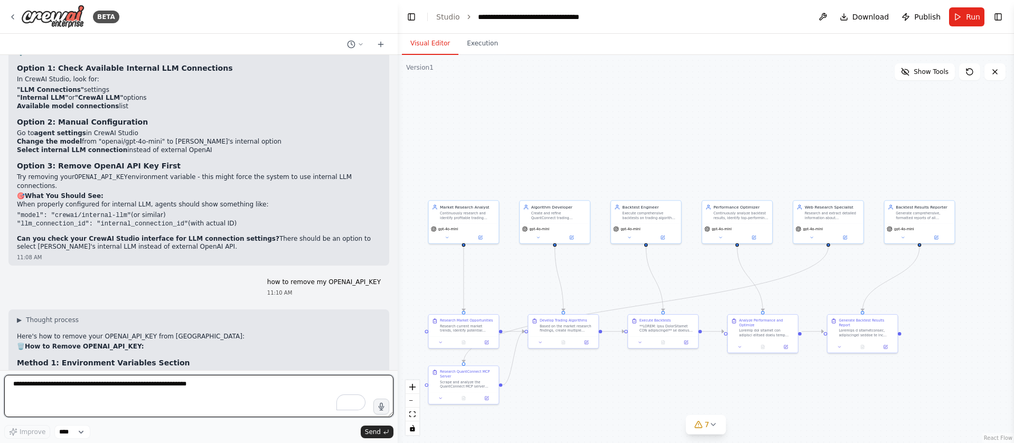
scroll to position [30002, 0]
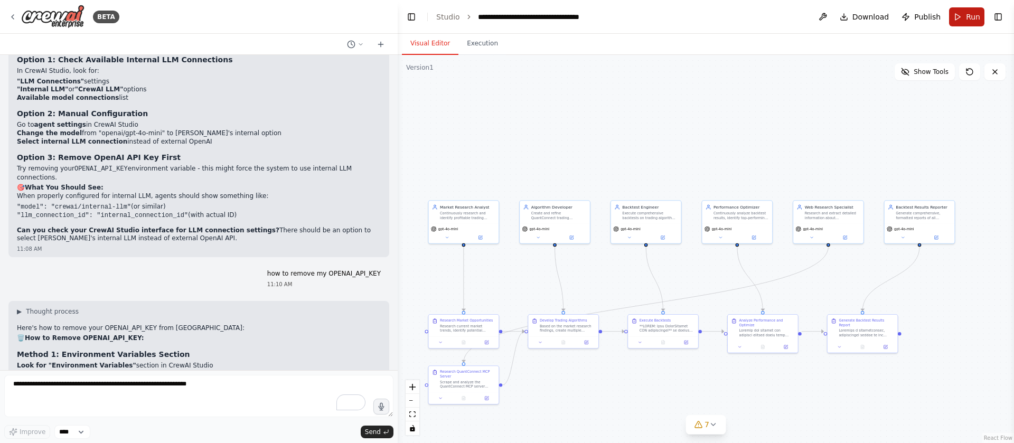
click at [967, 11] on button "Run" at bounding box center [966, 16] width 35 height 19
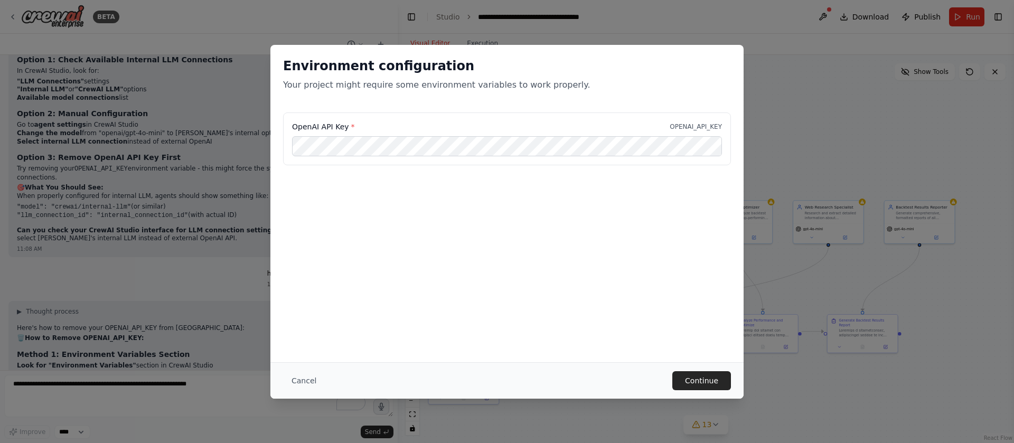
click at [348, 253] on div "Environment configuration Your project might require some environment variables…" at bounding box center [506, 203] width 473 height 317
click at [303, 384] on button "Cancel" at bounding box center [304, 380] width 42 height 19
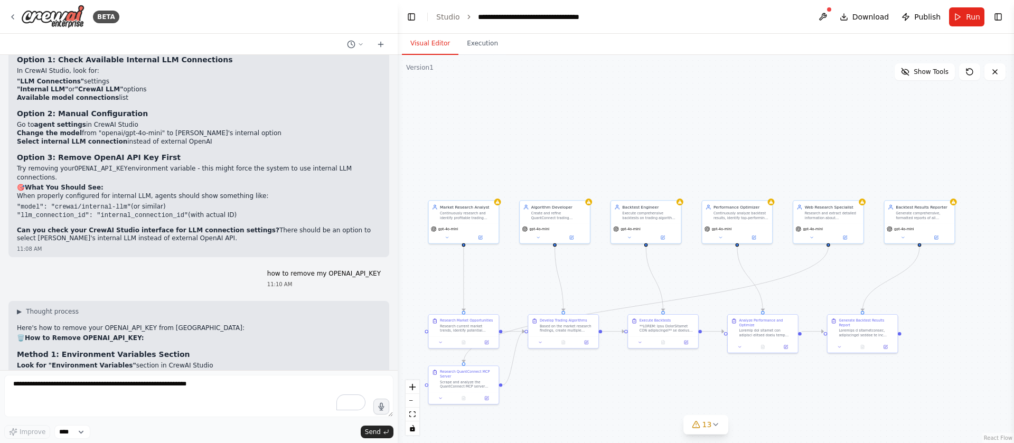
click at [544, 157] on div ".deletable-edge-delete-btn { width: 20px; height: 20px; border: 0px solid #ffff…" at bounding box center [706, 249] width 616 height 388
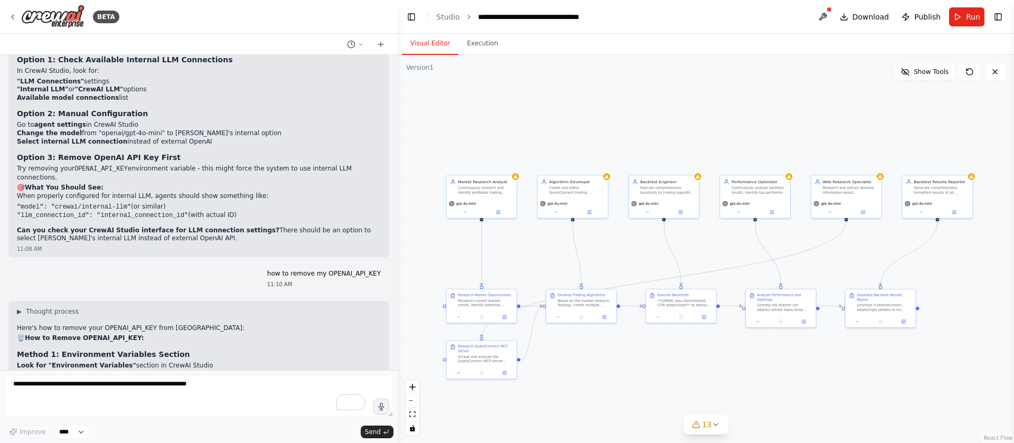
drag, startPoint x: 544, startPoint y: 157, endPoint x: 562, endPoint y: 132, distance: 31.1
click at [562, 132] on div ".deletable-edge-delete-btn { width: 20px; height: 20px; border: 0px solid #ffff…" at bounding box center [706, 249] width 616 height 388
click at [468, 206] on div "gpt-4o-mini" at bounding box center [482, 207] width 70 height 20
click at [660, 162] on div ".deletable-edge-delete-btn { width: 20px; height: 20px; border: 0px solid #ffff…" at bounding box center [706, 249] width 616 height 388
click at [963, 15] on button "Run" at bounding box center [966, 16] width 35 height 19
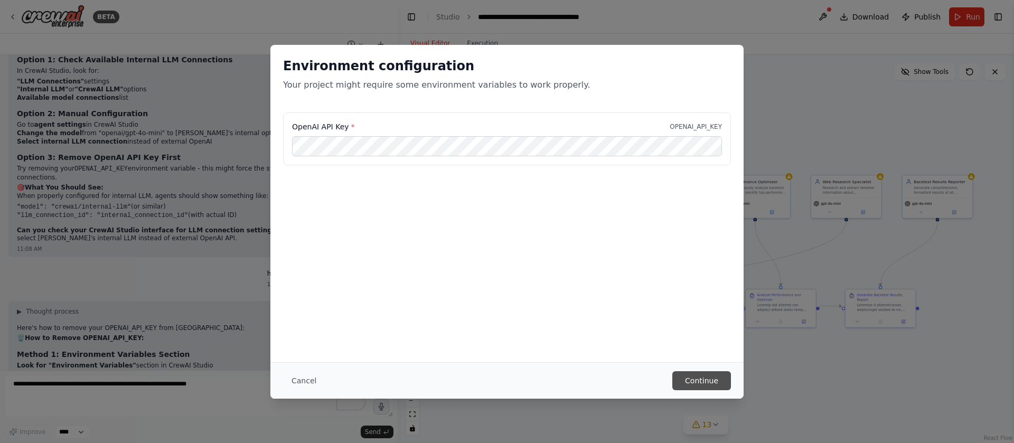
click at [678, 388] on button "Continue" at bounding box center [701, 380] width 59 height 19
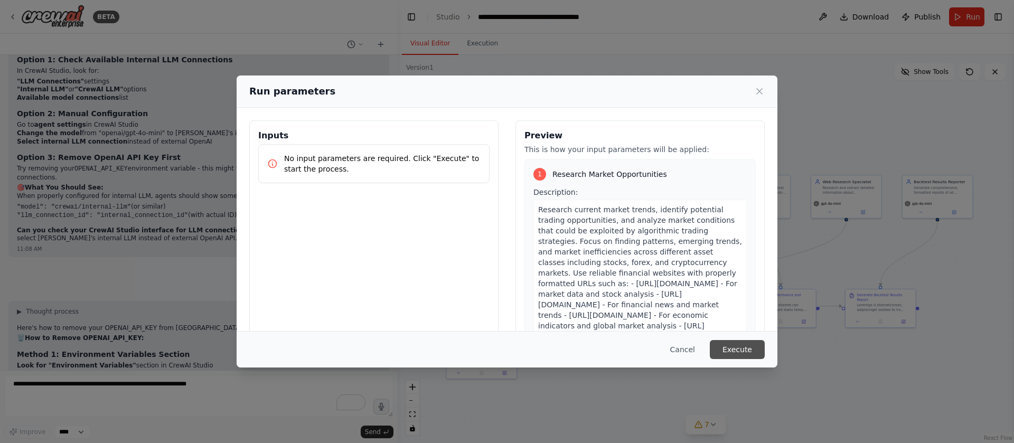
click at [750, 344] on button "Execute" at bounding box center [737, 349] width 55 height 19
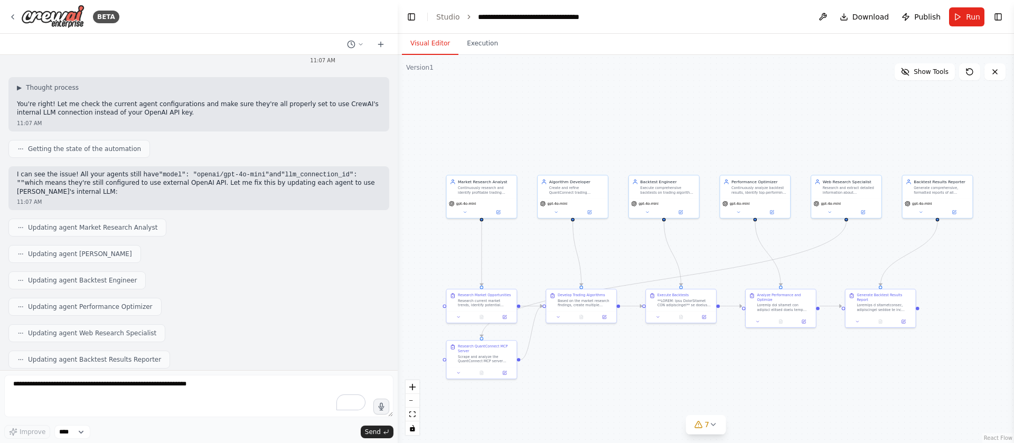
scroll to position [29414, 0]
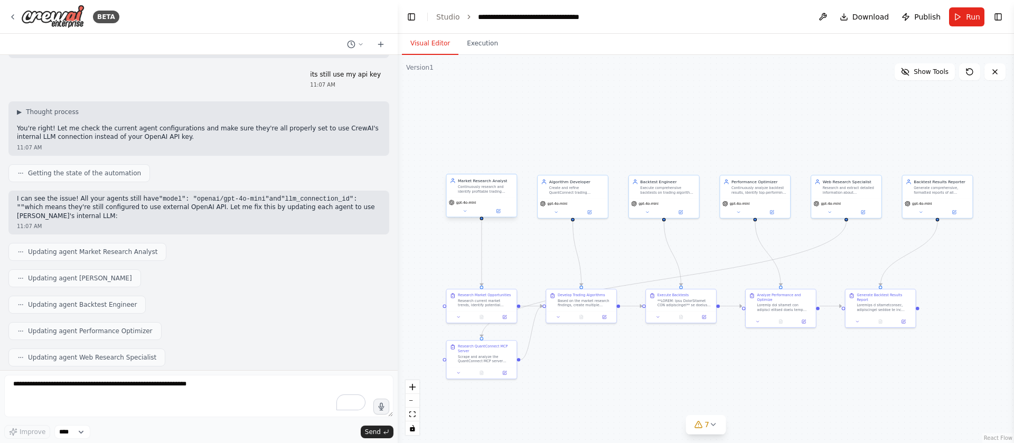
click at [499, 215] on div "gpt-4o-mini" at bounding box center [482, 207] width 70 height 20
click at [502, 208] on button at bounding box center [498, 211] width 32 height 7
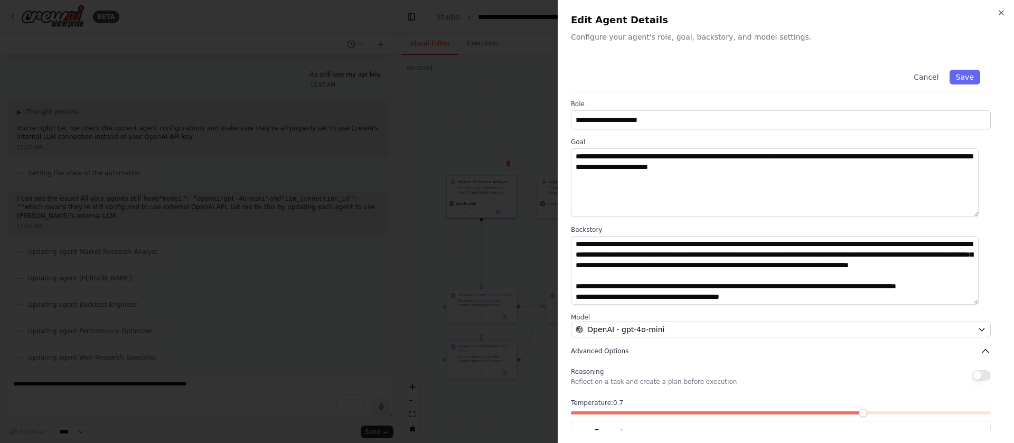
scroll to position [35, 0]
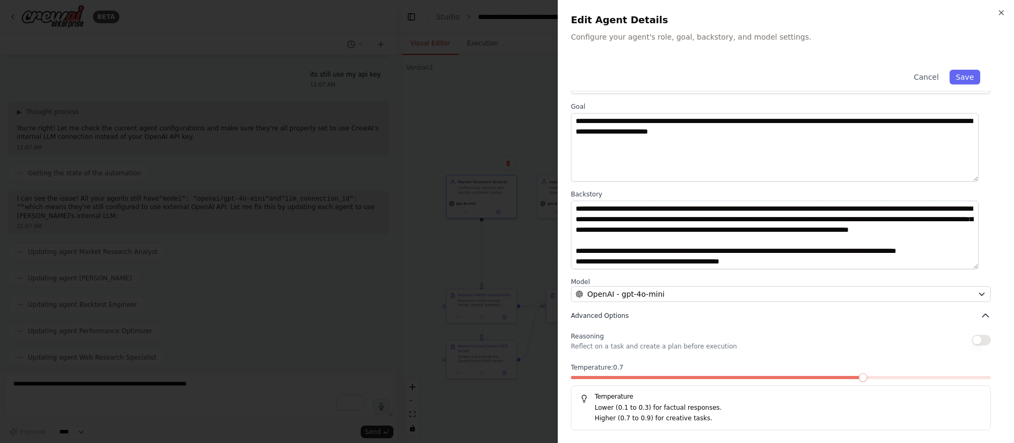
click at [980, 317] on icon "button" at bounding box center [985, 316] width 11 height 11
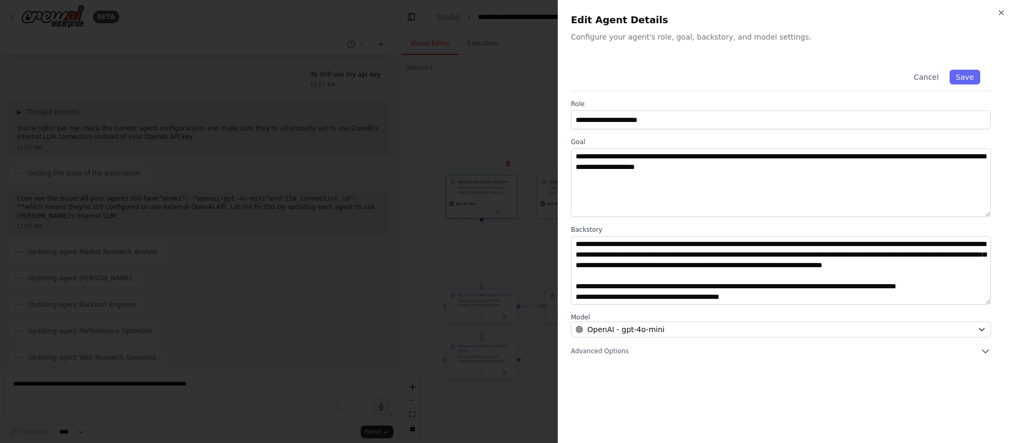
click at [992, 348] on div "**********" at bounding box center [786, 207] width 430 height 297
click at [984, 348] on icon "button" at bounding box center [985, 351] width 11 height 11
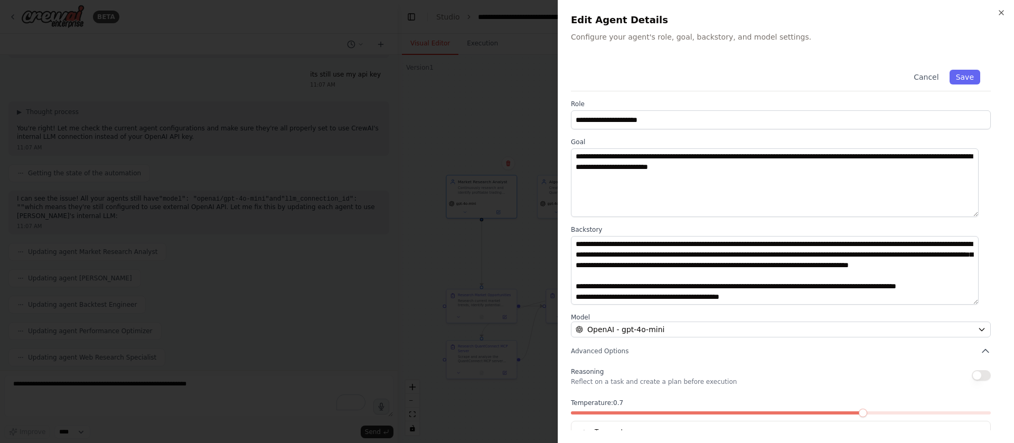
scroll to position [35, 0]
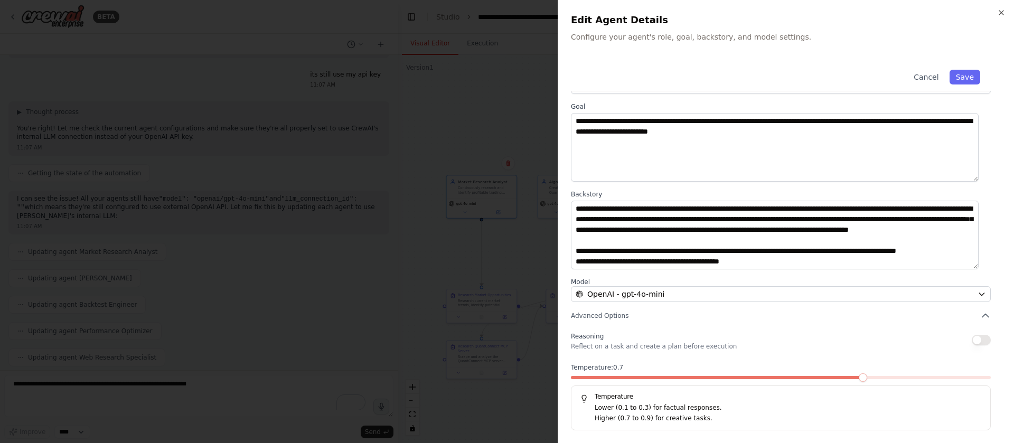
click at [698, 409] on p "Lower (0.1 to 0.3) for factual responses." at bounding box center [788, 408] width 387 height 11
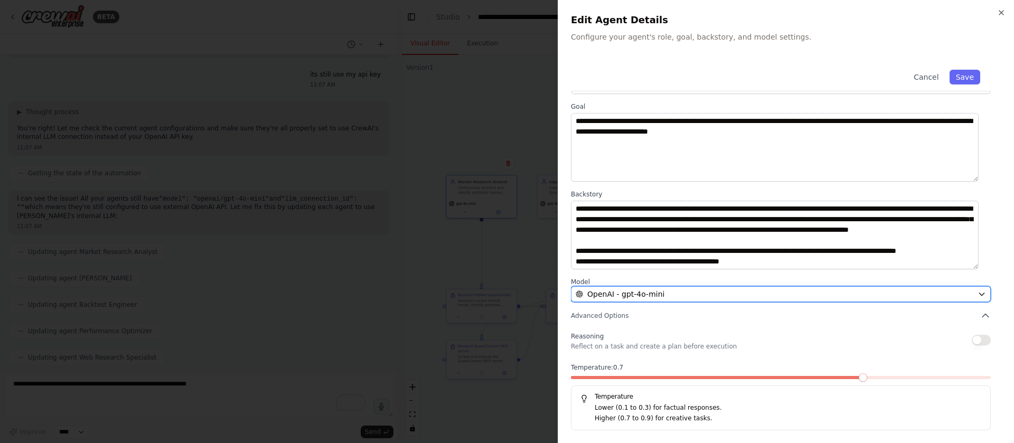
click at [716, 289] on div "OpenAI - gpt-4o-mini" at bounding box center [775, 294] width 398 height 11
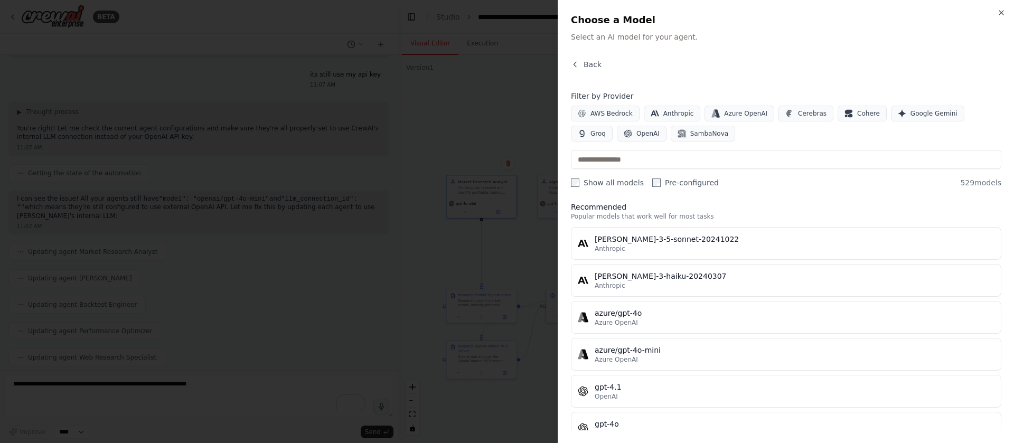
scroll to position [0, 0]
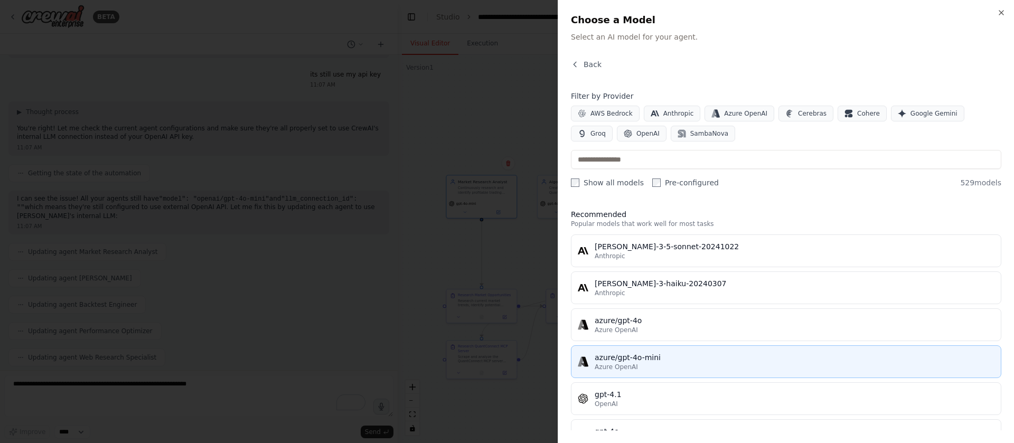
click at [721, 365] on div "Azure OpenAI" at bounding box center [795, 367] width 400 height 8
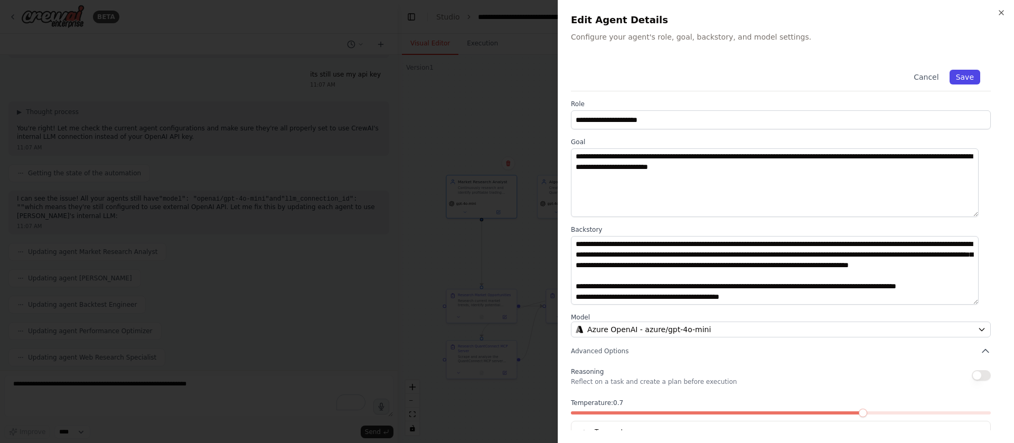
click at [951, 79] on button "Save" at bounding box center [965, 77] width 31 height 15
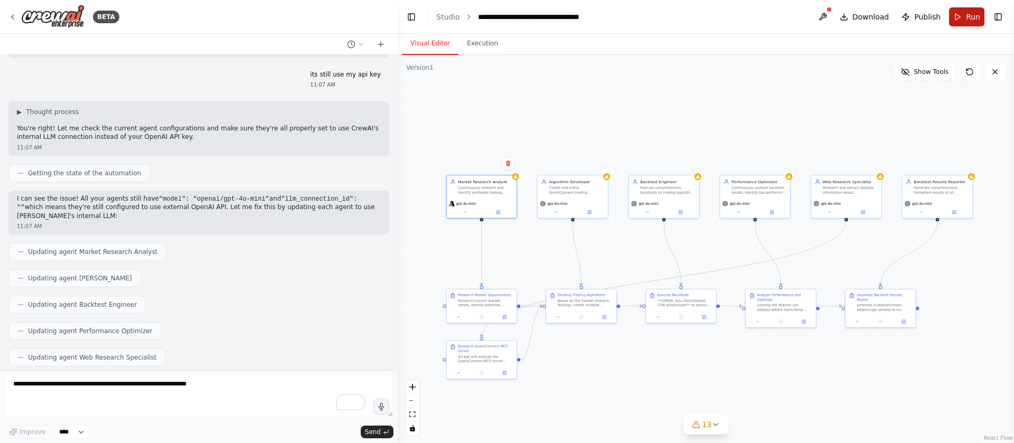
click at [965, 22] on button "Run" at bounding box center [966, 16] width 35 height 19
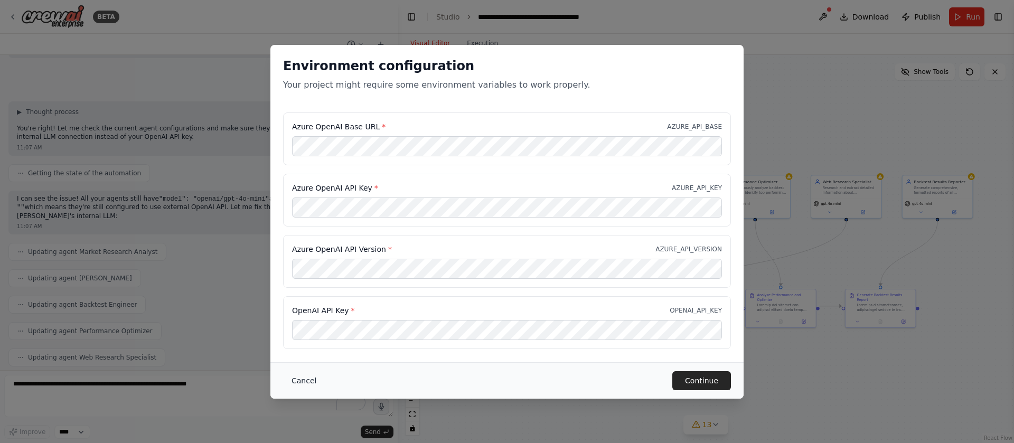
click at [309, 380] on button "Cancel" at bounding box center [304, 380] width 42 height 19
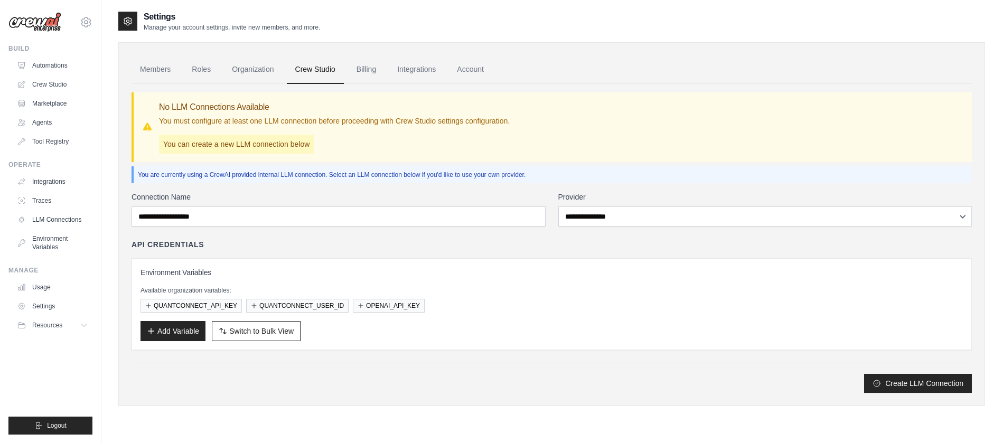
scroll to position [21, 0]
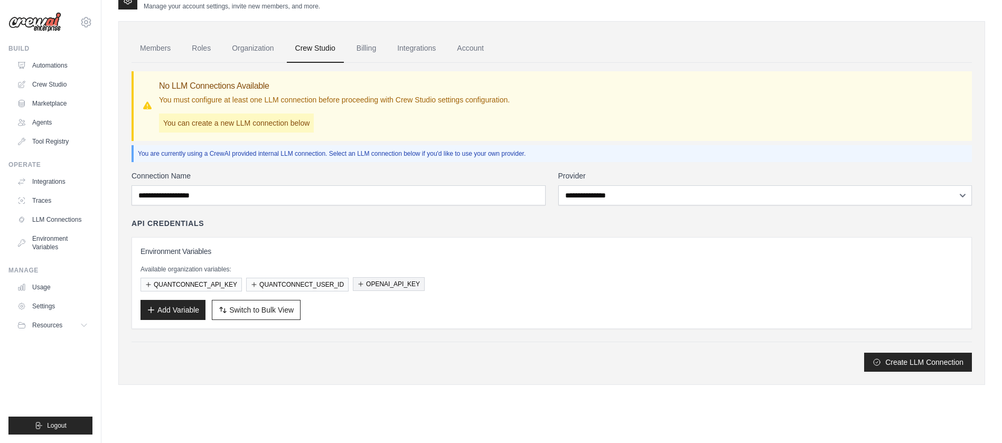
click at [389, 282] on button "OPENAI_API_KEY" at bounding box center [389, 284] width 72 height 14
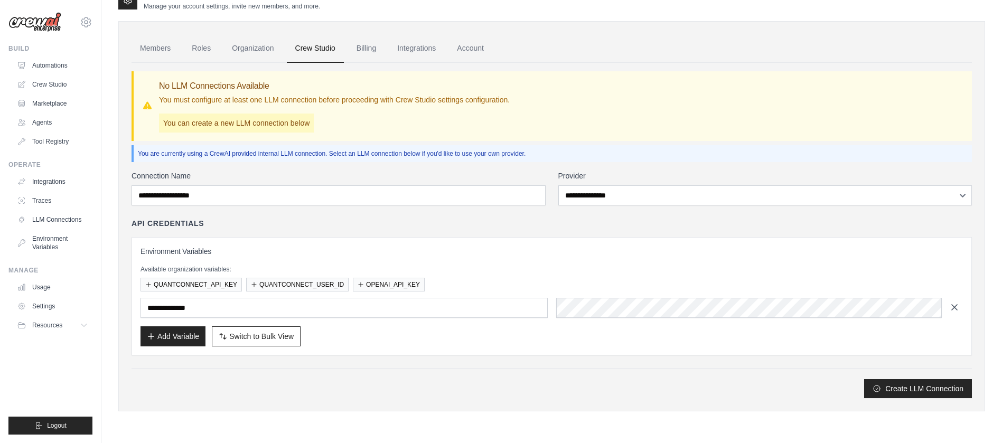
click at [954, 308] on icon "button" at bounding box center [954, 307] width 11 height 11
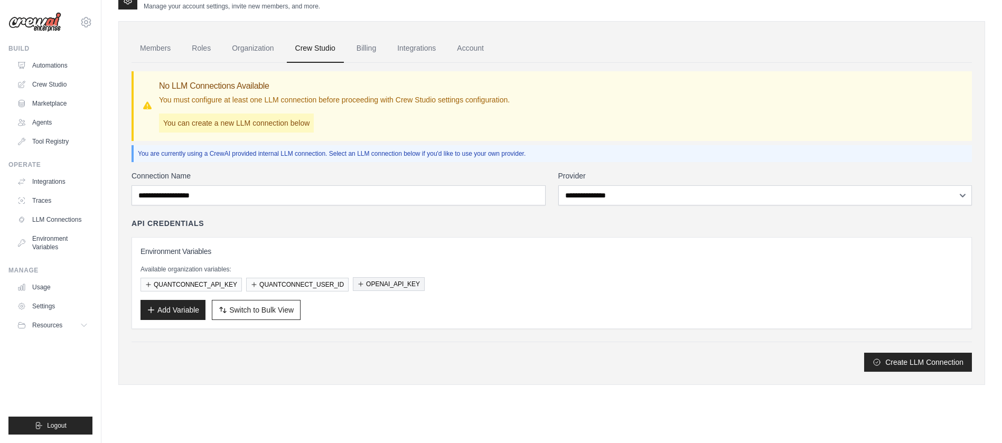
click at [399, 281] on button "OPENAI_API_KEY" at bounding box center [389, 284] width 72 height 14
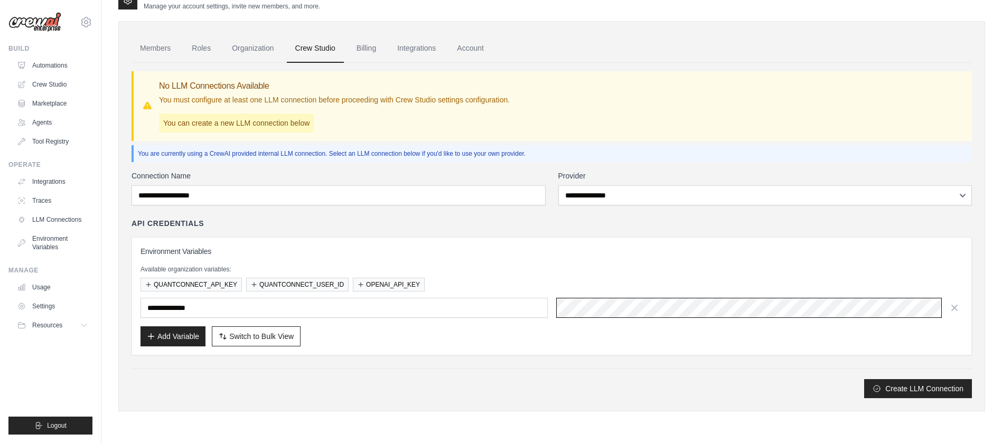
scroll to position [0, 0]
click at [864, 379] on button "Create LLM Connection" at bounding box center [918, 388] width 108 height 19
click at [631, 266] on p "Available organization variables:" at bounding box center [551, 269] width 822 height 8
click at [434, 308] on input "**********" at bounding box center [343, 308] width 407 height 20
type input "*"
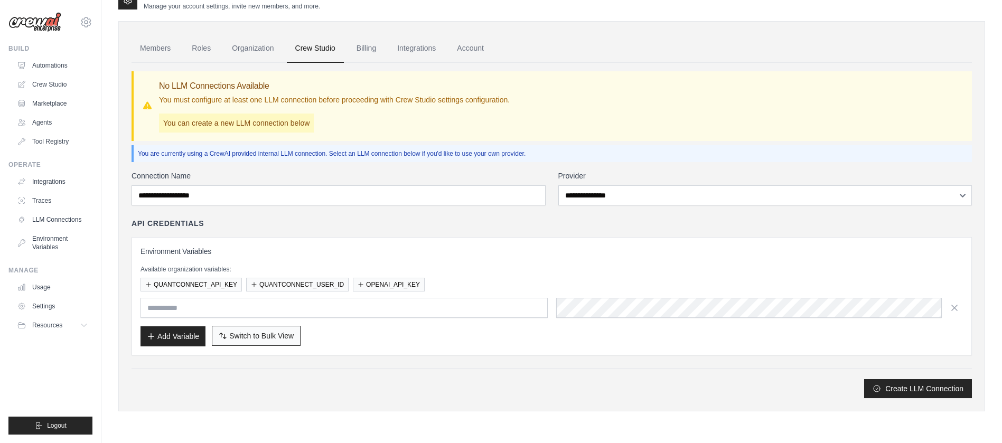
click at [287, 342] on button "Switch to Bulk View Switch to Table View" at bounding box center [256, 336] width 89 height 20
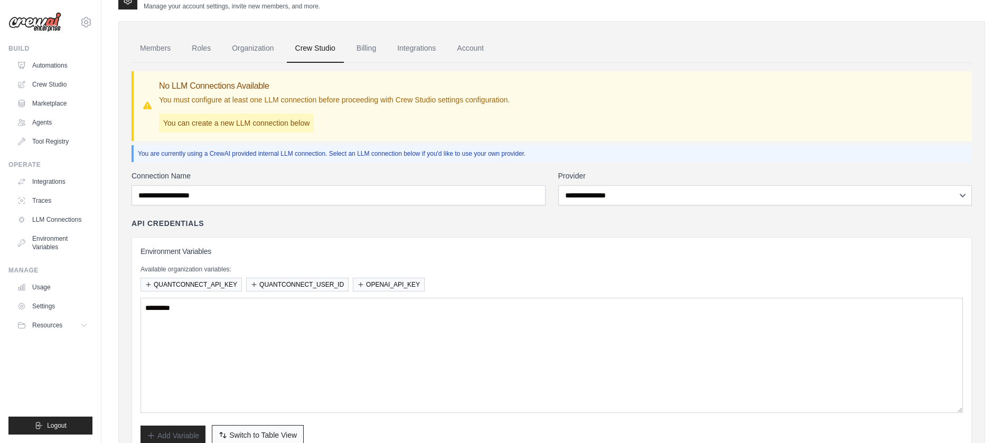
click at [271, 437] on span "Switch to Table View" at bounding box center [263, 435] width 68 height 11
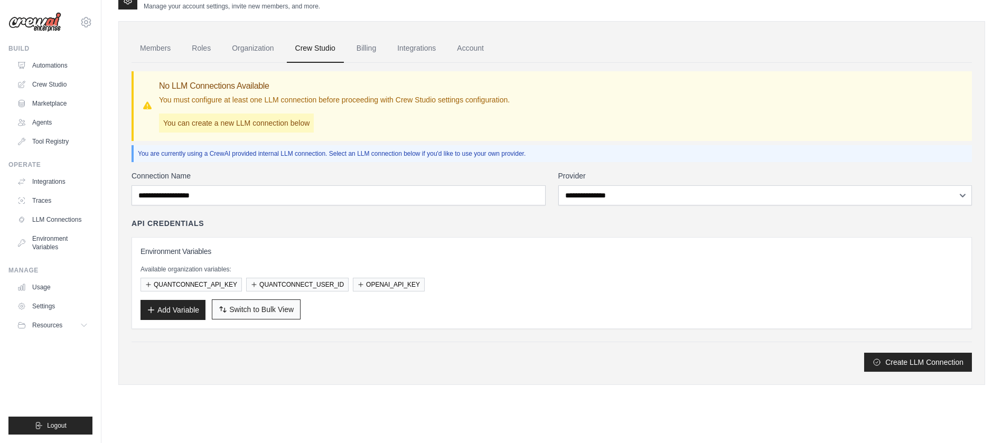
click at [275, 306] on span "Switch to Bulk View" at bounding box center [261, 309] width 64 height 11
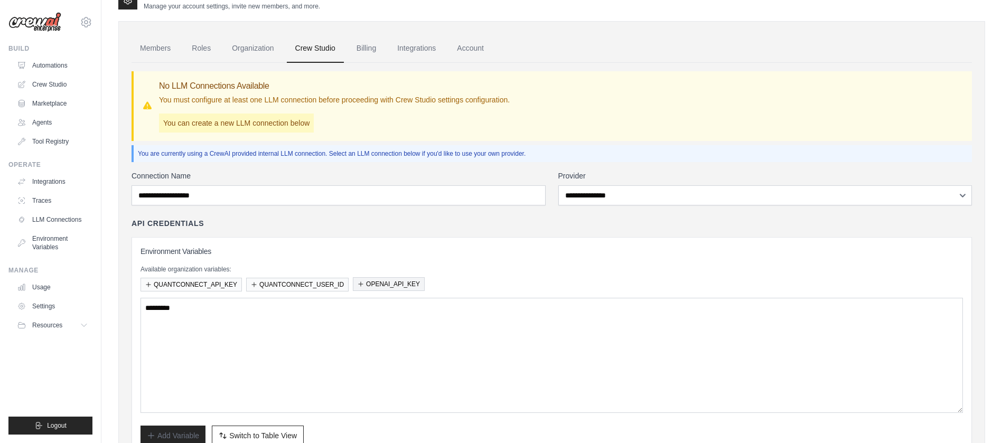
click at [370, 284] on button "OPENAI_API_KEY" at bounding box center [389, 284] width 72 height 14
click at [297, 434] on span "Switch to Table View" at bounding box center [263, 435] width 68 height 11
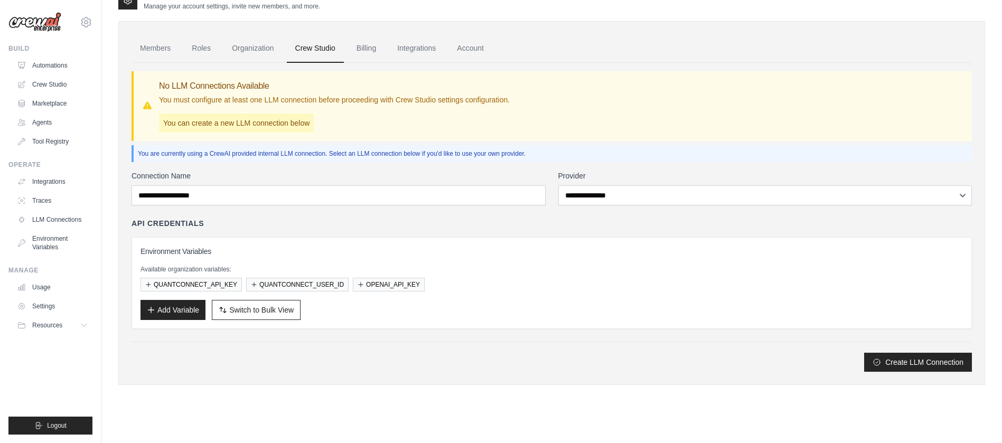
click at [363, 275] on div "Available organization variables: QUANTCONNECT_API_KEY QUANTCONNECT_USER_ID OPE…" at bounding box center [551, 278] width 822 height 26
click at [363, 286] on button "OPENAI_API_KEY" at bounding box center [389, 284] width 72 height 14
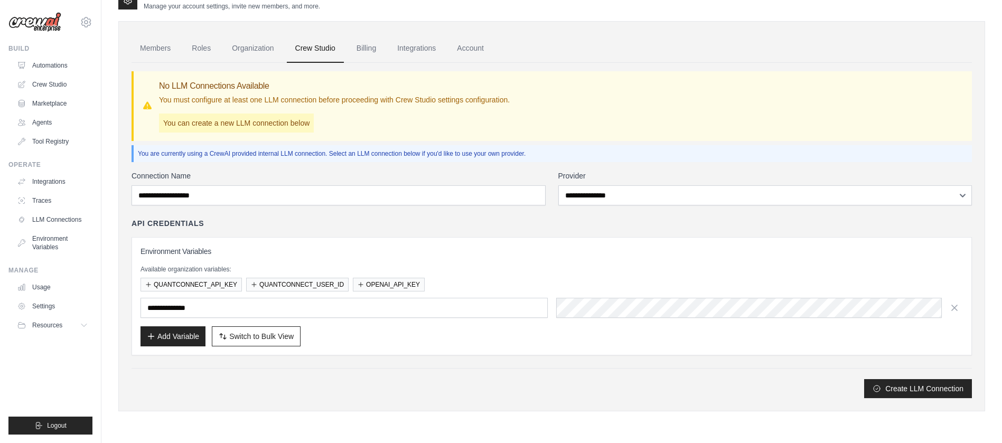
click at [431, 378] on div "Create LLM Connection" at bounding box center [551, 383] width 840 height 30
click at [425, 369] on div at bounding box center [425, 369] width 0 height 0
click at [234, 386] on div "Create LLM Connection" at bounding box center [551, 388] width 840 height 19
click at [180, 345] on button "Add Variable" at bounding box center [172, 336] width 65 height 20
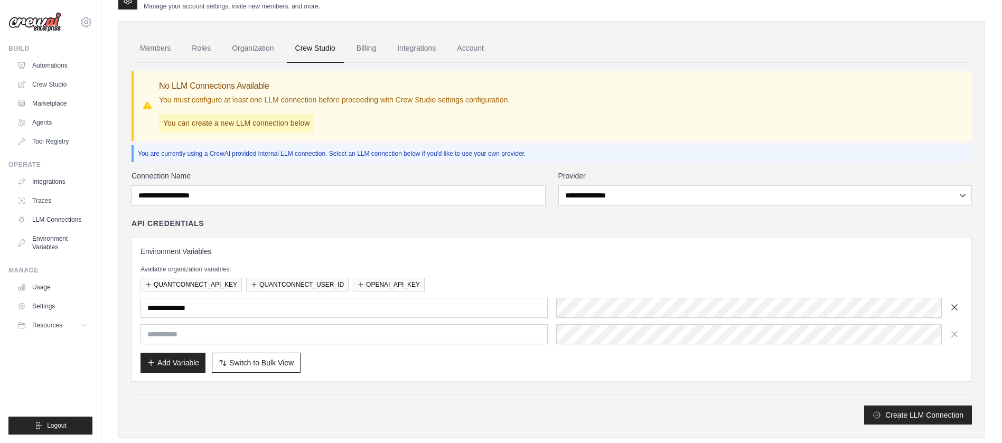
click at [955, 306] on icon "button" at bounding box center [954, 307] width 5 height 5
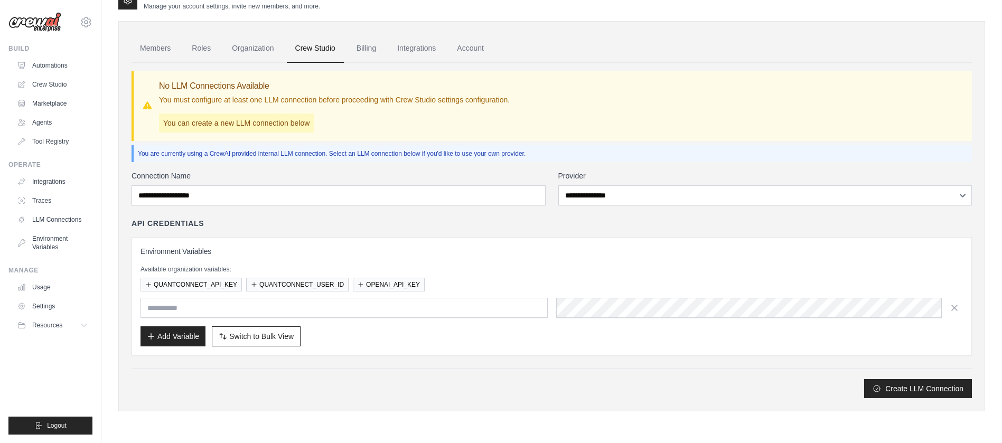
click at [889, 349] on div "Environment Variables Available organization variables: QUANTCONNECT_API_KEY QU…" at bounding box center [551, 296] width 840 height 118
click at [482, 308] on input "text" at bounding box center [343, 308] width 407 height 20
type input "**"
click at [864, 379] on button "Create LLM Connection" at bounding box center [918, 388] width 108 height 19
click at [547, 260] on div "Environment Variables Available organization variables: QUANTCONNECT_API_KEY QU…" at bounding box center [551, 296] width 822 height 100
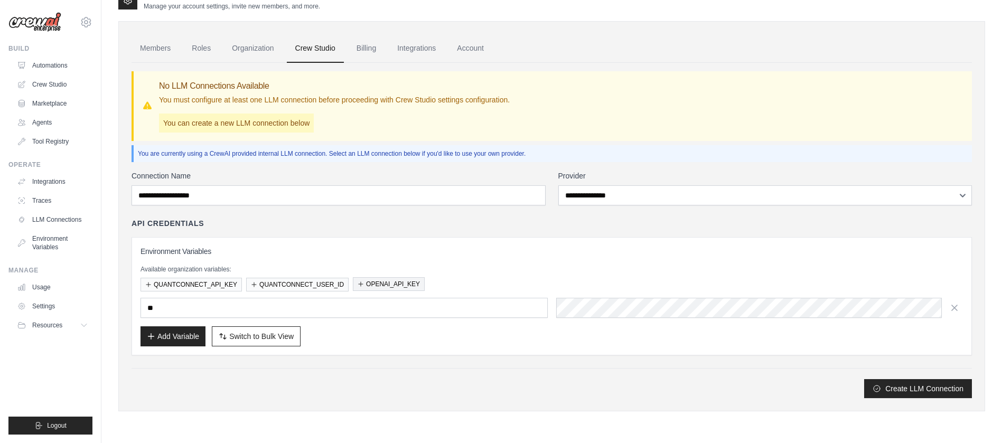
click at [361, 289] on button "OPENAI_API_KEY" at bounding box center [389, 284] width 72 height 14
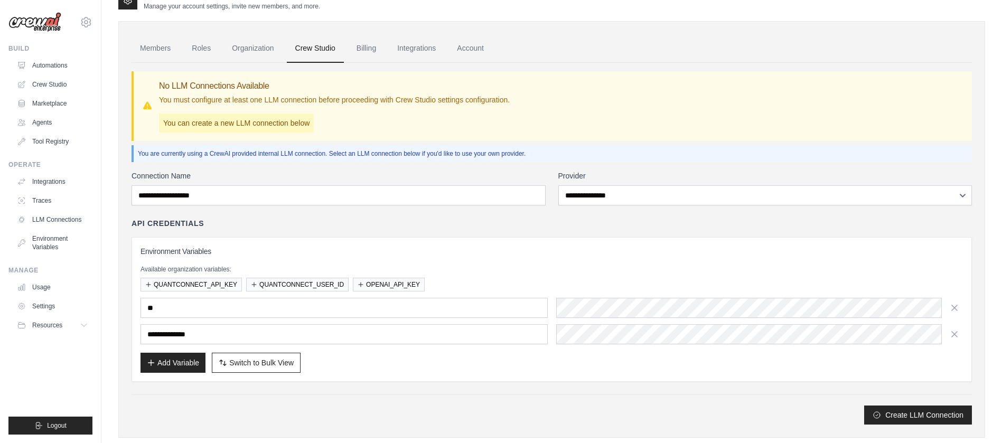
drag, startPoint x: 397, startPoint y: 285, endPoint x: 373, endPoint y: 252, distance: 40.9
click at [373, 252] on h3 "Environment Variables" at bounding box center [551, 251] width 822 height 11
click at [950, 308] on icon "button" at bounding box center [954, 307] width 11 height 11
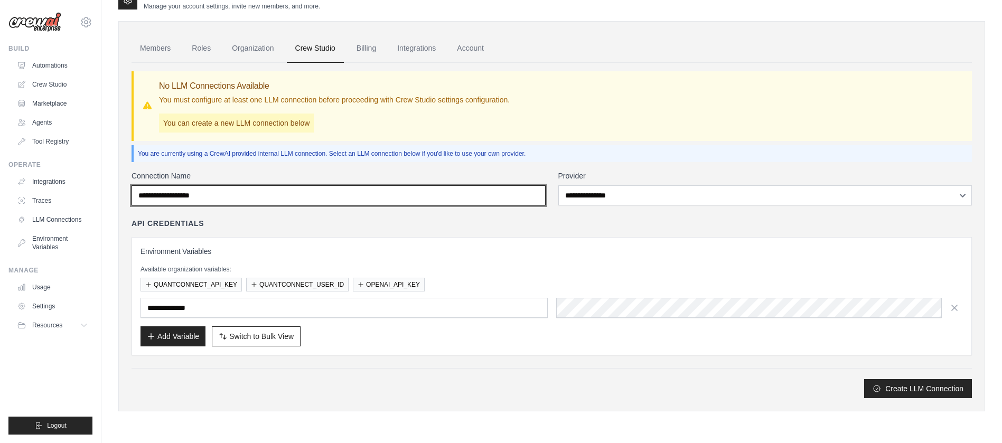
click at [226, 195] on input "Connection Name" at bounding box center [338, 195] width 414 height 20
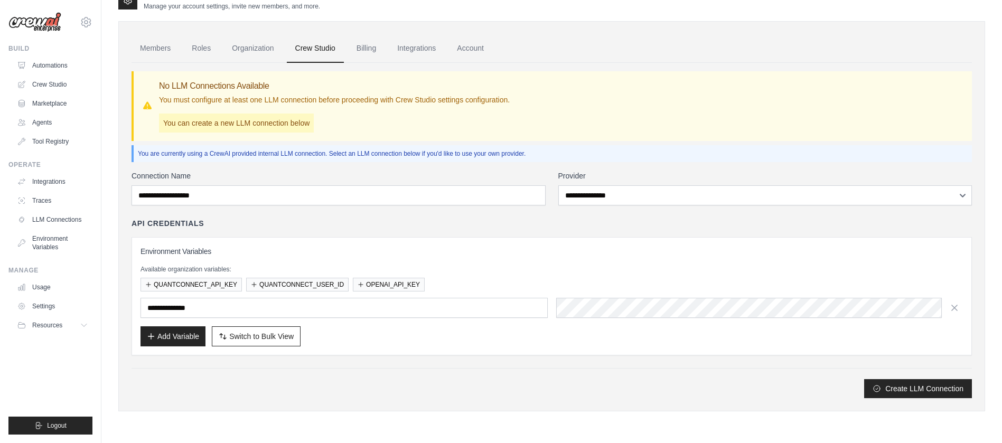
click at [401, 230] on div "**********" at bounding box center [551, 286] width 840 height 137
click at [316, 281] on button "QUANTCONNECT_USER_ID" at bounding box center [297, 284] width 102 height 14
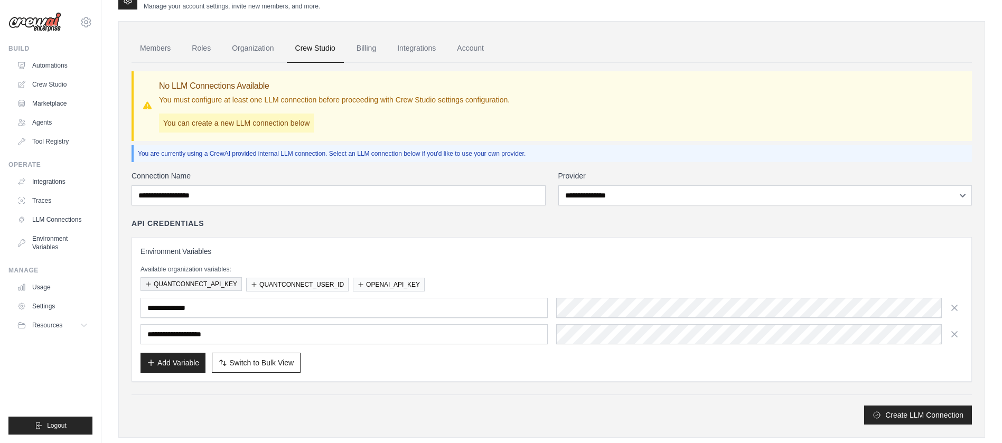
click at [194, 288] on button "QUANTCONNECT_API_KEY" at bounding box center [190, 284] width 101 height 14
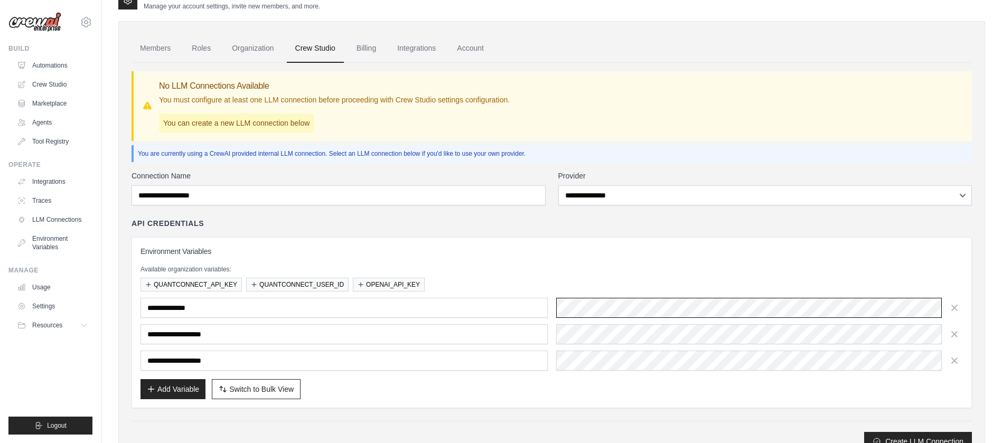
scroll to position [0, 294]
click at [864, 432] on button "Create LLM Connection" at bounding box center [918, 441] width 108 height 19
click at [855, 259] on div "**********" at bounding box center [551, 322] width 822 height 153
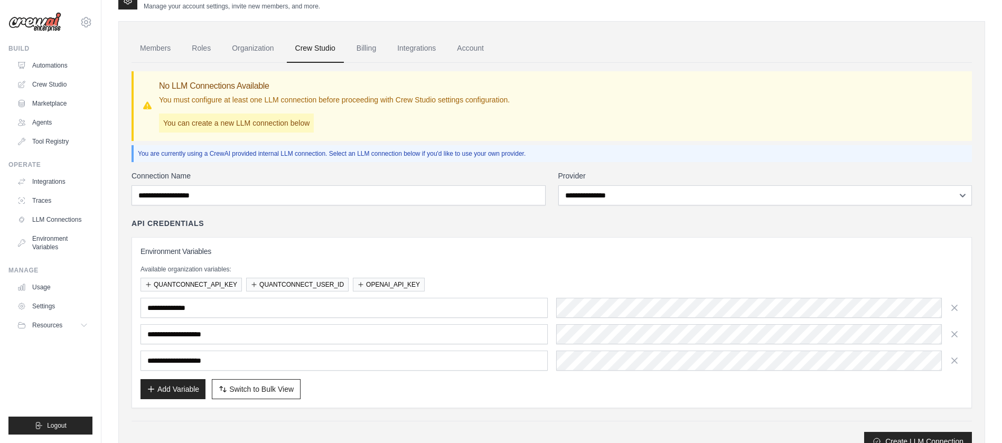
click at [724, 234] on div "**********" at bounding box center [551, 313] width 840 height 190
click at [728, 275] on div "Available organization variables: QUANTCONNECT_API_KEY QUANTCONNECT_USER_ID OPE…" at bounding box center [551, 278] width 822 height 26
click at [260, 285] on button "QUANTCONNECT_USER_ID" at bounding box center [297, 284] width 102 height 14
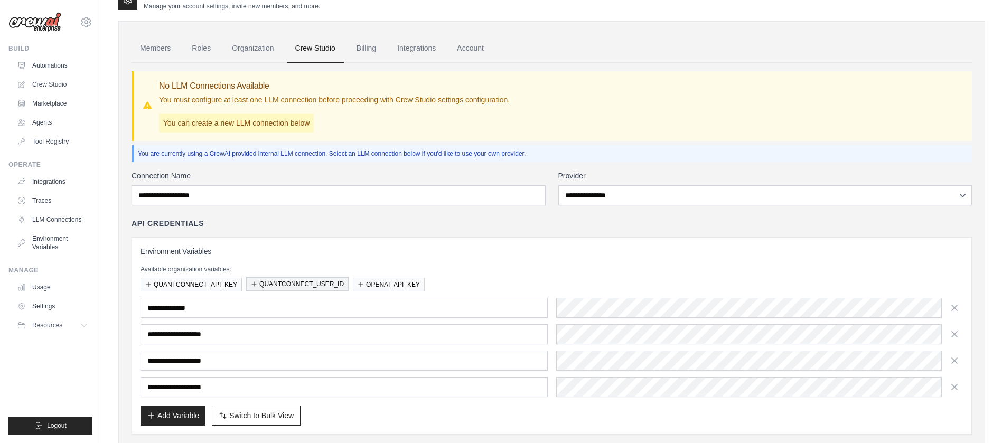
click at [260, 285] on button "QUANTCONNECT_USER_ID" at bounding box center [297, 284] width 102 height 14
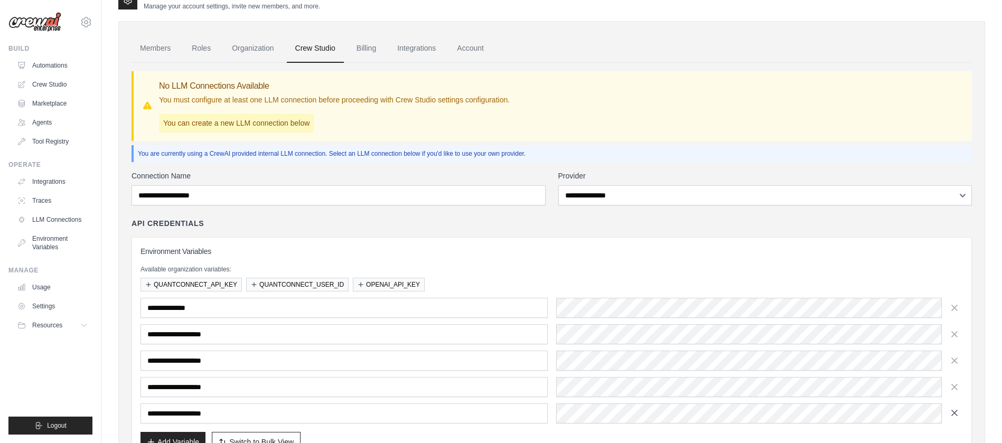
click at [952, 409] on icon "button" at bounding box center [954, 413] width 11 height 11
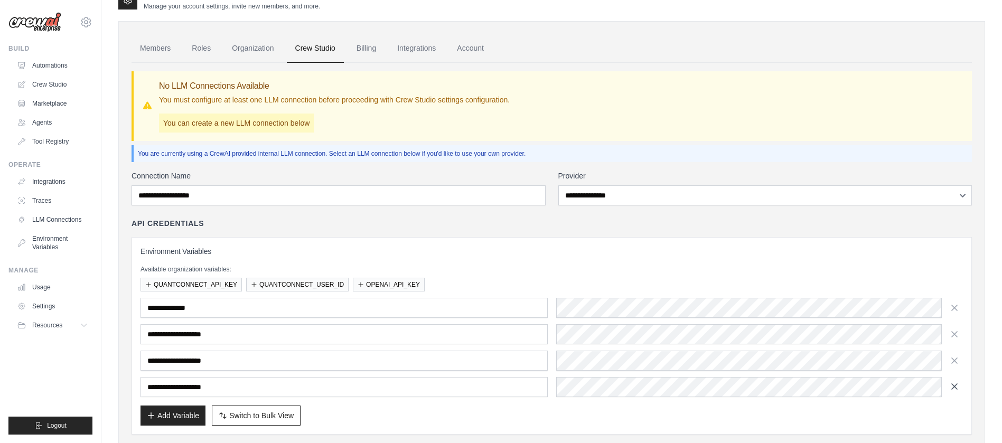
click at [951, 383] on icon "button" at bounding box center [954, 386] width 11 height 11
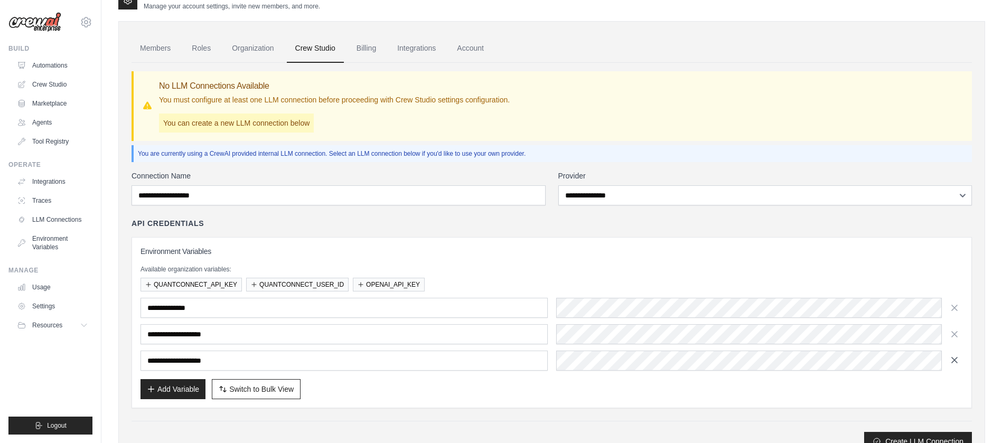
click at [954, 366] on button "button" at bounding box center [954, 360] width 17 height 17
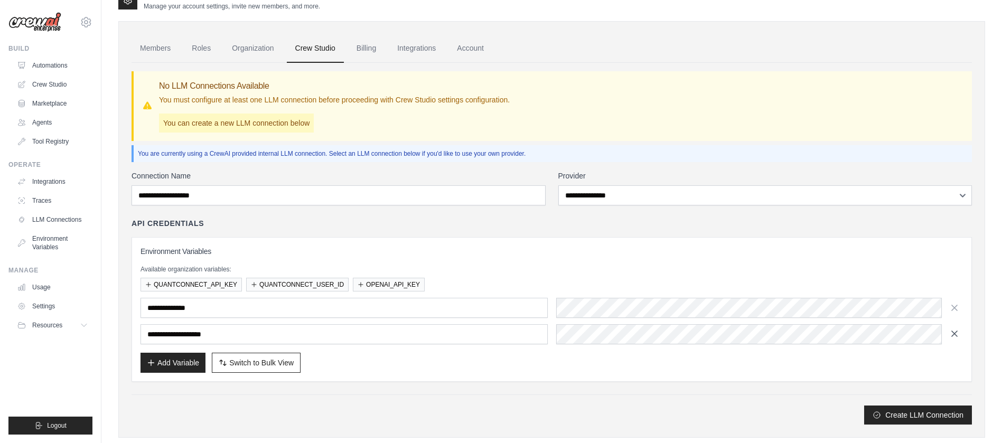
click at [960, 333] on button "button" at bounding box center [954, 333] width 17 height 17
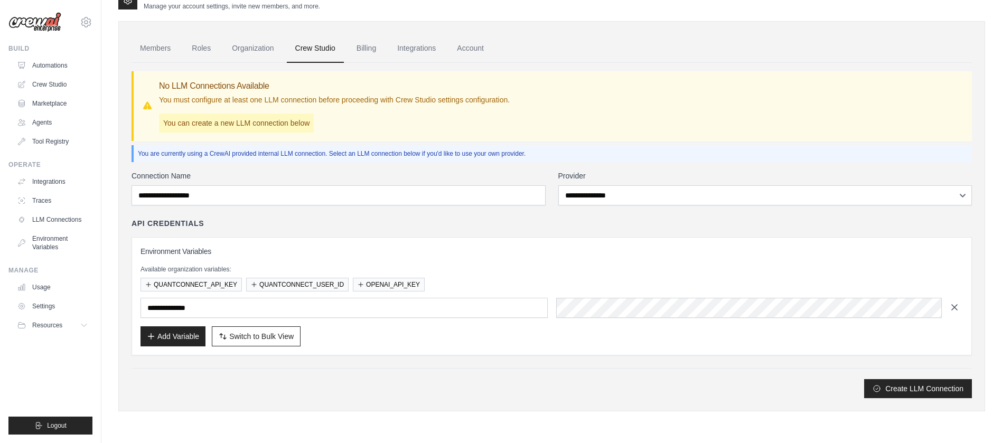
click at [956, 311] on icon "button" at bounding box center [954, 307] width 11 height 11
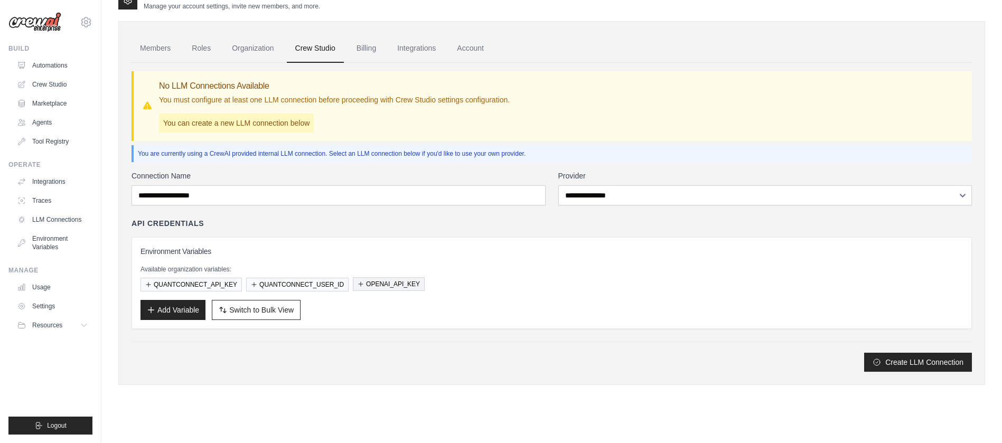
click at [377, 284] on button "OPENAI_API_KEY" at bounding box center [389, 284] width 72 height 14
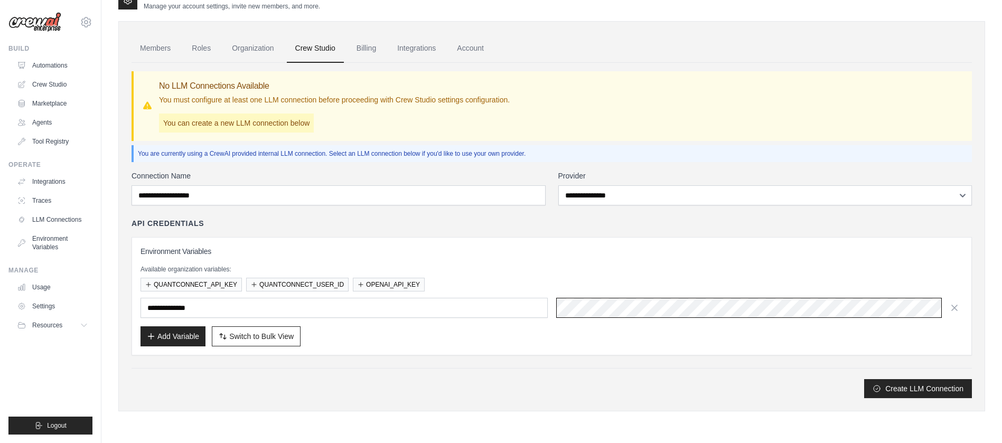
scroll to position [0, 294]
click at [189, 248] on h3 "Environment Variables" at bounding box center [551, 251] width 822 height 11
click at [41, 237] on link "Environment Variables" at bounding box center [54, 242] width 80 height 25
click at [34, 232] on div at bounding box center [34, 232] width 0 height 0
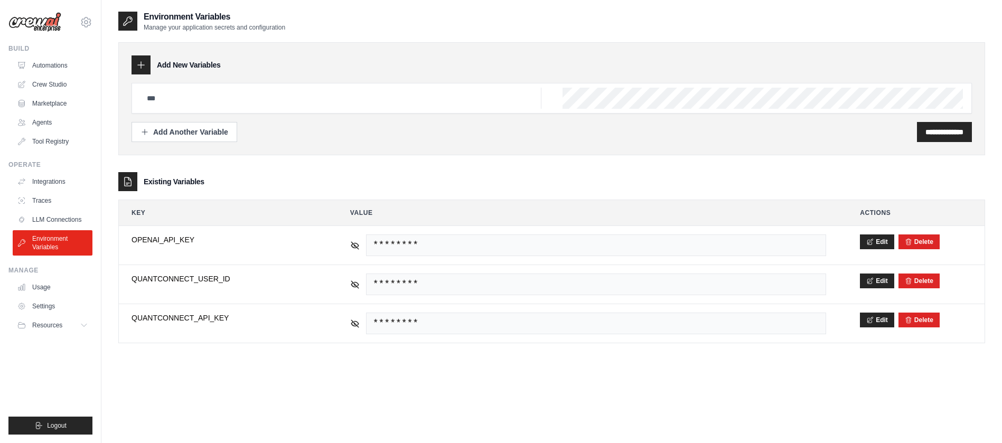
click at [450, 175] on div "Existing Variables" at bounding box center [551, 181] width 867 height 19
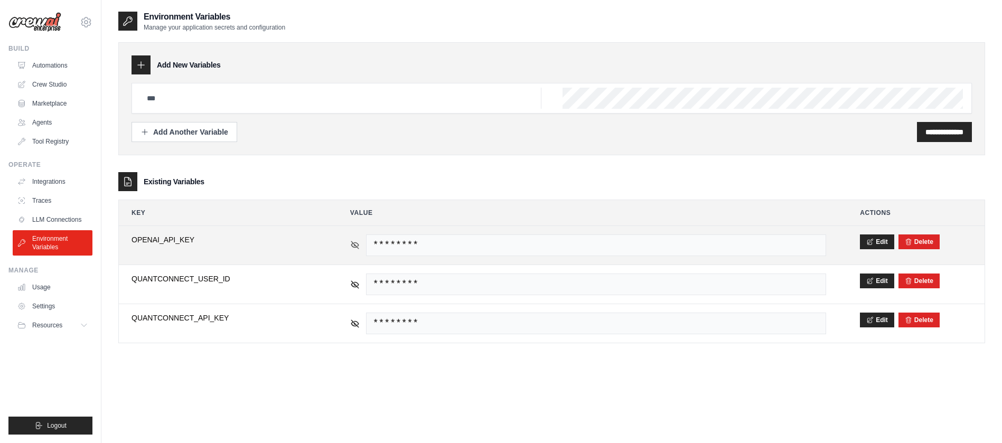
click at [352, 247] on icon at bounding box center [355, 245] width 10 height 10
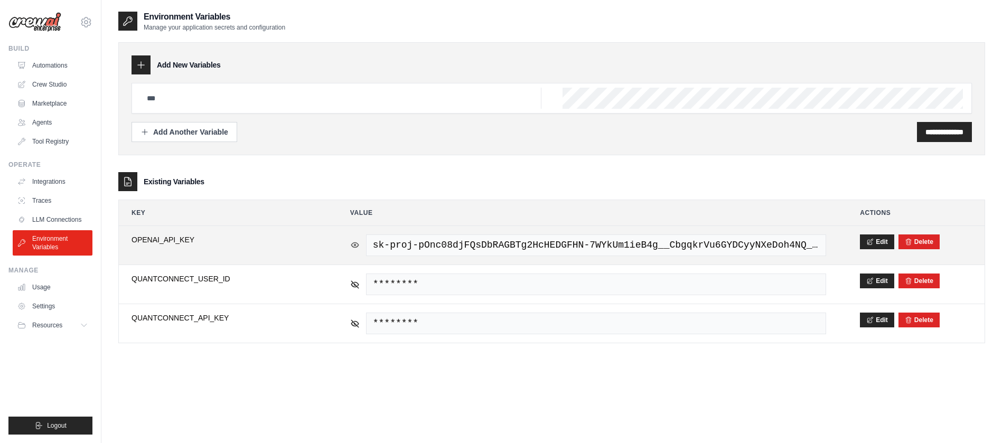
click at [352, 247] on icon at bounding box center [355, 245] width 10 height 10
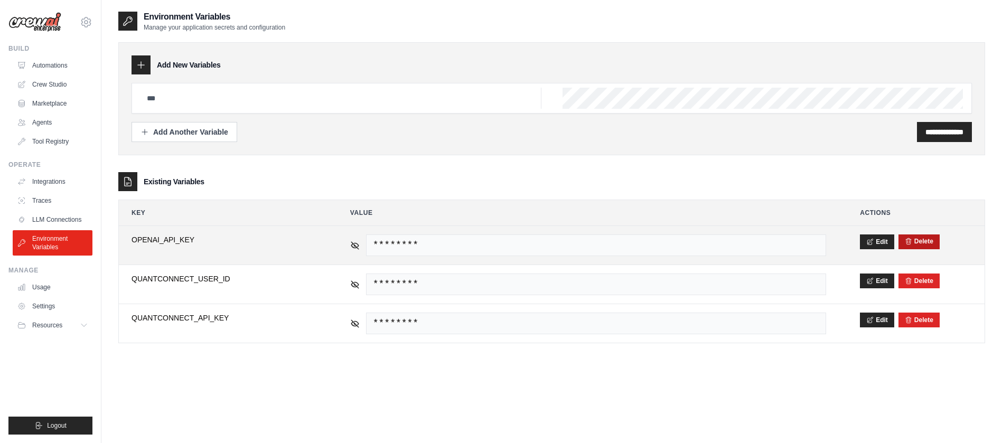
click at [924, 240] on button "Delete" at bounding box center [919, 241] width 29 height 8
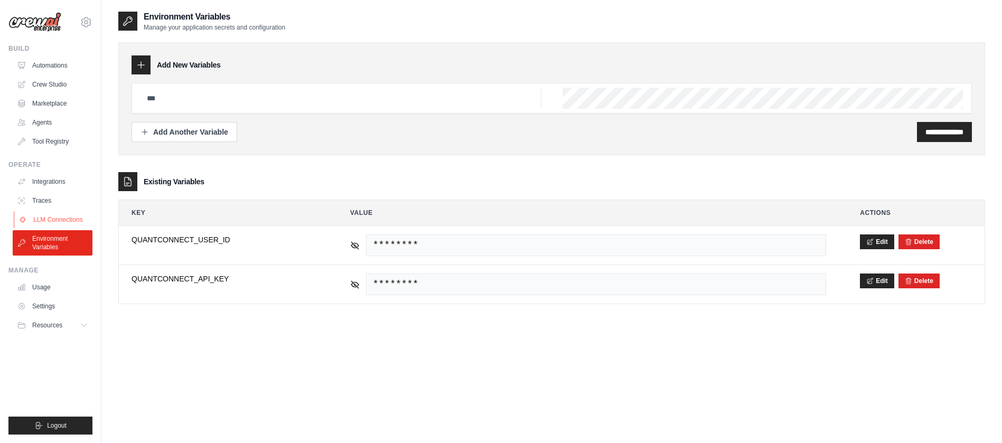
click at [52, 216] on link "LLM Connections" at bounding box center [54, 219] width 80 height 17
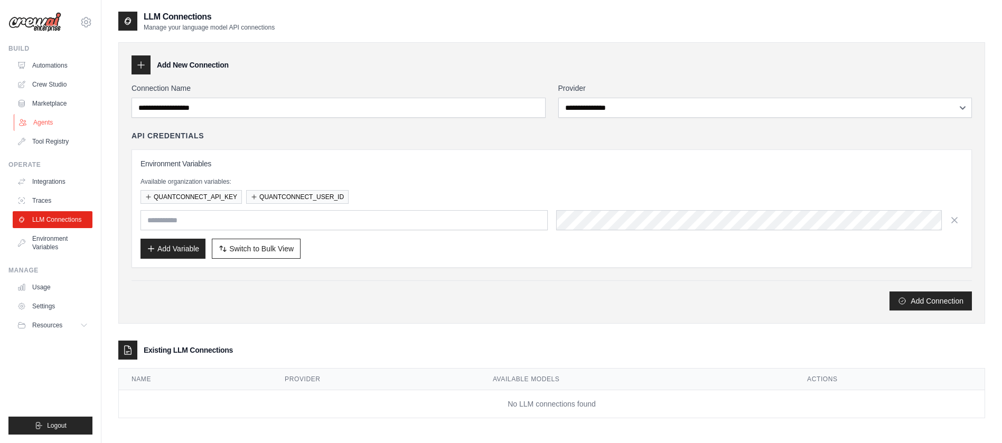
click at [65, 117] on link "Agents" at bounding box center [54, 122] width 80 height 17
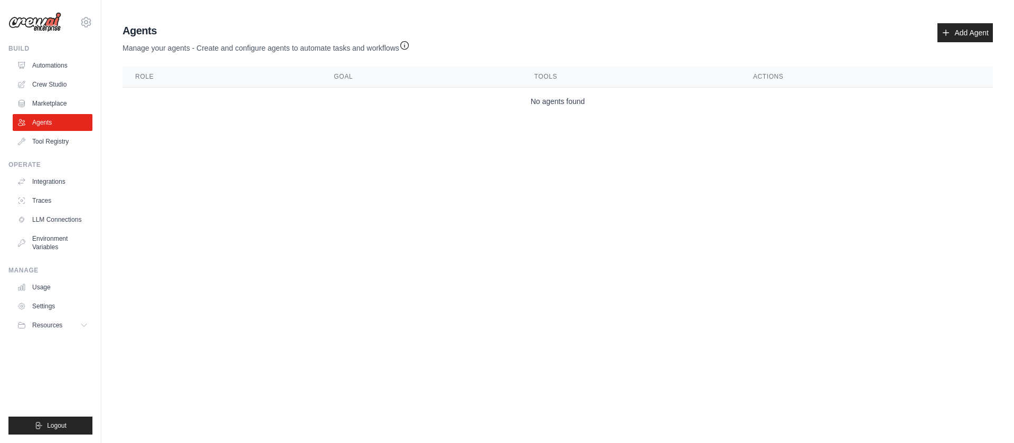
click at [42, 122] on link "Agents" at bounding box center [53, 122] width 80 height 17
click at [49, 140] on link "Tool Registry" at bounding box center [54, 141] width 80 height 17
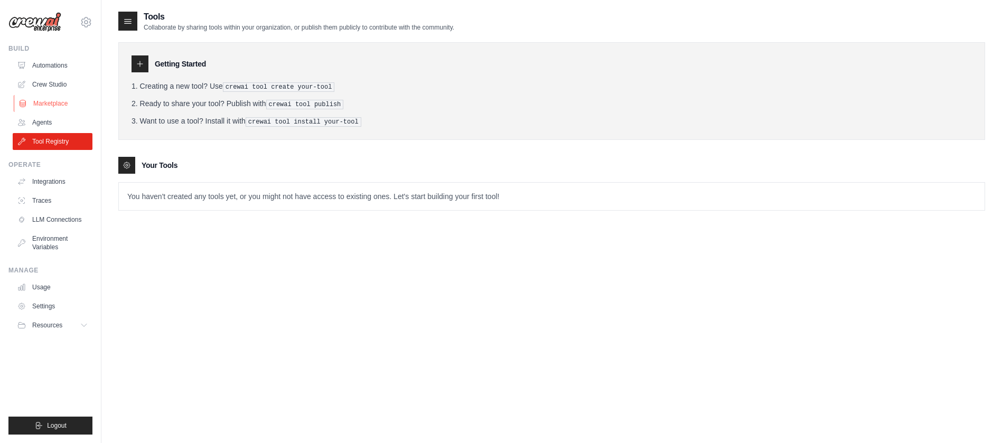
click at [53, 104] on link "Marketplace" at bounding box center [54, 103] width 80 height 17
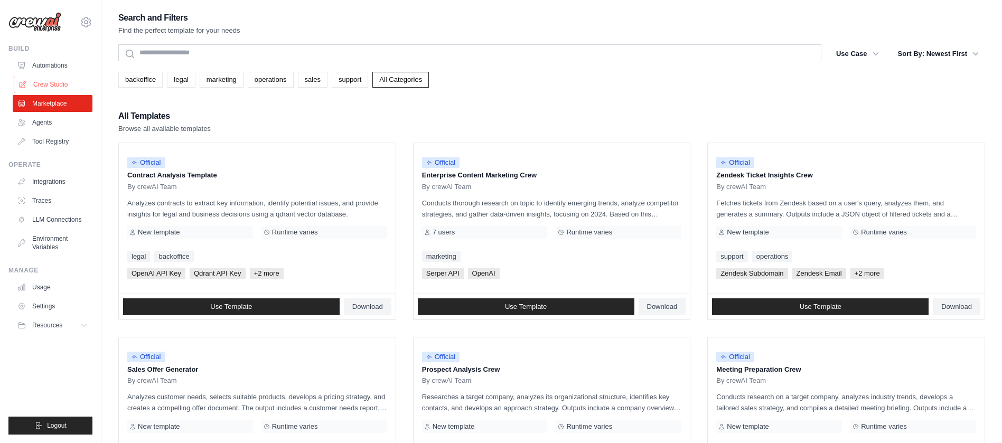
click at [58, 83] on link "Crew Studio" at bounding box center [54, 84] width 80 height 17
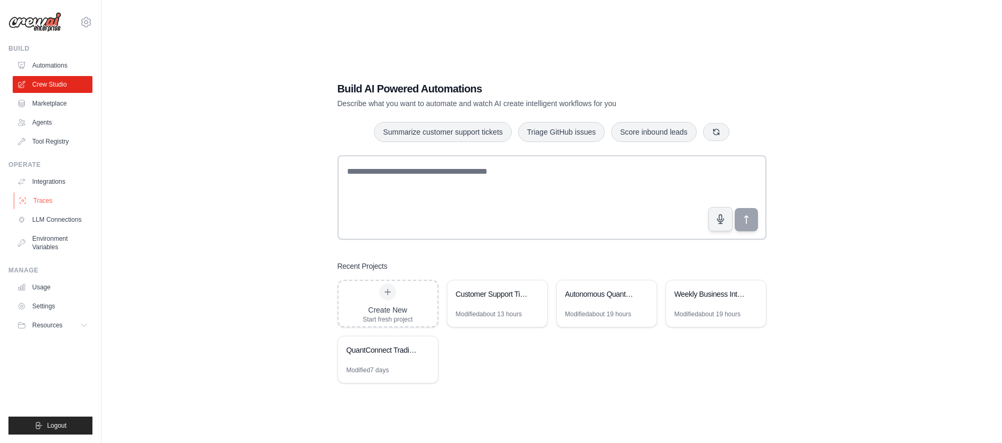
click at [52, 197] on link "Traces" at bounding box center [54, 200] width 80 height 17
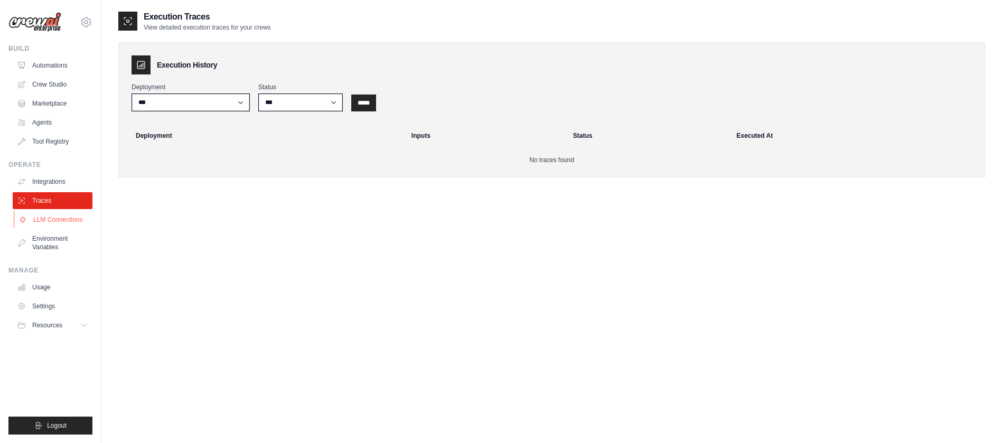
click at [48, 226] on link "LLM Connections" at bounding box center [54, 219] width 80 height 17
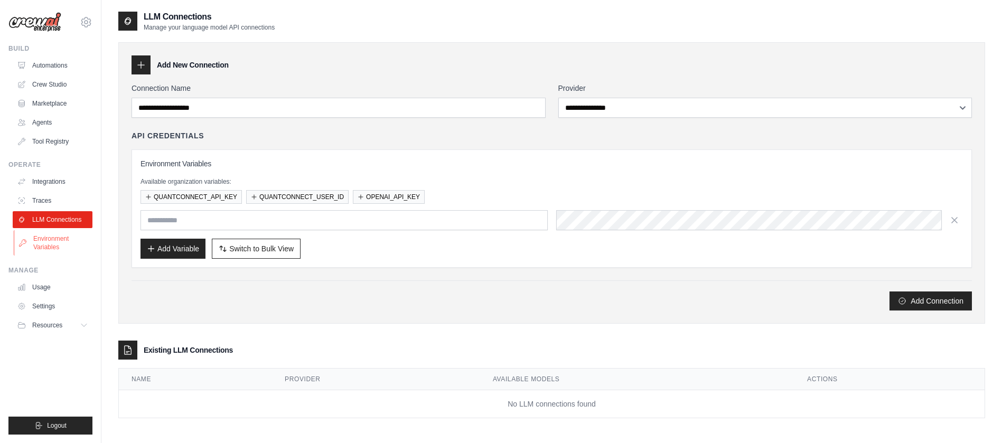
click at [45, 235] on link "Environment Variables" at bounding box center [54, 242] width 80 height 25
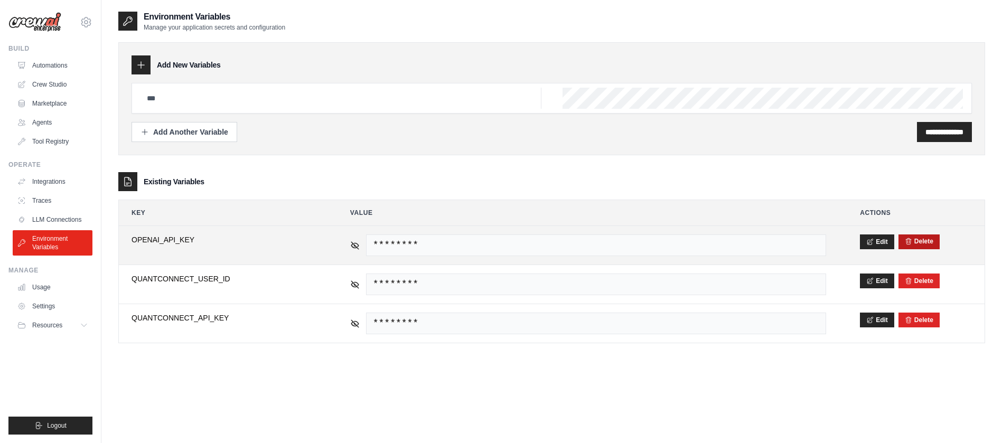
click at [917, 240] on button "Delete" at bounding box center [919, 241] width 29 height 8
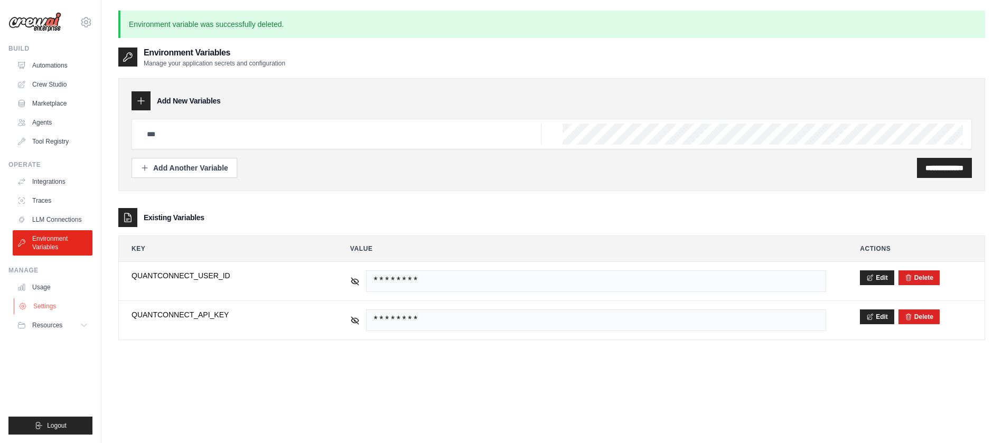
click at [58, 308] on link "Settings" at bounding box center [54, 306] width 80 height 17
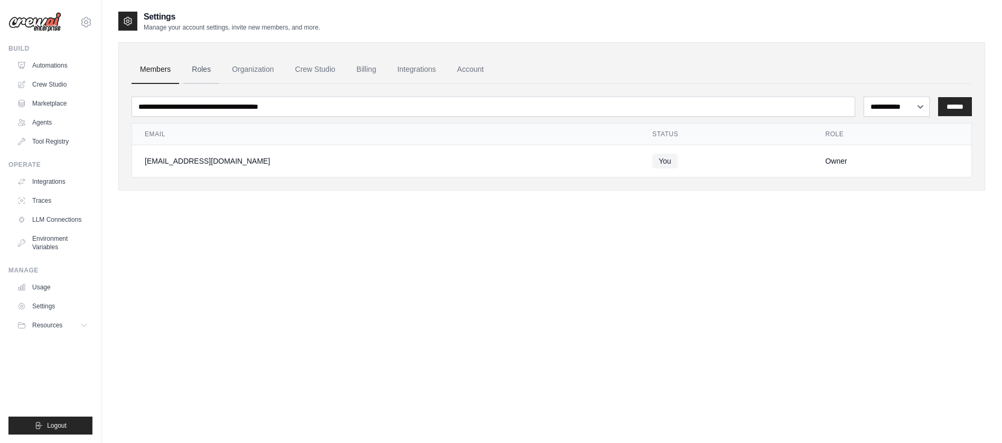
click at [212, 67] on link "Roles" at bounding box center [201, 69] width 36 height 29
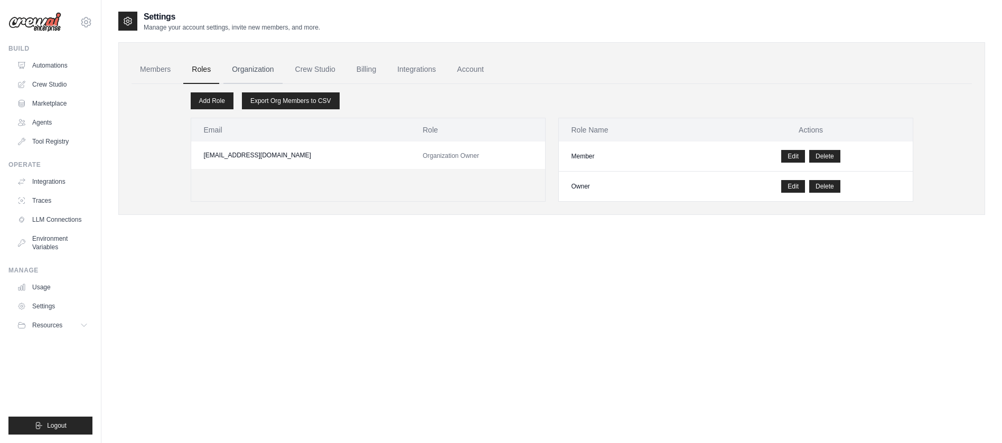
click at [262, 76] on link "Organization" at bounding box center [252, 69] width 59 height 29
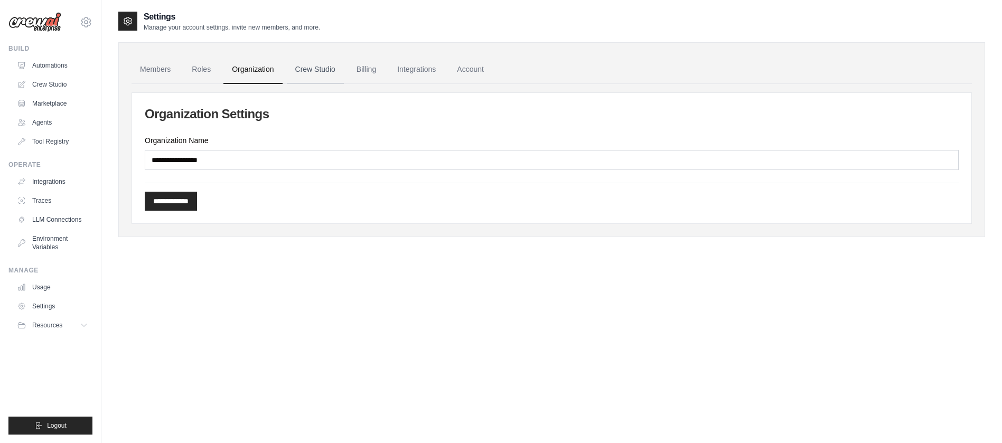
click at [313, 77] on link "Crew Studio" at bounding box center [315, 69] width 57 height 29
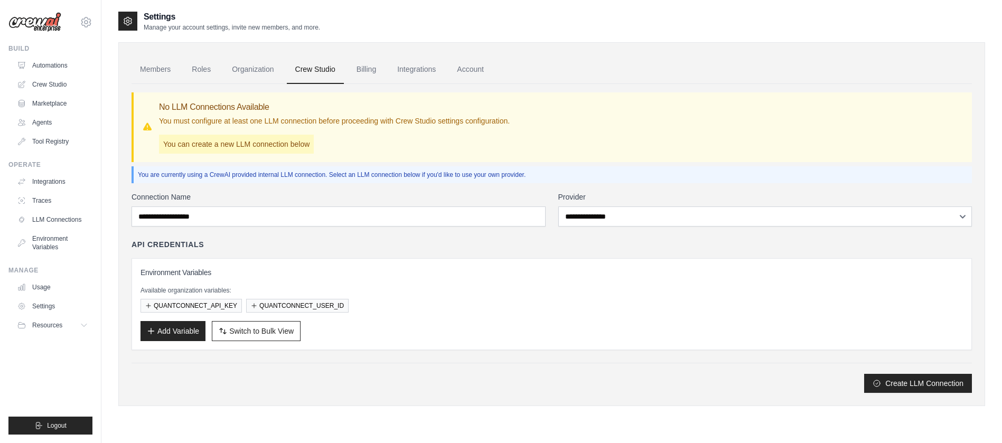
click at [275, 144] on p "You can create a new LLM connection below" at bounding box center [236, 144] width 155 height 19
click at [268, 167] on div "You are currently using a CrewAI provided internal LLM connection. Select an LL…" at bounding box center [551, 174] width 840 height 17
click at [261, 149] on p "You can create a new LLM connection below" at bounding box center [236, 144] width 155 height 19
click at [375, 76] on link "Billing" at bounding box center [366, 69] width 36 height 29
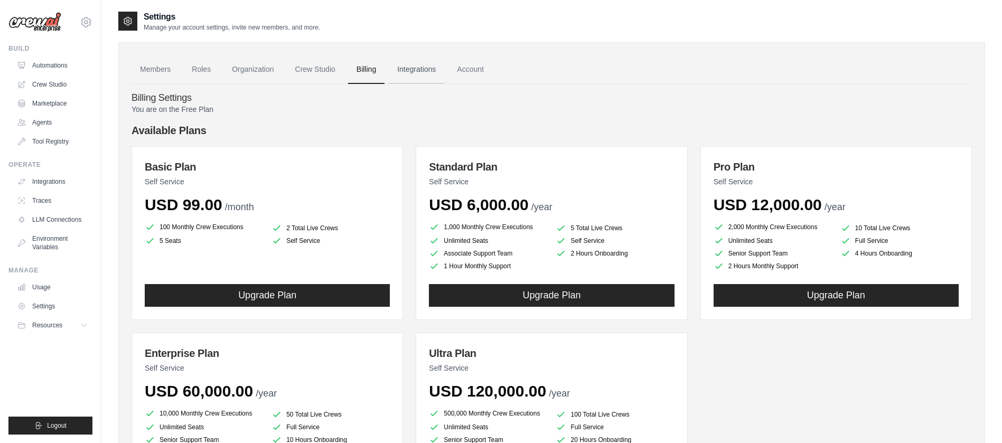
click at [417, 78] on link "Integrations" at bounding box center [416, 69] width 55 height 29
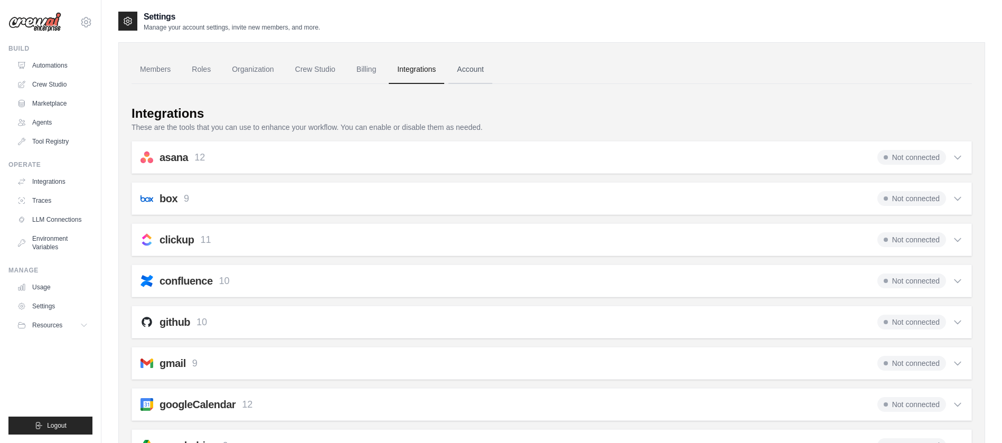
click at [484, 67] on link "Account" at bounding box center [470, 69] width 44 height 29
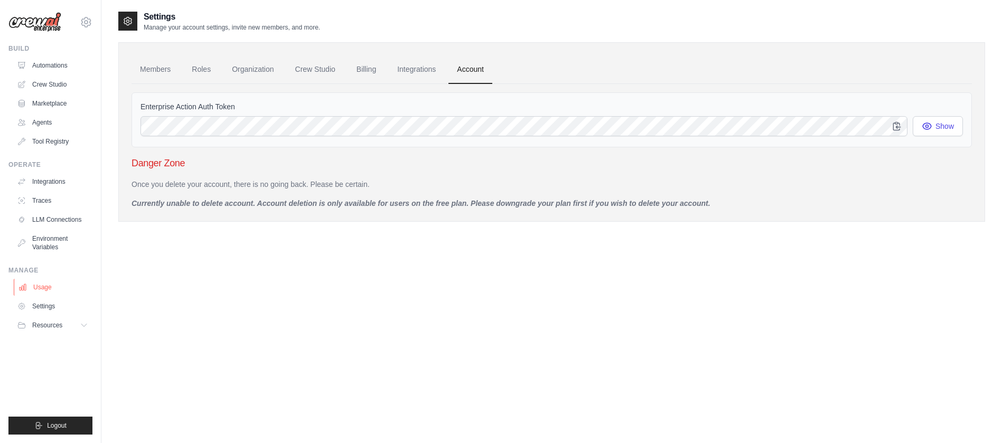
click at [48, 290] on link "Usage" at bounding box center [54, 287] width 80 height 17
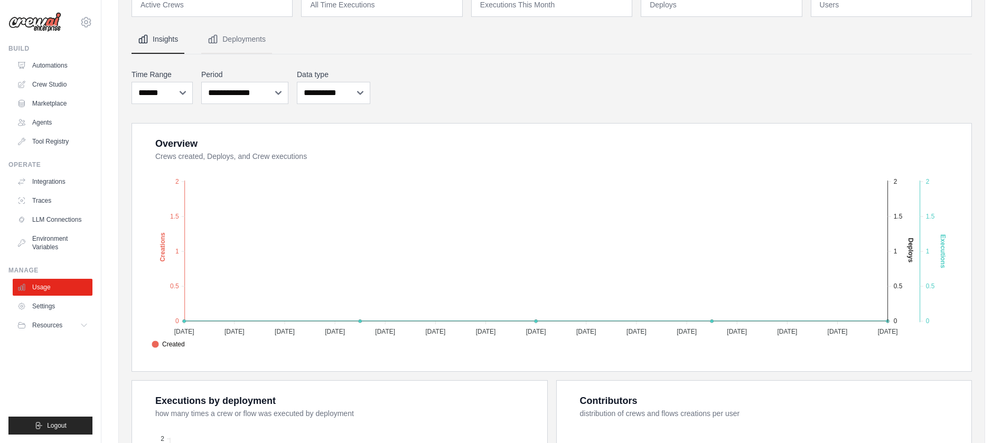
scroll to position [323, 0]
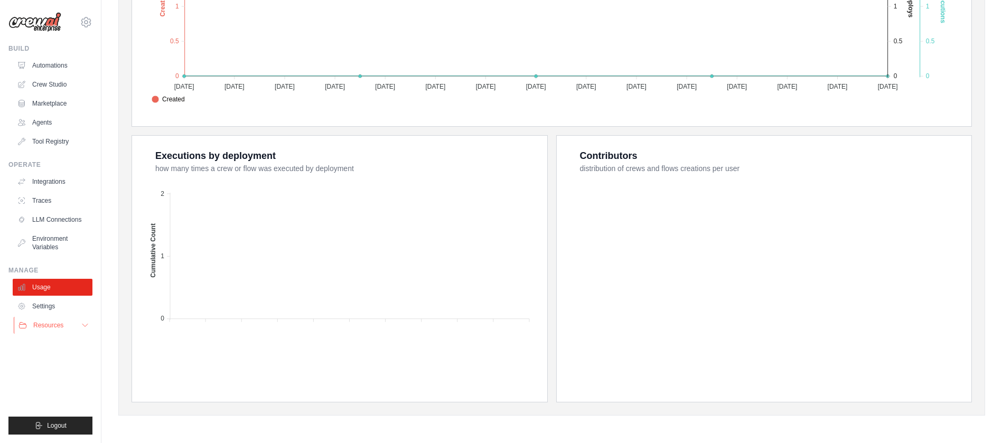
click at [58, 329] on span "Resources" at bounding box center [48, 325] width 30 height 8
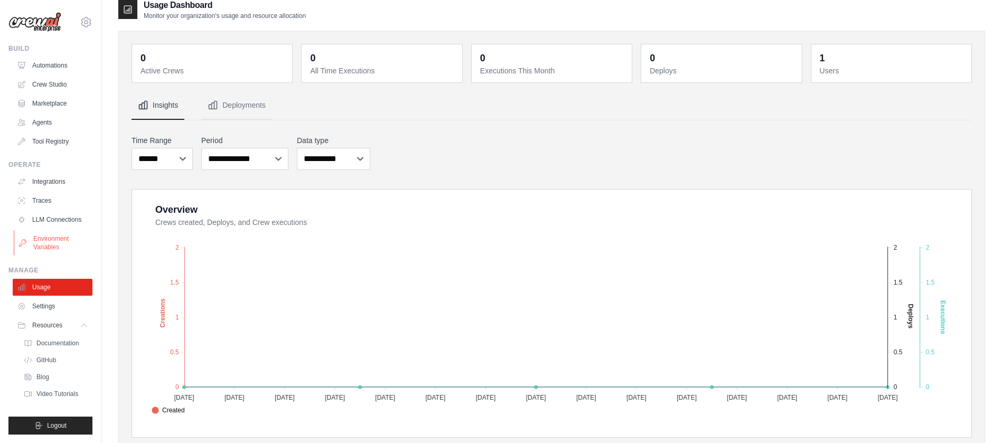
scroll to position [0, 0]
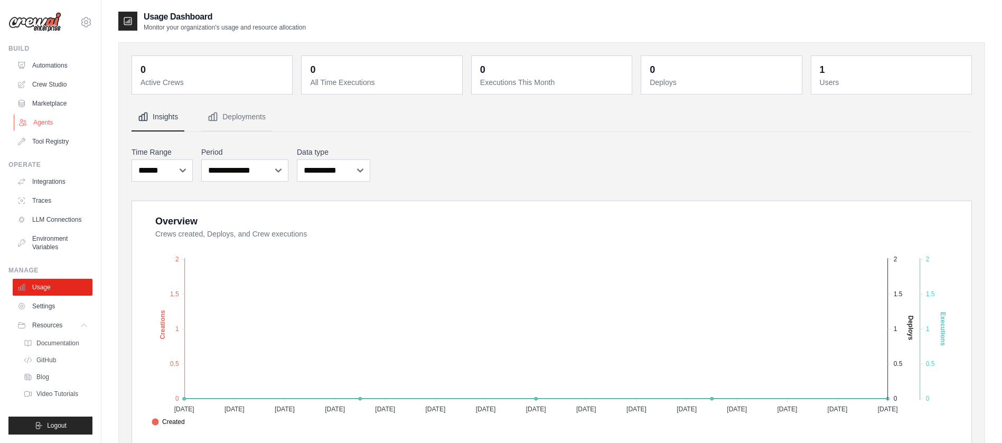
click at [40, 124] on link "Agents" at bounding box center [54, 122] width 80 height 17
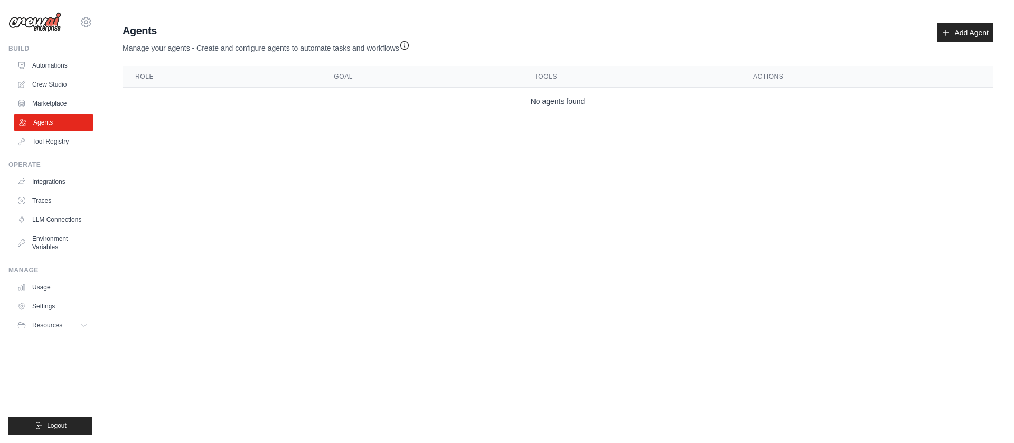
click at [45, 114] on link "Agents" at bounding box center [54, 122] width 80 height 17
click at [49, 104] on link "Marketplace" at bounding box center [53, 103] width 80 height 17
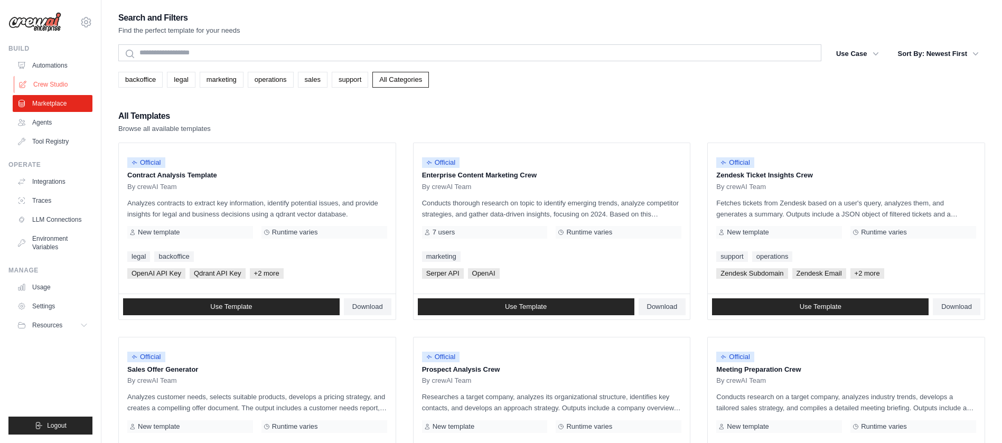
click at [72, 84] on link "Crew Studio" at bounding box center [54, 84] width 80 height 17
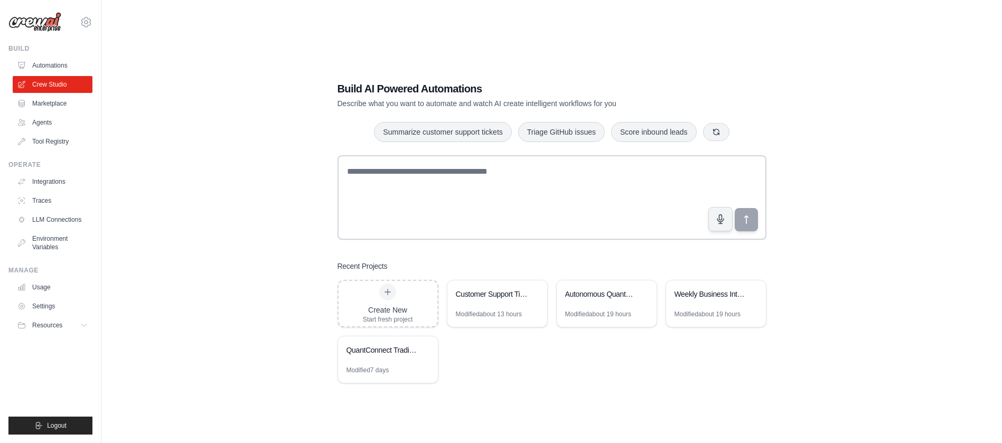
click at [72, 84] on link "Crew Studio" at bounding box center [53, 84] width 80 height 17
